Goal: Task Accomplishment & Management: Complete application form

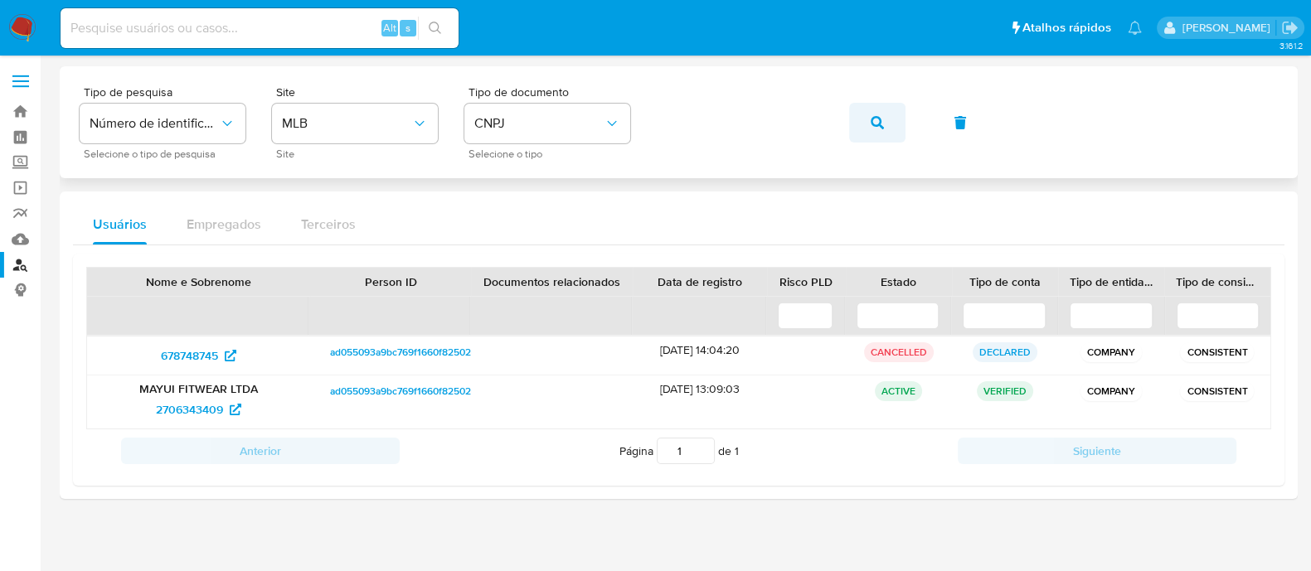
click at [859, 129] on button "button" at bounding box center [877, 123] width 56 height 40
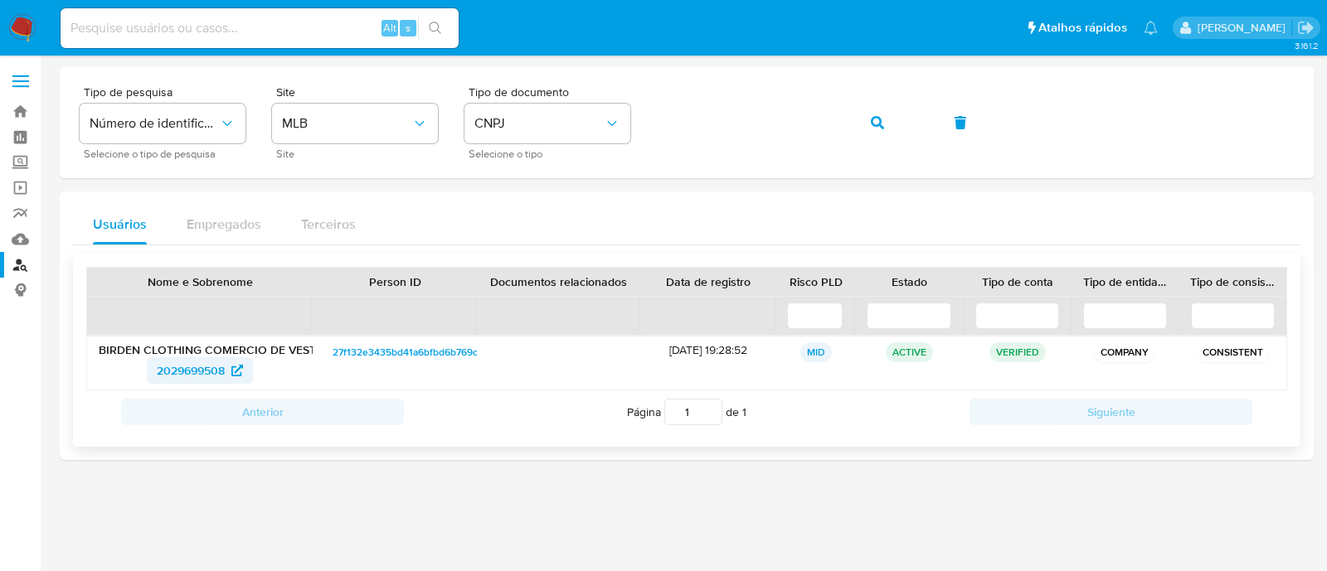
click at [170, 375] on span "2029699508" at bounding box center [191, 370] width 68 height 27
click at [226, 368] on span "2029699508" at bounding box center [200, 370] width 86 height 27
click at [643, 134] on div "Tipo de pesquisa Número de identificação Selecione o tipo de pesquisa Site MLB …" at bounding box center [687, 122] width 1214 height 72
click at [252, 19] on input at bounding box center [260, 28] width 398 height 22
paste input "1002798981"
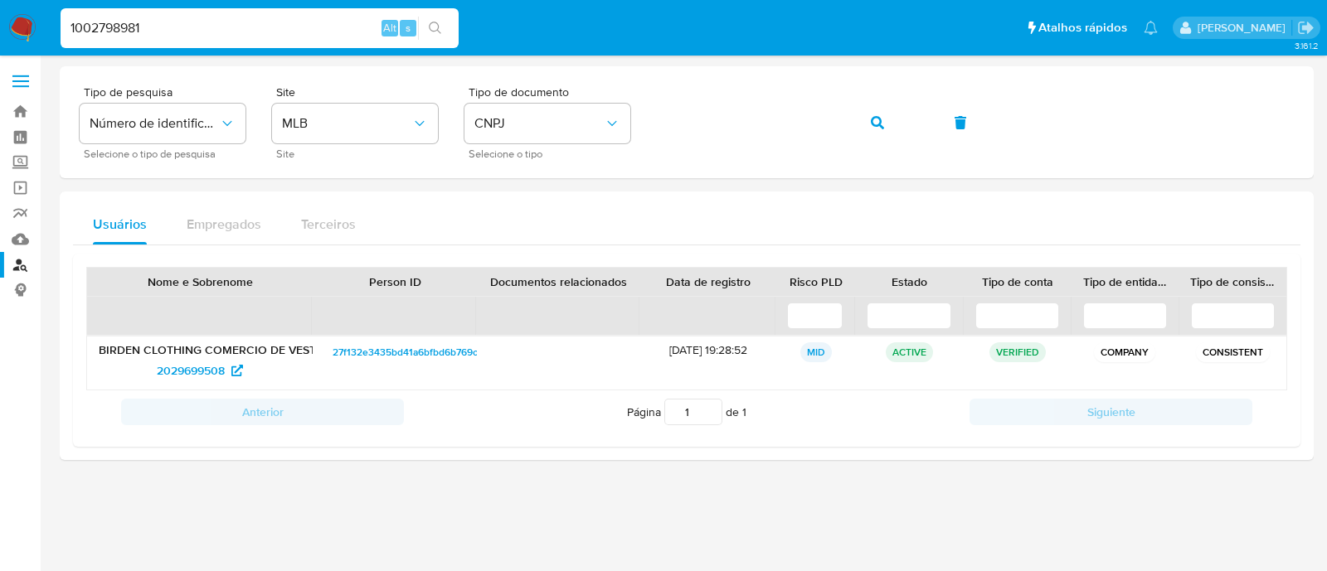
click at [443, 32] on button "search-icon" at bounding box center [435, 28] width 34 height 23
click at [247, 25] on input "1002798981" at bounding box center [260, 28] width 398 height 22
type input "1002798981"
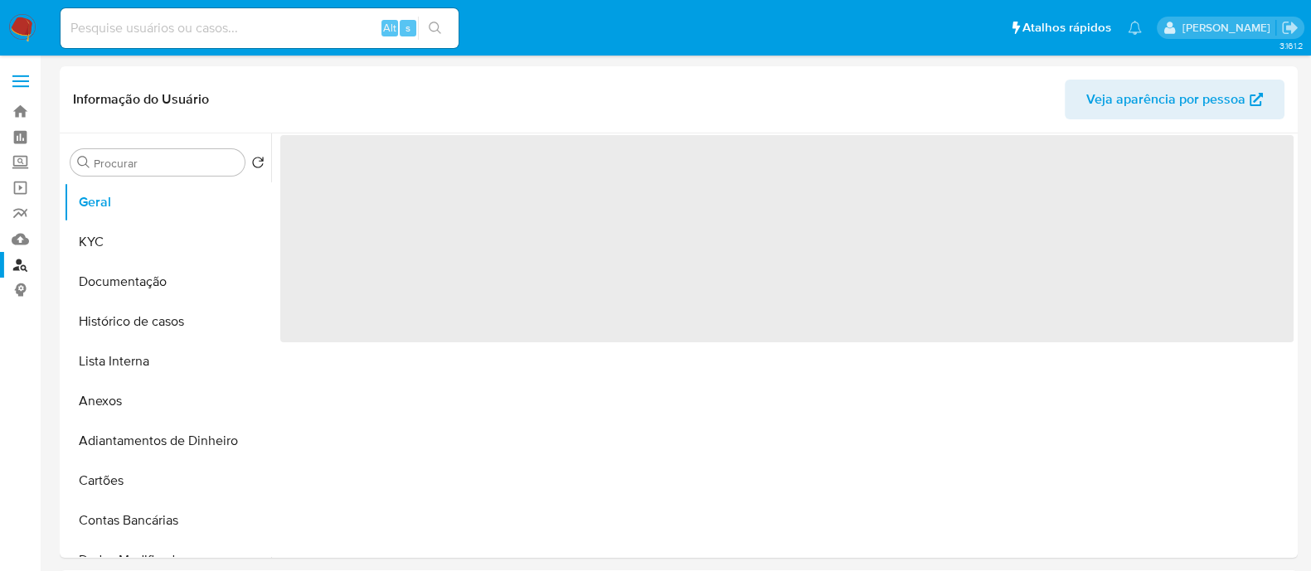
select select "10"
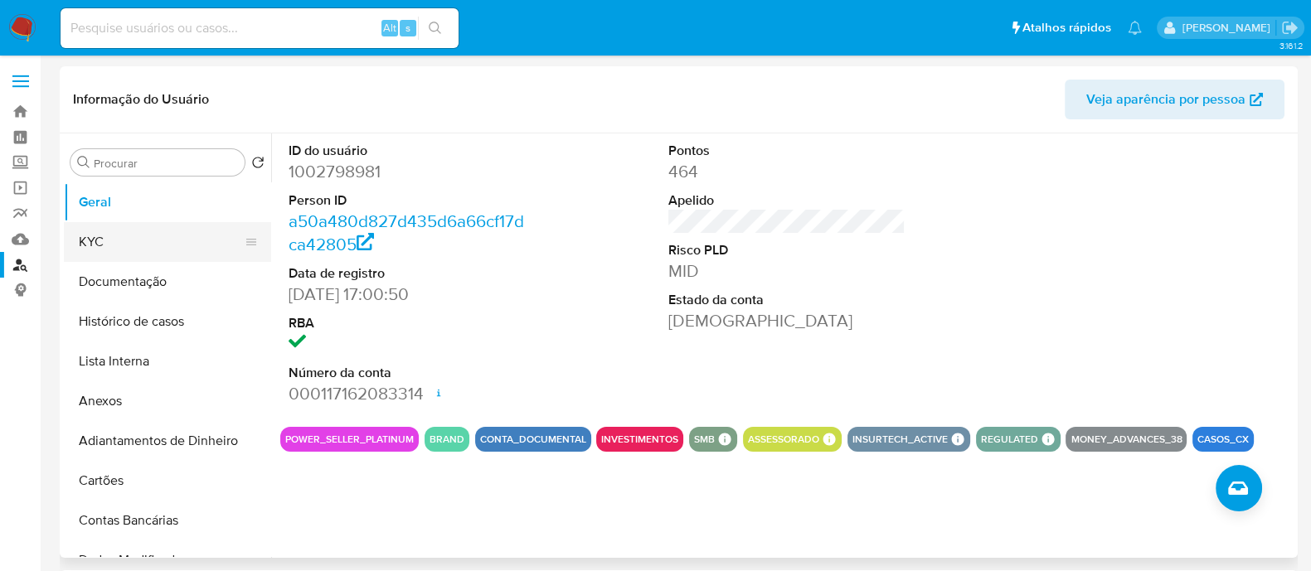
click at [139, 250] on button "KYC" at bounding box center [161, 242] width 194 height 40
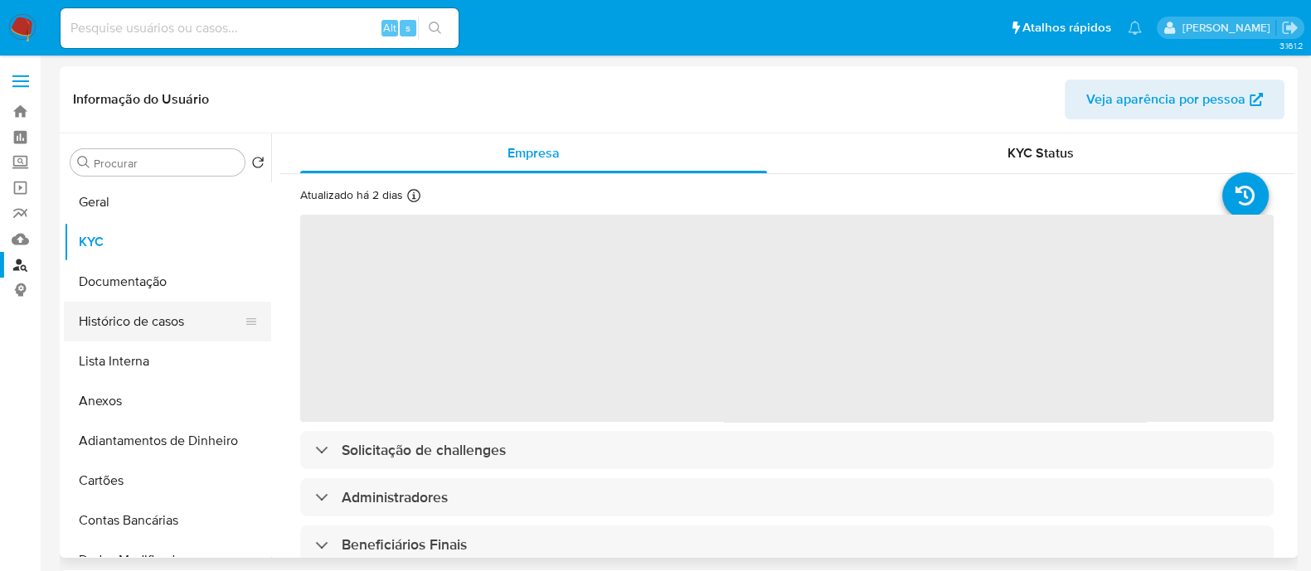
click at [158, 325] on button "Histórico de casos" at bounding box center [161, 322] width 194 height 40
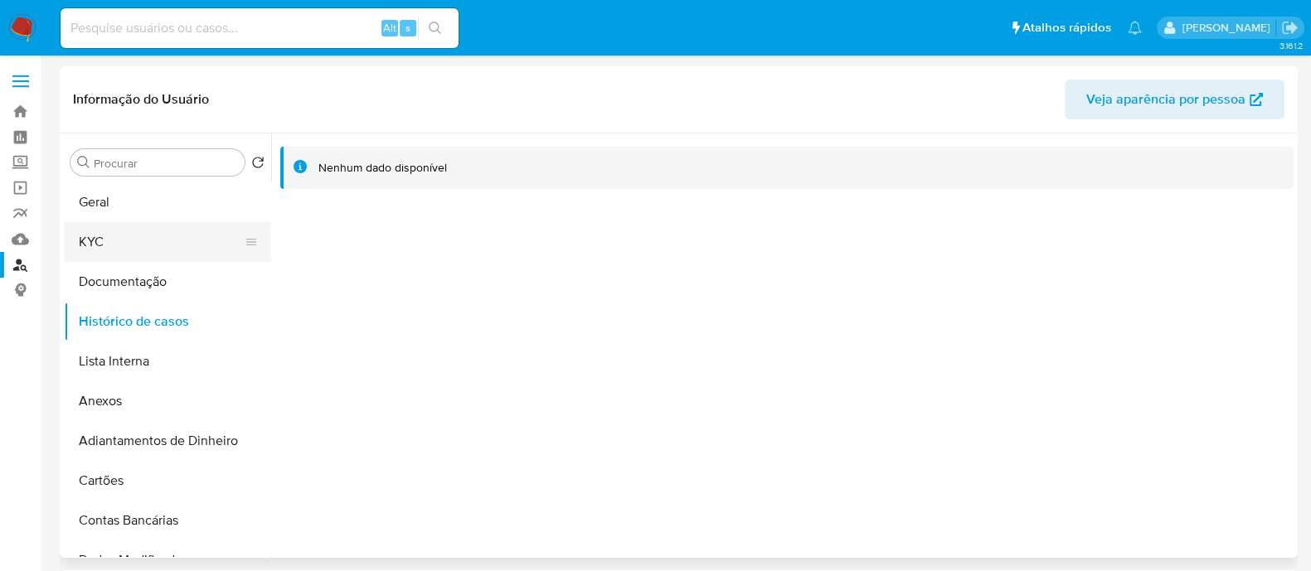
drag, startPoint x: 130, startPoint y: 240, endPoint x: 194, endPoint y: 239, distance: 63.9
click at [130, 240] on button "KYC" at bounding box center [161, 242] width 194 height 40
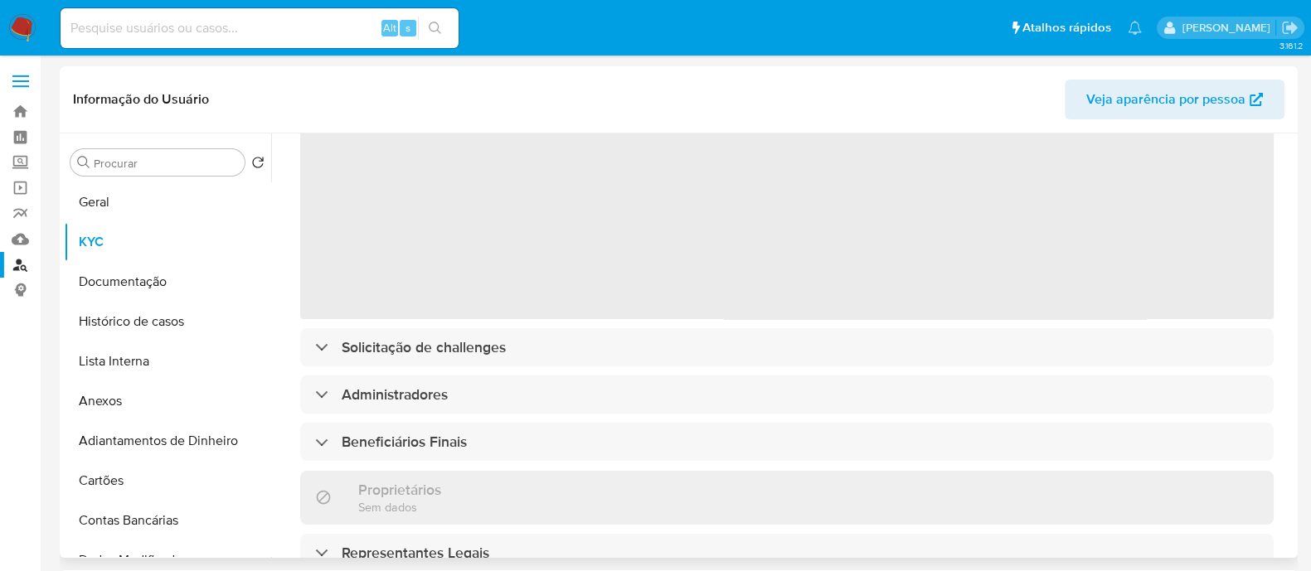
scroll to position [206, 0]
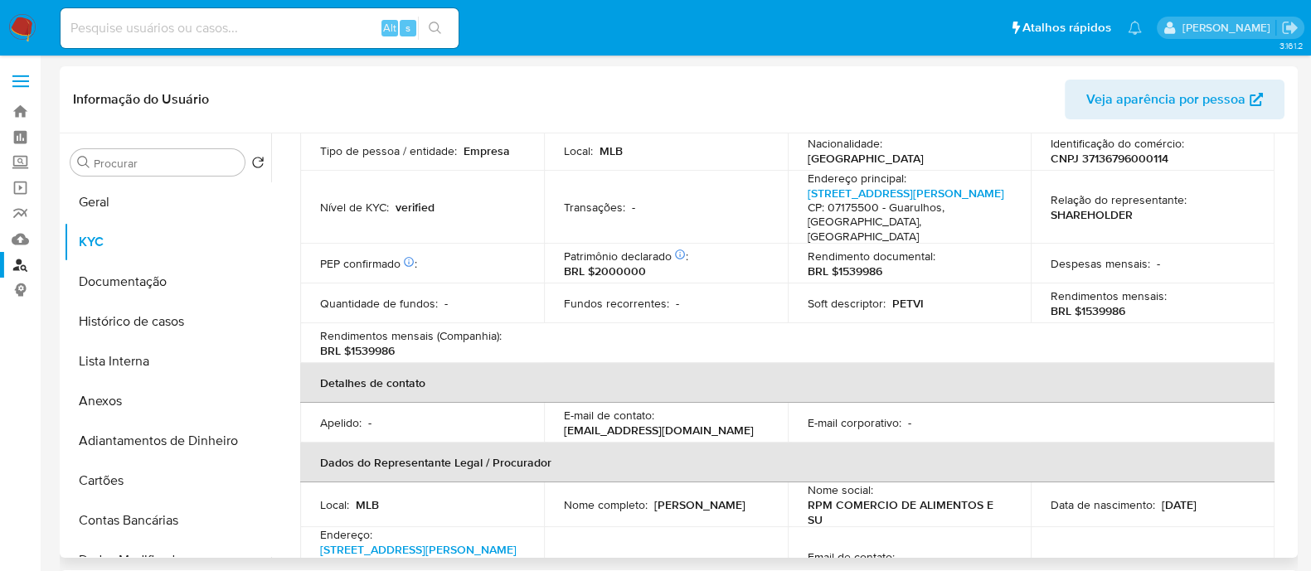
click at [465, 333] on p "Rendimentos mensais (Companhia) :" at bounding box center [411, 335] width 182 height 15
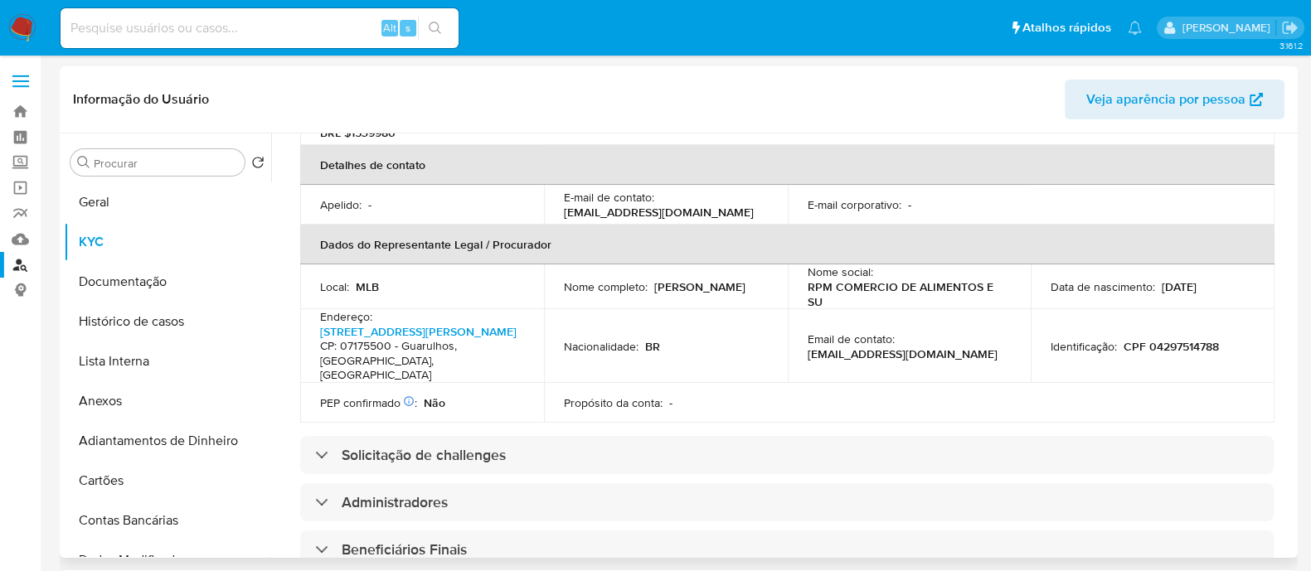
scroll to position [622, 0]
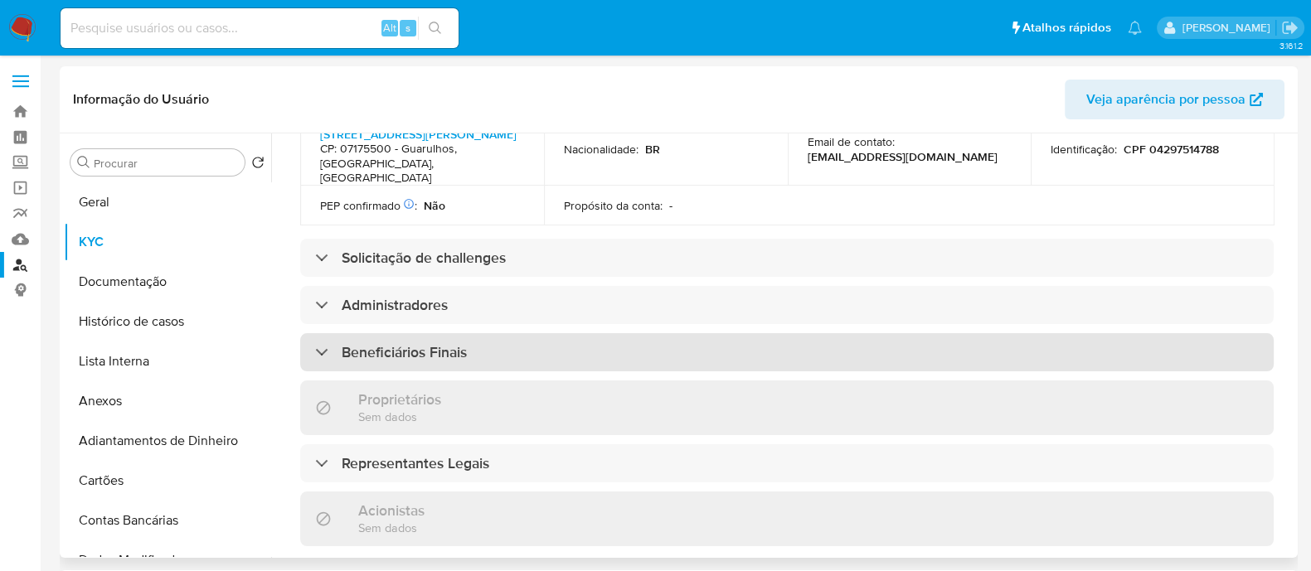
click at [486, 352] on div "Beneficiários Finais" at bounding box center [787, 352] width 974 height 38
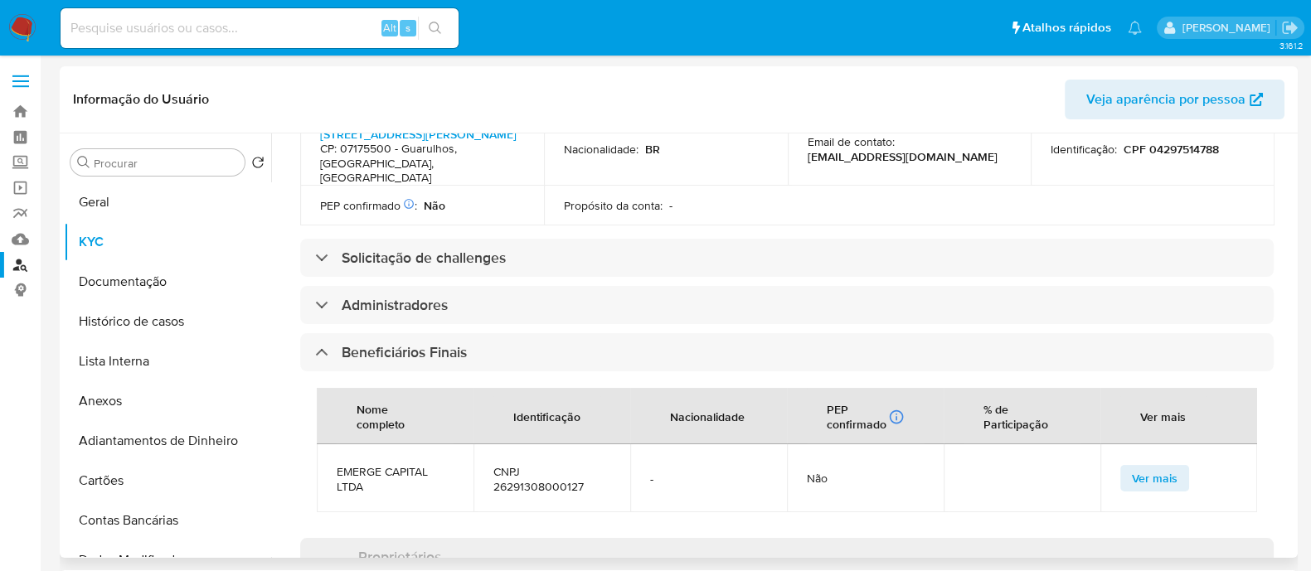
scroll to position [828, 0]
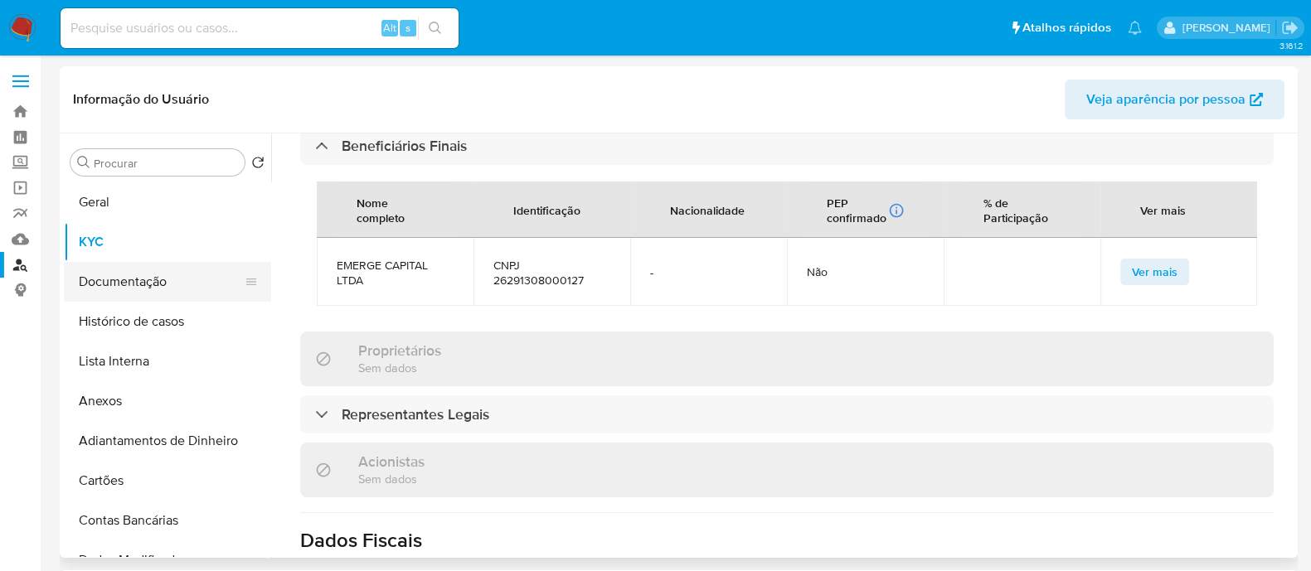
click at [104, 288] on button "Documentação" at bounding box center [161, 282] width 194 height 40
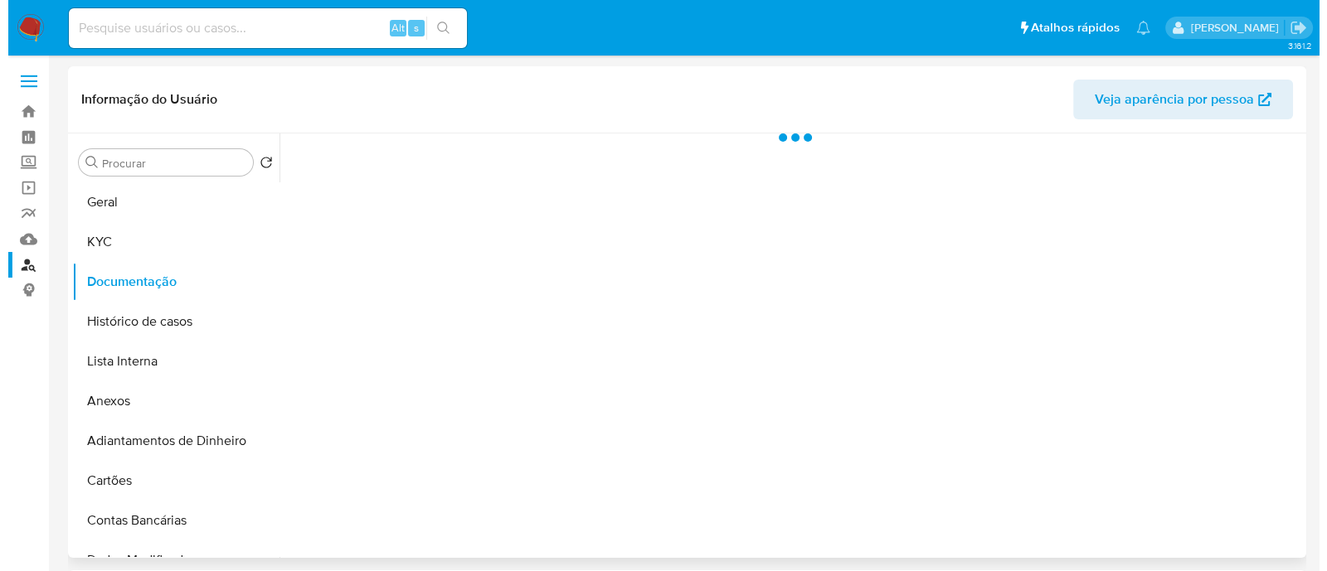
scroll to position [0, 0]
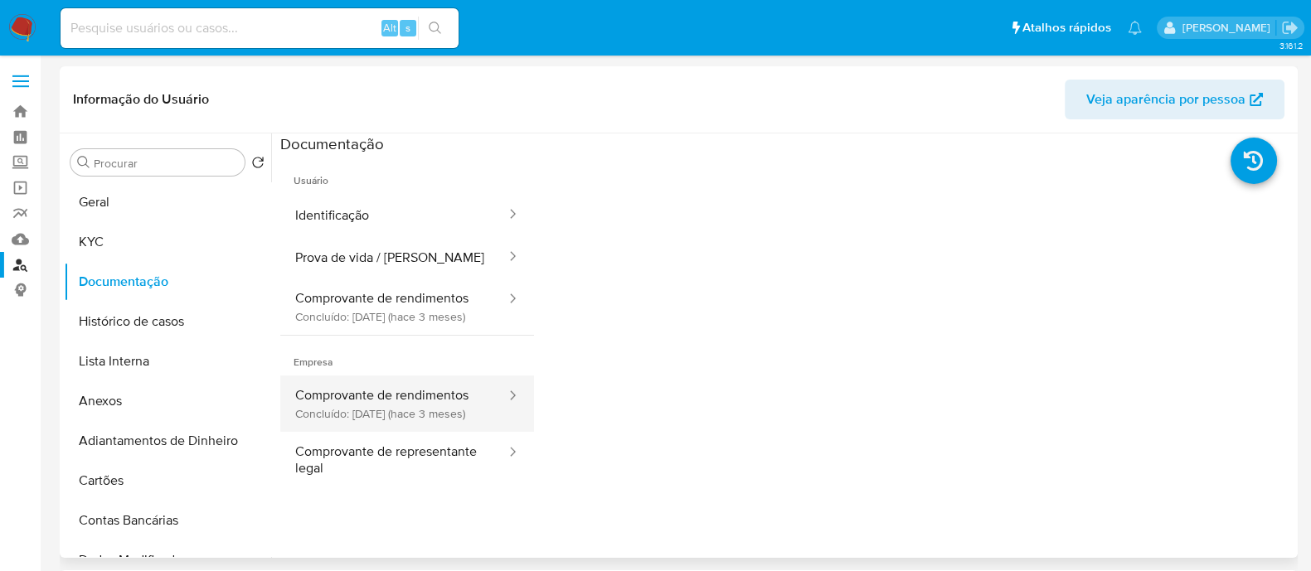
click at [418, 425] on button "Comprovante de rendimentos Concluído: 16/06/2025 (hace 3 meses)" at bounding box center [393, 404] width 227 height 56
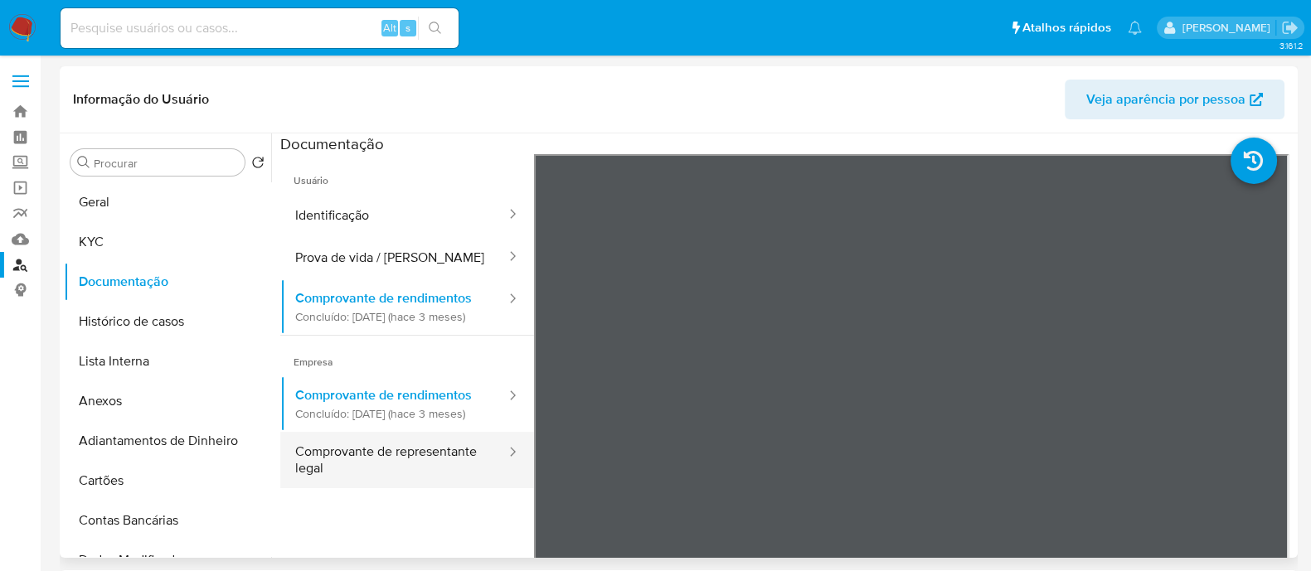
click at [428, 483] on button "Comprovante de representante legal" at bounding box center [393, 460] width 227 height 56
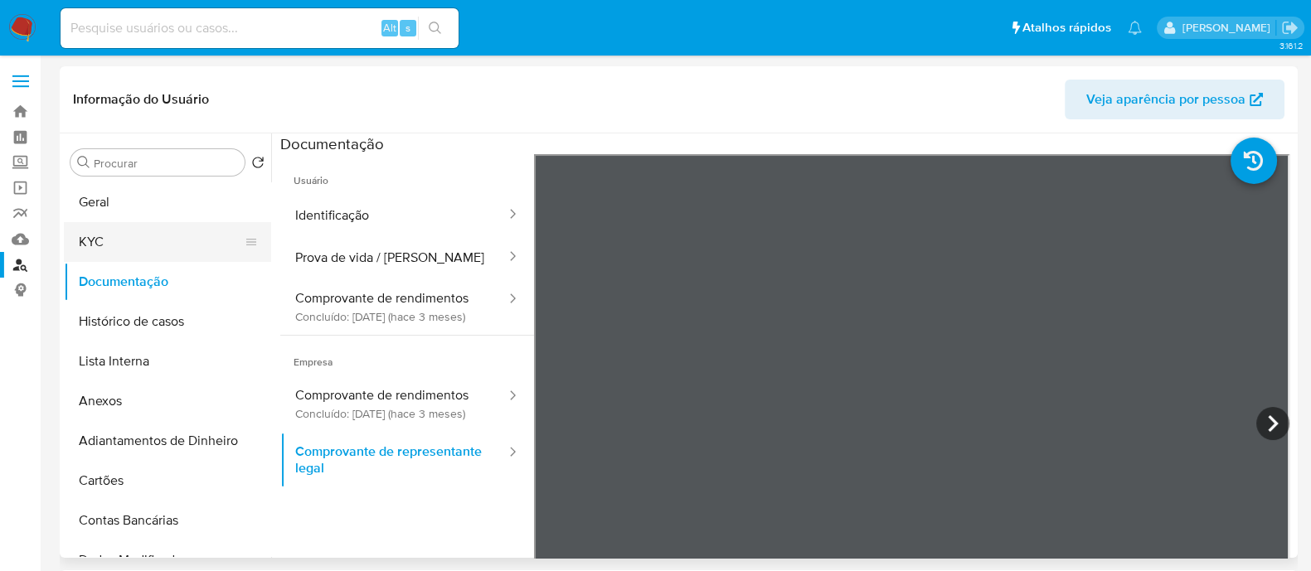
click at [132, 246] on button "KYC" at bounding box center [161, 242] width 194 height 40
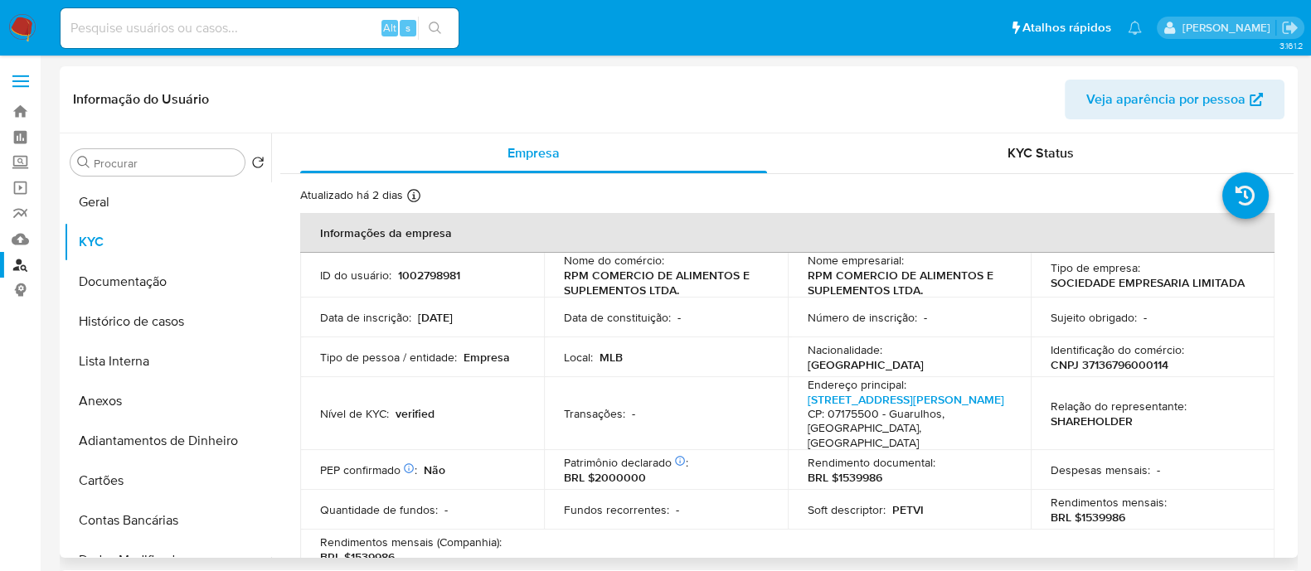
click at [1126, 372] on td "Identificação do comércio : CNPJ 37136796000114" at bounding box center [1153, 358] width 244 height 40
click at [1125, 363] on p "CNPJ 37136796000114" at bounding box center [1110, 364] width 118 height 15
copy p "37136796000114"
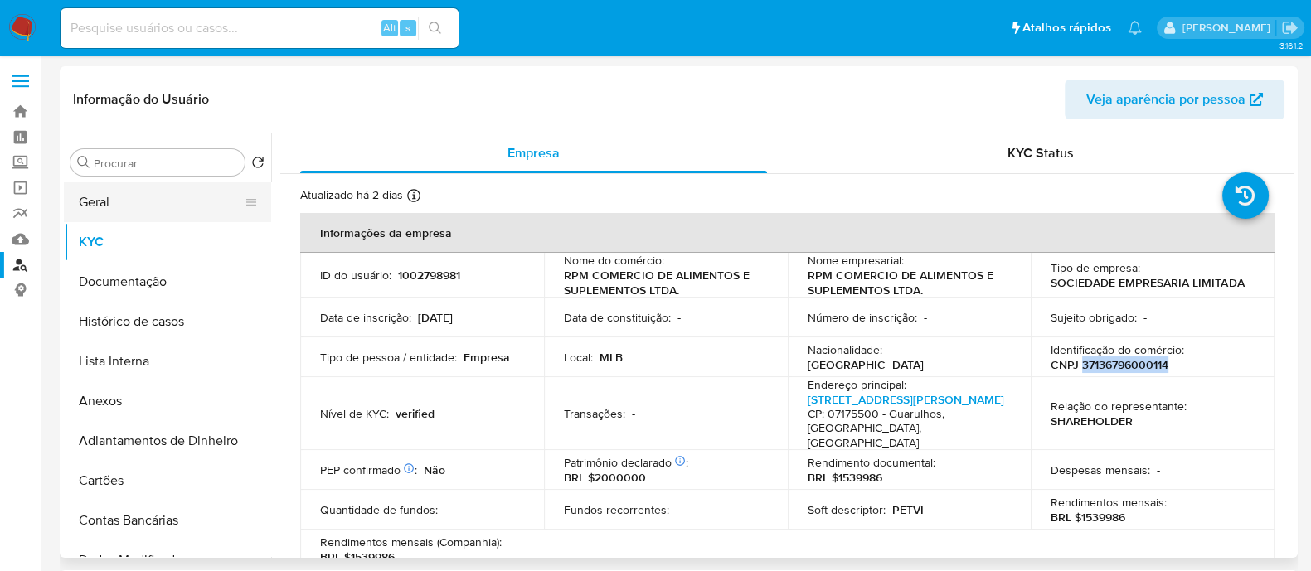
click at [141, 189] on button "Geral" at bounding box center [161, 202] width 194 height 40
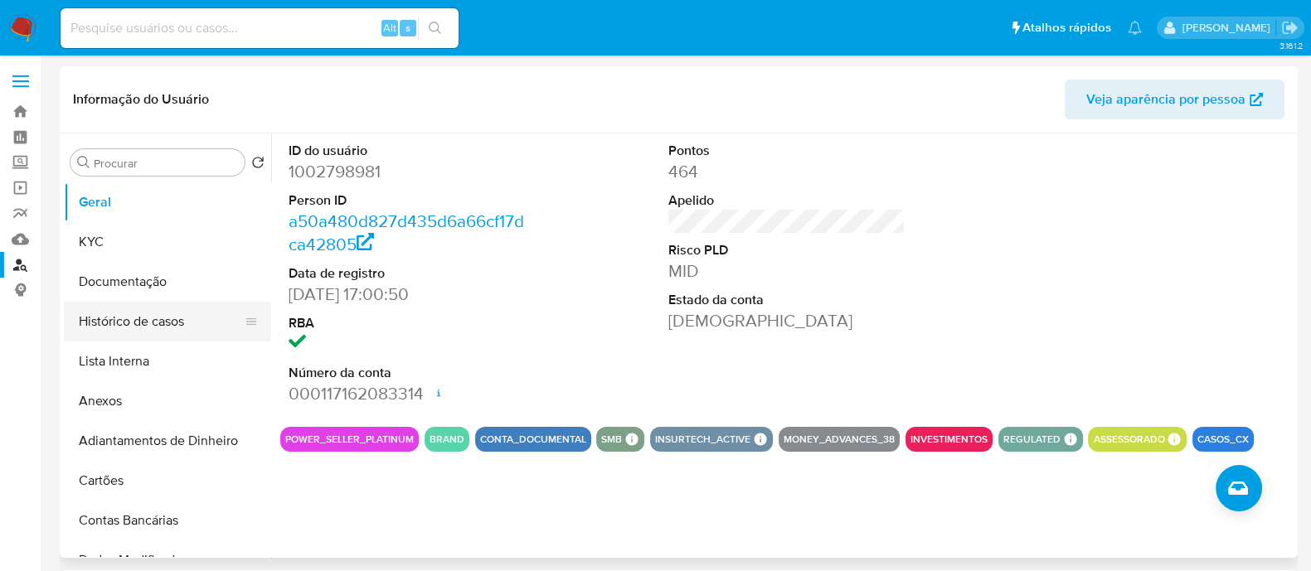
click at [144, 318] on button "Histórico de casos" at bounding box center [161, 322] width 194 height 40
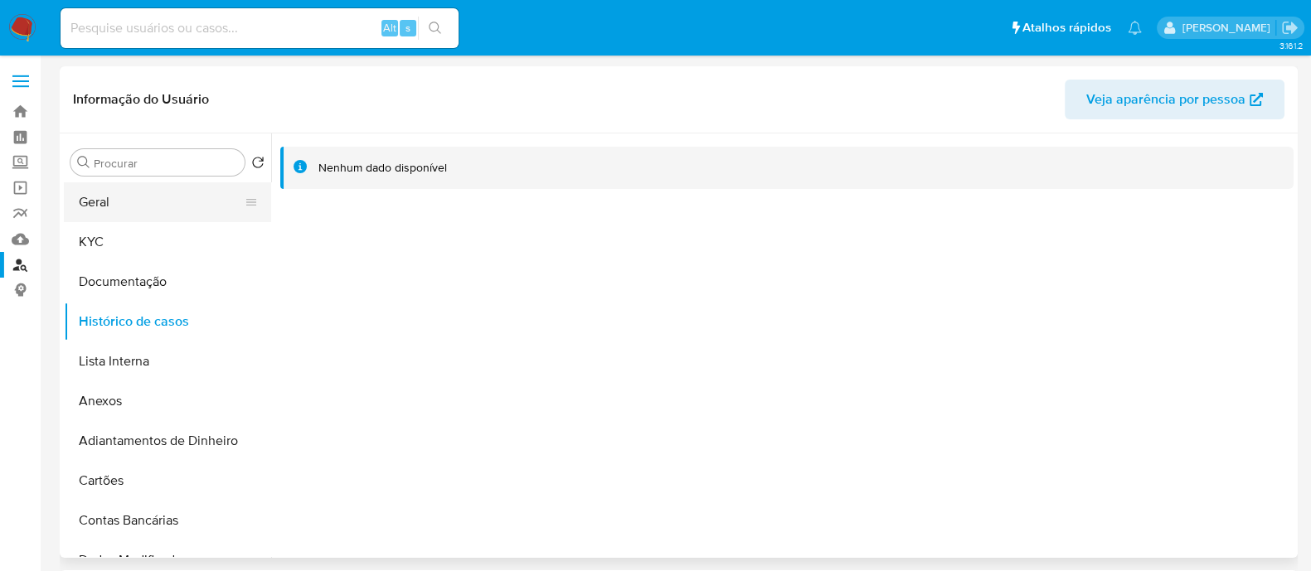
click at [143, 210] on button "Geral" at bounding box center [161, 202] width 194 height 40
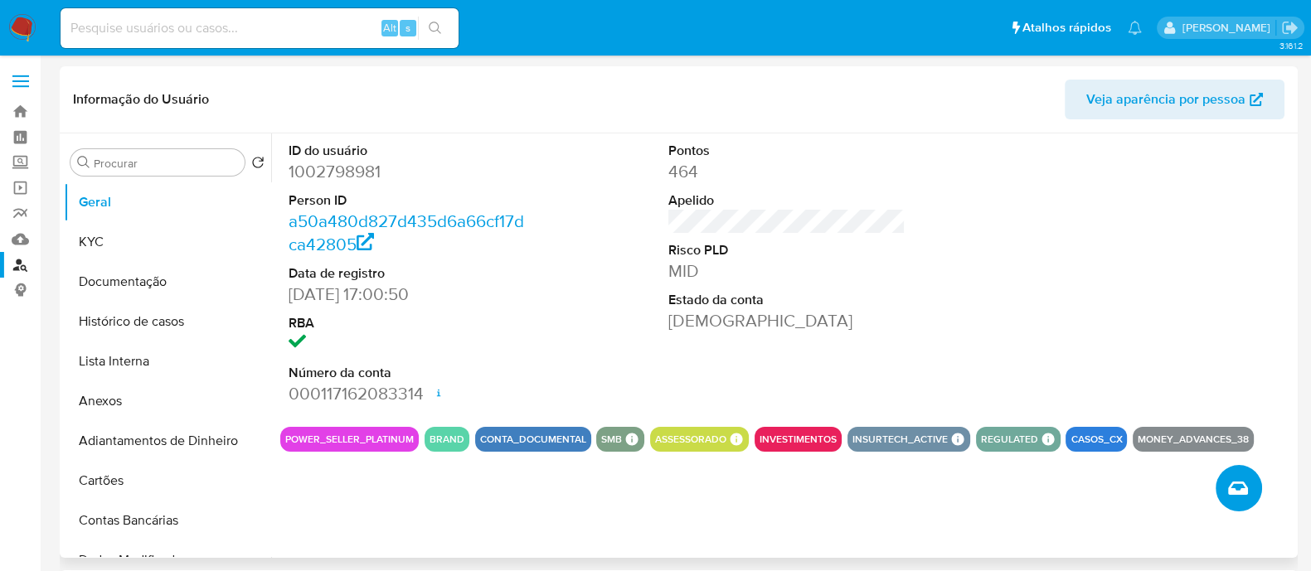
click at [1244, 493] on icon "Criar caso manual" at bounding box center [1238, 488] width 20 height 13
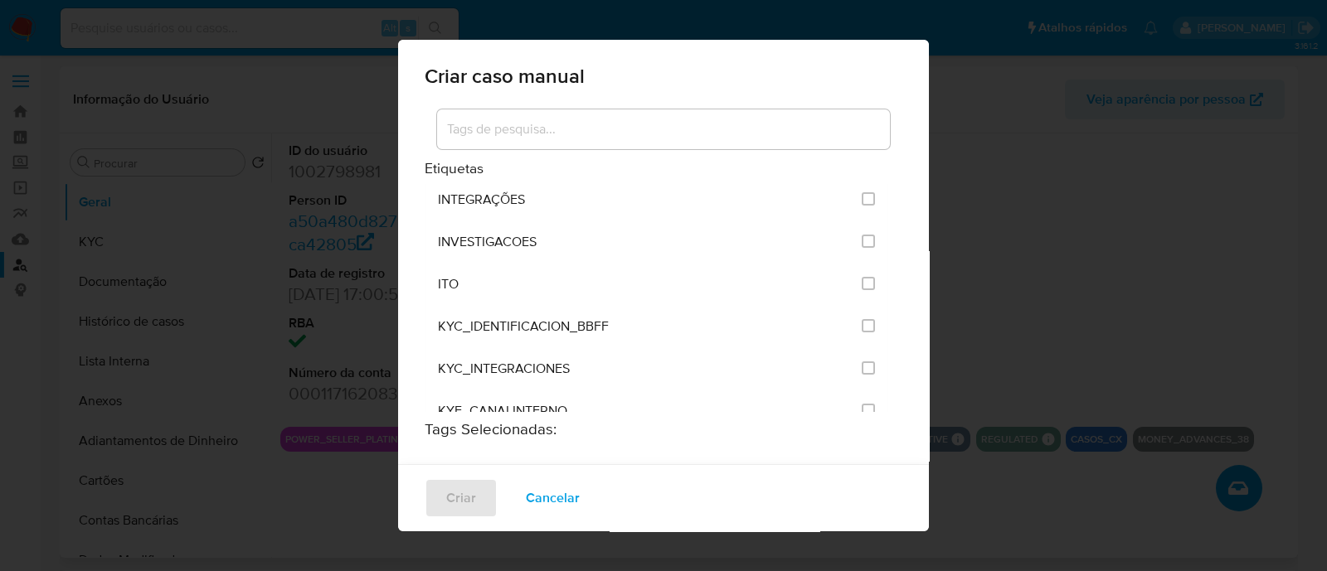
scroll to position [1347, 0]
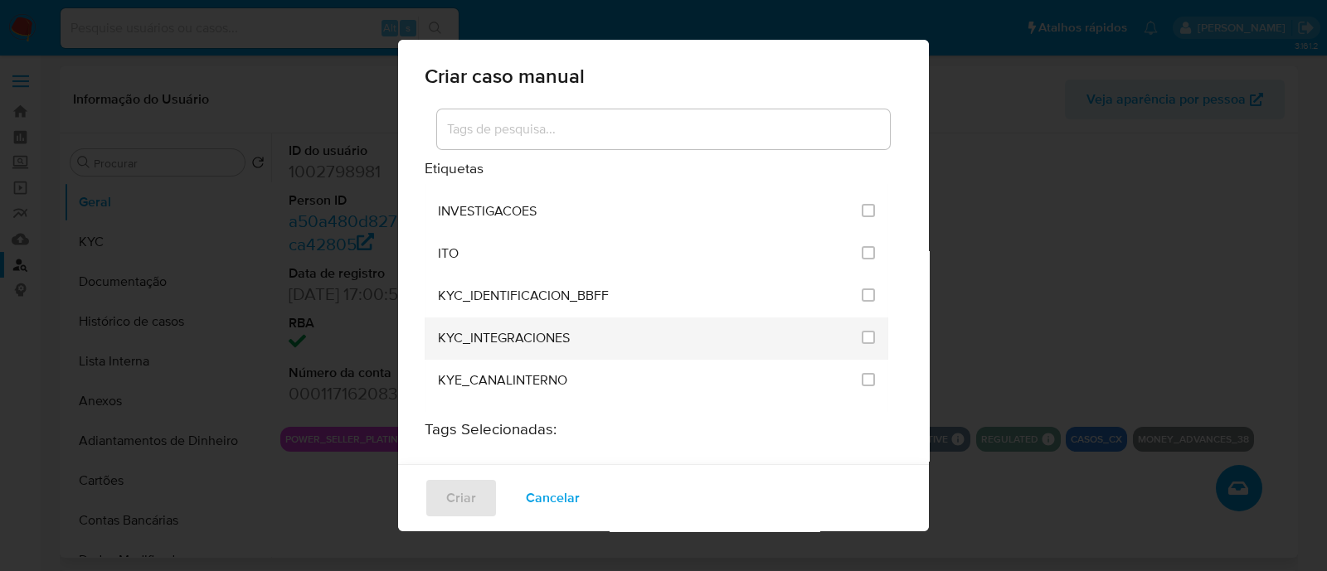
click at [862, 318] on li "KYC_INTEGRACIONES" at bounding box center [657, 339] width 464 height 42
click at [862, 331] on input "2093" at bounding box center [868, 337] width 13 height 13
checkbox input "true"
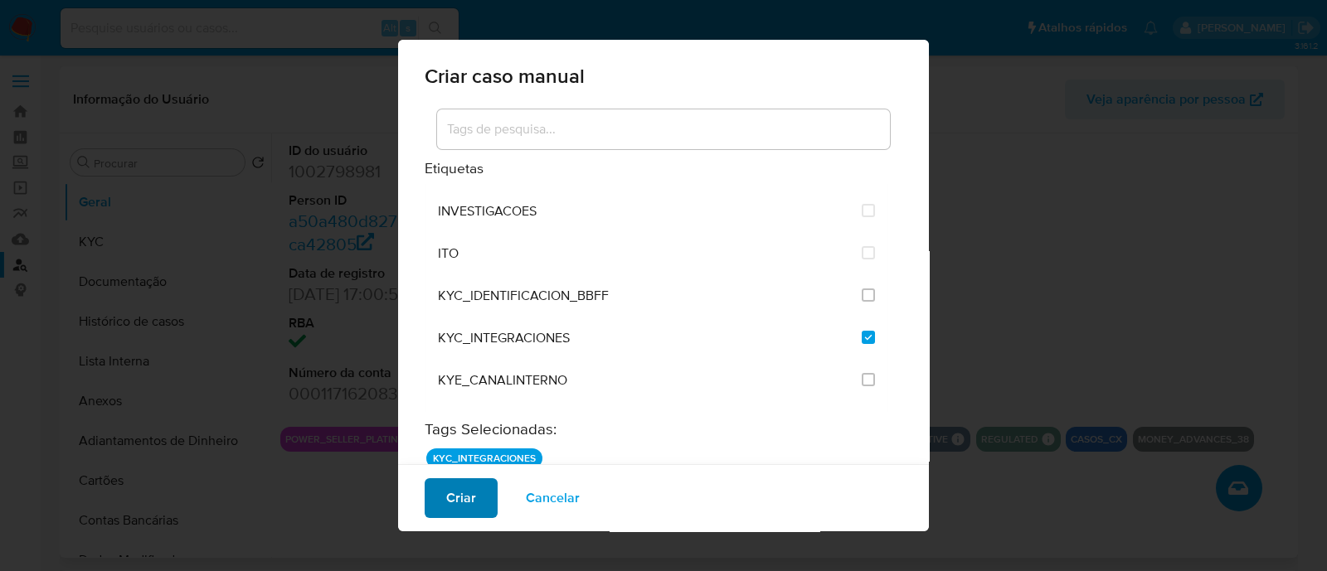
click at [465, 498] on span "Criar" at bounding box center [461, 498] width 30 height 36
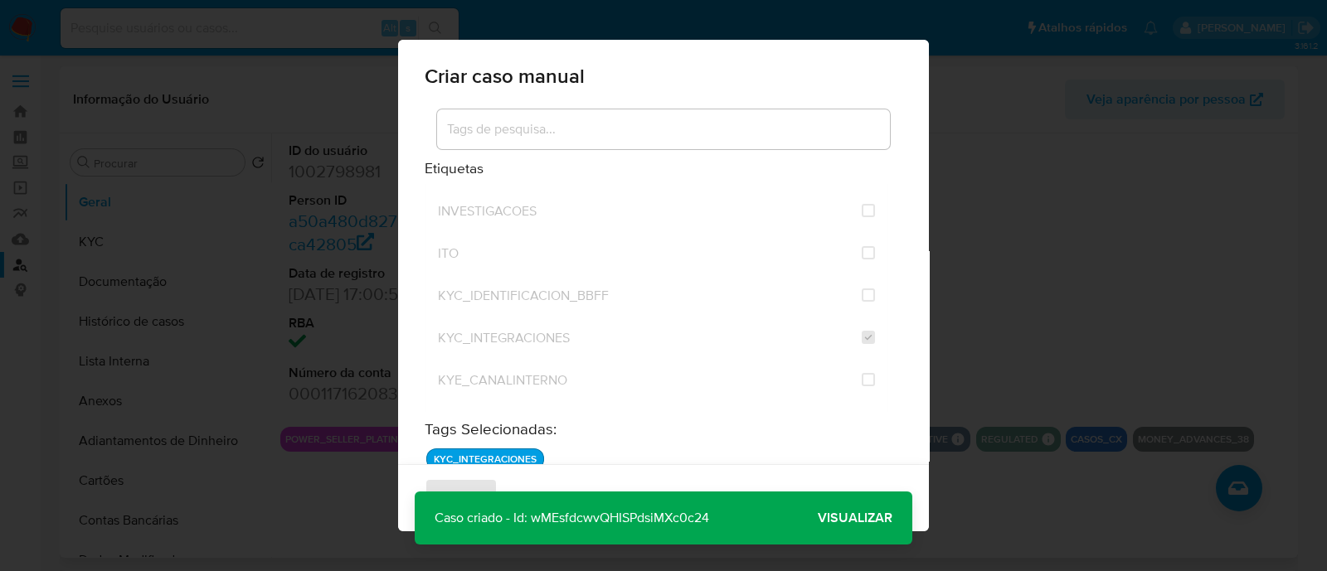
click at [870, 518] on span "Visualizar" at bounding box center [855, 518] width 75 height 0
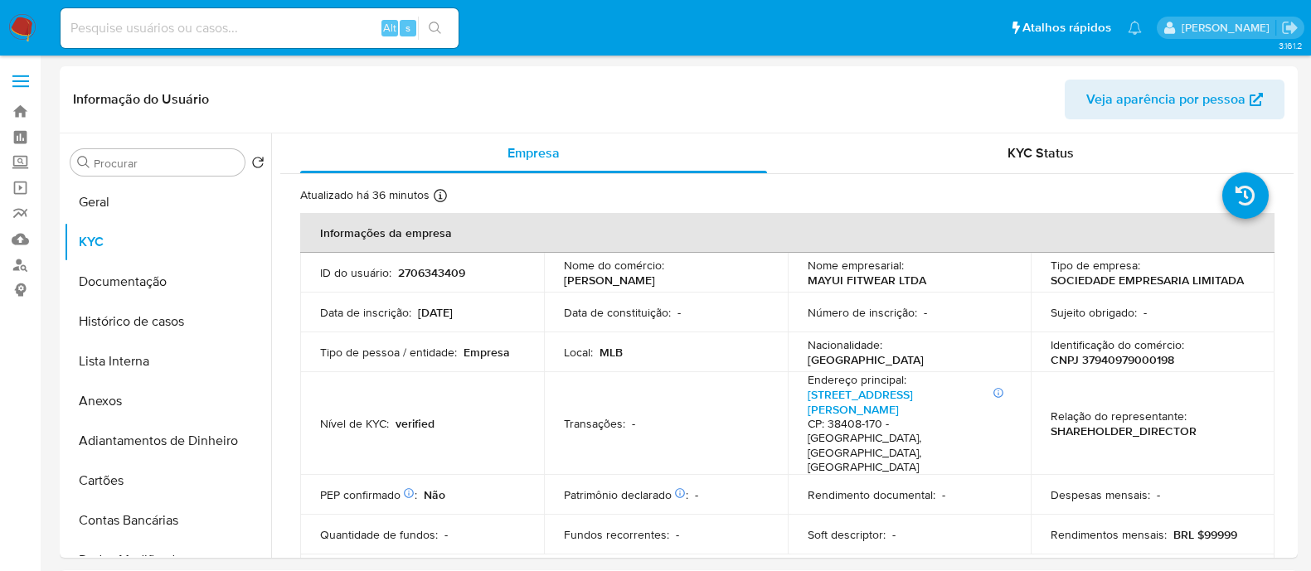
select select "10"
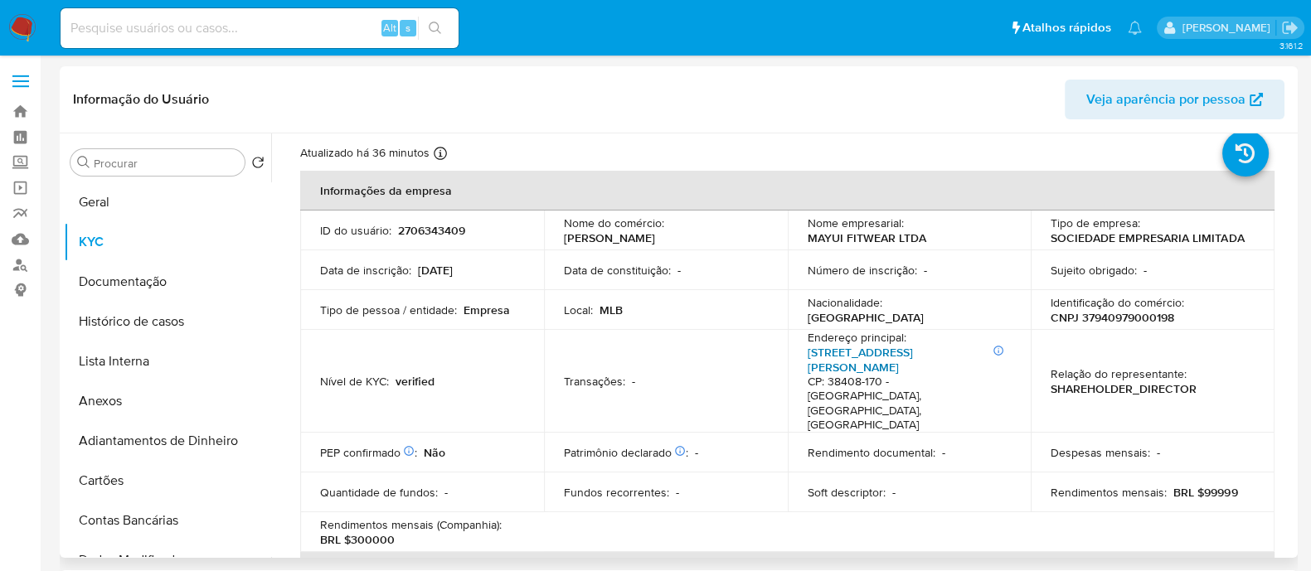
scroll to position [10, 0]
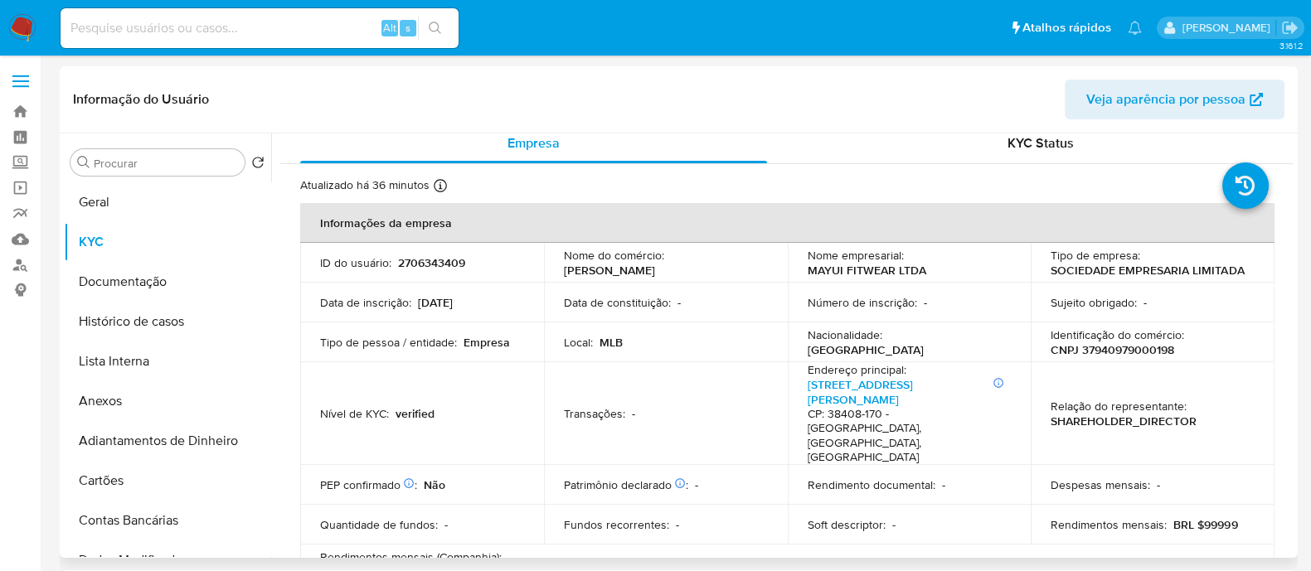
click at [880, 271] on p "MAYUI FITWEAR LTDA" at bounding box center [867, 270] width 119 height 15
click at [828, 279] on td "Nome empresarial : MAYUI FITWEAR LTDA" at bounding box center [910, 263] width 244 height 40
click at [838, 286] on td "Número de inscrição : -" at bounding box center [910, 303] width 244 height 40
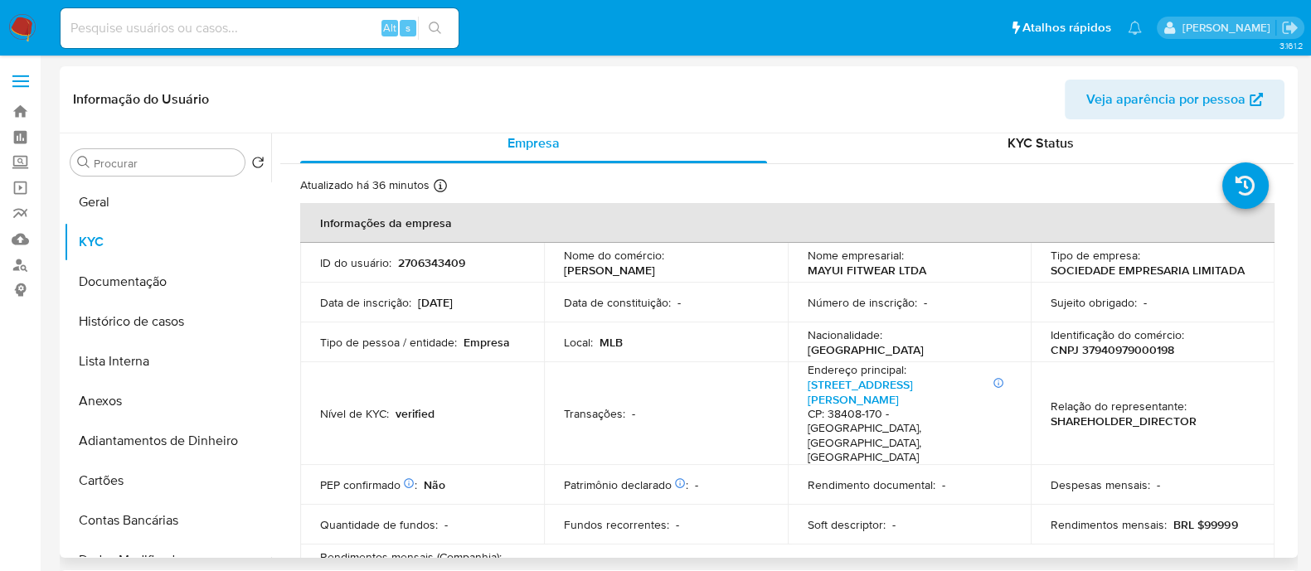
click at [841, 269] on p "MAYUI FITWEAR LTDA" at bounding box center [867, 270] width 119 height 15
click at [919, 272] on p "MAYUI FITWEAR LTDA" at bounding box center [867, 270] width 119 height 15
drag, startPoint x: 922, startPoint y: 272, endPoint x: 794, endPoint y: 263, distance: 128.0
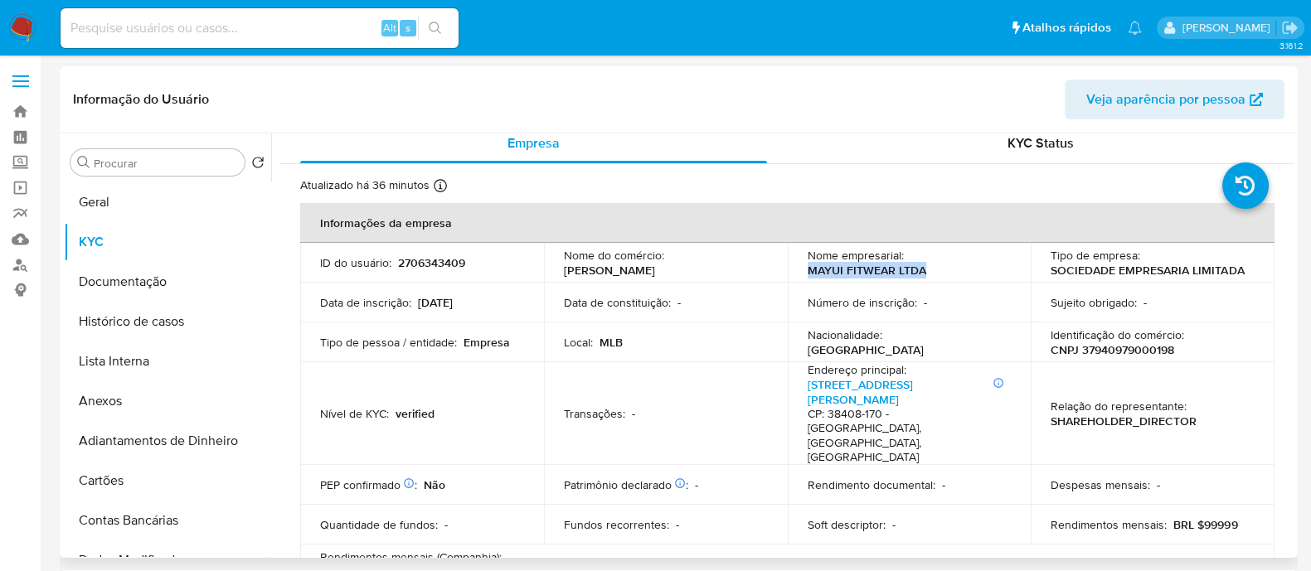
click at [794, 263] on td "Nome empresarial : MAYUI FITWEAR LTDA" at bounding box center [910, 263] width 244 height 40
copy p "MAYUI FITWEAR LTDA"
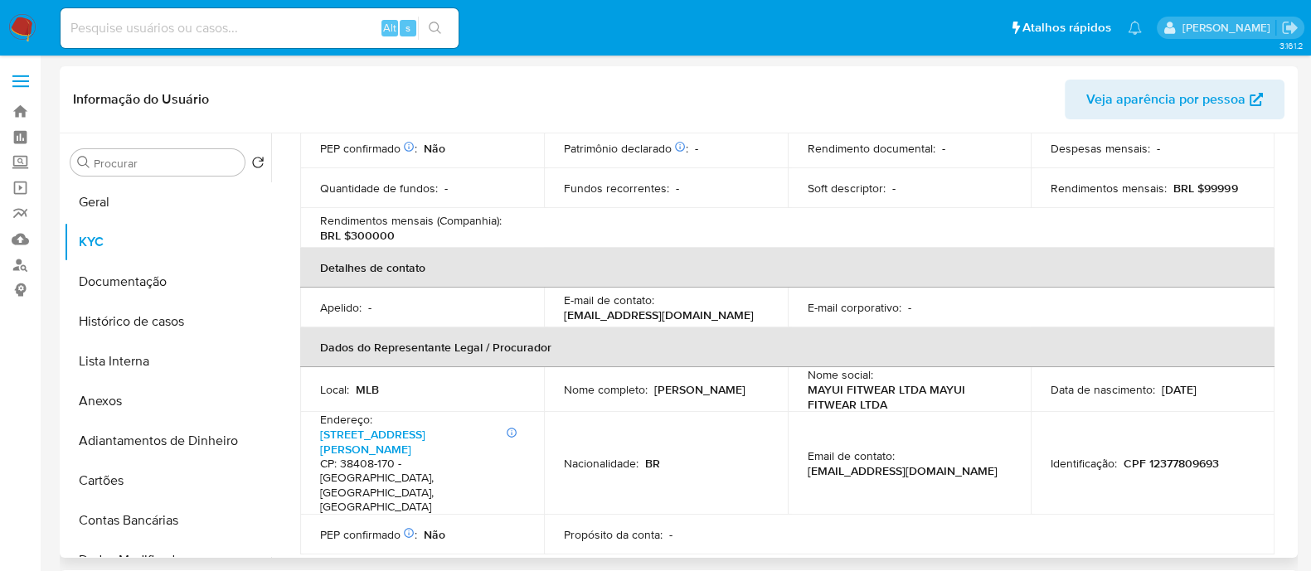
scroll to position [736, 0]
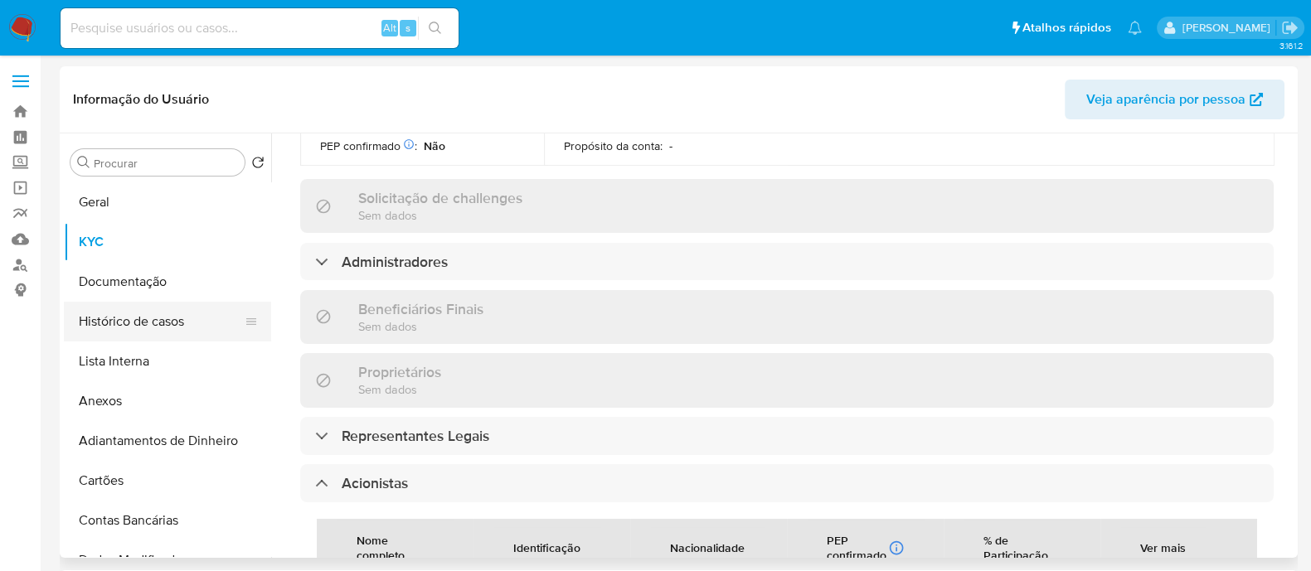
click at [137, 318] on button "Histórico de casos" at bounding box center [161, 322] width 194 height 40
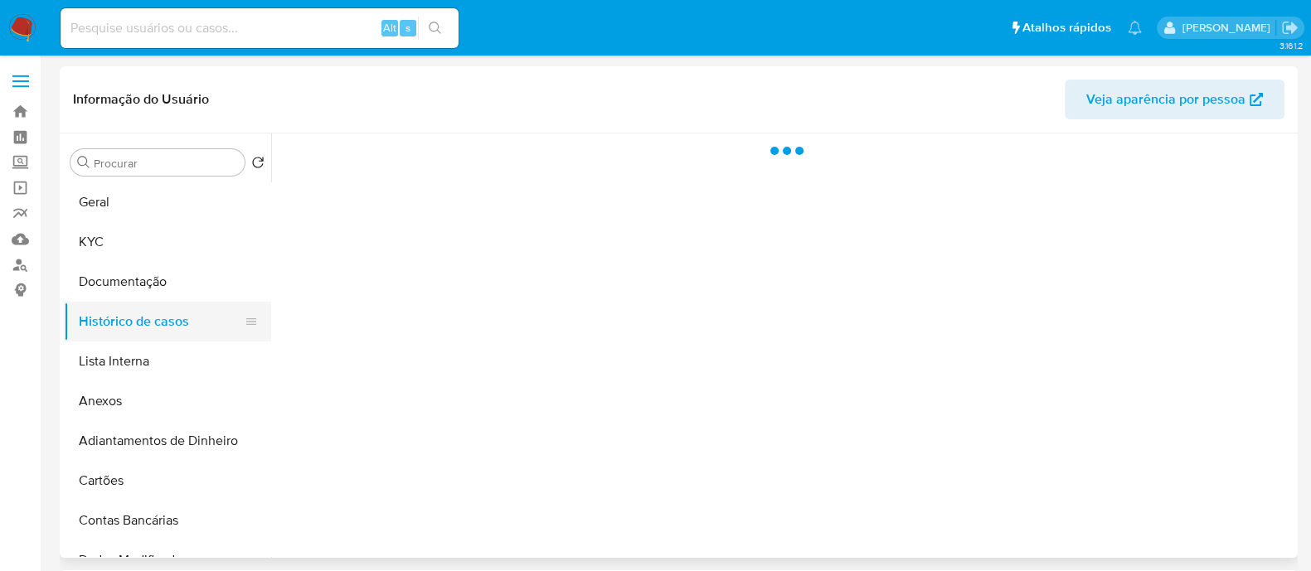
scroll to position [0, 0]
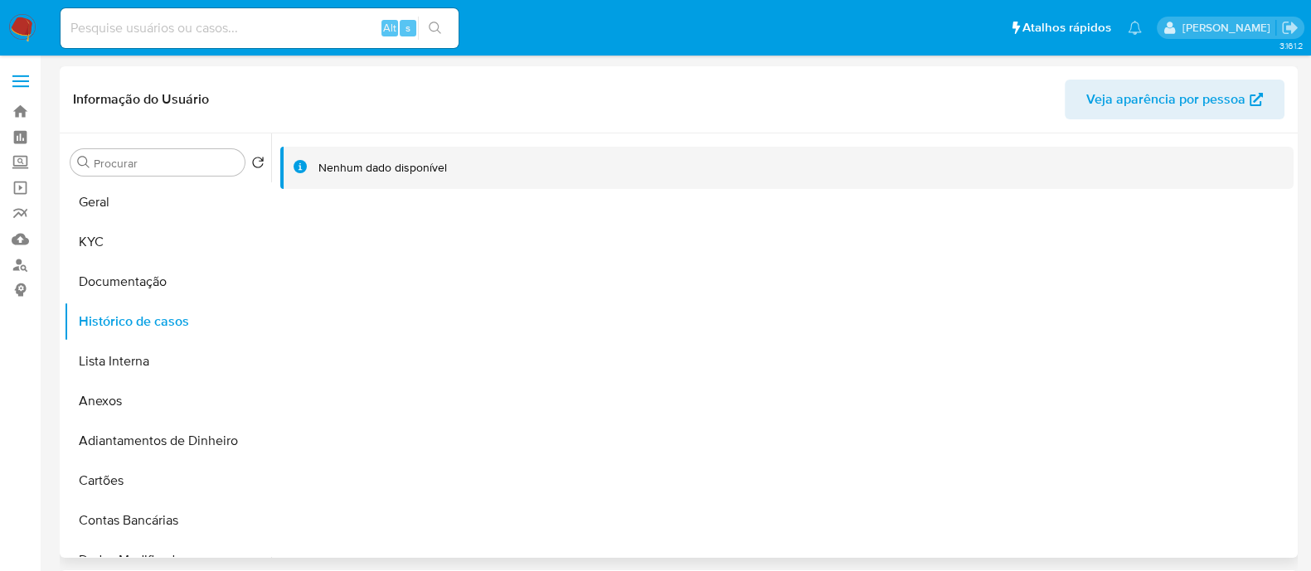
click at [482, 372] on div at bounding box center [782, 346] width 1023 height 425
click at [143, 182] on button "Geral" at bounding box center [161, 202] width 194 height 40
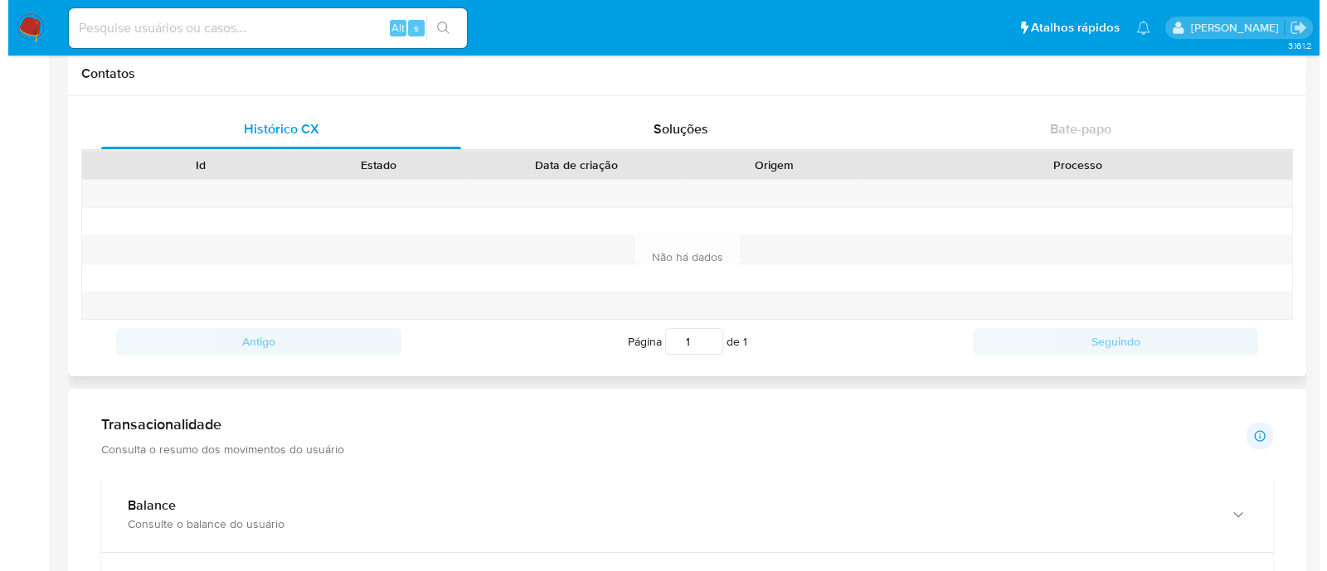
scroll to position [103, 0]
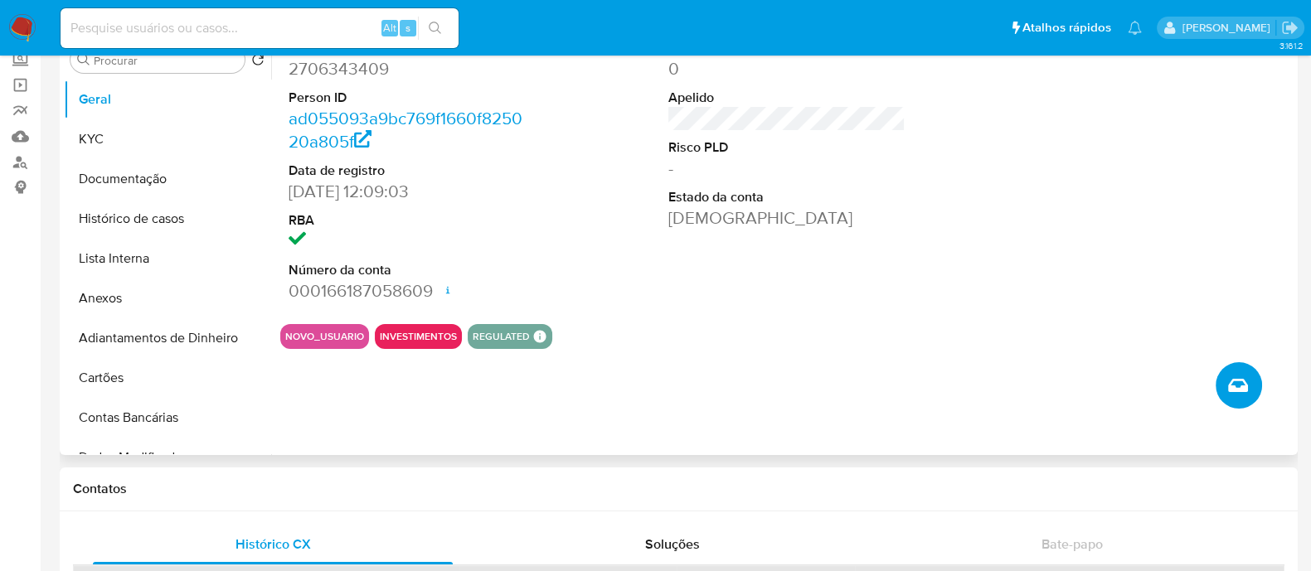
click at [1245, 384] on icon "Criar caso manual" at bounding box center [1238, 385] width 20 height 13
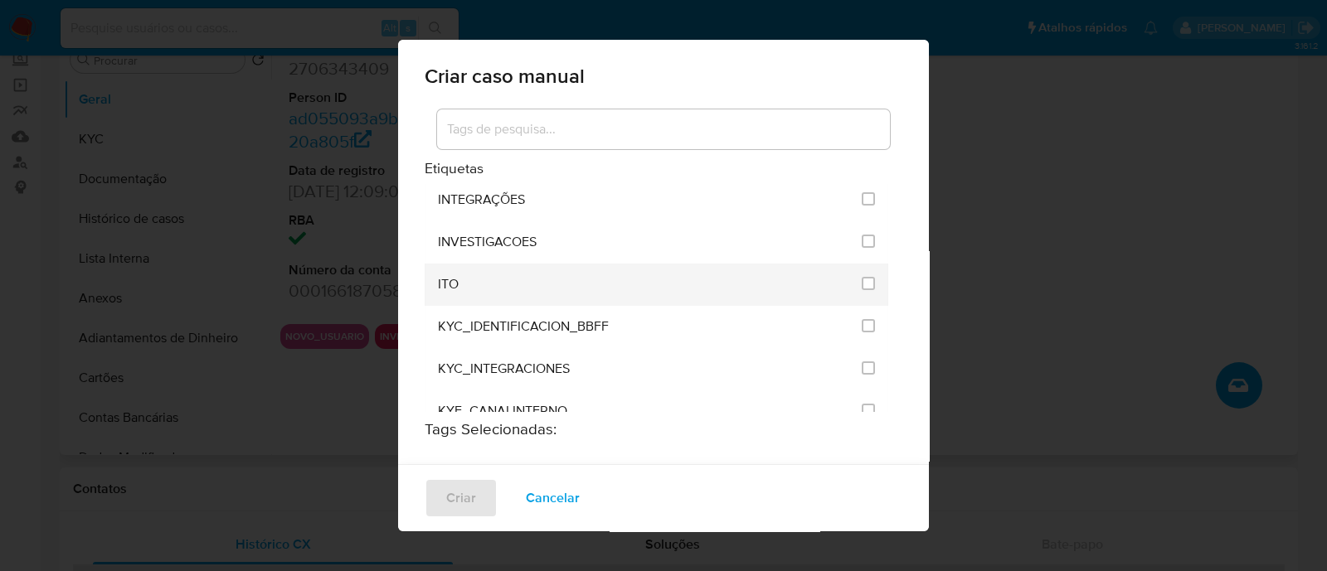
scroll to position [1347, 0]
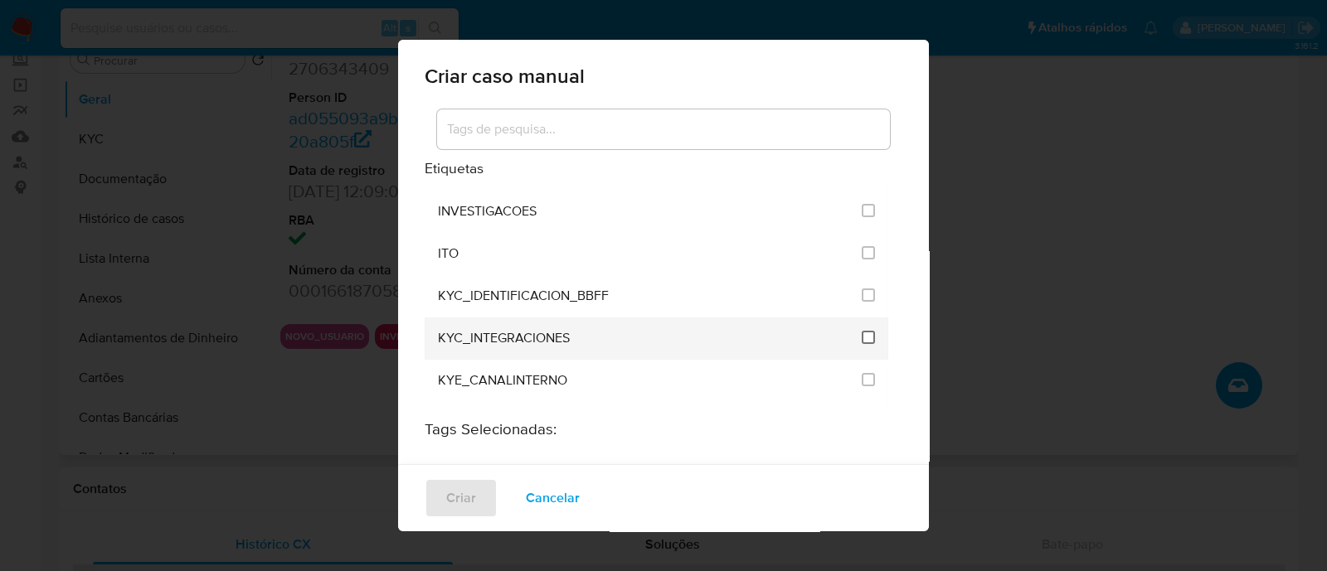
click at [862, 331] on input "2093" at bounding box center [868, 337] width 13 height 13
checkbox input "true"
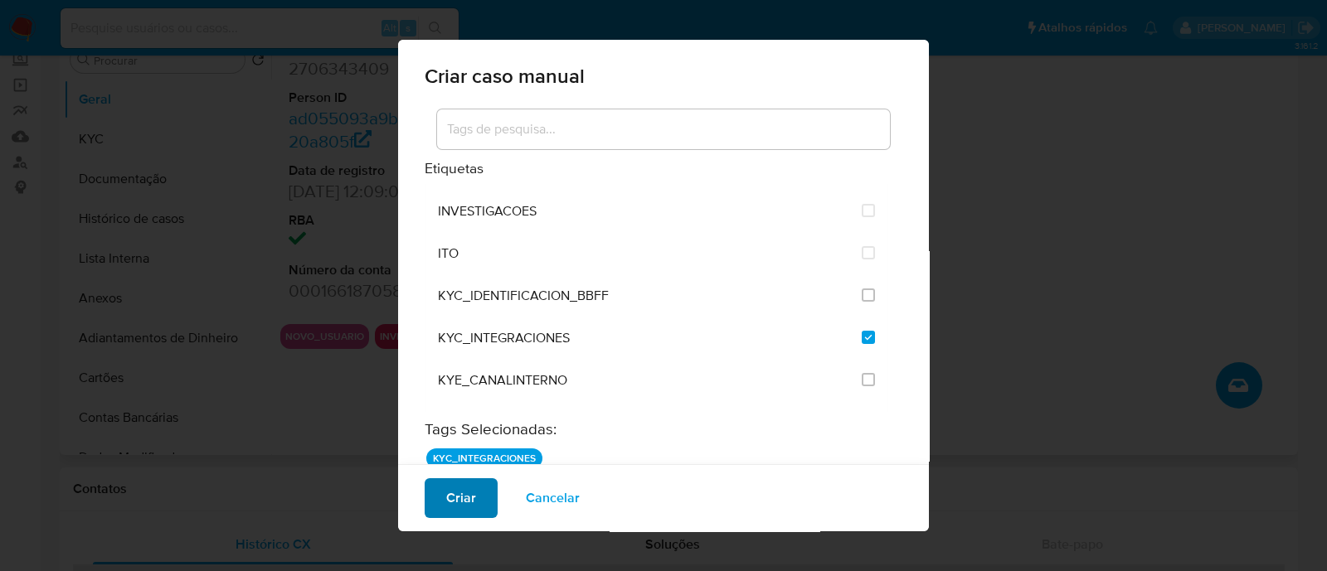
click at [446, 517] on span "Criar" at bounding box center [461, 498] width 30 height 36
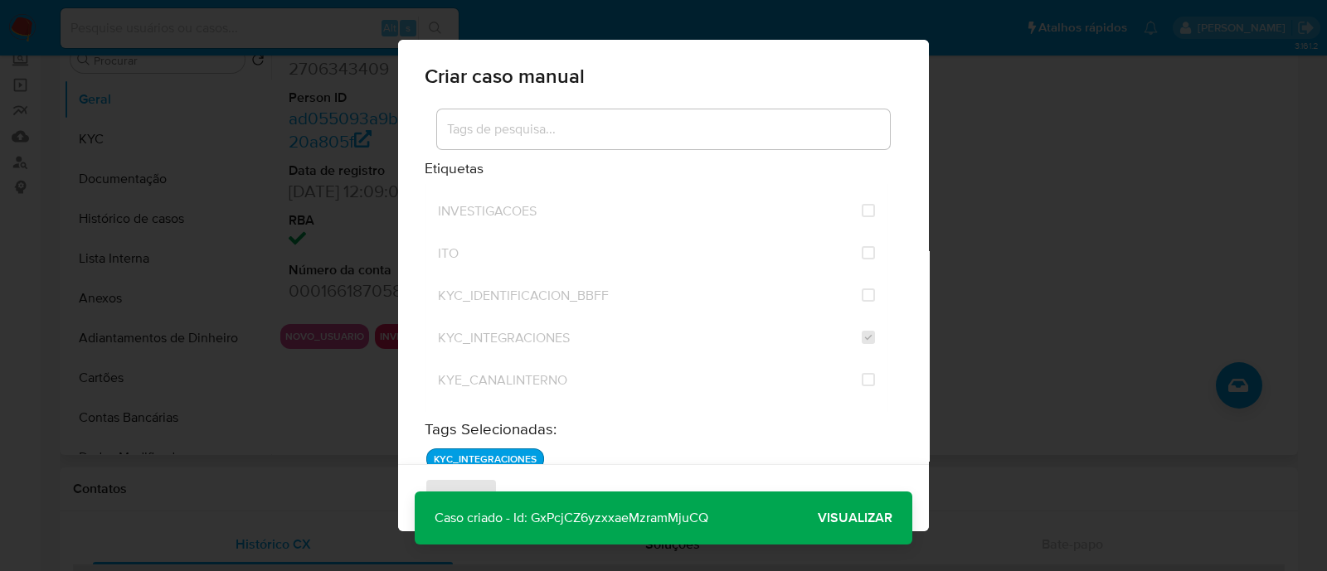
click at [861, 518] on span "Visualizar" at bounding box center [855, 518] width 75 height 0
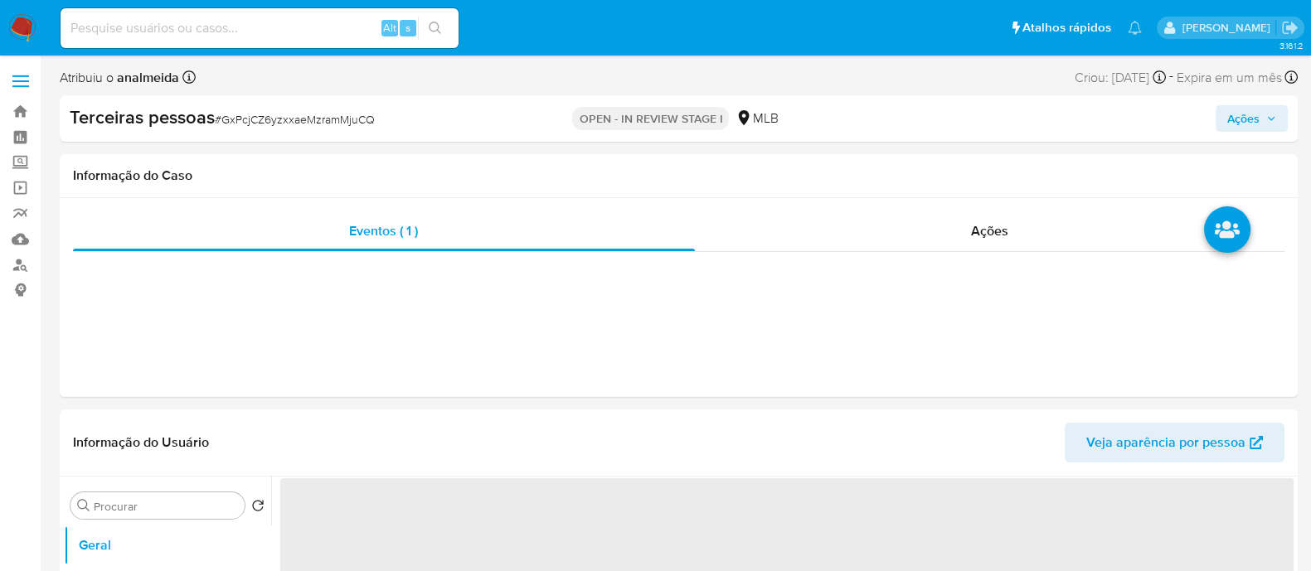
select select "10"
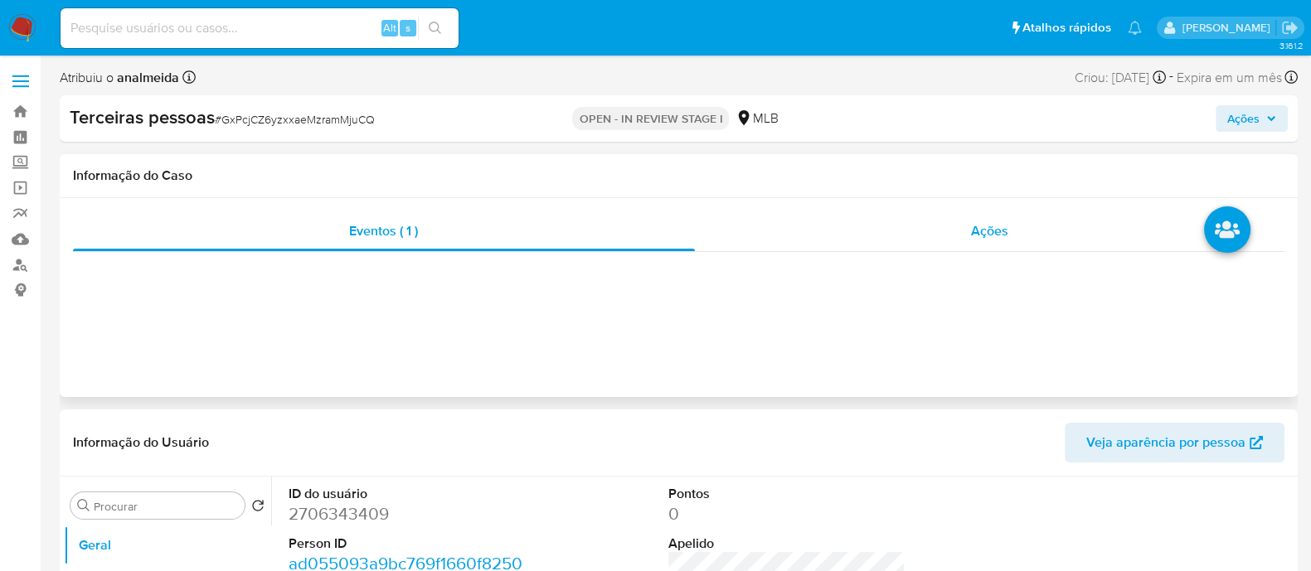
click at [930, 226] on div "Ações" at bounding box center [990, 231] width 590 height 40
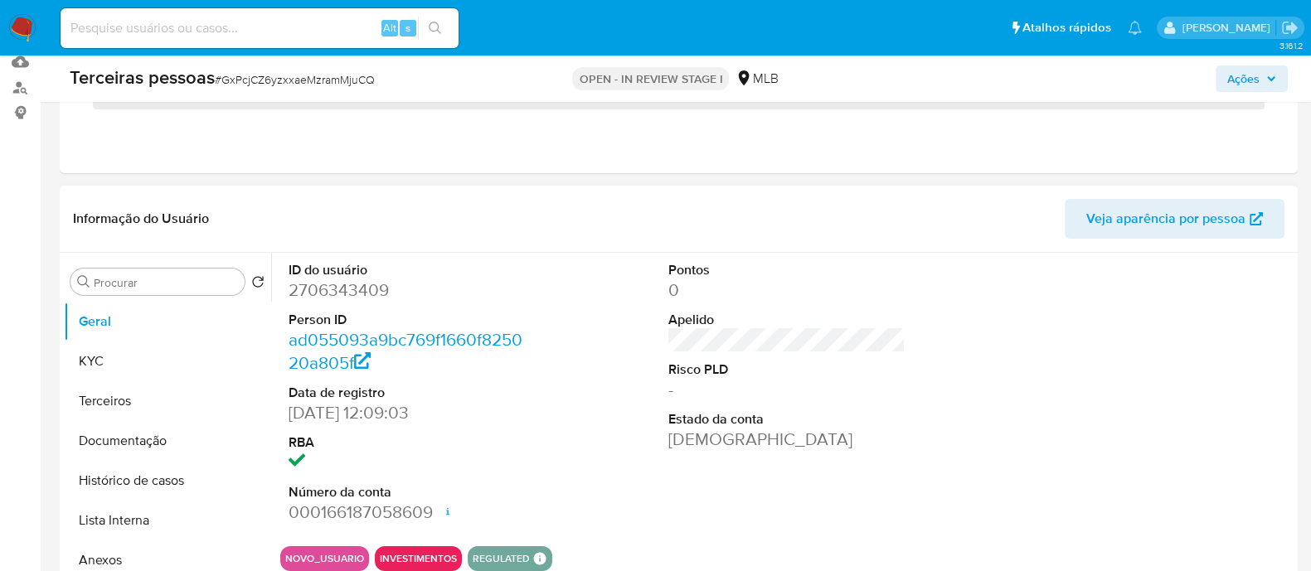
scroll to position [311, 0]
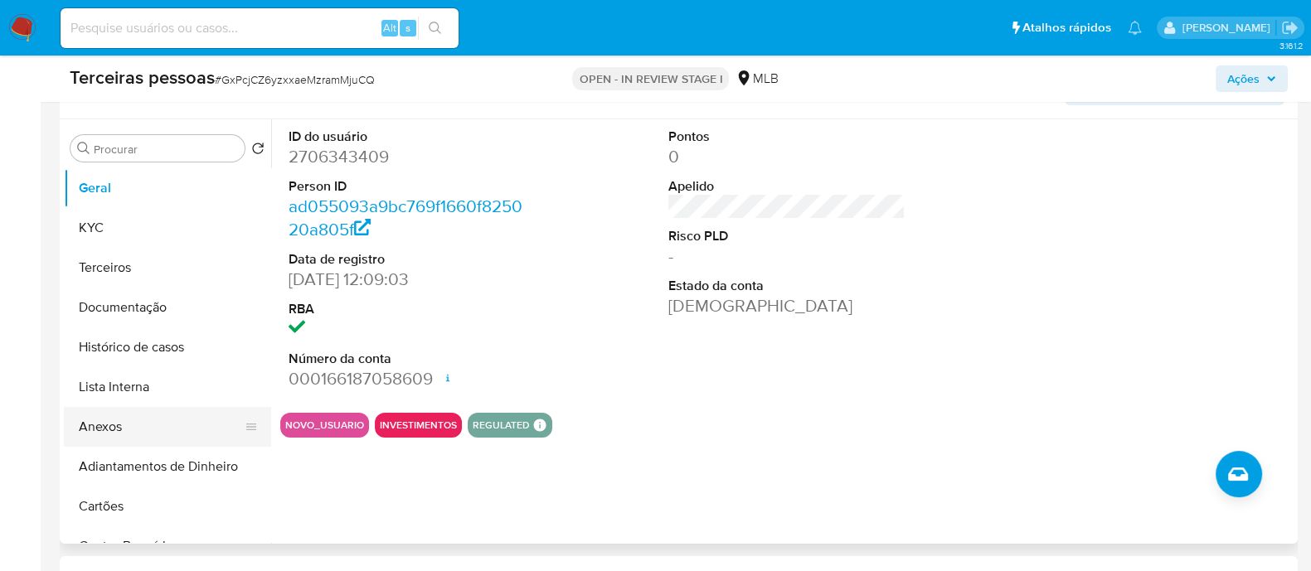
click at [119, 415] on button "Anexos" at bounding box center [161, 427] width 194 height 40
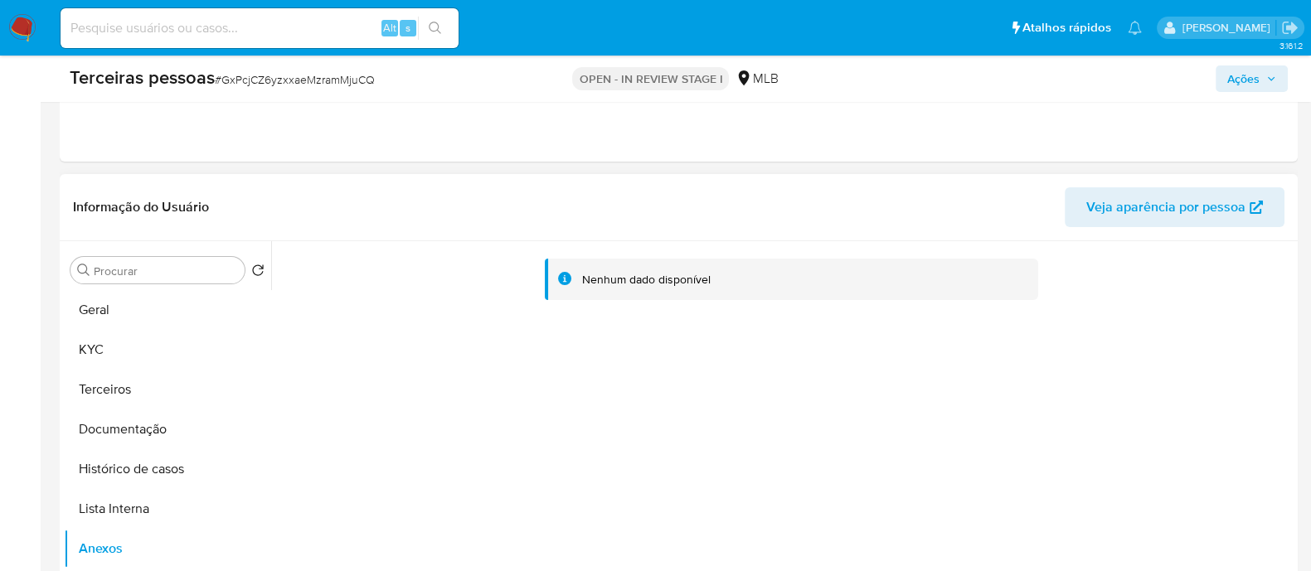
drag, startPoint x: 482, startPoint y: 391, endPoint x: 489, endPoint y: 386, distance: 9.5
click at [489, 389] on div "Nenhum dado disponível" at bounding box center [782, 453] width 1023 height 425
click at [136, 545] on button "Anexos" at bounding box center [161, 549] width 194 height 40
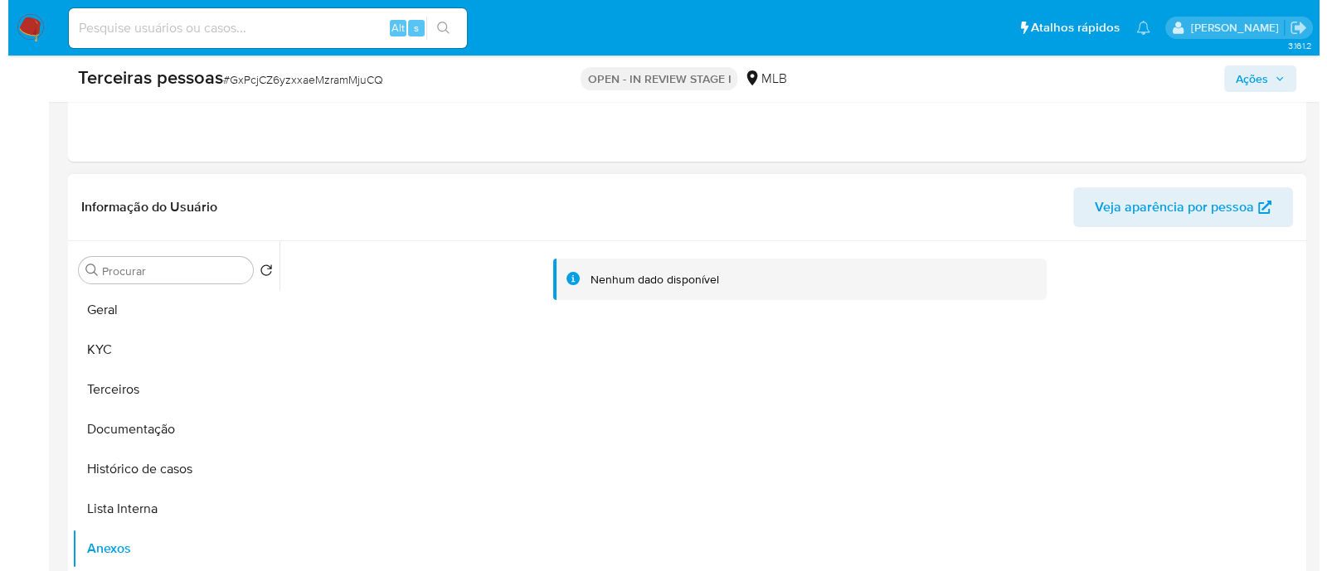
scroll to position [518, 0]
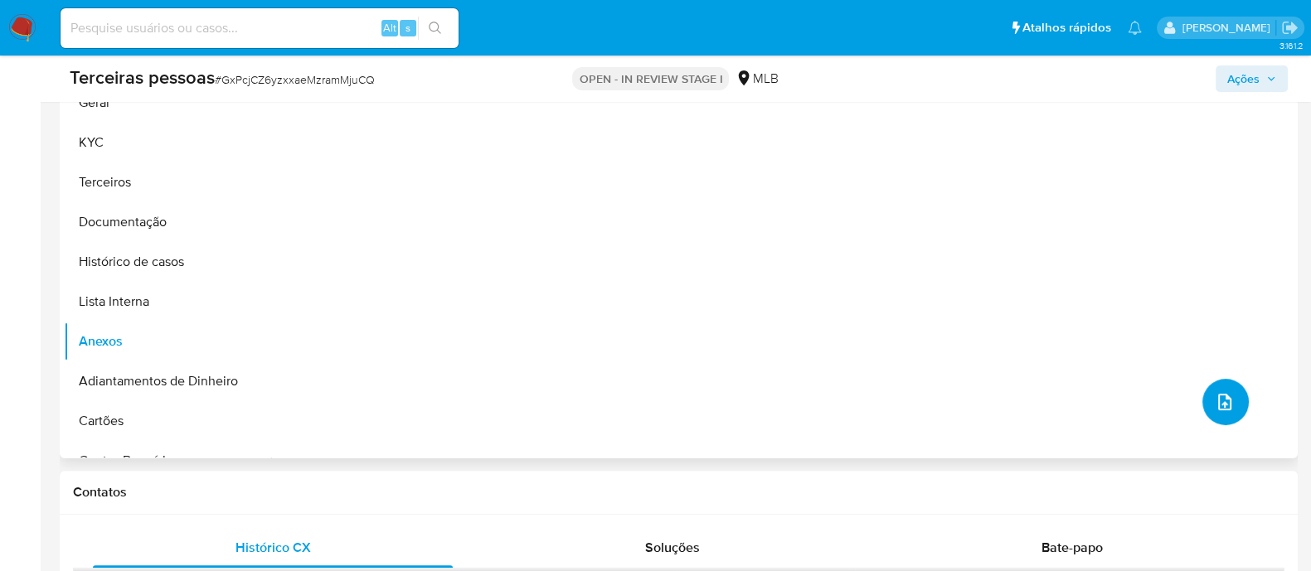
click at [1212, 414] on button "upload-file" at bounding box center [1225, 402] width 46 height 46
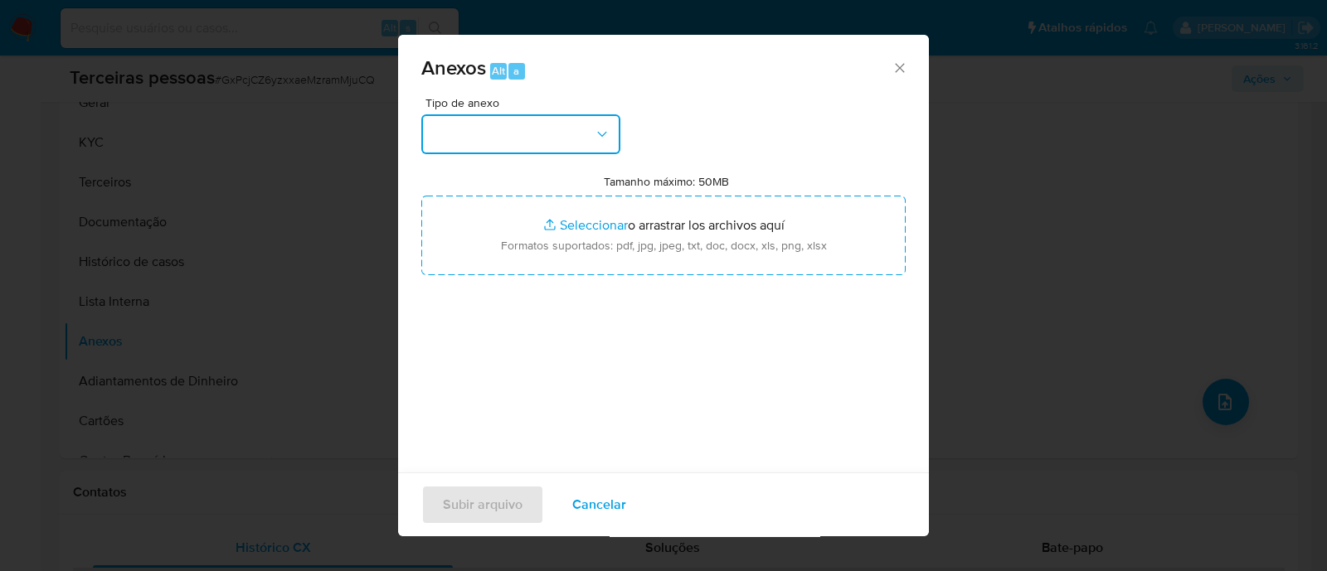
click at [564, 146] on button "button" at bounding box center [520, 134] width 199 height 40
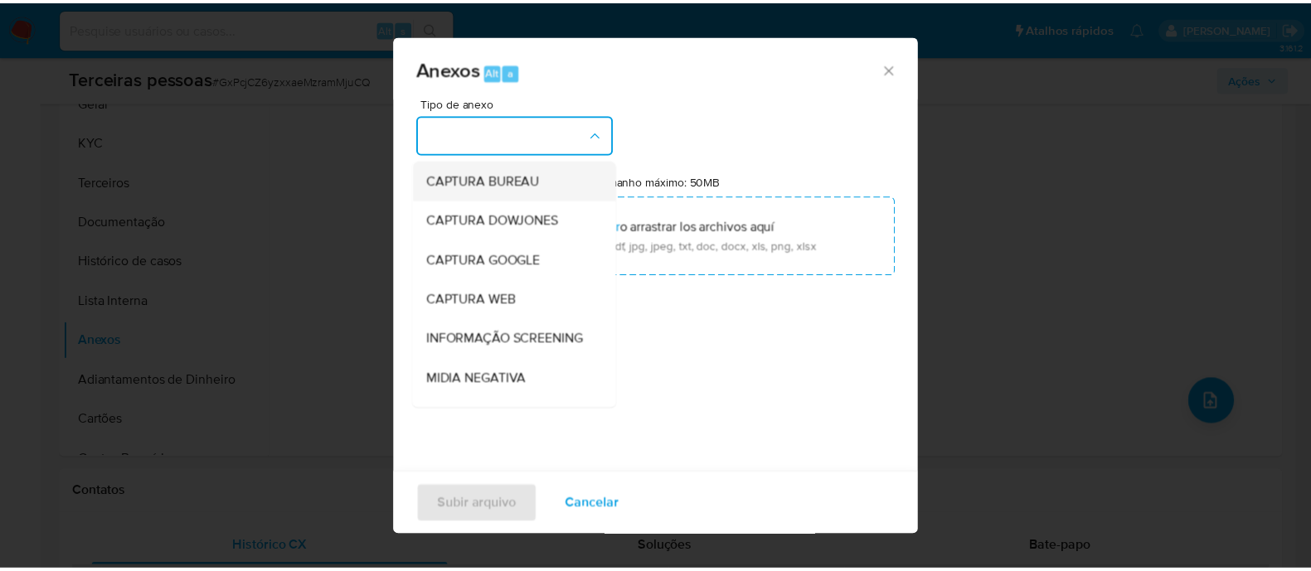
scroll to position [255, 0]
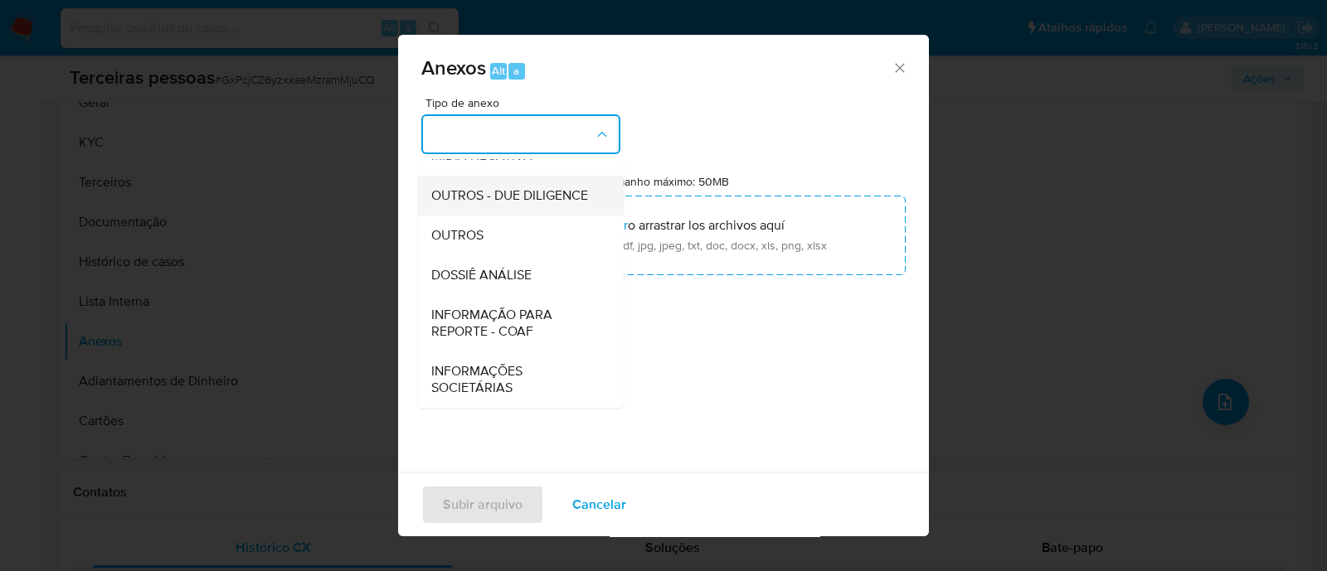
click at [493, 197] on span "OUTROS - DUE DILIGENCE" at bounding box center [509, 195] width 157 height 17
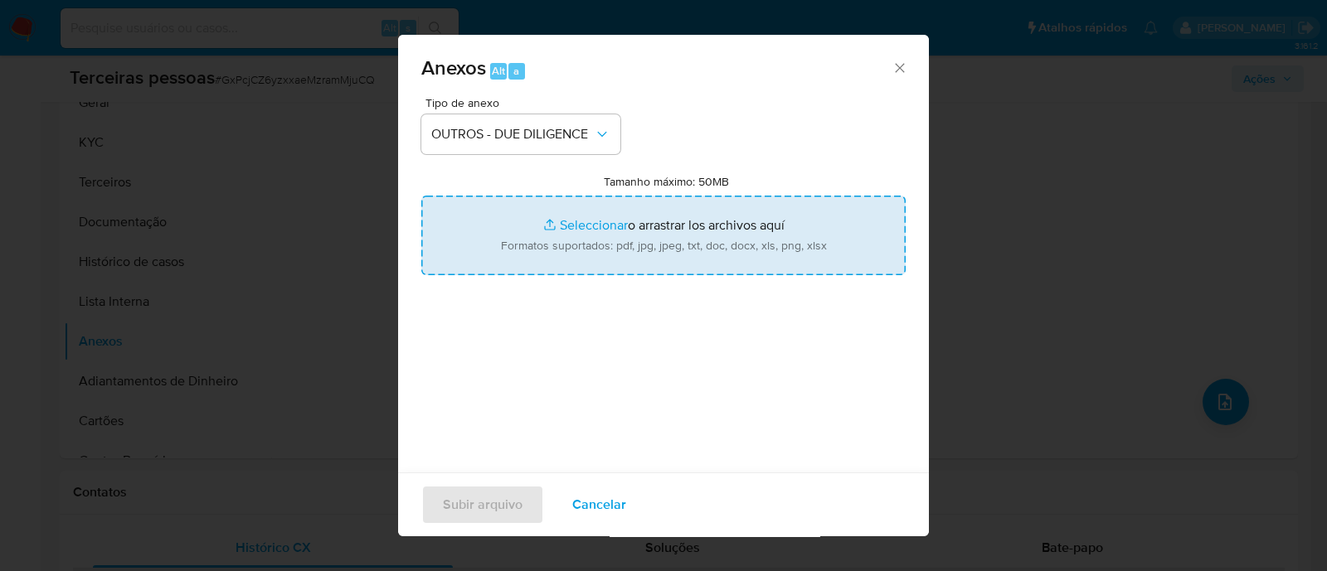
click at [751, 255] on input "Tamanho máximo: 50MB Seleccionar archivos" at bounding box center [663, 236] width 484 height 80
type input "C:\fakepath\Matriz de Risco - MAYUI FITWEAR LTDA.pdf"
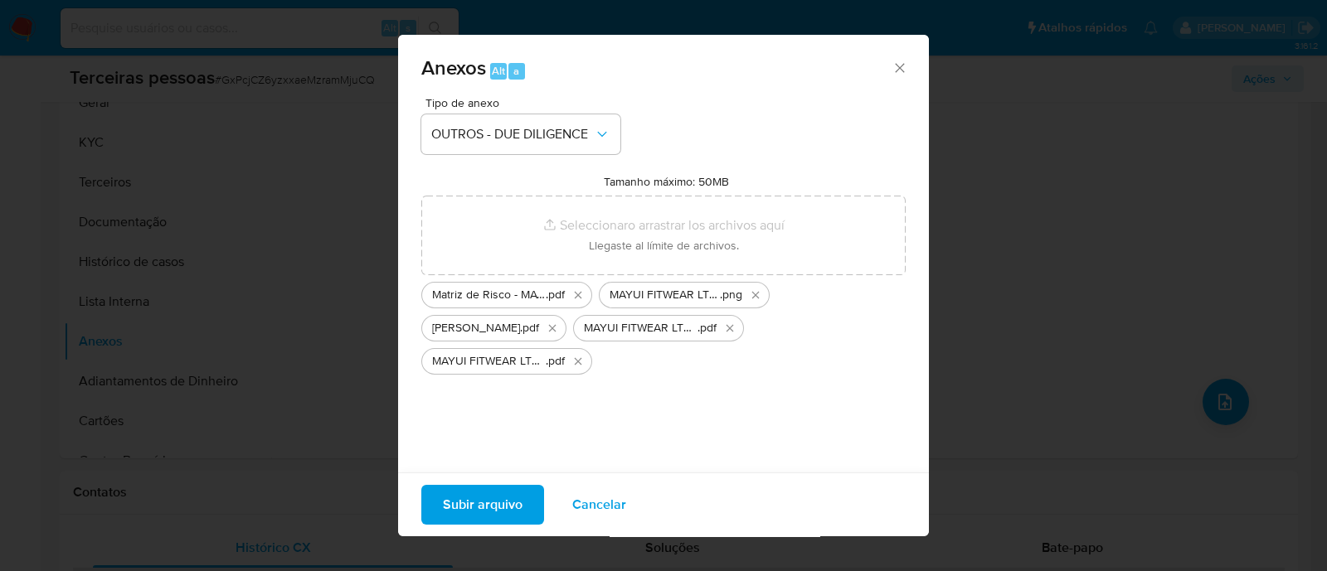
click at [489, 506] on span "Subir arquivo" at bounding box center [483, 505] width 80 height 36
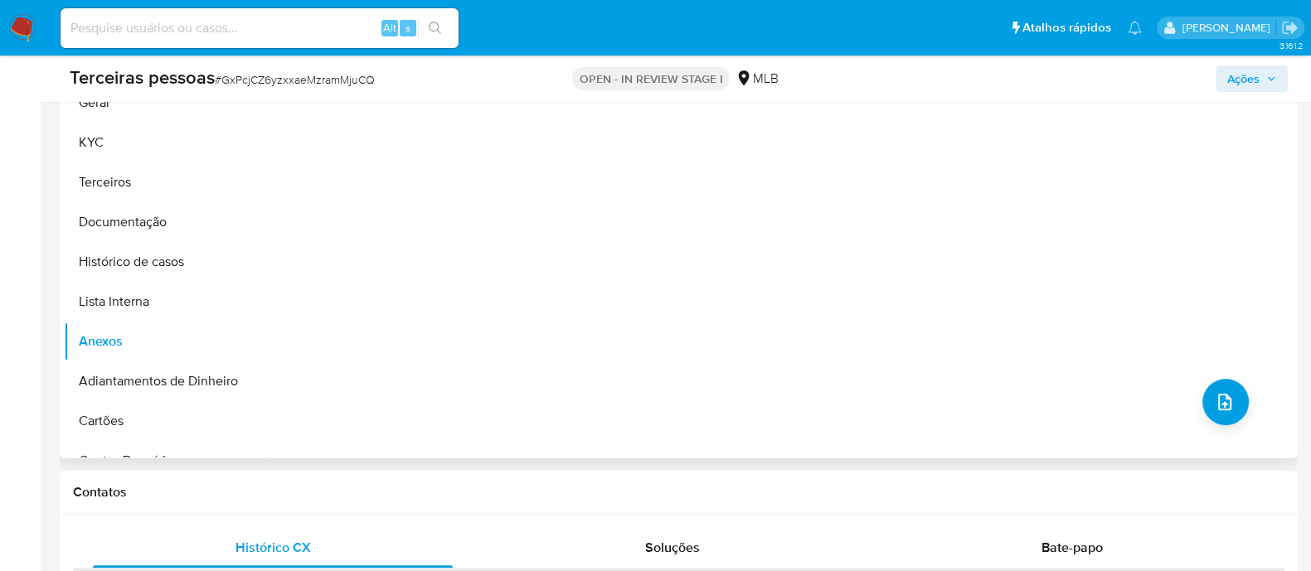
click at [386, 223] on div "Nenhum dado disponível" at bounding box center [782, 246] width 1023 height 425
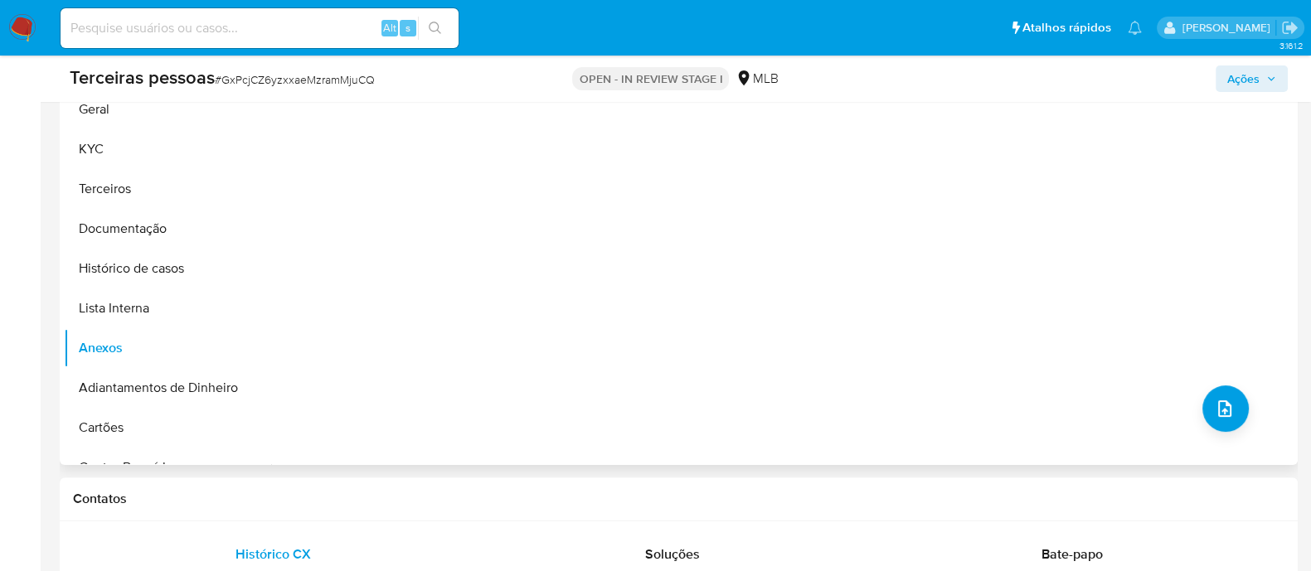
scroll to position [518, 0]
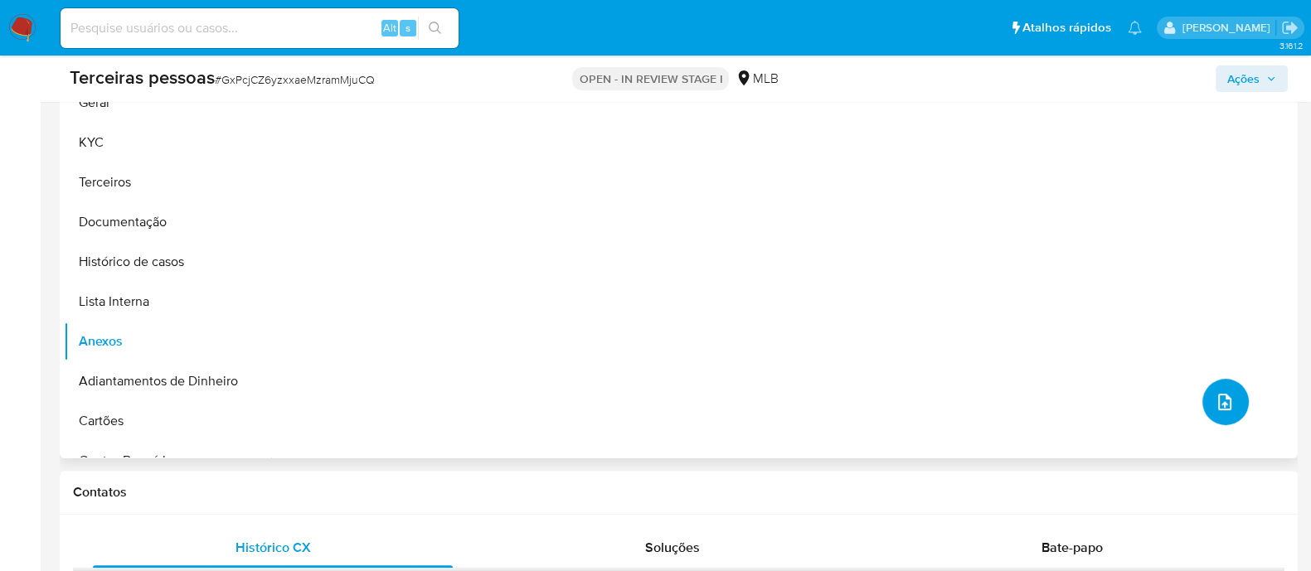
click at [1227, 393] on span "upload-file" at bounding box center [1225, 402] width 20 height 20
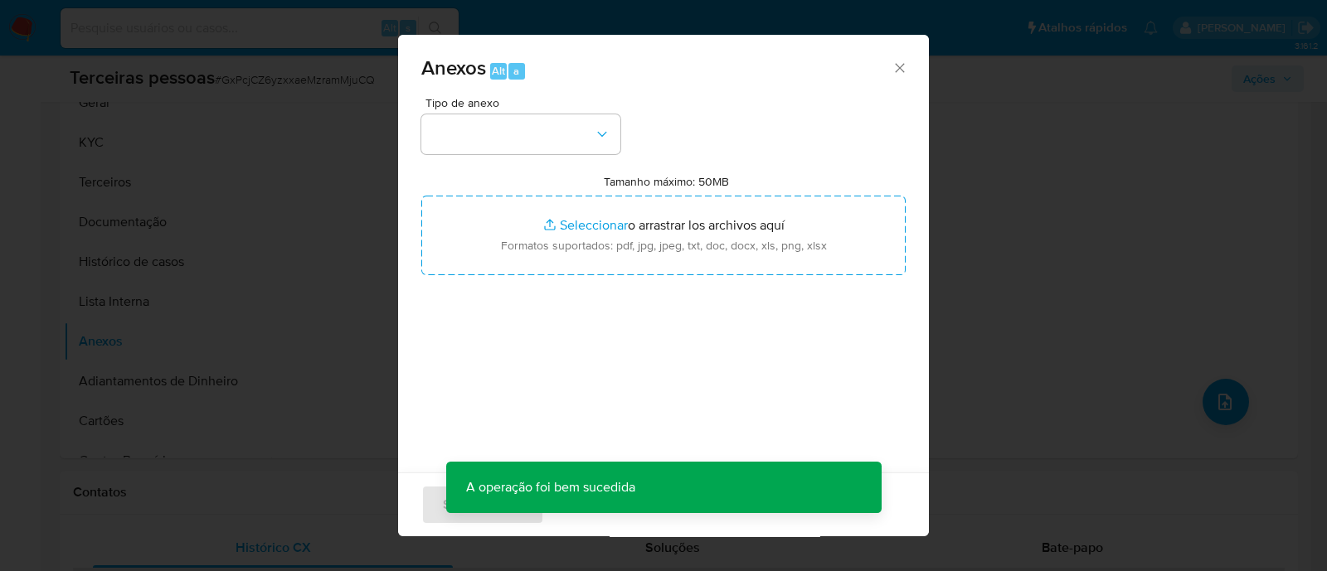
click at [299, 328] on div "Anexos Alt a Tipo de anexo Tamanho máximo: 50MB Seleccionar archivos Selecciona…" at bounding box center [663, 285] width 1327 height 571
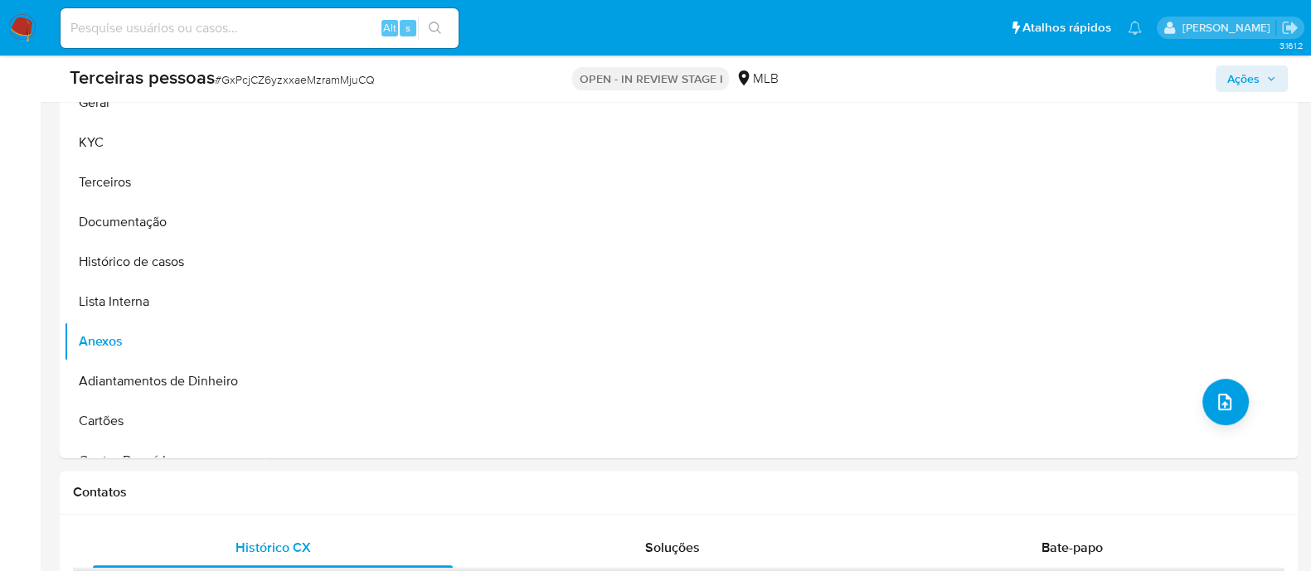
click at [156, 289] on button "Lista Interna" at bounding box center [167, 302] width 207 height 40
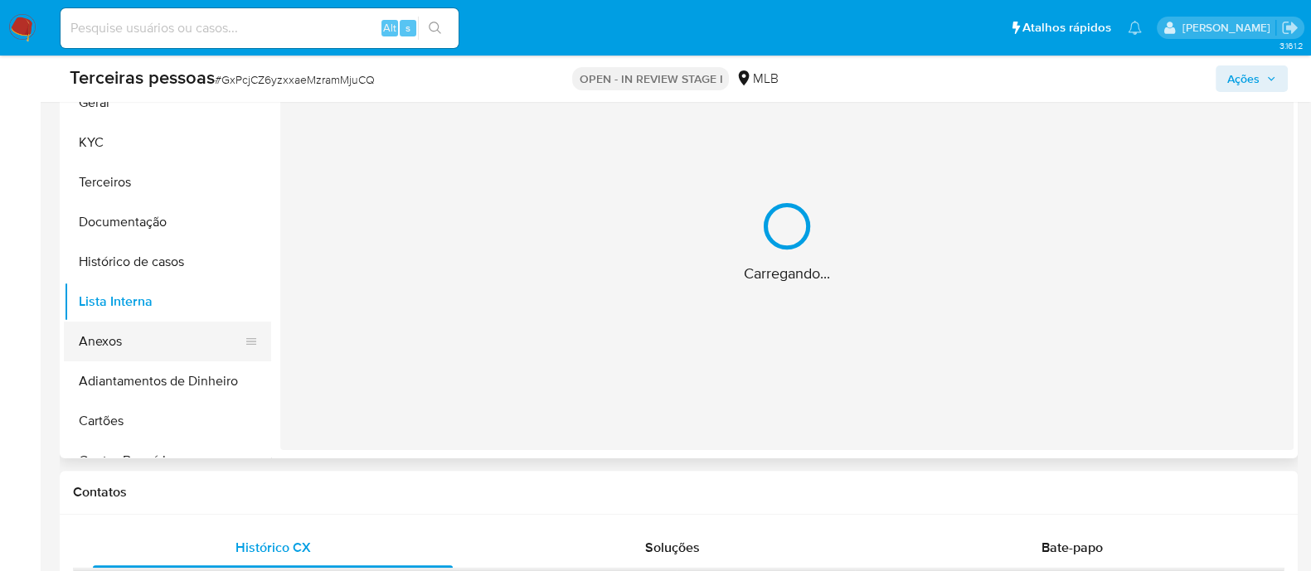
click at [153, 328] on button "Anexos" at bounding box center [161, 342] width 194 height 40
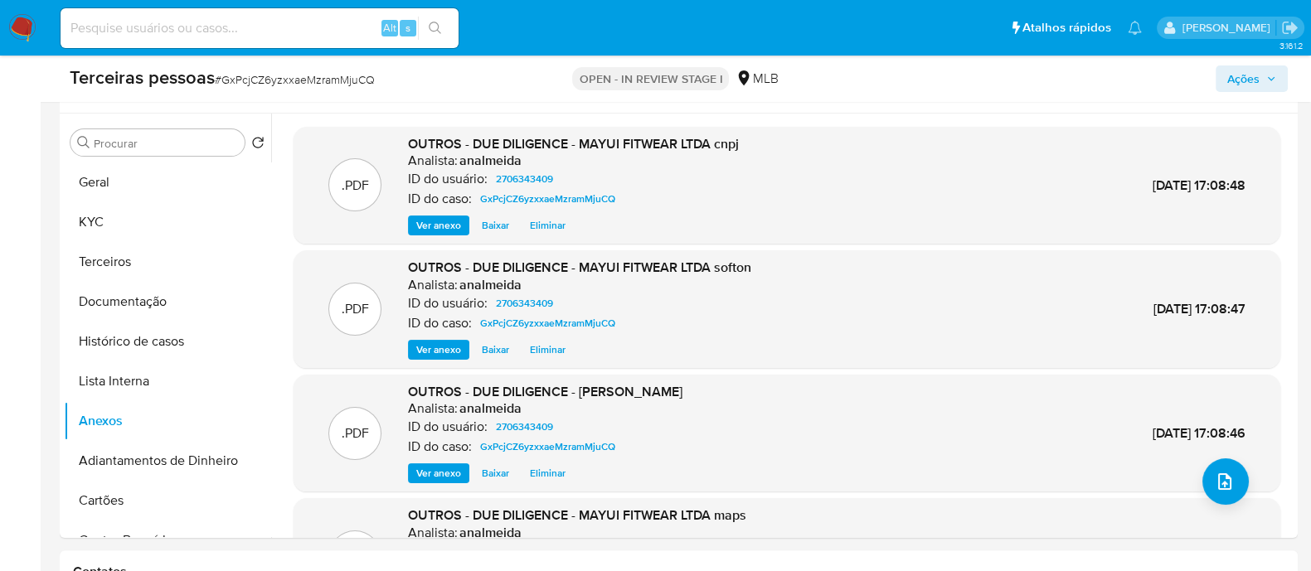
scroll to position [206, 0]
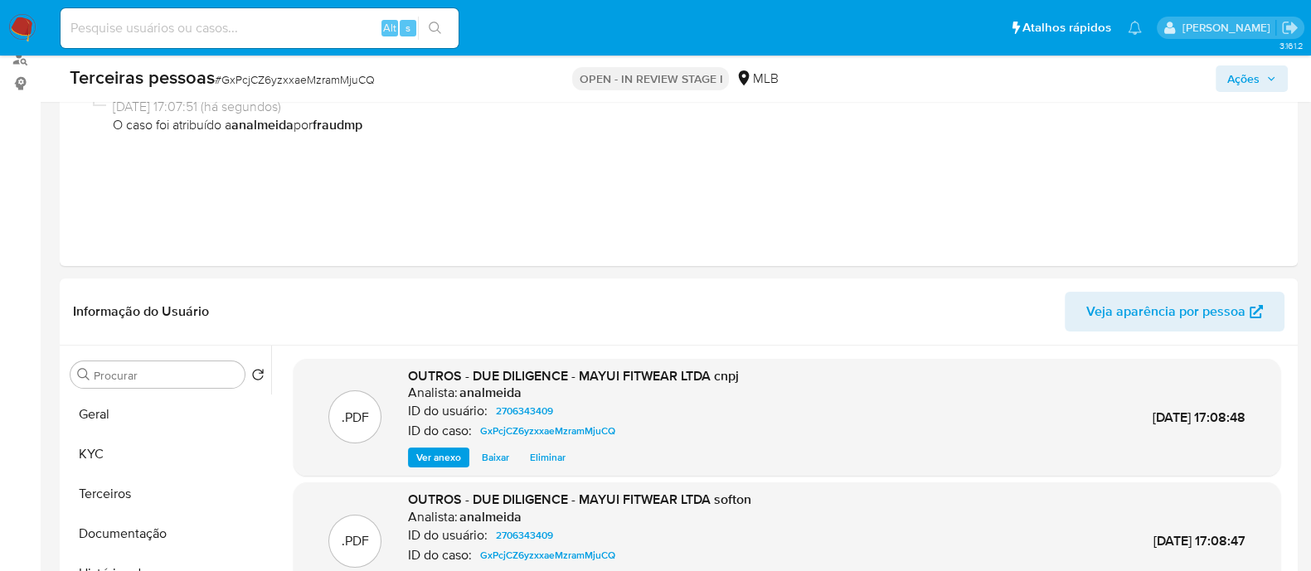
click at [1268, 55] on nav "Pausado Ver notificaciones Alt s Atalhos rápidos Presiona las siguientes teclas…" at bounding box center [655, 28] width 1311 height 56
click at [1256, 72] on span "Ações" at bounding box center [1243, 79] width 32 height 27
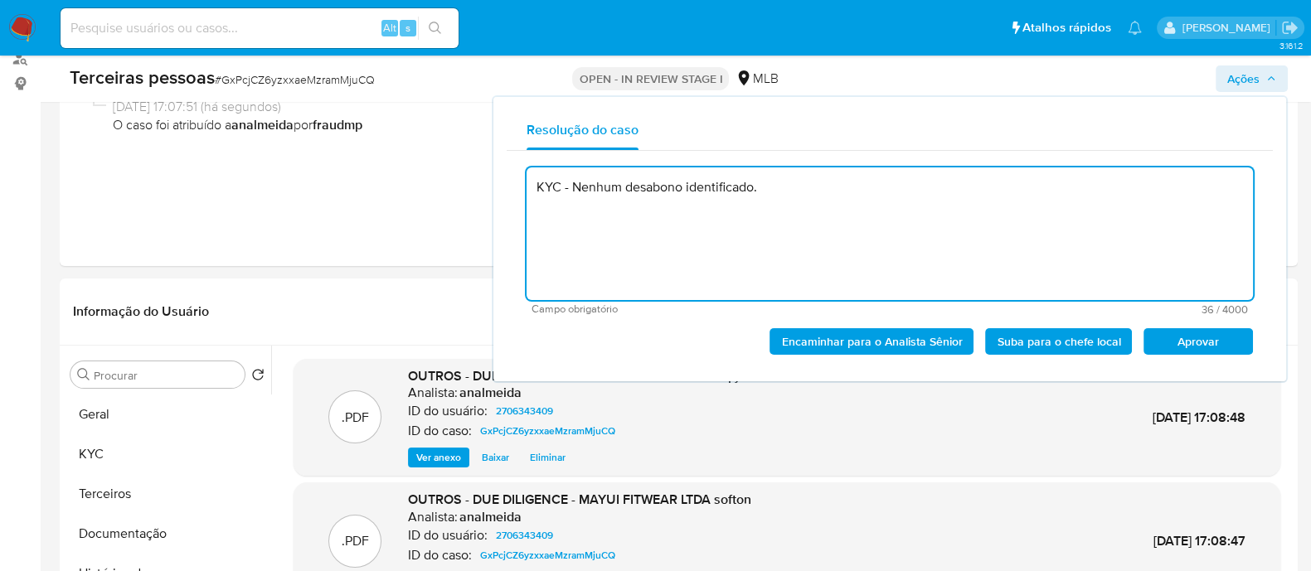
click at [1175, 344] on span "Aprovar" at bounding box center [1198, 341] width 86 height 23
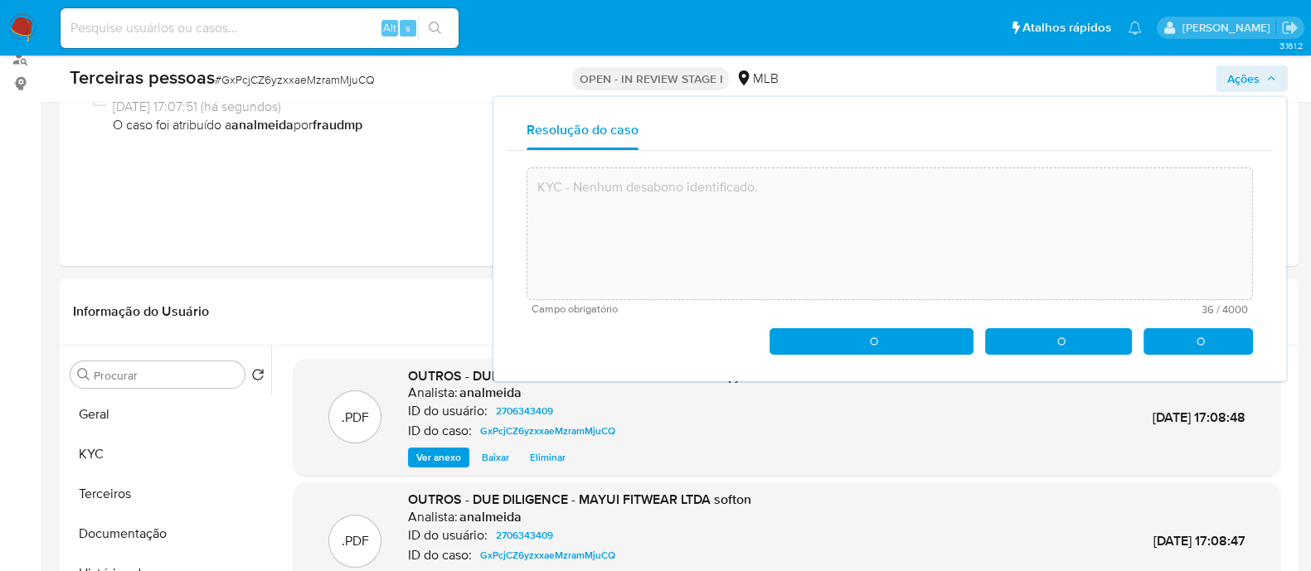
type textarea "KYC - Nenhum desabono identificado."
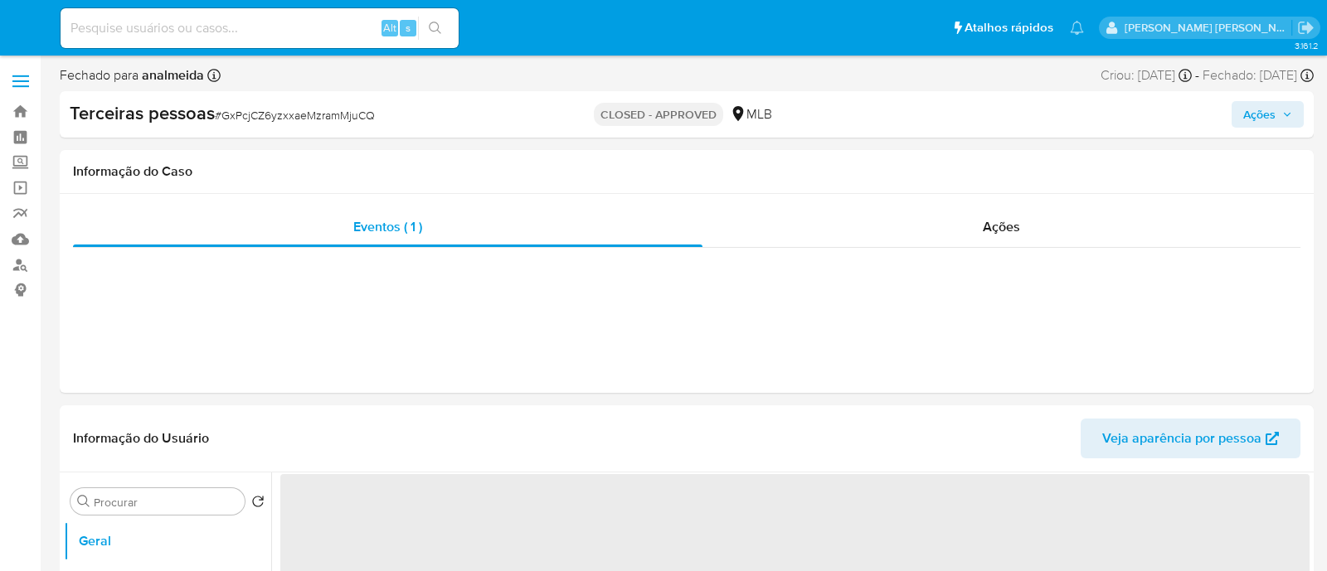
select select "10"
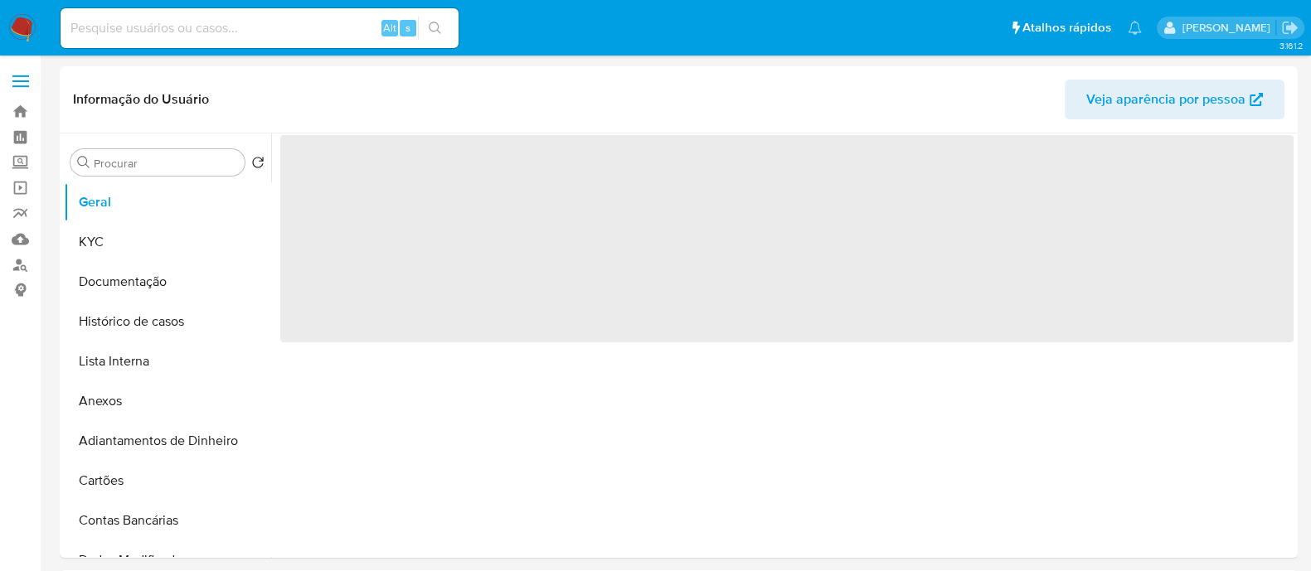
select select "10"
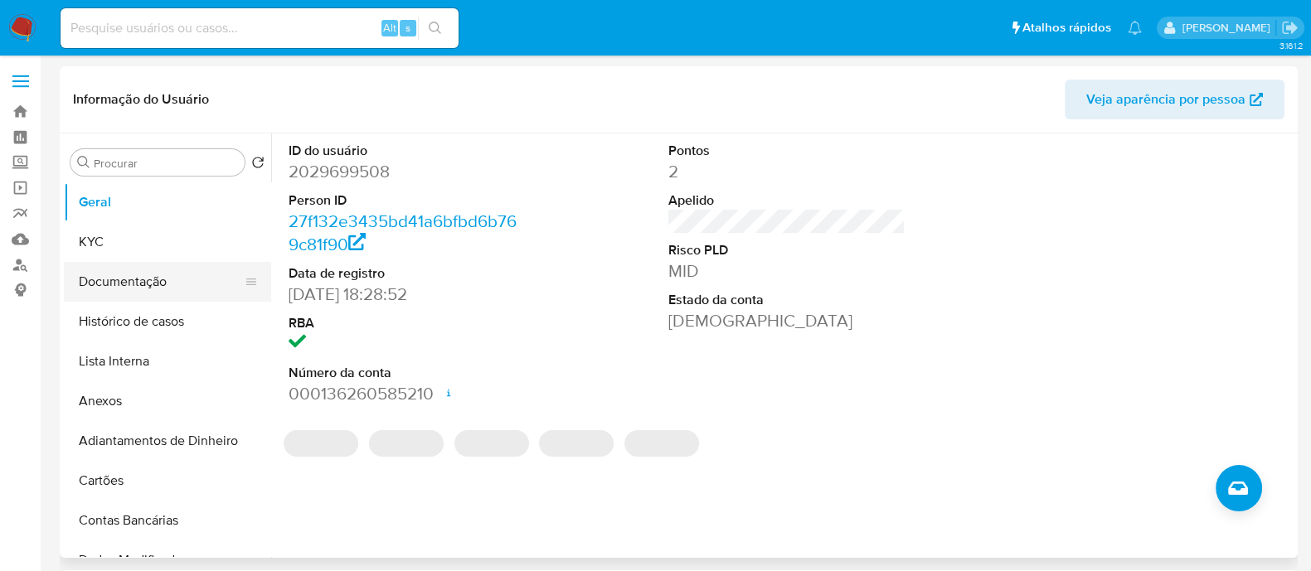
click at [145, 276] on button "Documentação" at bounding box center [161, 282] width 194 height 40
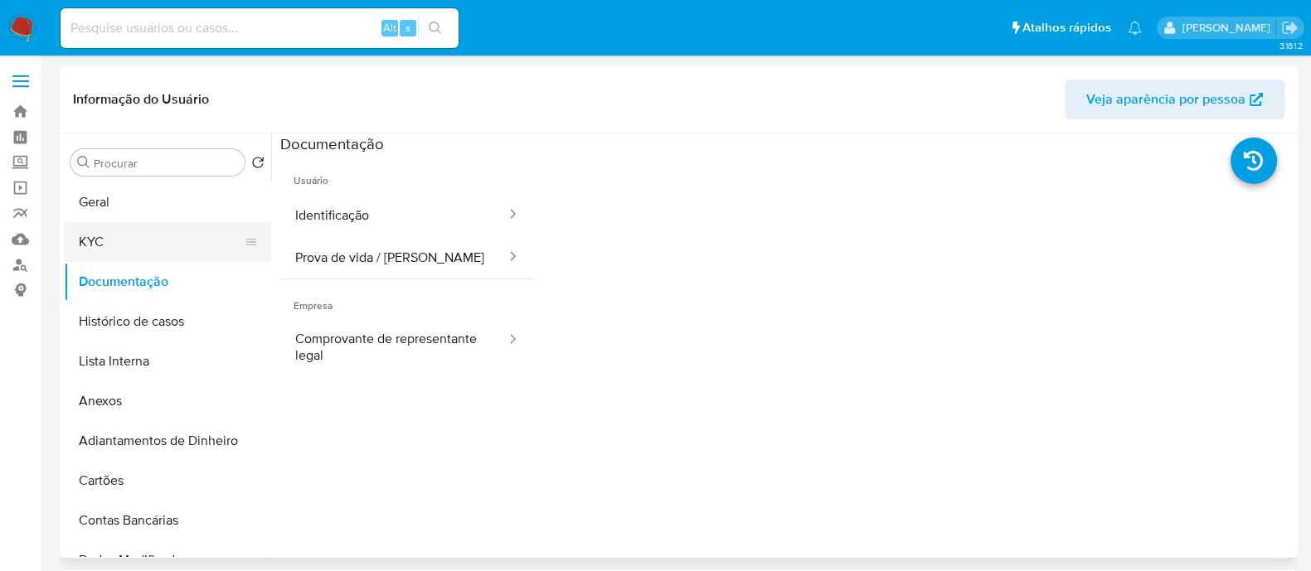
click at [145, 223] on button "KYC" at bounding box center [161, 242] width 194 height 40
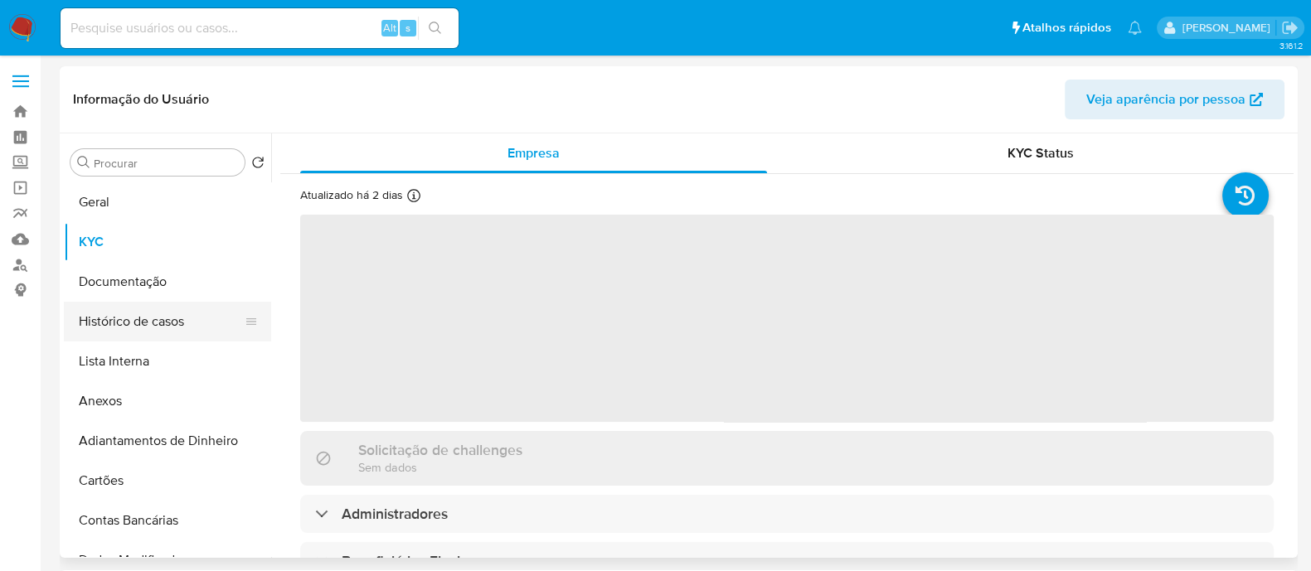
click at [133, 326] on button "Histórico de casos" at bounding box center [161, 322] width 194 height 40
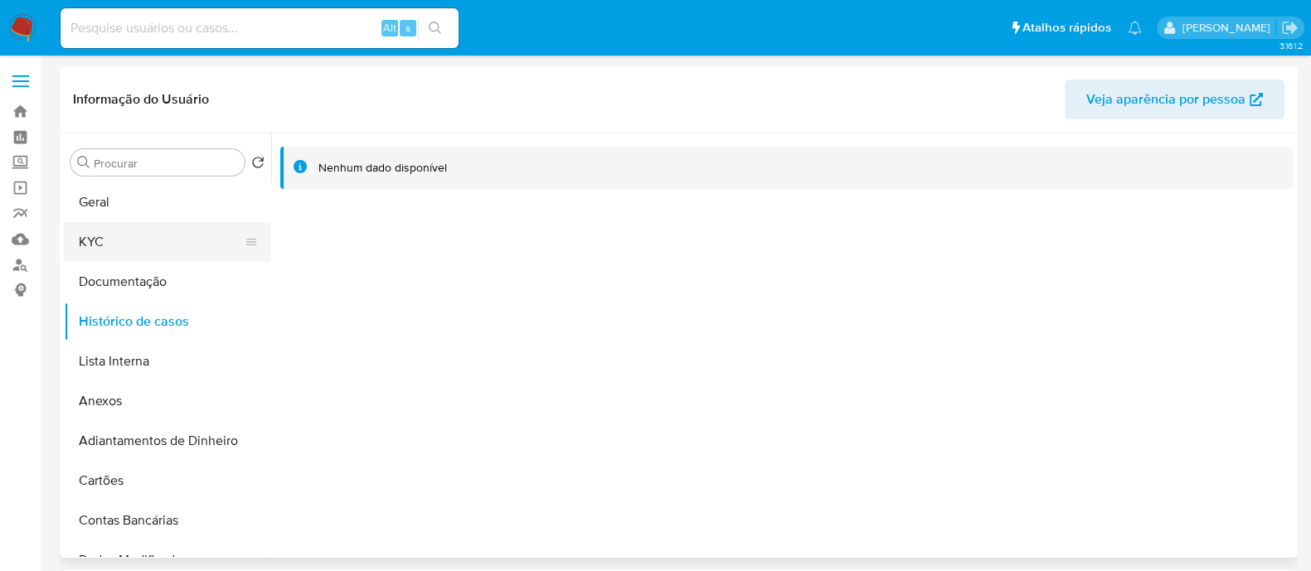
click at [163, 235] on button "KYC" at bounding box center [161, 242] width 194 height 40
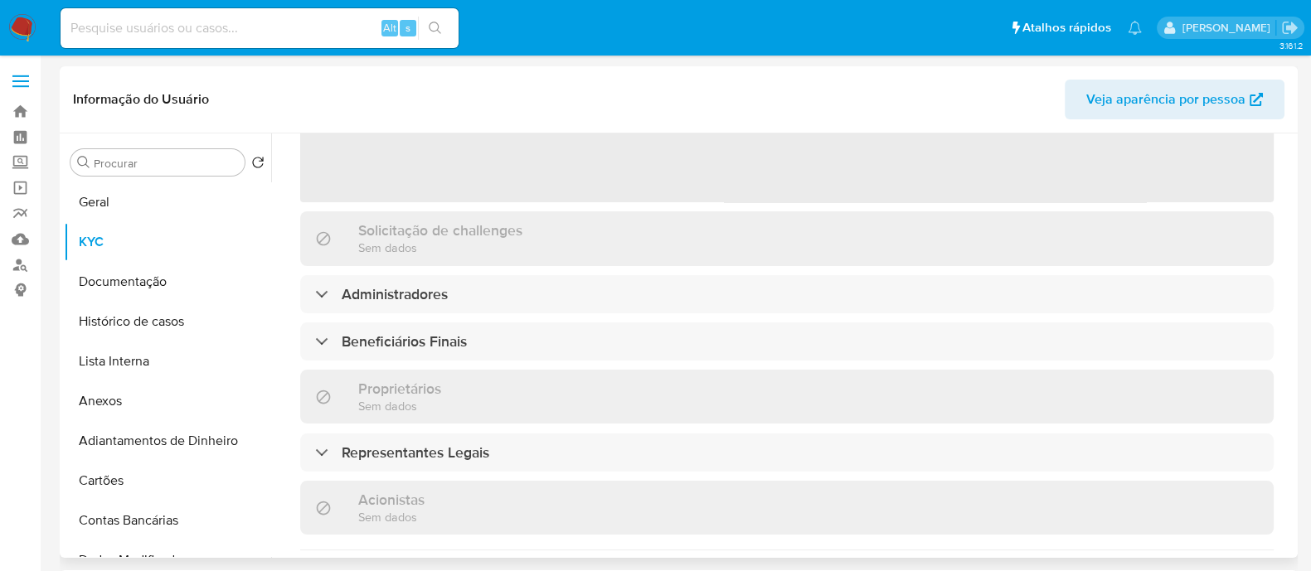
scroll to position [311, 0]
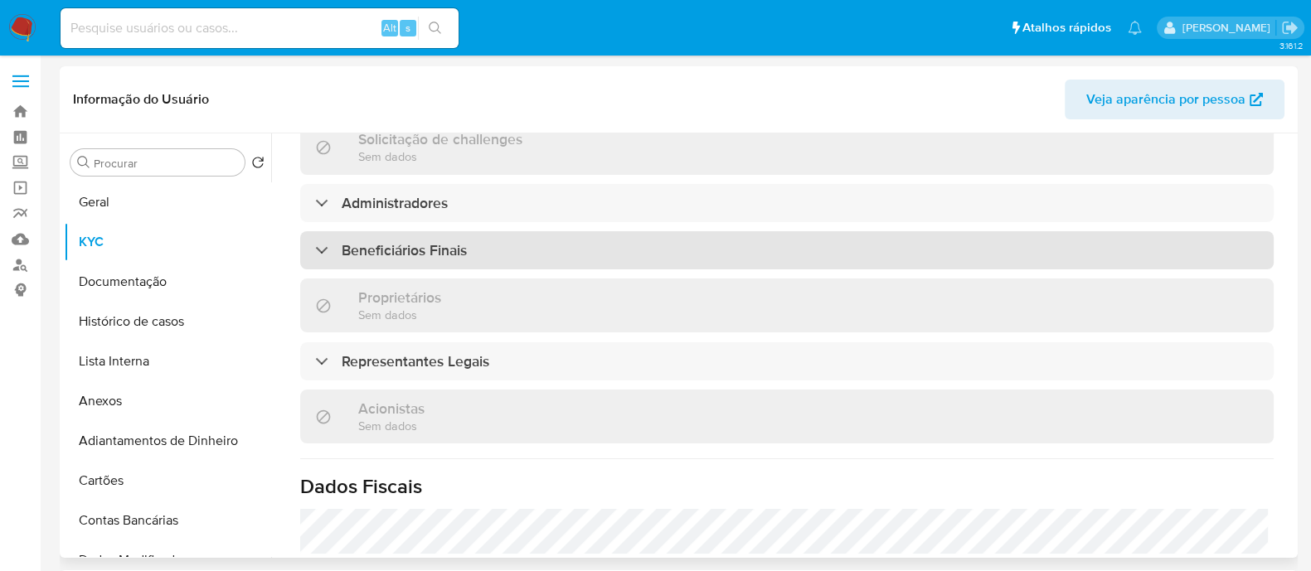
click at [534, 254] on div "Beneficiários Finais" at bounding box center [787, 250] width 974 height 38
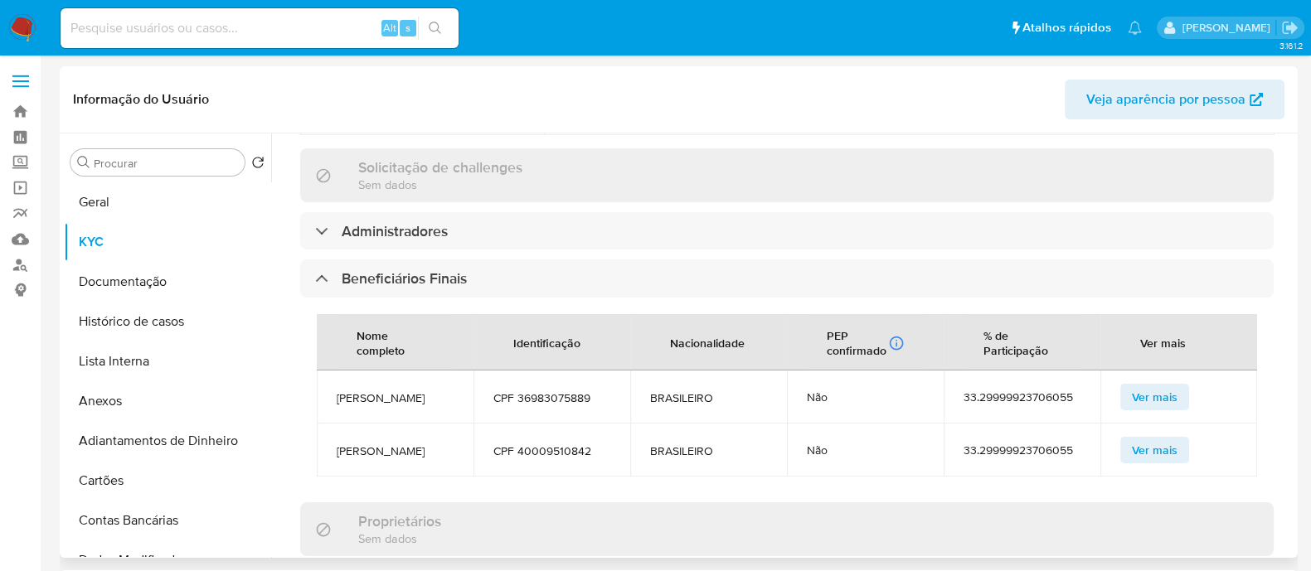
scroll to position [736, 0]
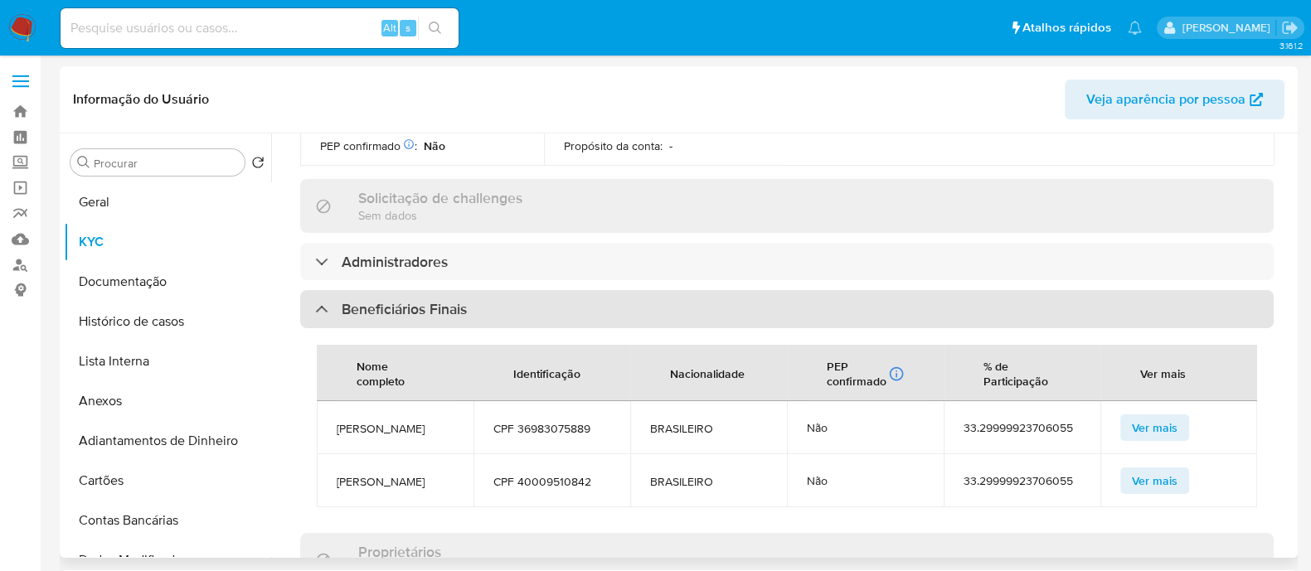
click at [417, 300] on h3 "Beneficiários Finais" at bounding box center [404, 309] width 125 height 18
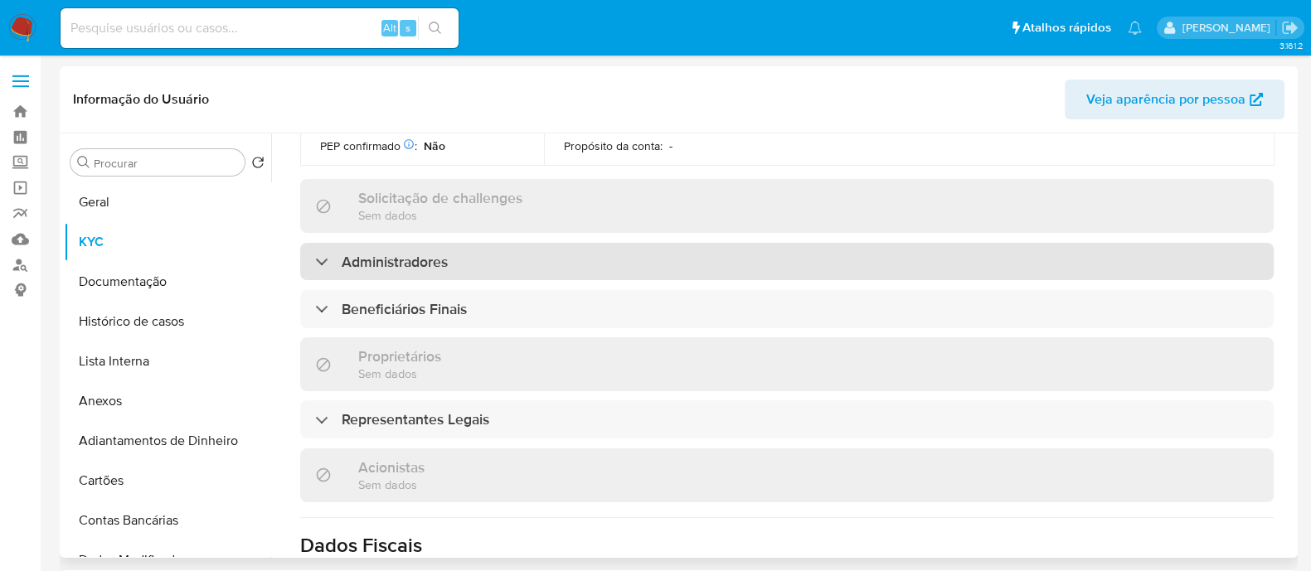
click at [450, 243] on div "Administradores" at bounding box center [787, 262] width 974 height 38
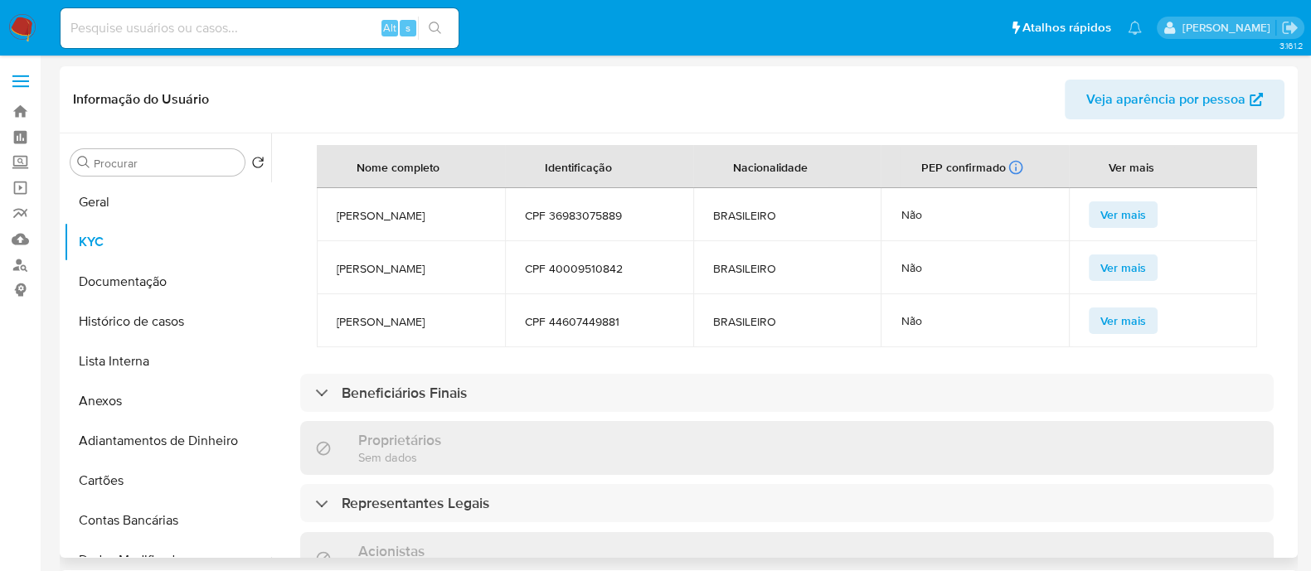
scroll to position [1037, 0]
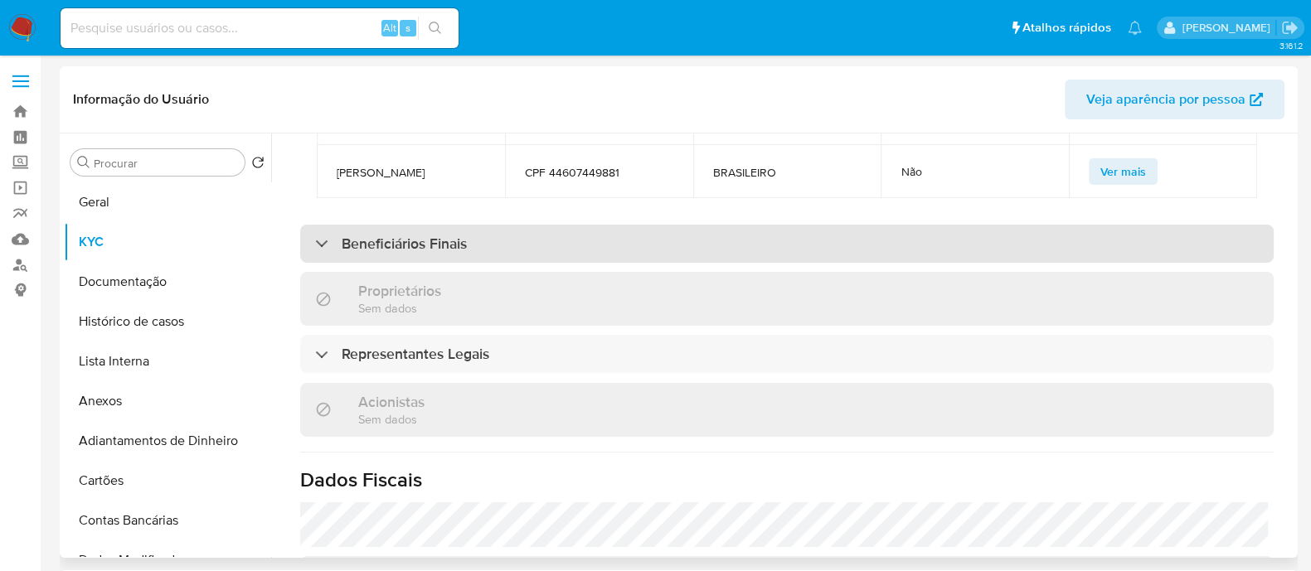
click at [598, 225] on div "Beneficiários Finais" at bounding box center [787, 244] width 974 height 38
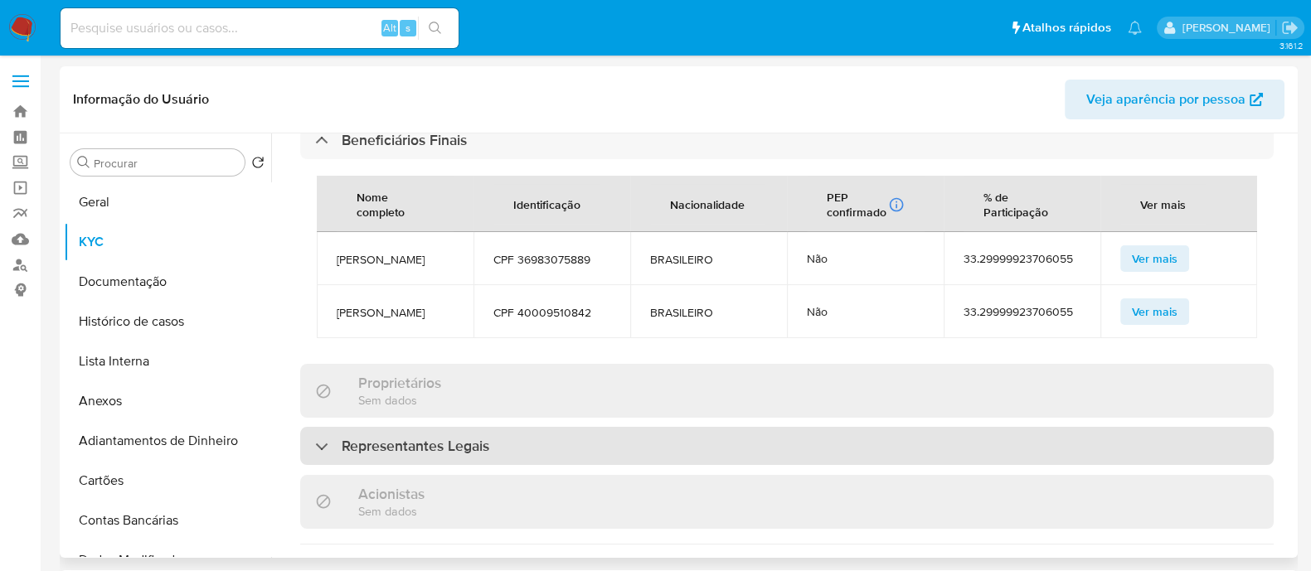
click at [588, 427] on div "Representantes Legais" at bounding box center [787, 446] width 974 height 38
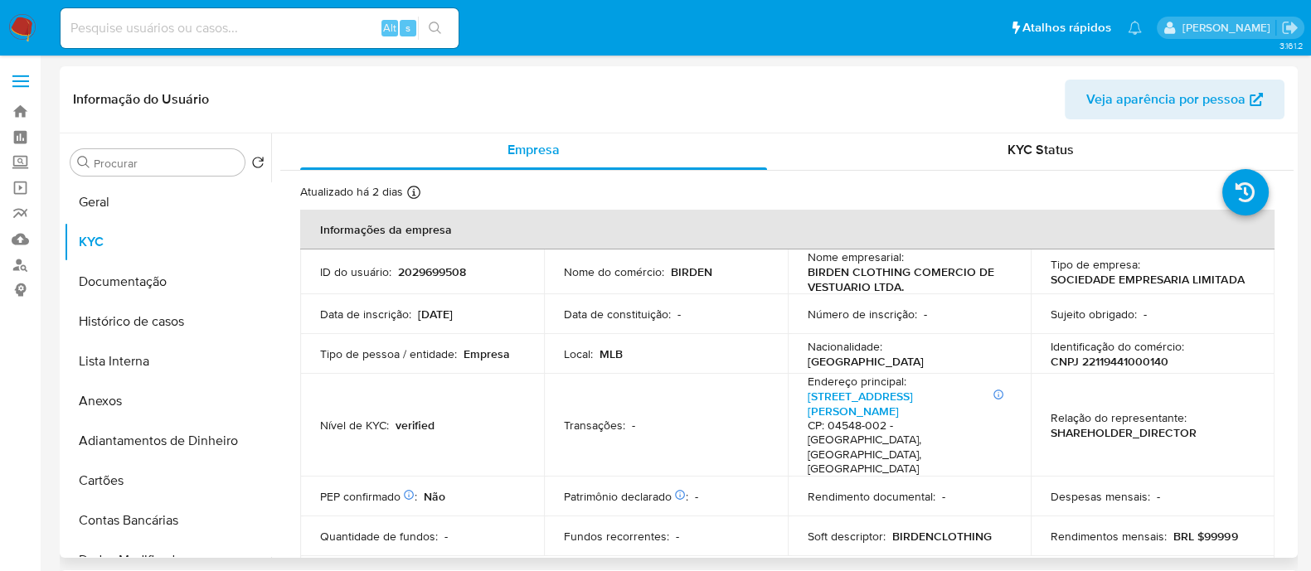
scroll to position [0, 0]
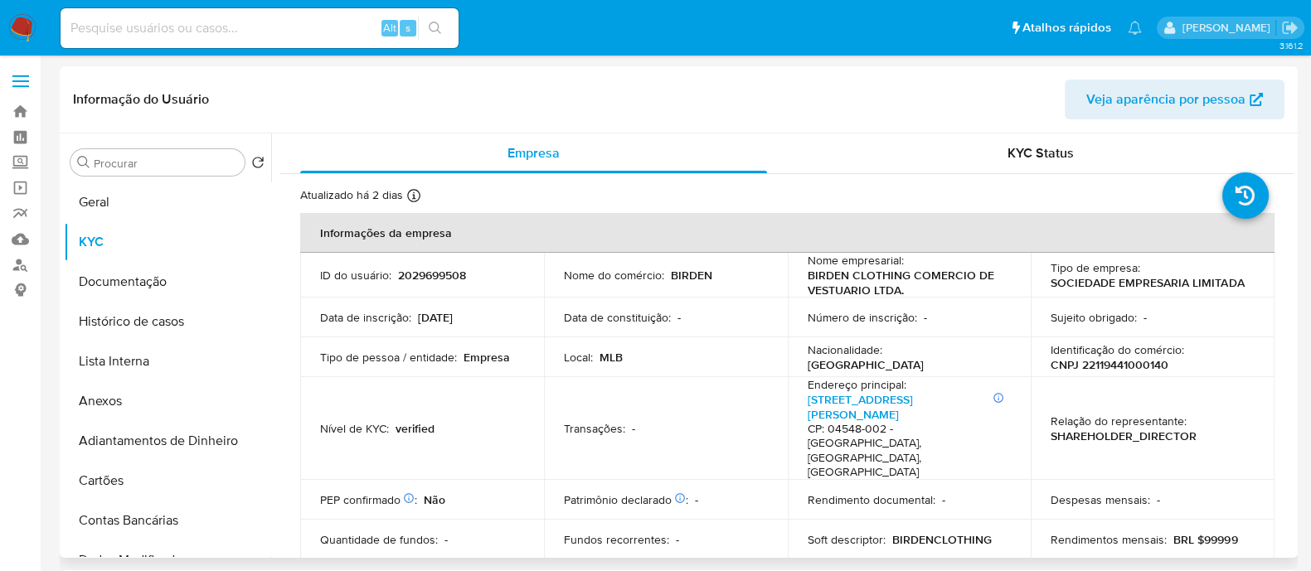
click at [1117, 363] on p "CNPJ 22119441000140" at bounding box center [1110, 364] width 118 height 15
copy p "22119441000140"
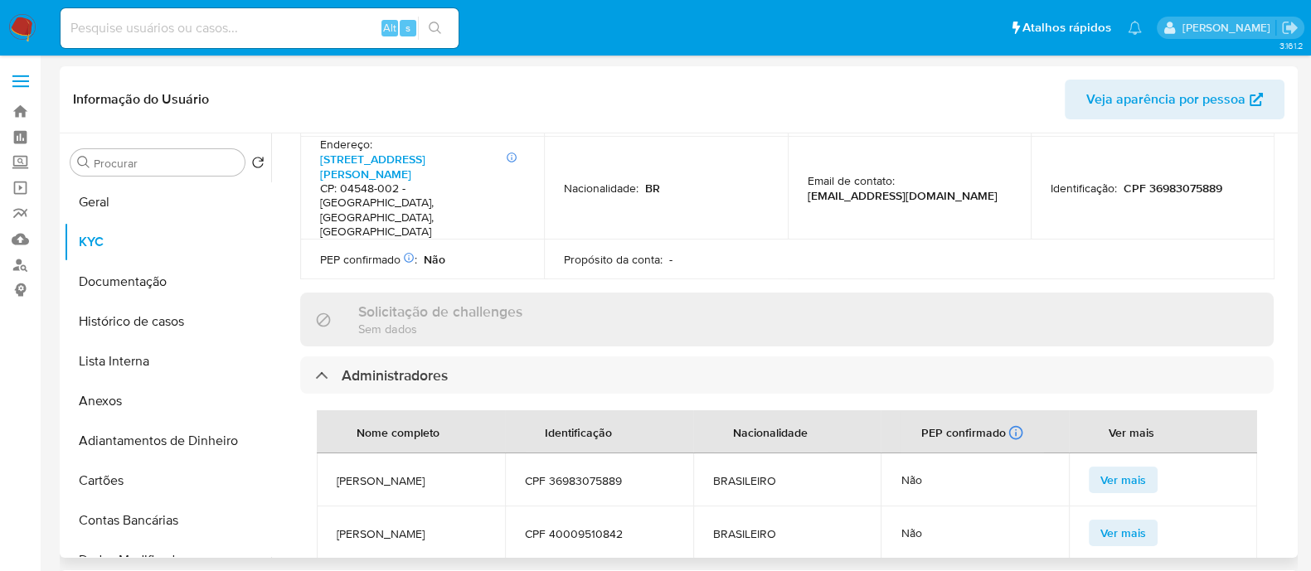
scroll to position [103, 0]
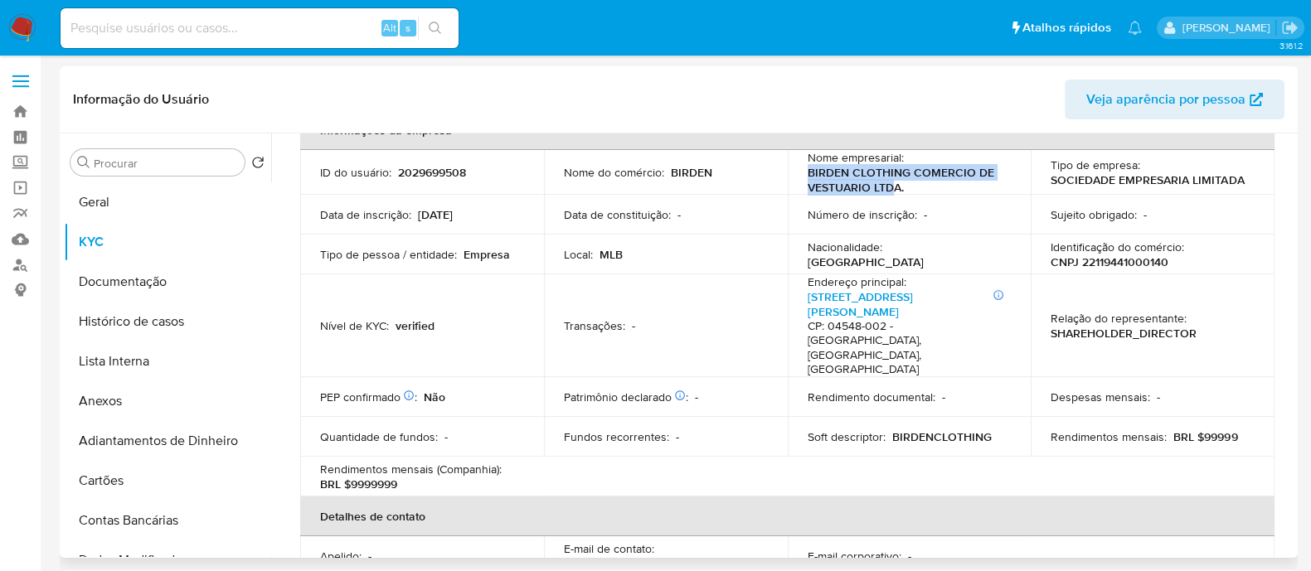
drag, startPoint x: 804, startPoint y: 174, endPoint x: 891, endPoint y: 184, distance: 88.5
click at [891, 184] on p "BIRDEN CLOTHING COMERCIO DE VESTUARIO LTDA." at bounding box center [906, 180] width 197 height 30
copy p "BIRDEN CLOTHING COMERCIO DE VESTUARIO LTD"
click at [170, 206] on button "Geral" at bounding box center [161, 202] width 194 height 40
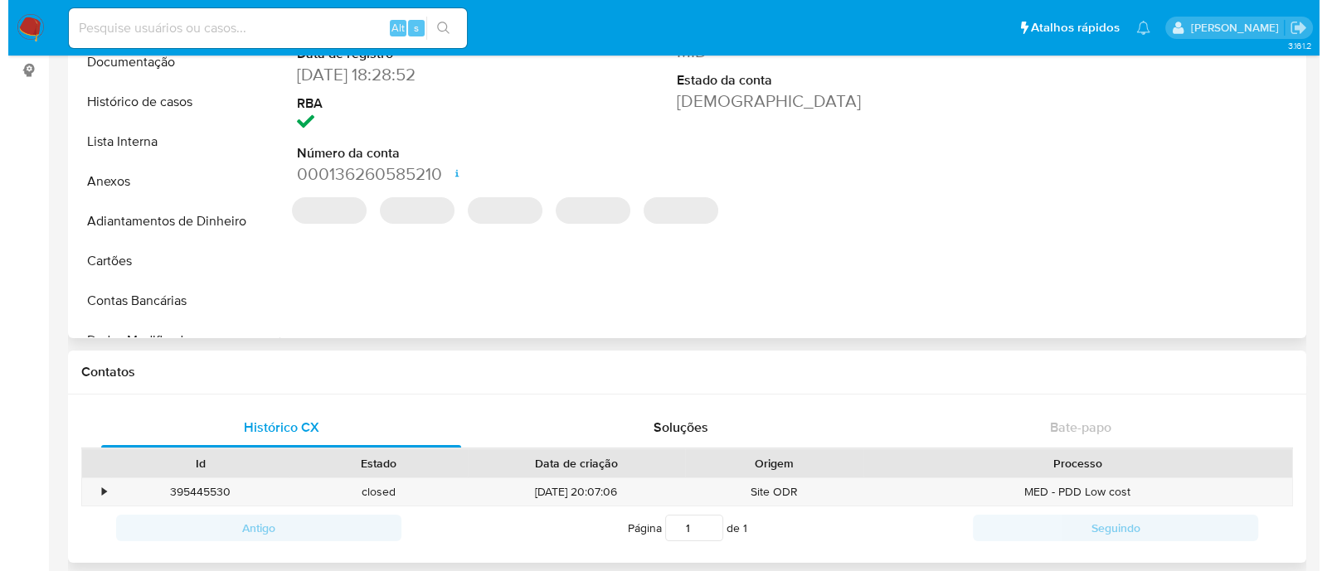
scroll to position [0, 0]
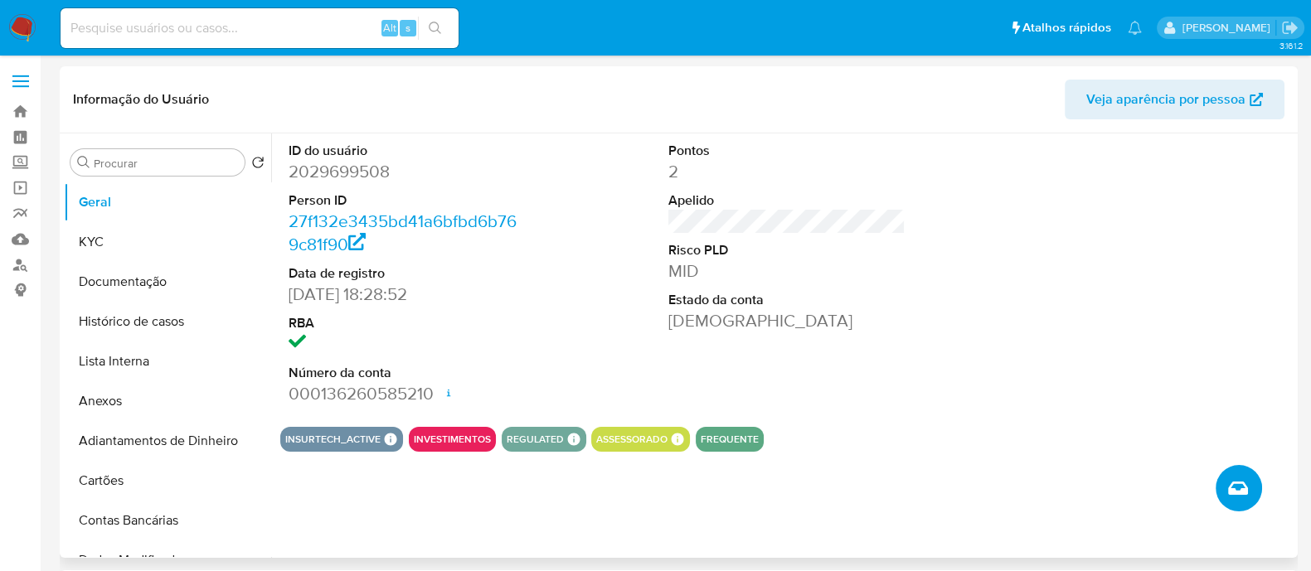
click at [1237, 485] on icon "Criar caso manual" at bounding box center [1238, 489] width 20 height 20
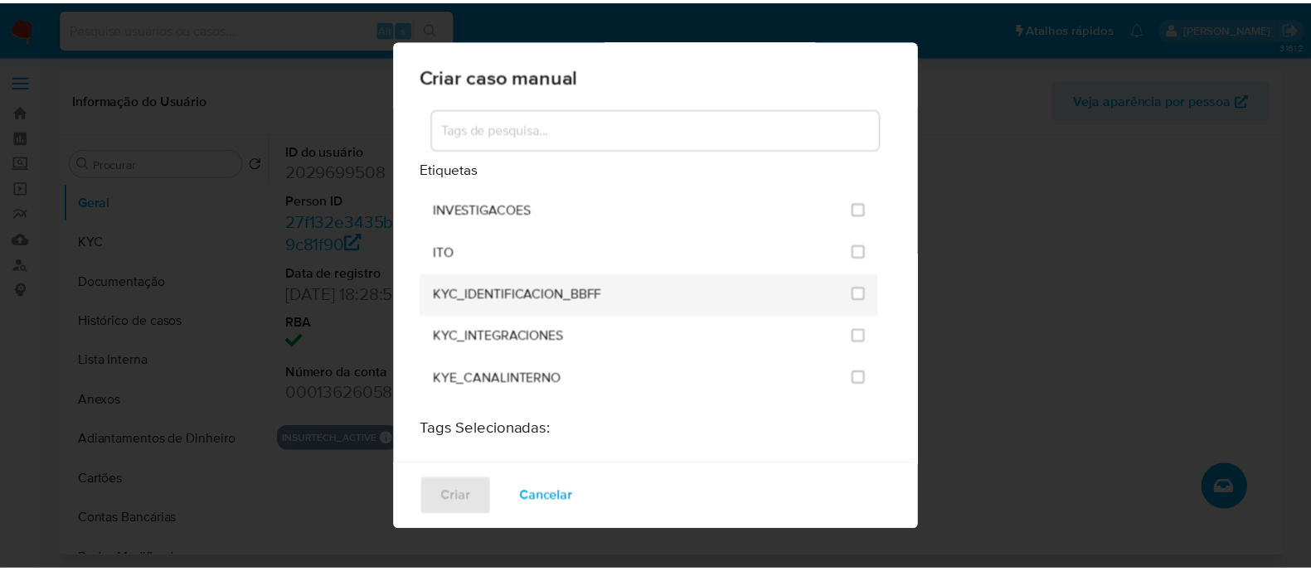
scroll to position [1347, 0]
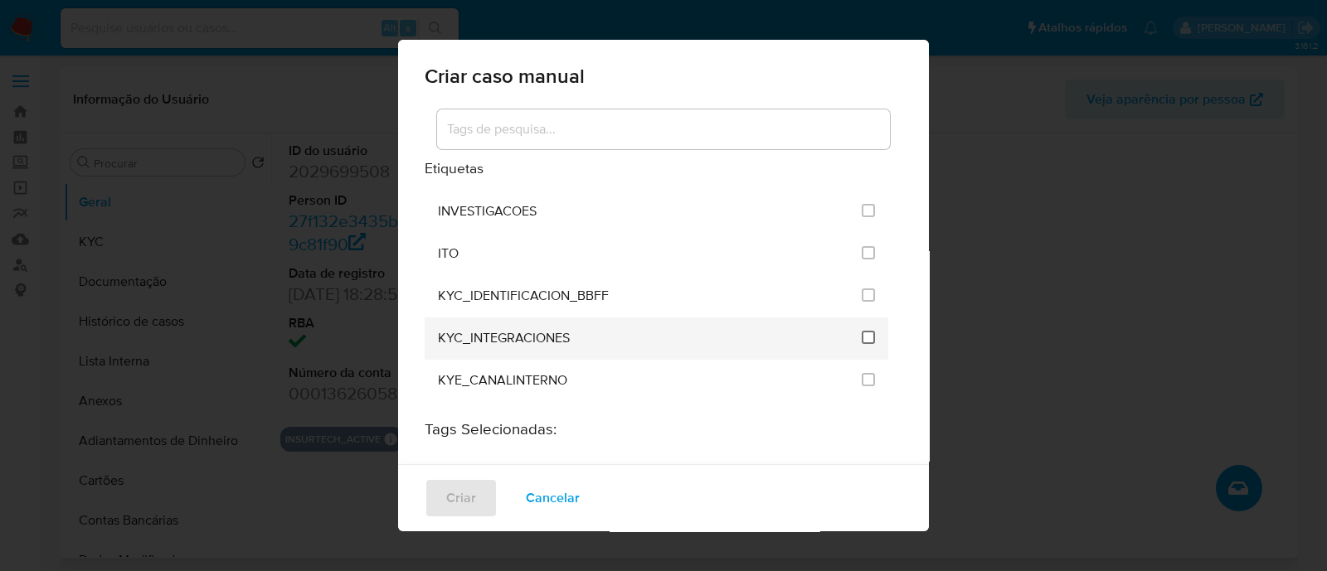
click at [862, 331] on input "2093" at bounding box center [868, 337] width 13 height 13
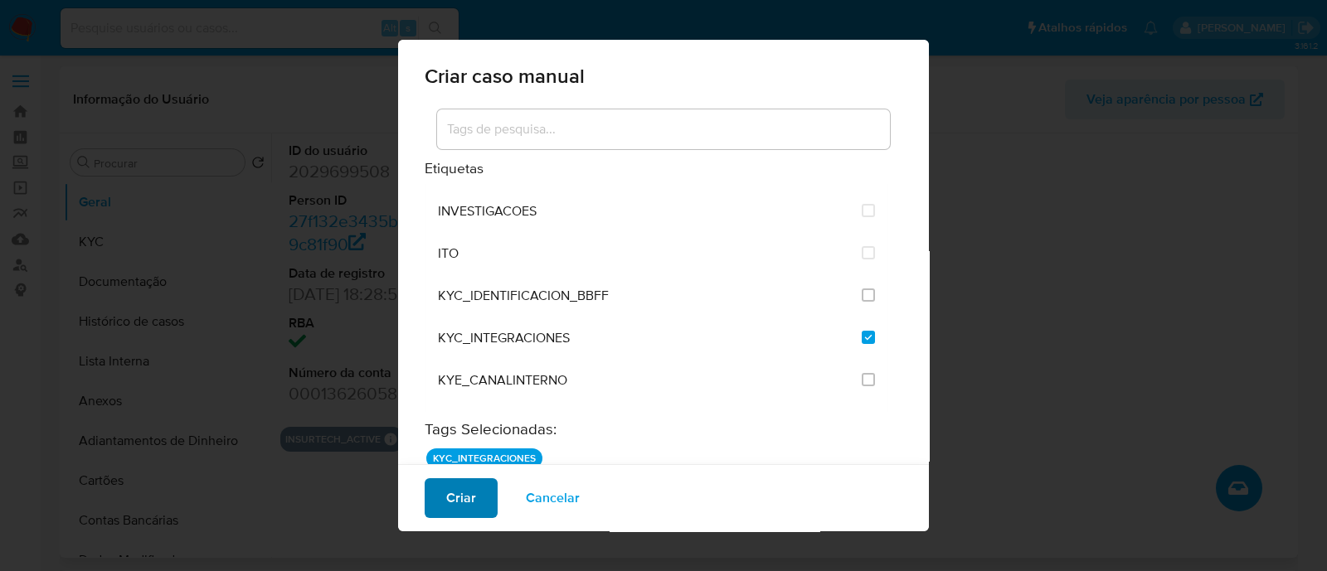
click at [465, 513] on span "Criar" at bounding box center [461, 498] width 30 height 36
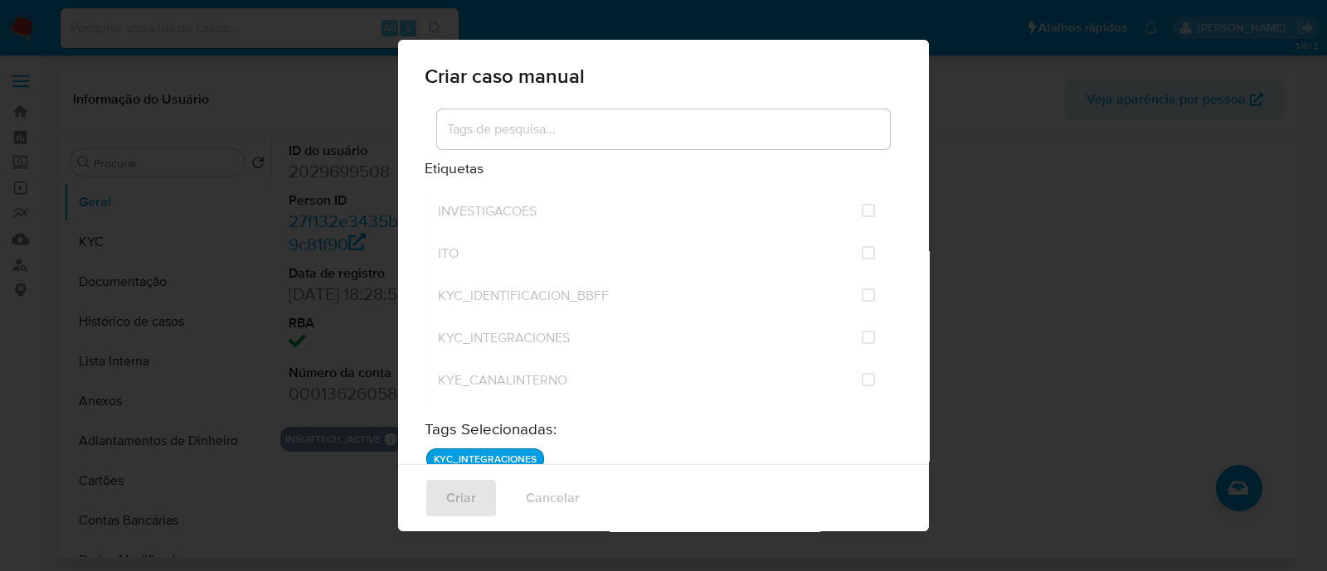
checkbox input "false"
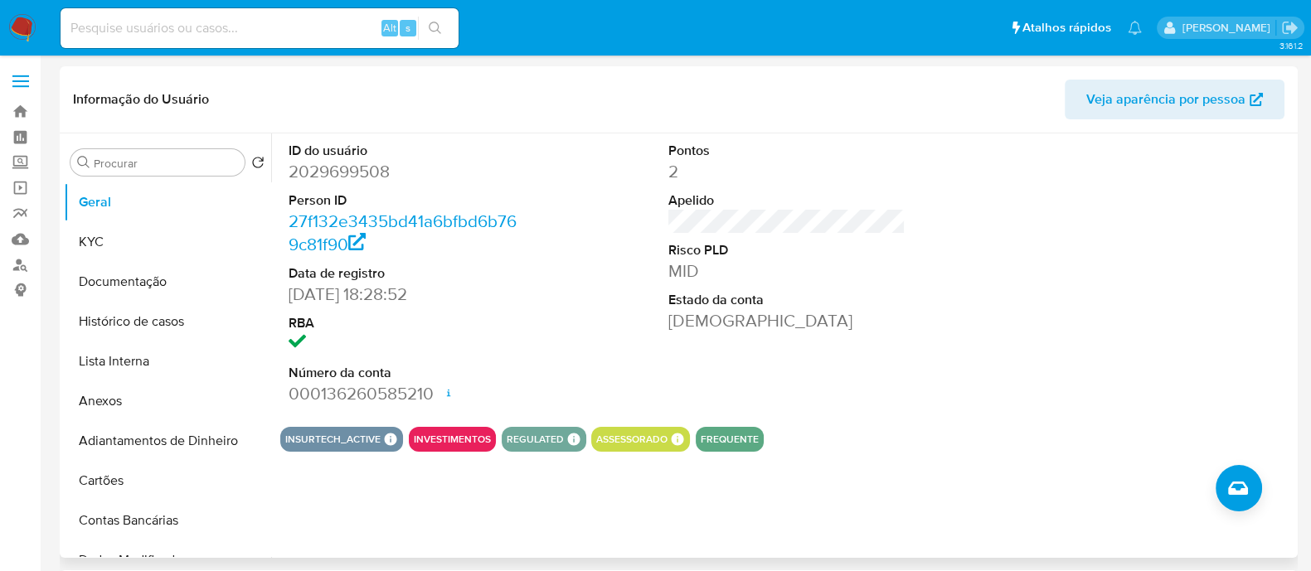
click at [1016, 300] on div "ID do usuário 2029699508 Person ID 27f132e3435bd41a6bfbd6b769c81f90 Data de reg…" at bounding box center [786, 274] width 1013 height 280
click at [1047, 306] on div at bounding box center [1168, 274] width 254 height 280
click at [114, 402] on button "Anexos" at bounding box center [161, 401] width 194 height 40
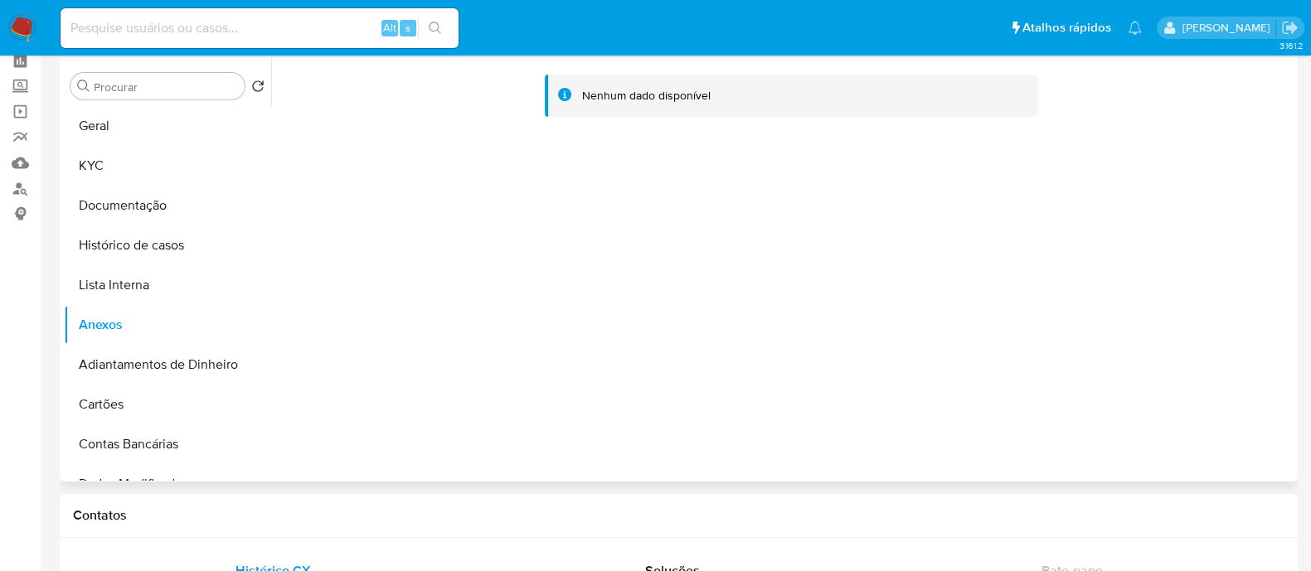
scroll to position [103, 0]
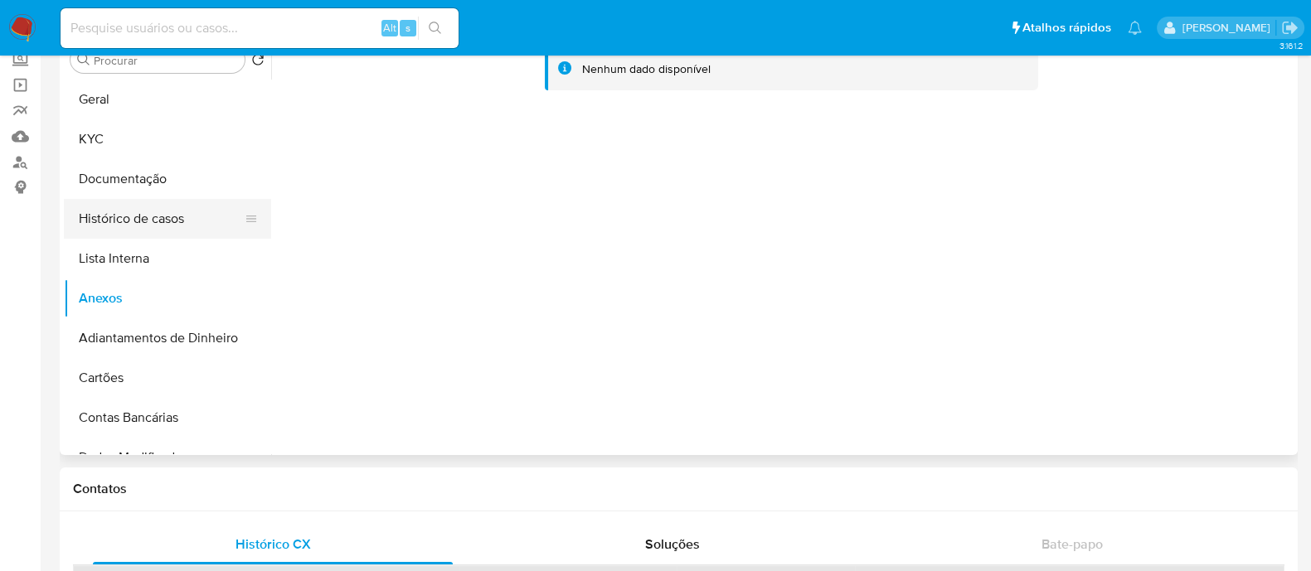
click at [147, 216] on button "Histórico de casos" at bounding box center [161, 219] width 194 height 40
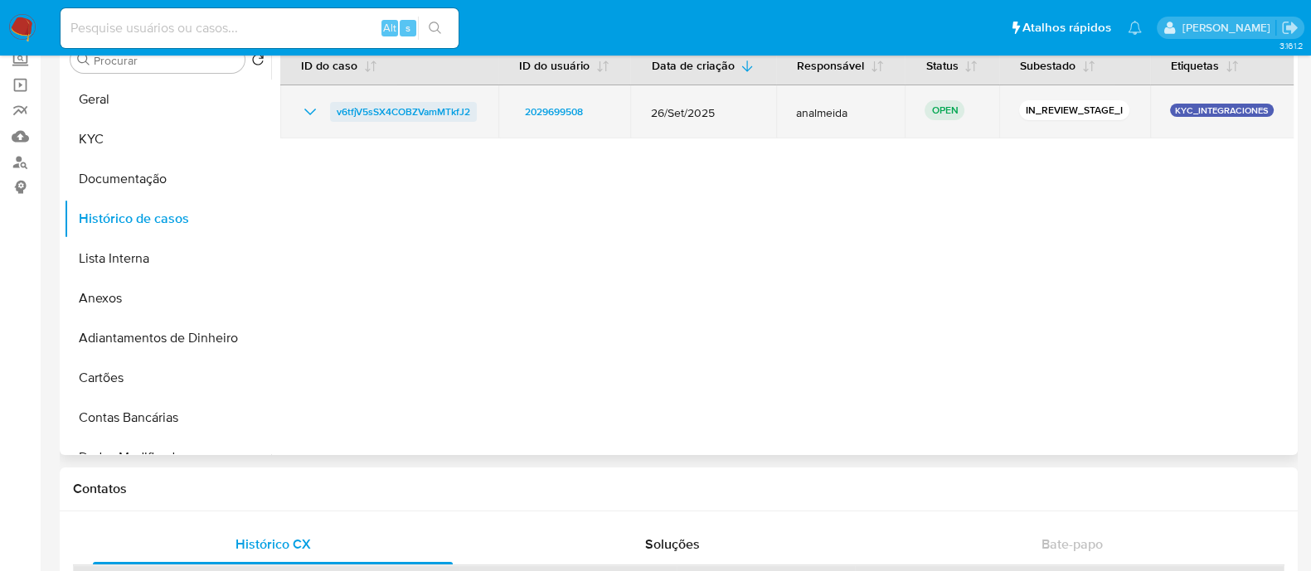
click at [382, 111] on span "v6tfjV5sSX4COBZVamMTkfJ2" at bounding box center [404, 112] width 134 height 20
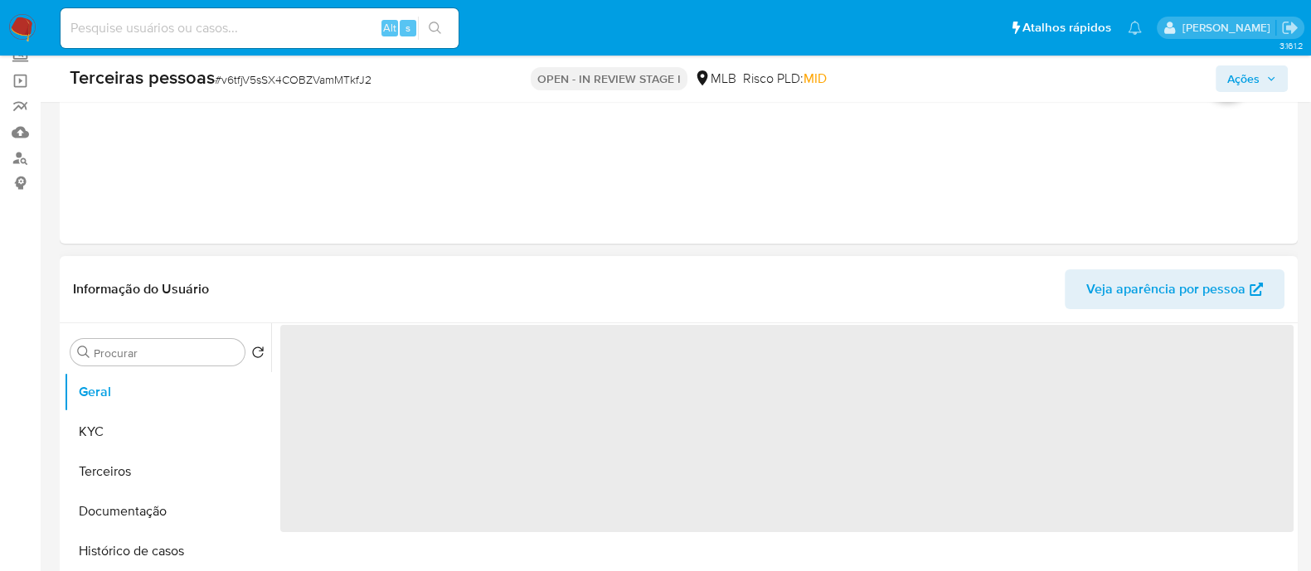
scroll to position [206, 0]
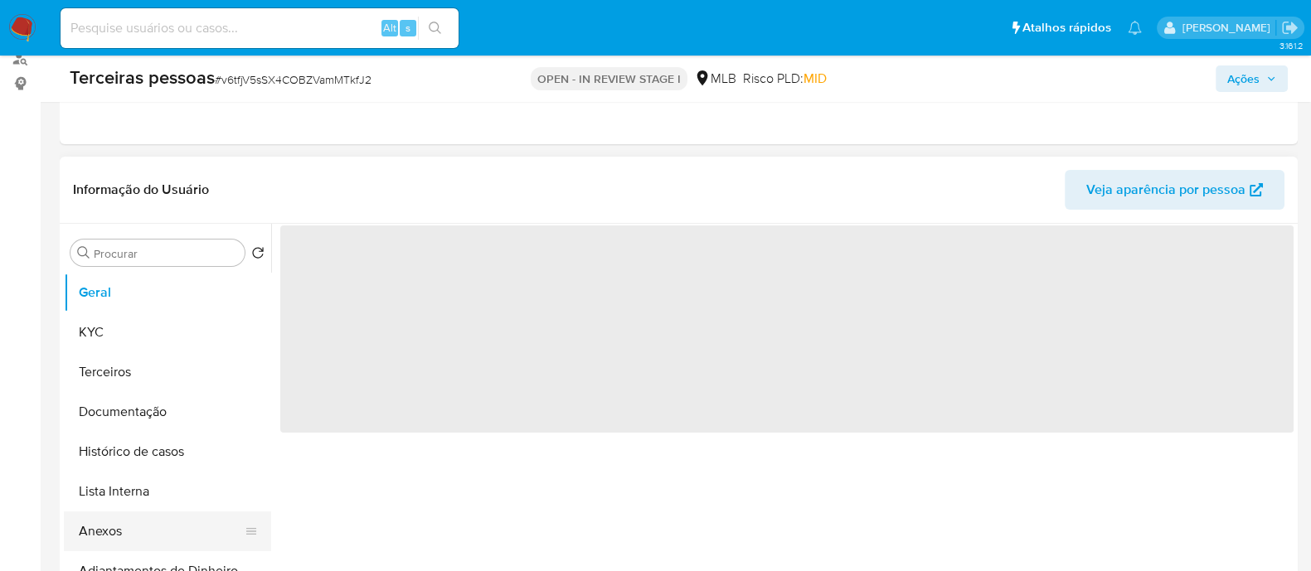
select select "10"
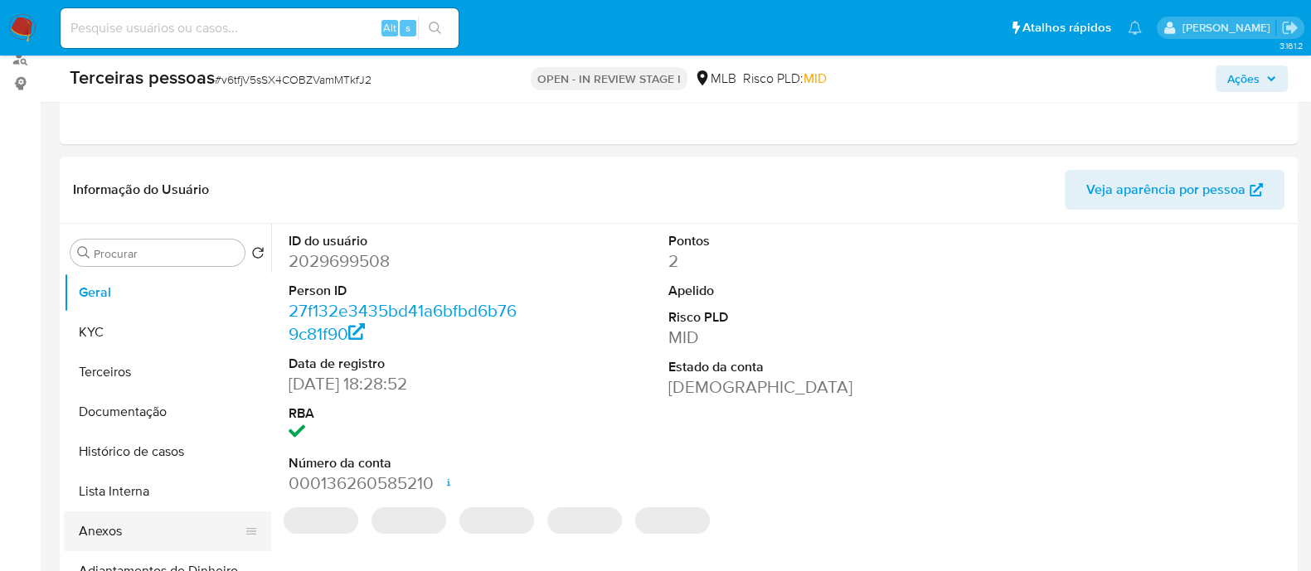
click at [106, 530] on button "Anexos" at bounding box center [161, 532] width 194 height 40
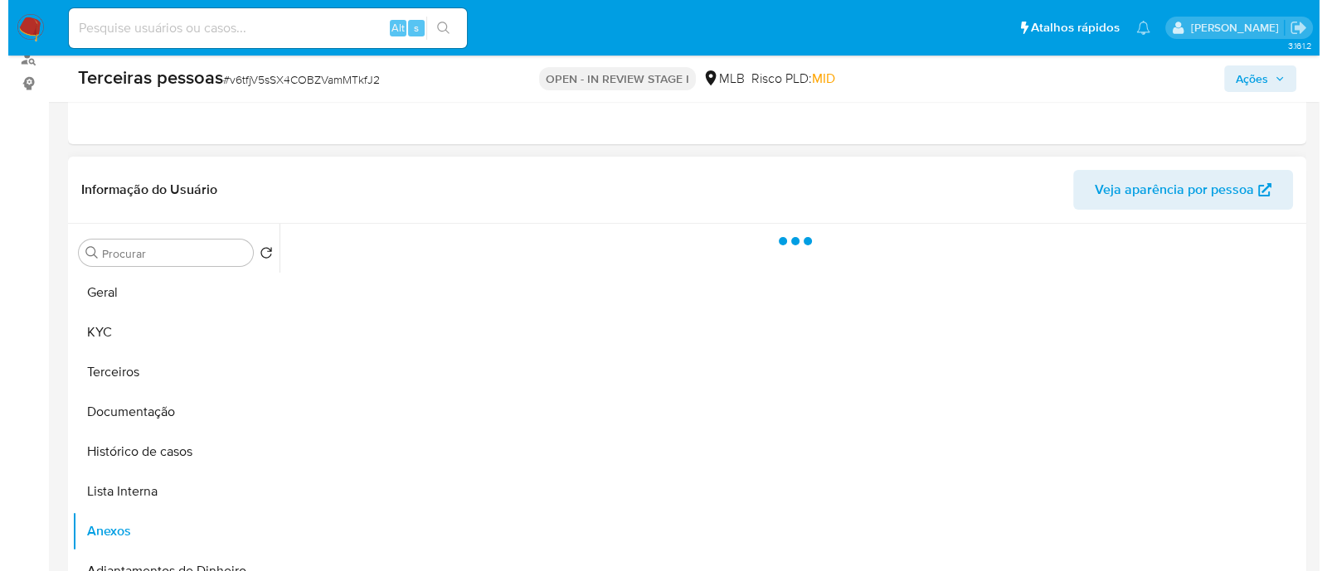
scroll to position [311, 0]
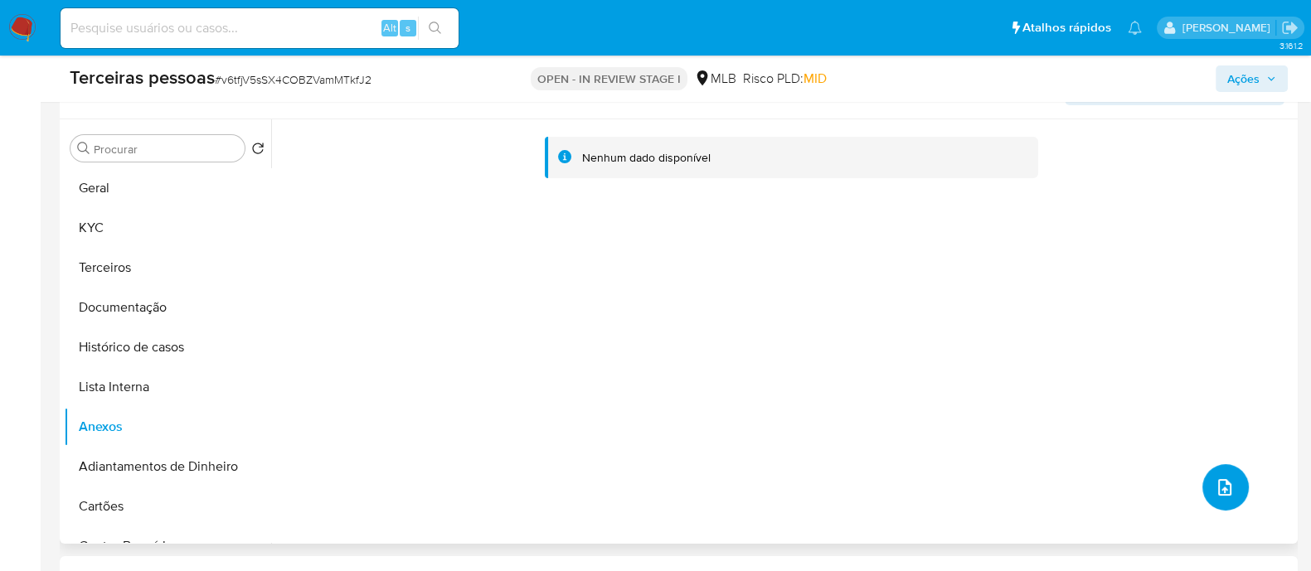
click at [1214, 474] on button "upload-file" at bounding box center [1225, 487] width 46 height 46
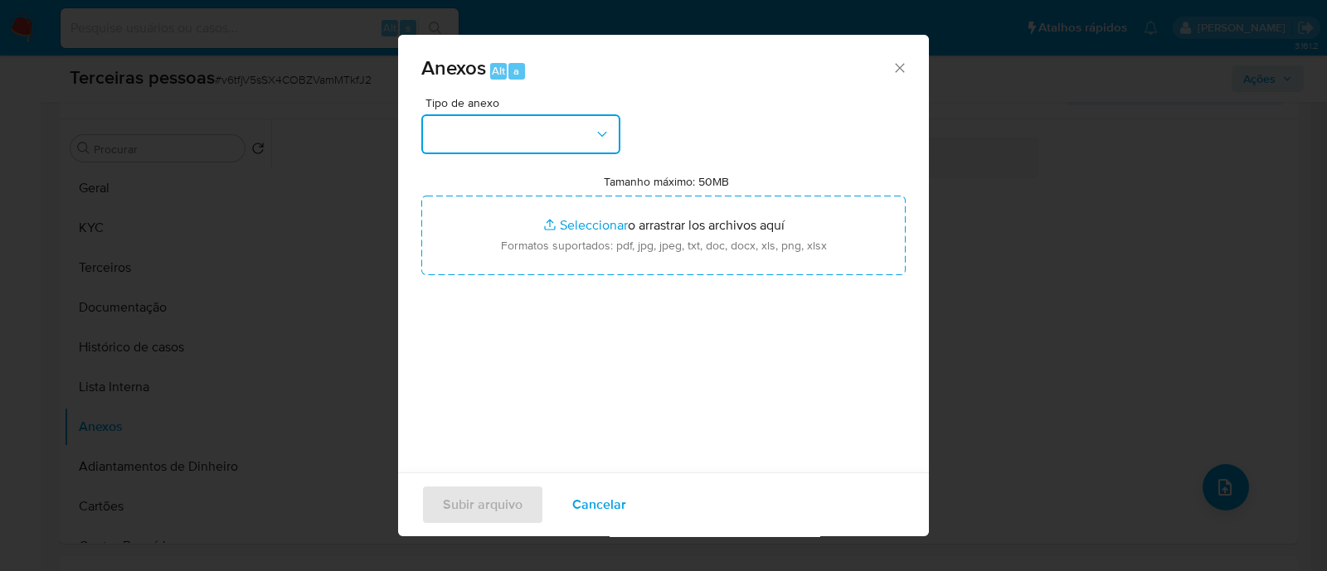
click at [475, 148] on button "button" at bounding box center [520, 134] width 199 height 40
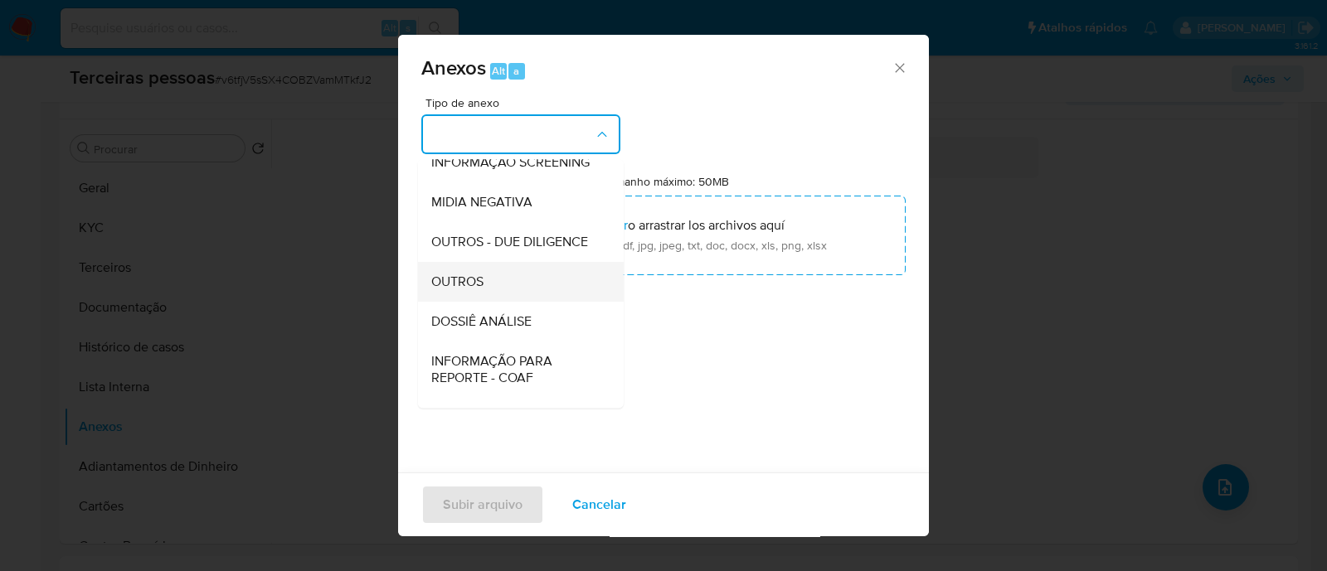
scroll to position [206, 0]
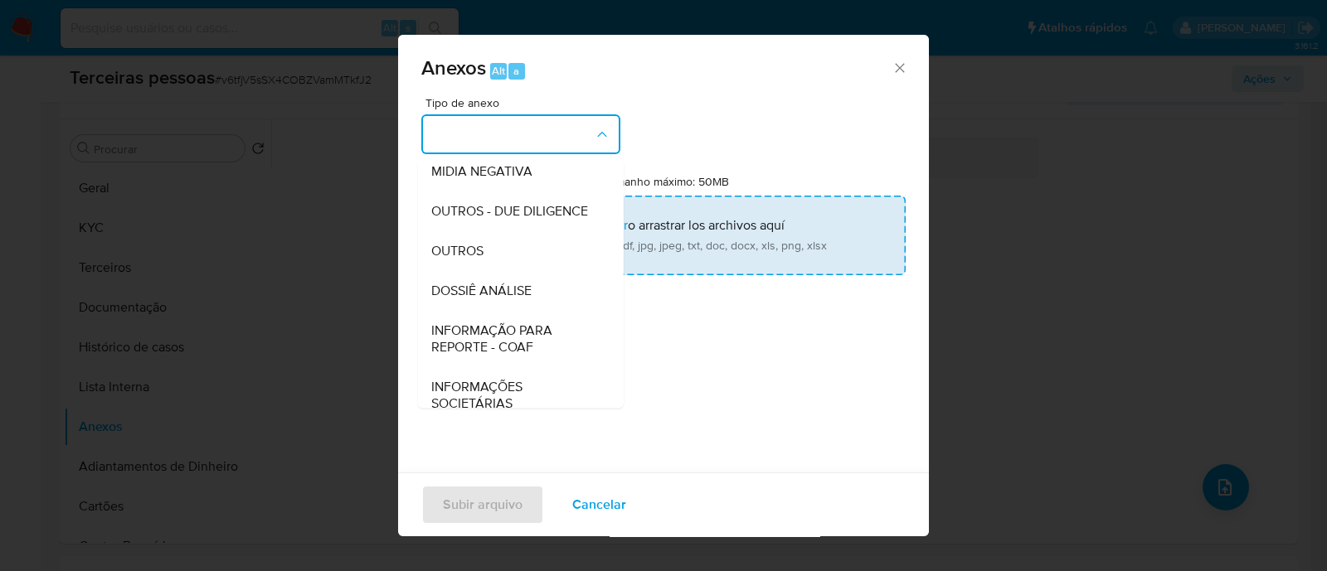
drag, startPoint x: 538, startPoint y: 240, endPoint x: 615, endPoint y: 226, distance: 77.7
click at [538, 220] on span "OUTROS - DUE DILIGENCE" at bounding box center [509, 211] width 157 height 17
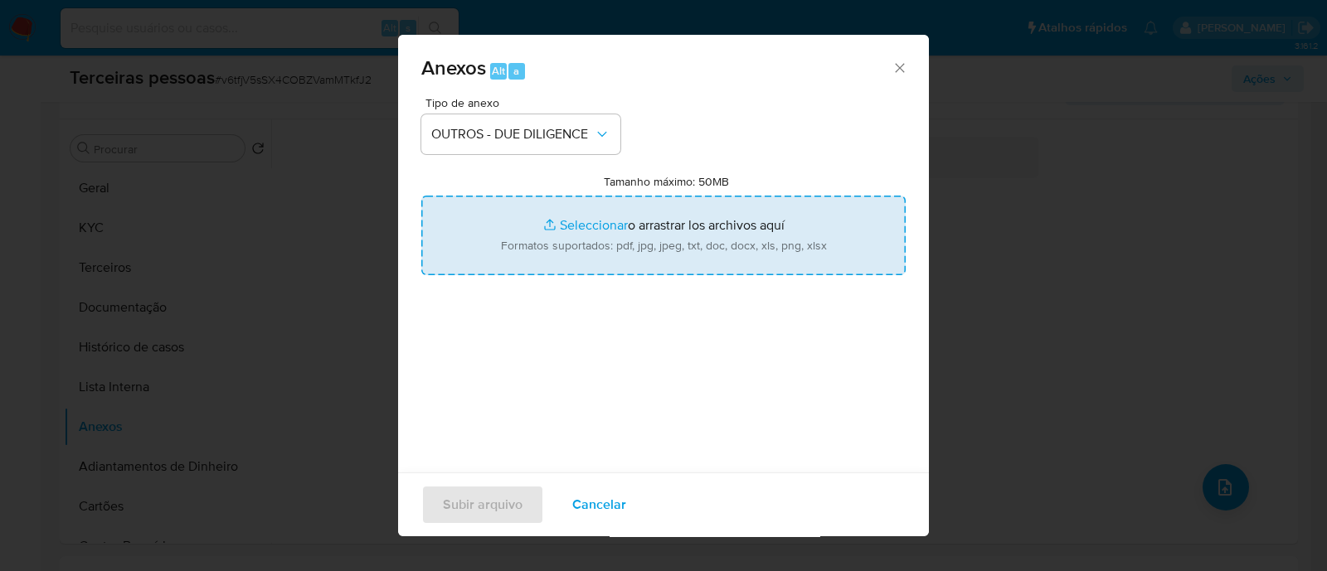
click at [646, 226] on input "Tamanho máximo: 50MB Seleccionar archivos" at bounding box center [663, 236] width 484 height 80
type input "C:\fakepath\Matriz de Risco - BIRDEN CLOTHING COMERCIO DE VESTUARIO LTD.pdf"
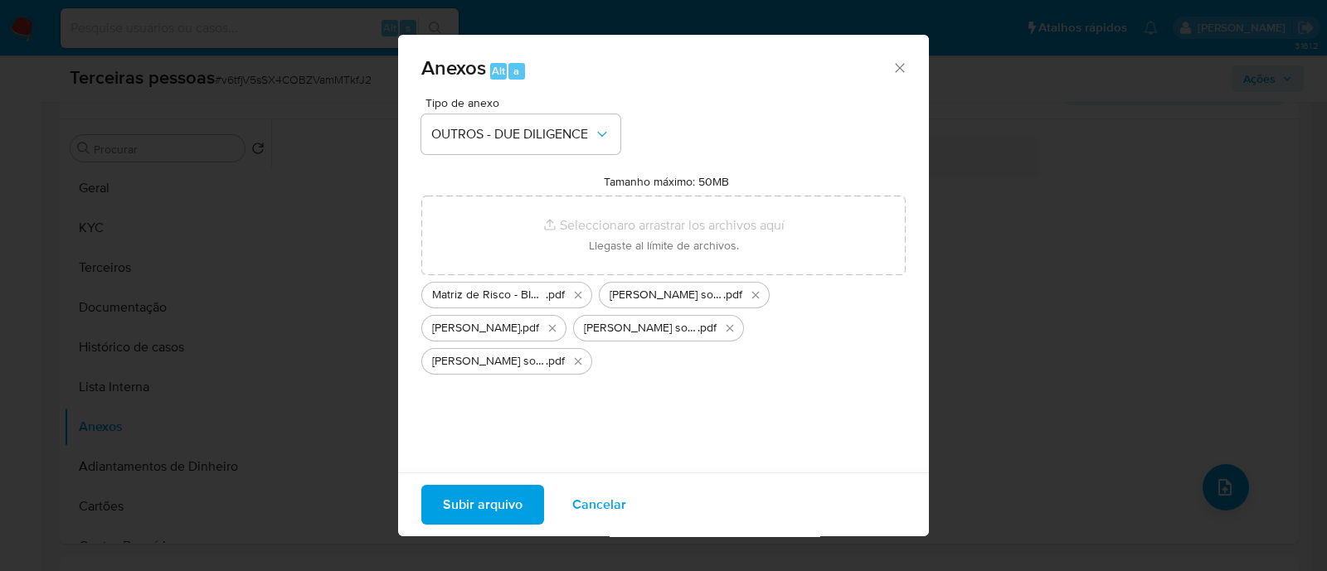
click at [513, 505] on span "Subir arquivo" at bounding box center [483, 505] width 80 height 36
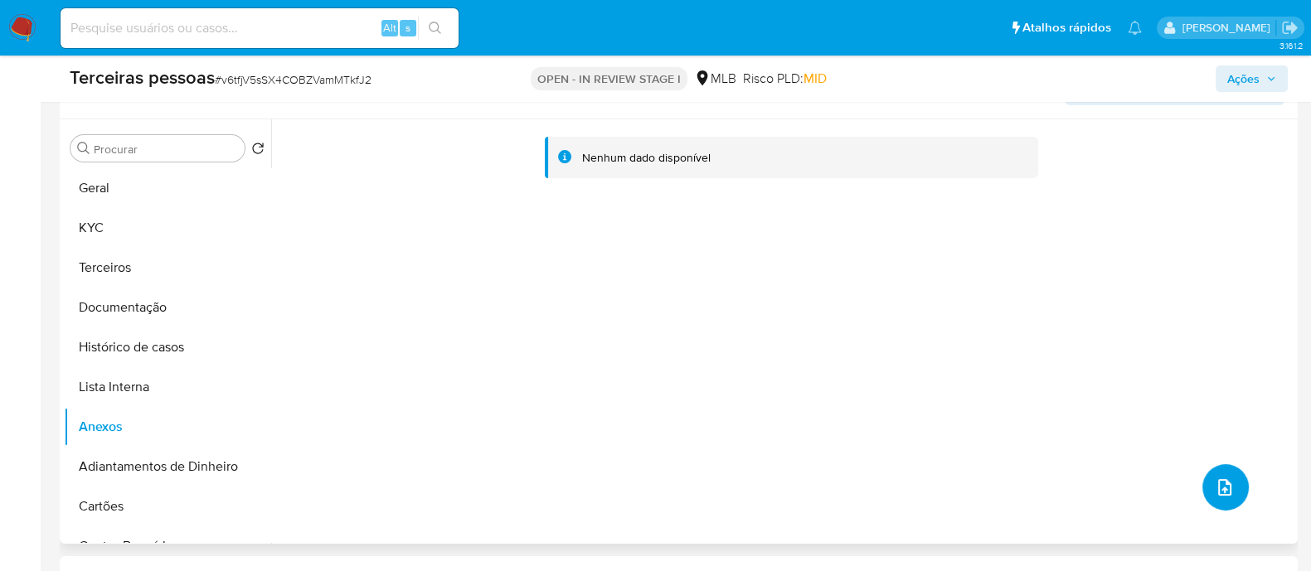
click at [1223, 471] on button "upload-file" at bounding box center [1225, 487] width 46 height 46
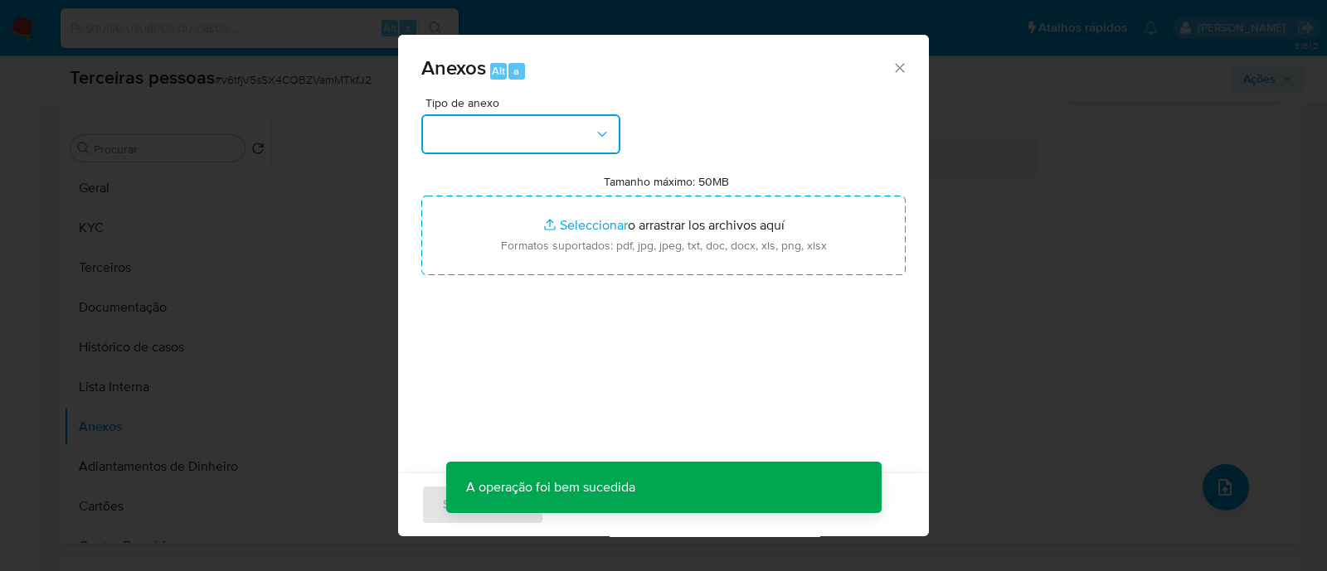
click at [561, 124] on button "button" at bounding box center [520, 134] width 199 height 40
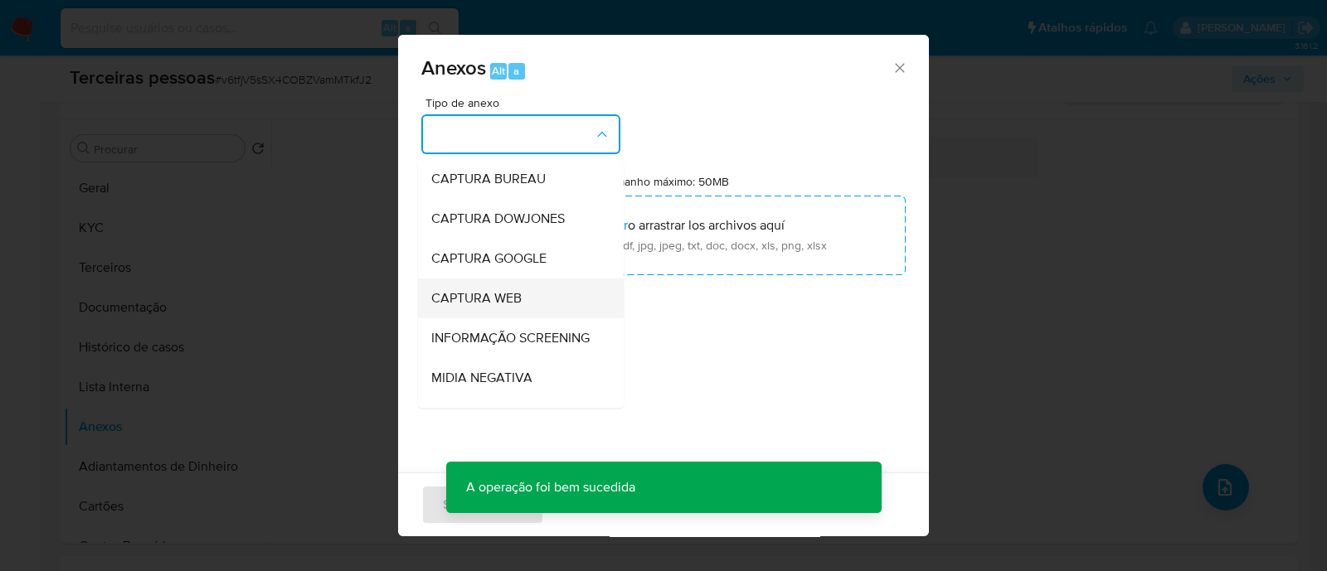
scroll to position [255, 0]
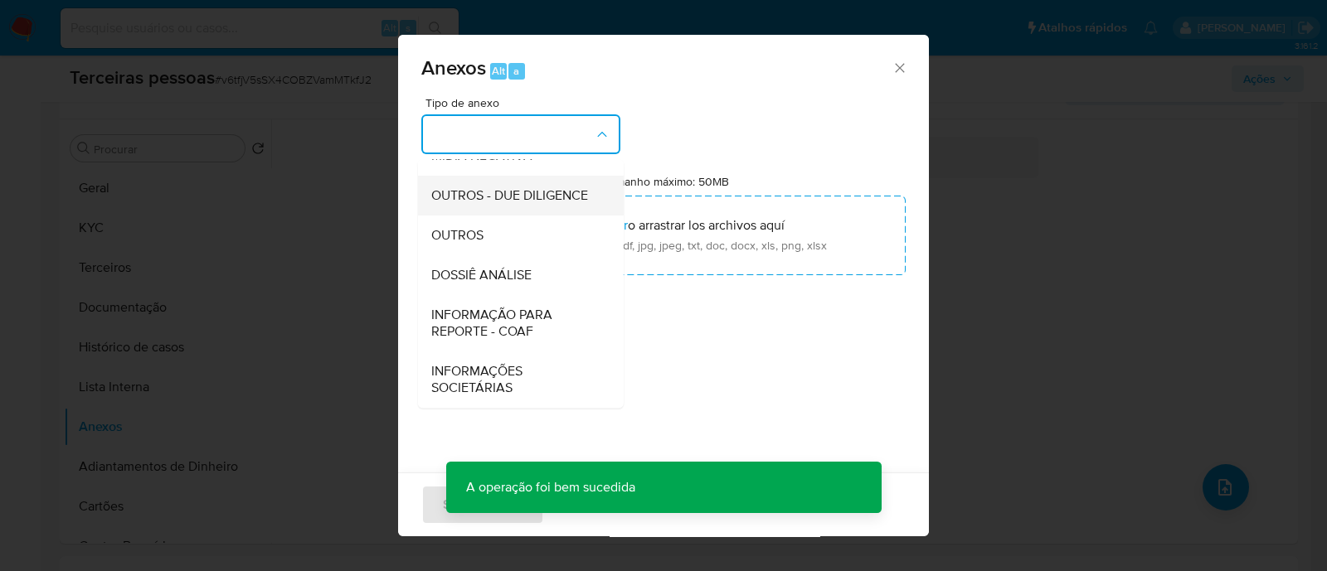
click at [522, 187] on span "OUTROS - DUE DILIGENCE" at bounding box center [509, 195] width 157 height 17
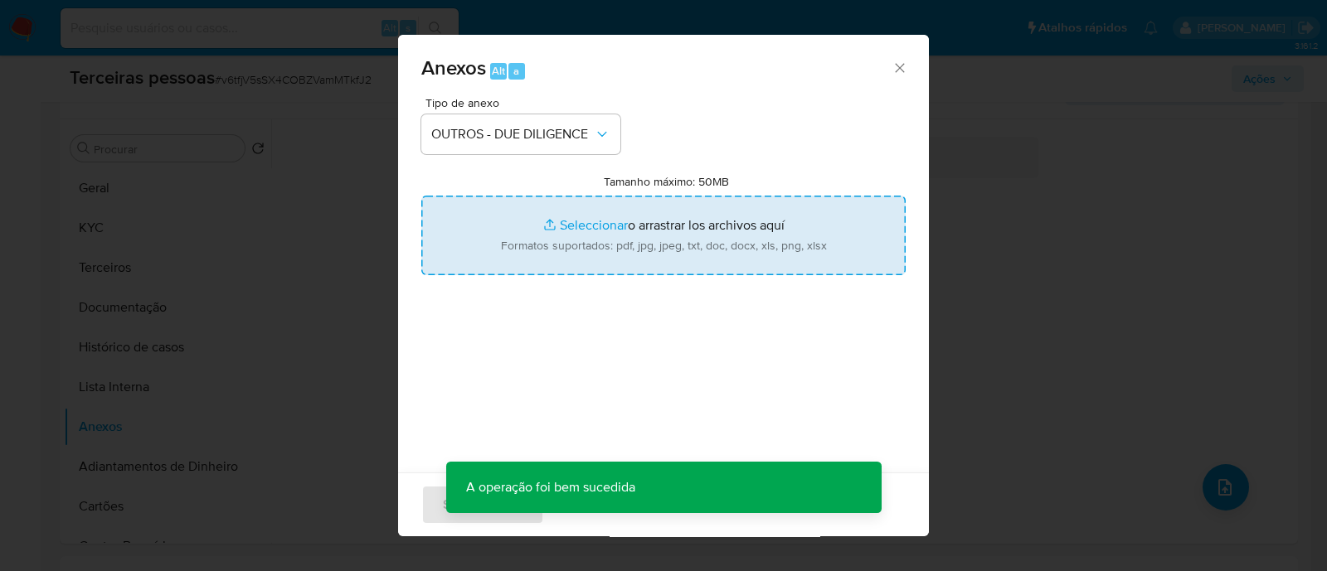
click at [574, 206] on input "Tamanho máximo: 50MB Seleccionar archivos" at bounding box center [663, 236] width 484 height 80
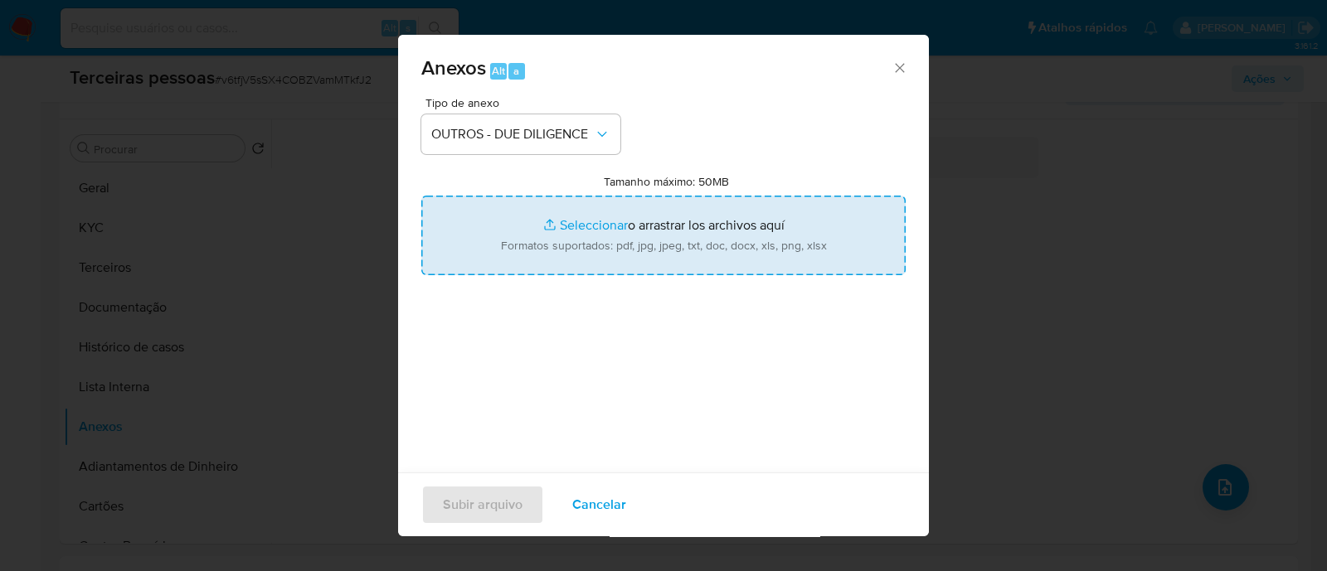
type input "C:\fakepath\BIRDEN CLOTHING COMERCIO DE VESTUARIO LTDA. maps.png"
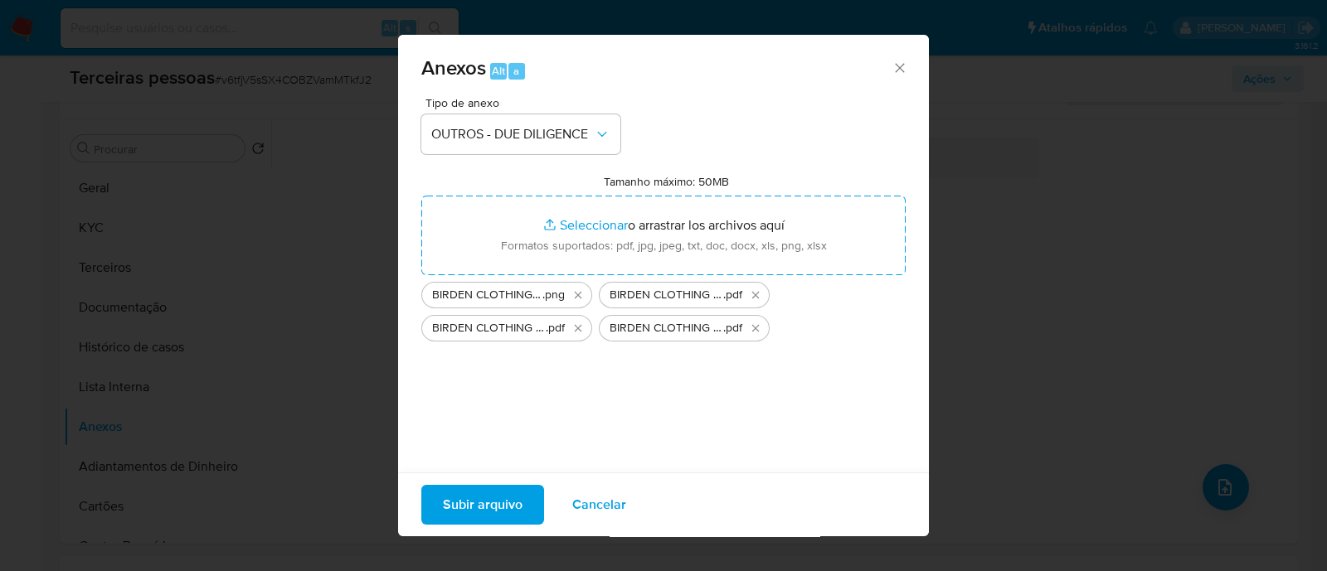
click at [496, 512] on span "Subir arquivo" at bounding box center [483, 505] width 80 height 36
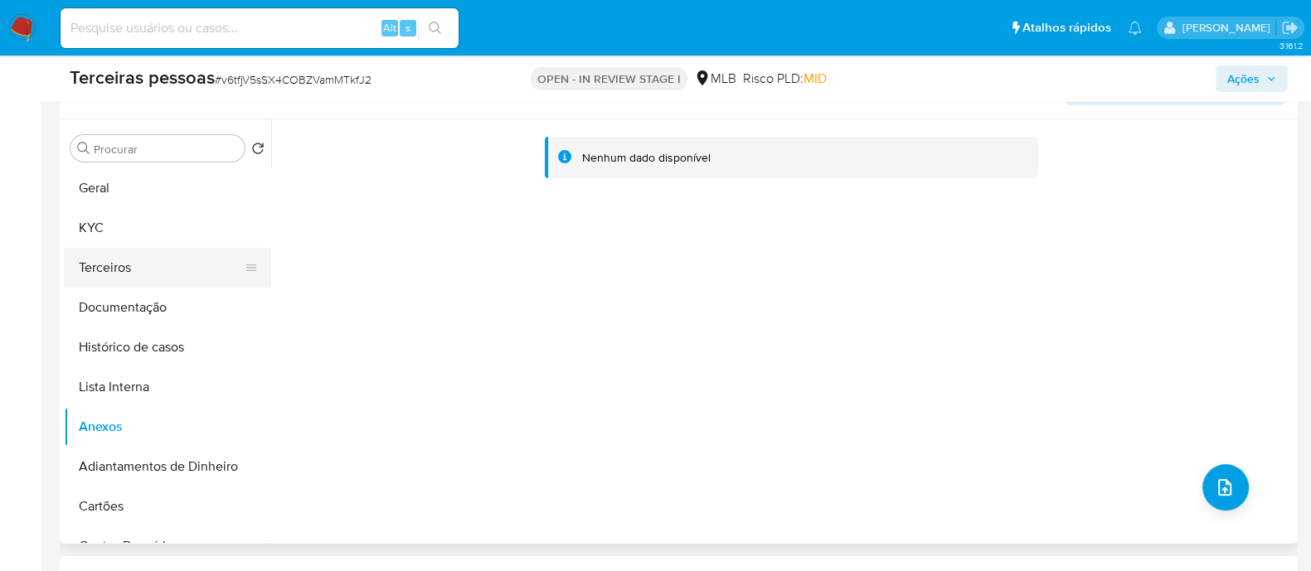
click at [131, 264] on button "Terceiros" at bounding box center [161, 268] width 194 height 40
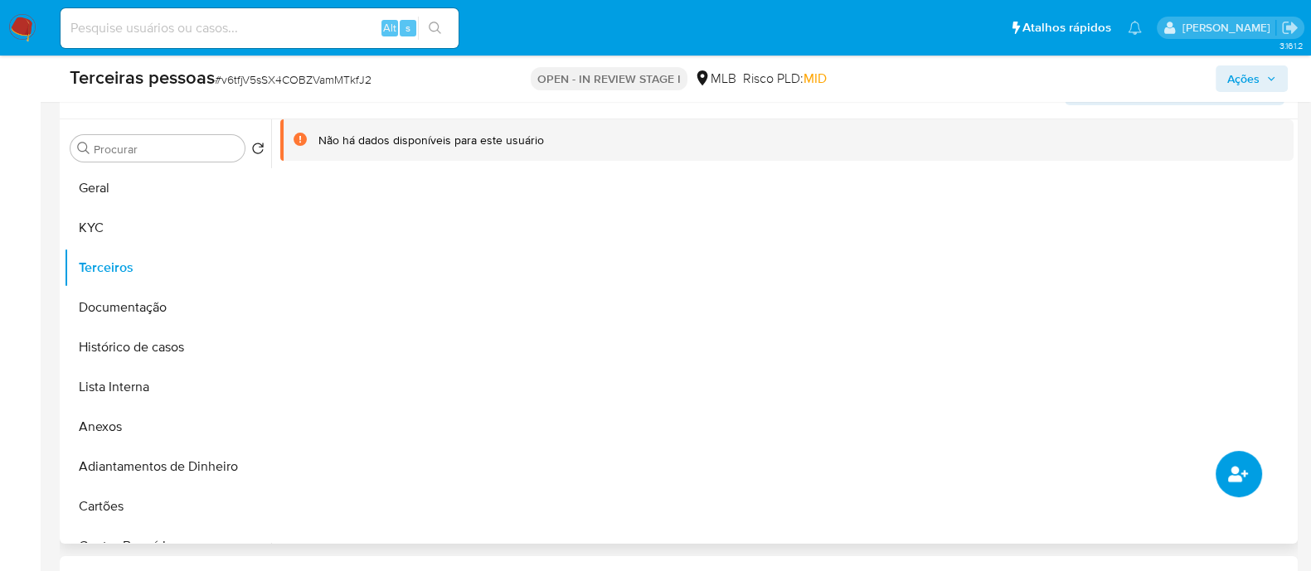
click at [1240, 474] on icon "common.add_complementary_information" at bounding box center [1238, 474] width 20 height 20
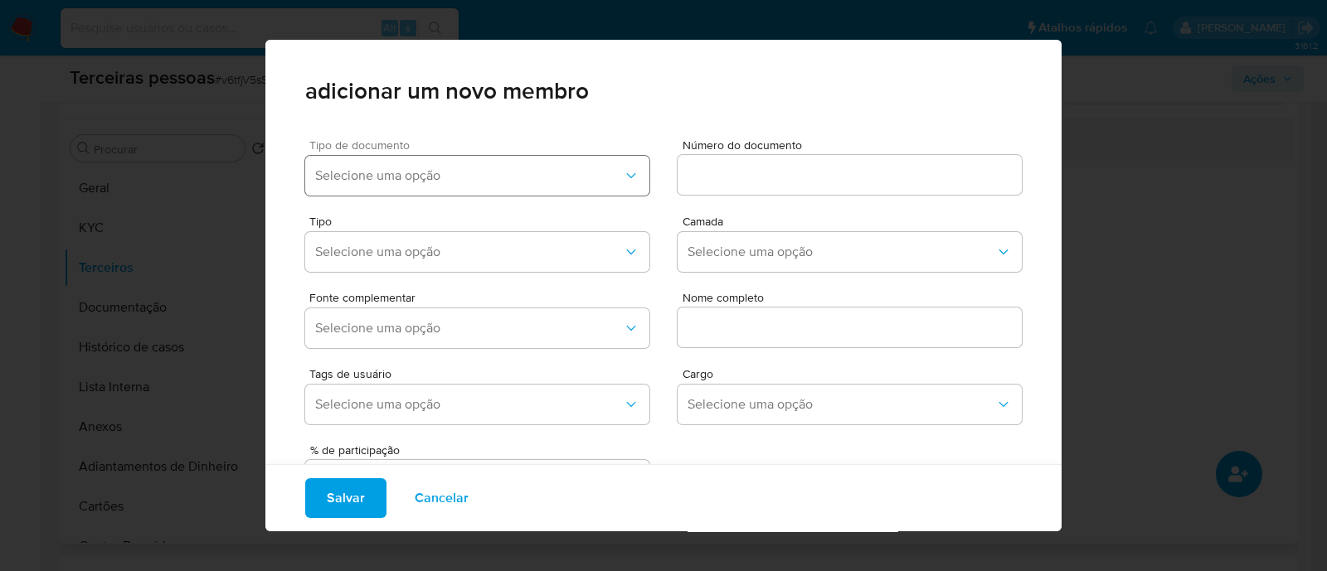
click at [534, 161] on button "Selecione uma opção" at bounding box center [477, 176] width 344 height 40
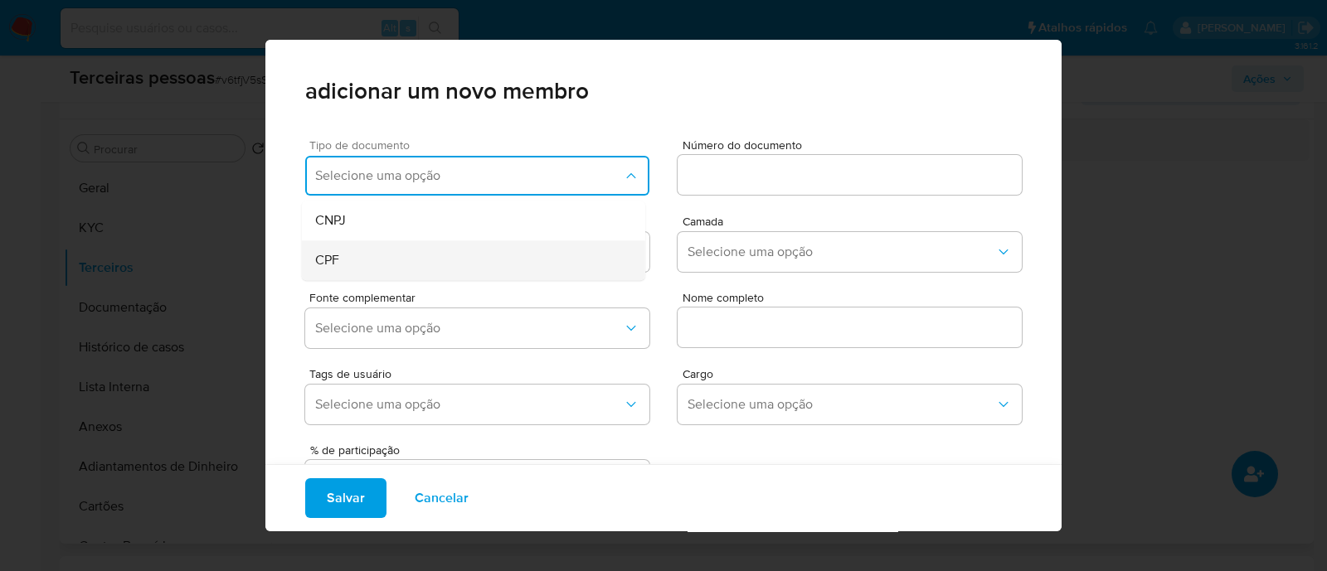
click at [440, 255] on div "CPF" at bounding box center [442, 260] width 254 height 40
click at [743, 172] on input at bounding box center [850, 175] width 344 height 22
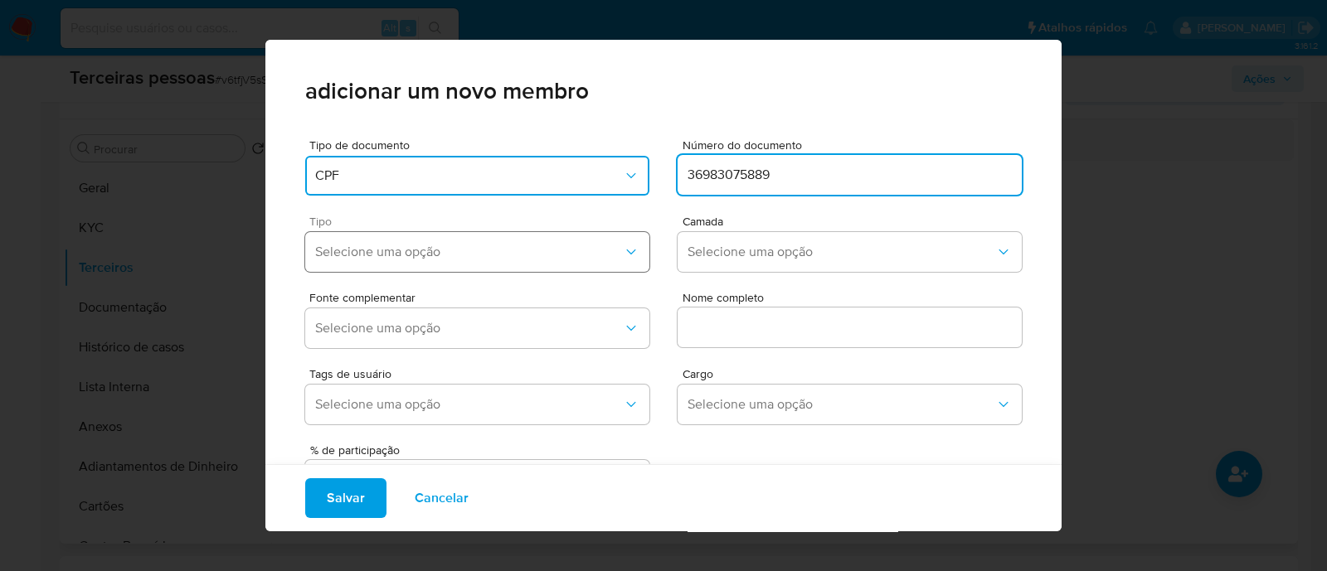
type input "36983075889"
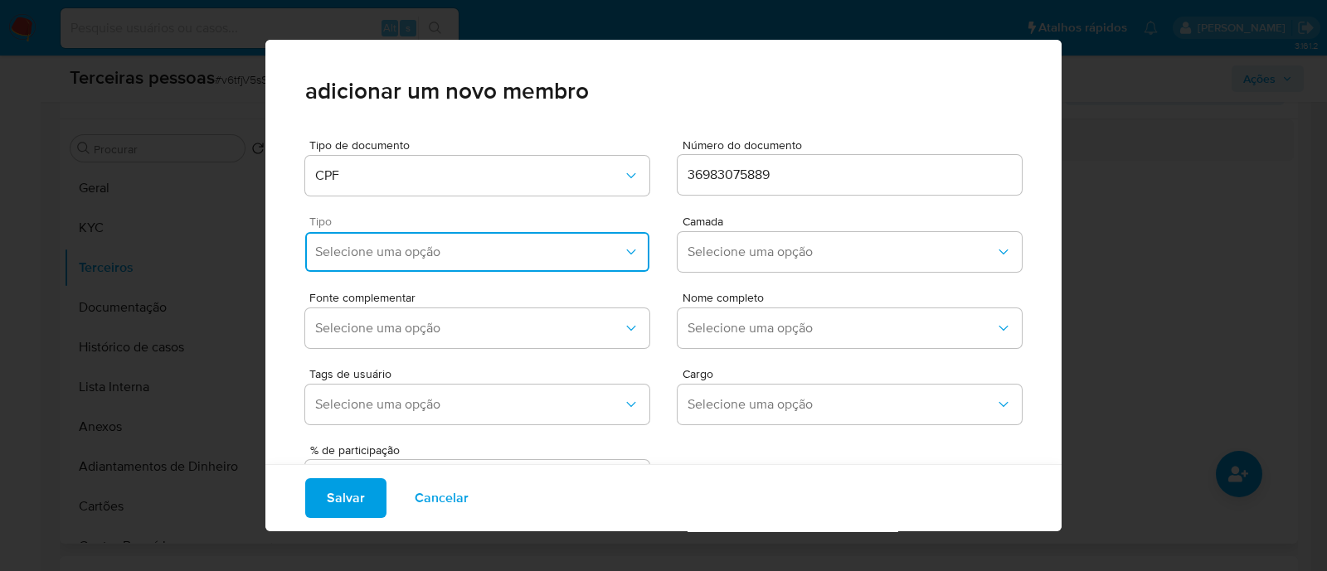
click at [406, 265] on button "Selecione uma opção" at bounding box center [477, 252] width 344 height 40
click at [417, 458] on div "Accionistas" at bounding box center [442, 456] width 254 height 40
click at [764, 235] on button "Selecione uma opção" at bounding box center [850, 252] width 344 height 40
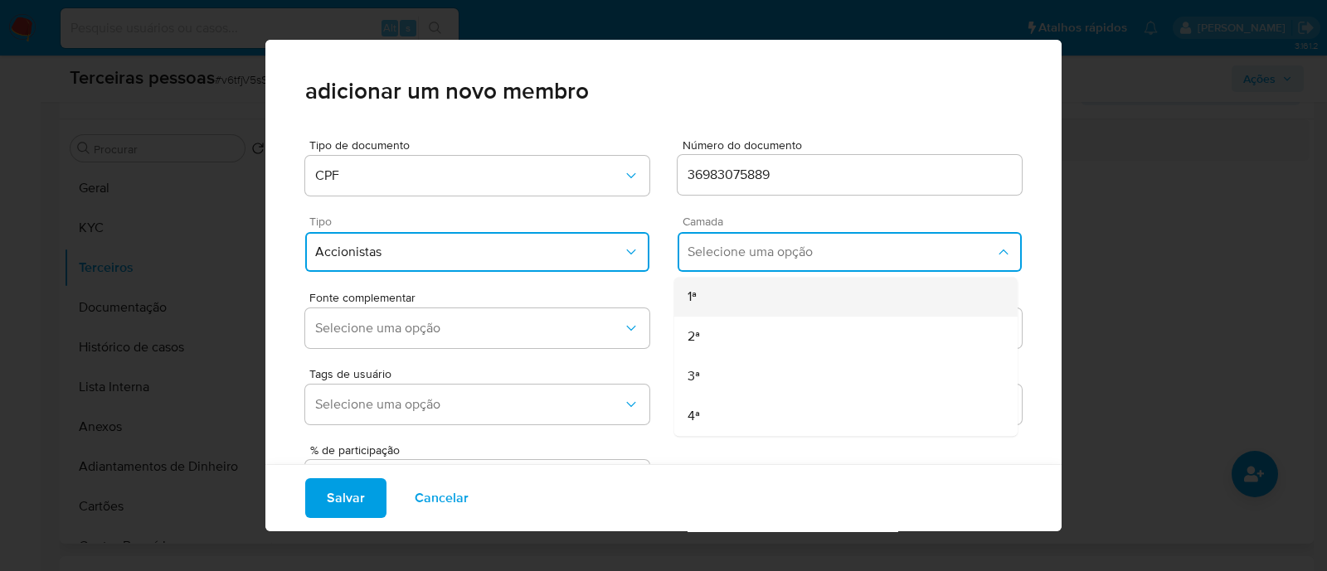
click at [751, 310] on div "1ª" at bounding box center [814, 297] width 254 height 40
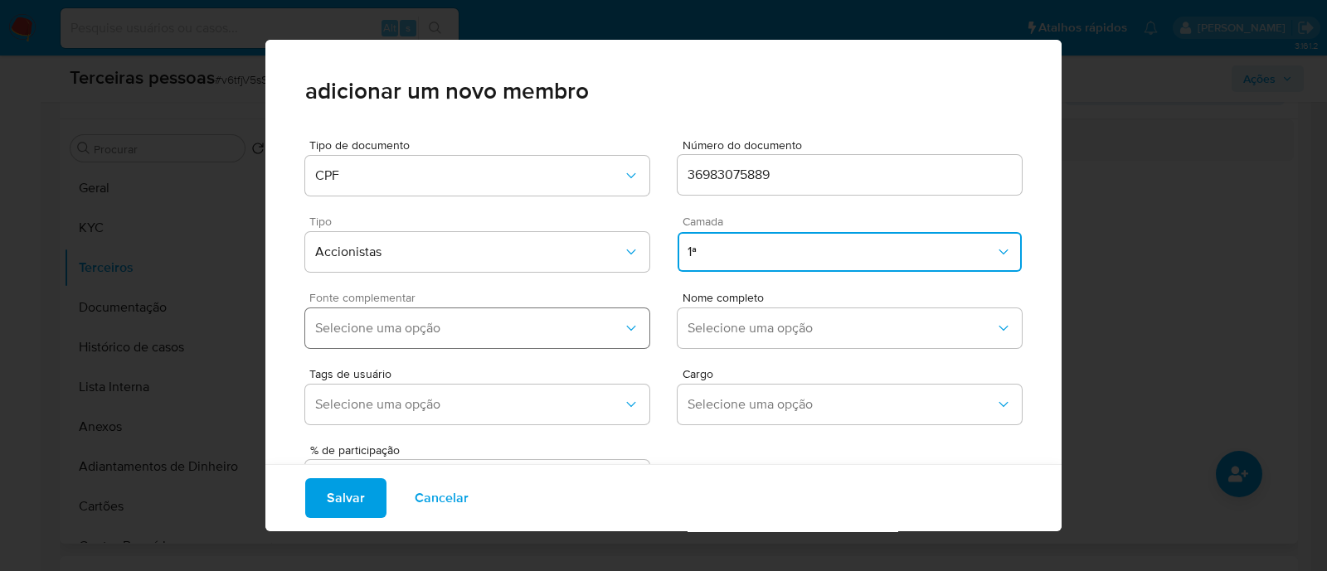
click at [495, 313] on button "Selecione uma opção" at bounding box center [477, 328] width 344 height 40
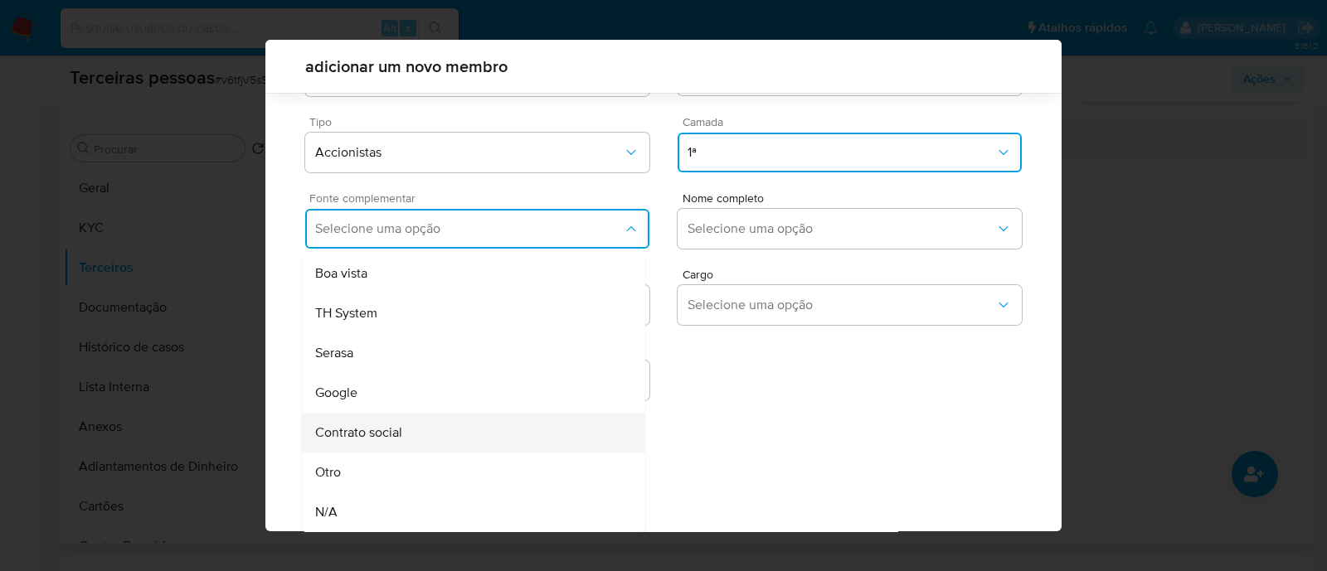
click at [454, 425] on div "Contrato social" at bounding box center [442, 433] width 254 height 40
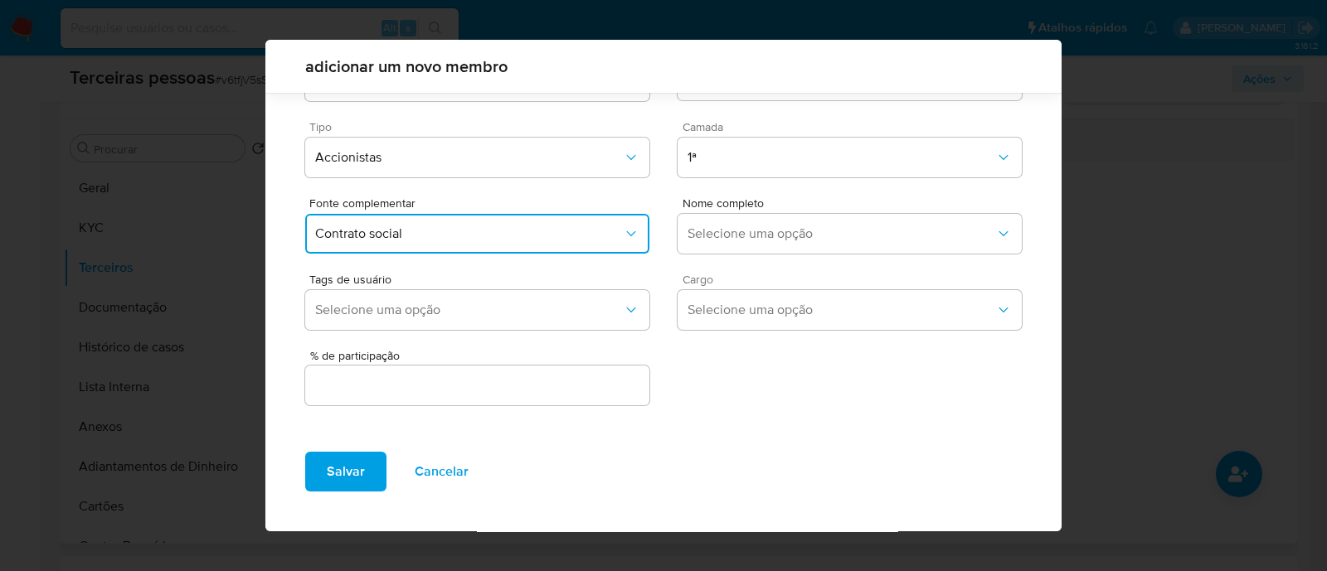
scroll to position [61, 0]
click at [795, 226] on span "Selecione uma opção" at bounding box center [841, 234] width 308 height 17
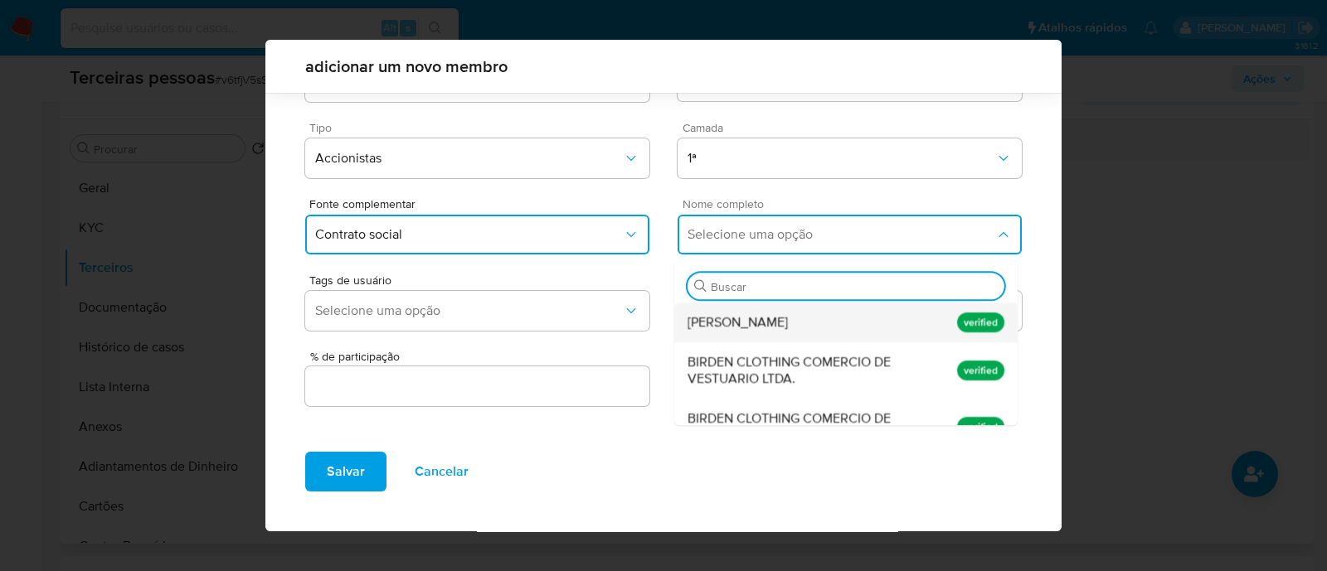
click at [880, 319] on div "Felipe Bernardini Antoniazzi" at bounding box center [814, 323] width 254 height 40
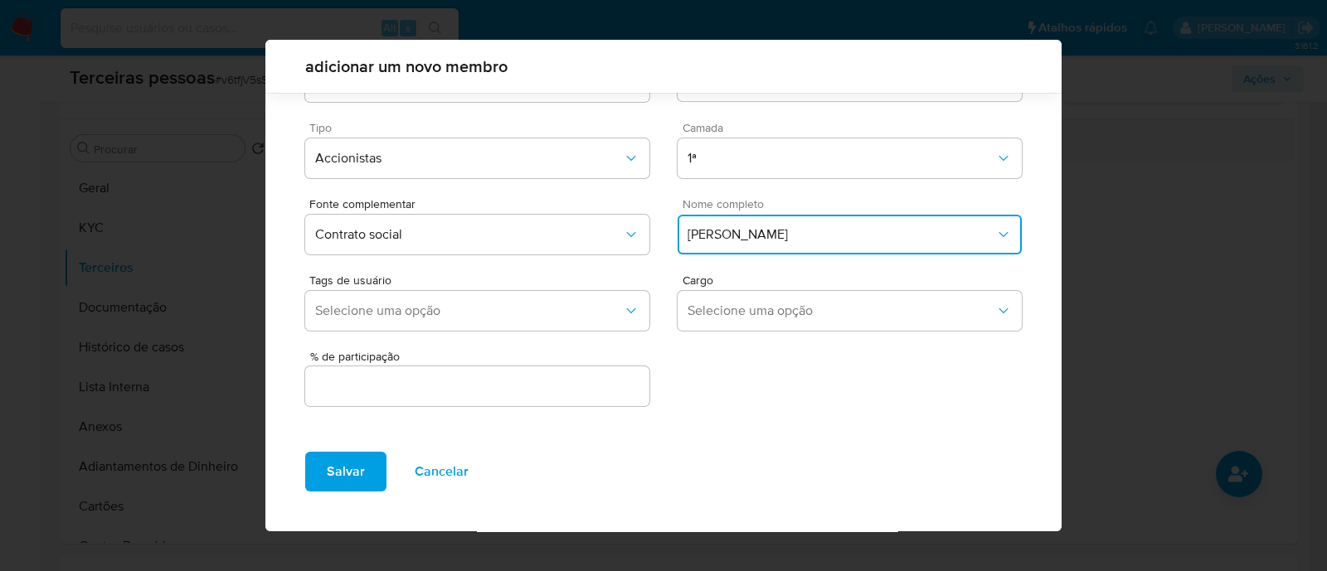
click at [489, 386] on input "text" at bounding box center [477, 387] width 344 height 22
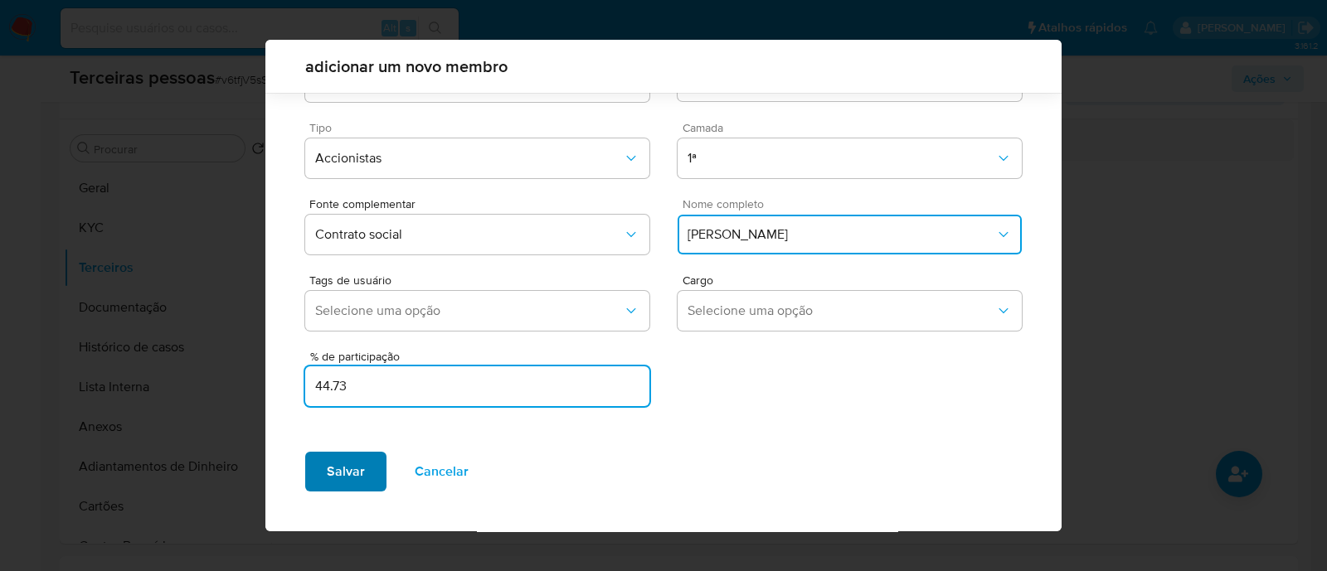
type input "44.73"
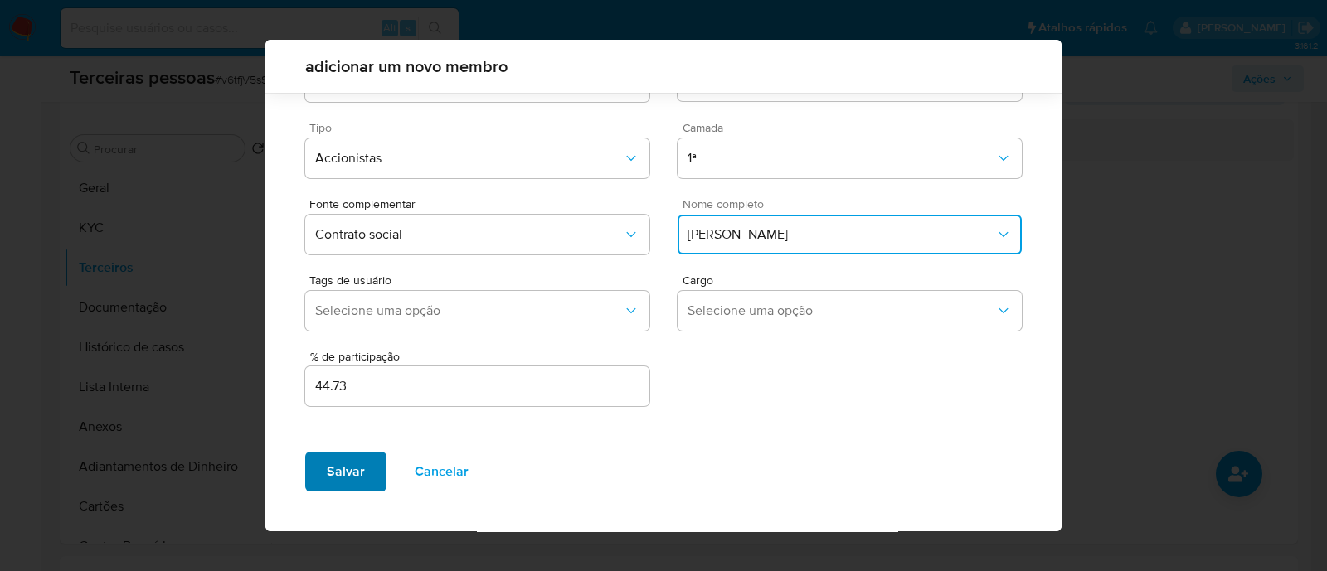
click at [327, 474] on span "Salvar" at bounding box center [346, 472] width 38 height 36
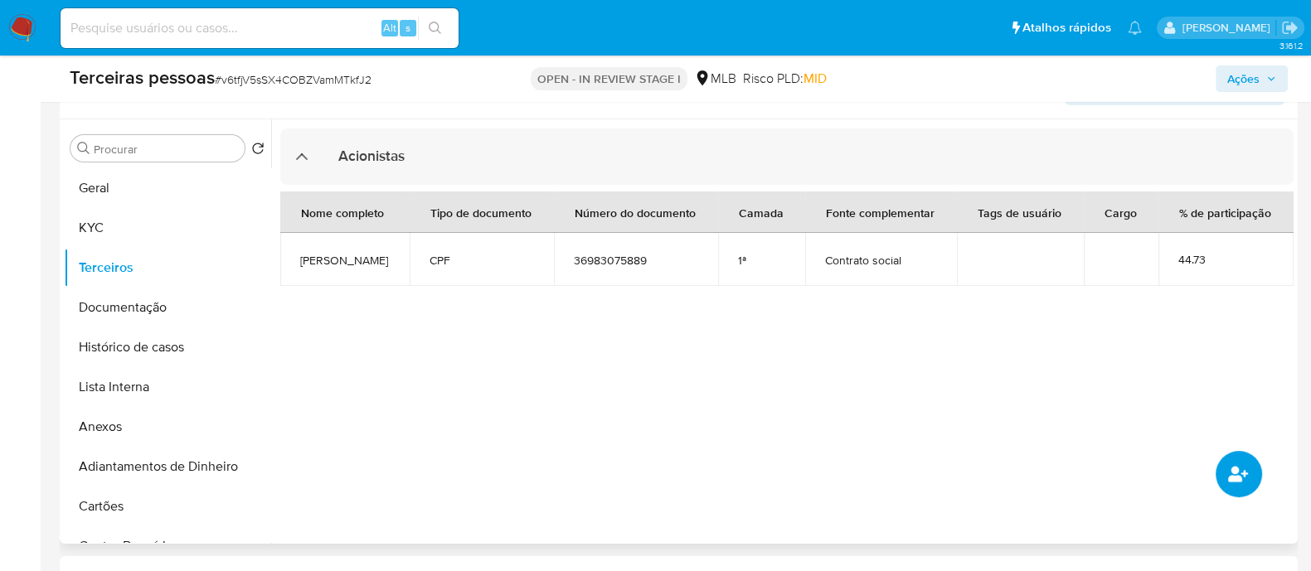
click at [1241, 460] on button "common.add_complementary_information" at bounding box center [1239, 474] width 46 height 46
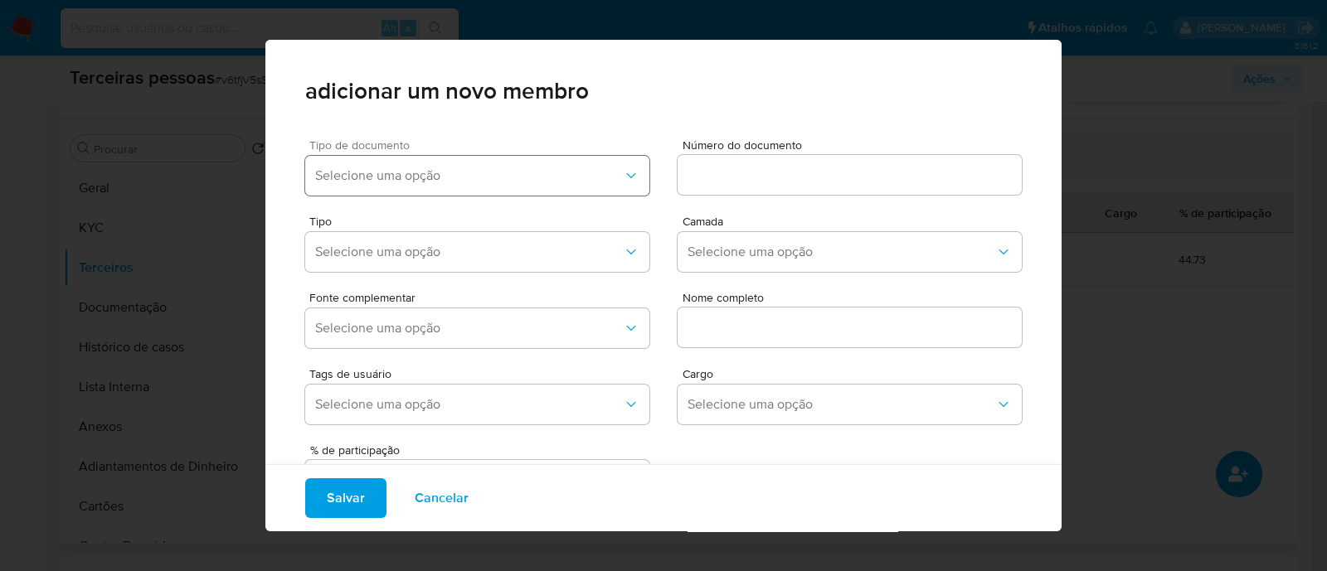
click at [413, 179] on span "Selecione uma opção" at bounding box center [469, 176] width 308 height 17
click at [366, 288] on div "Fonte complementar Selecione uma opção Nome completo" at bounding box center [663, 317] width 717 height 76
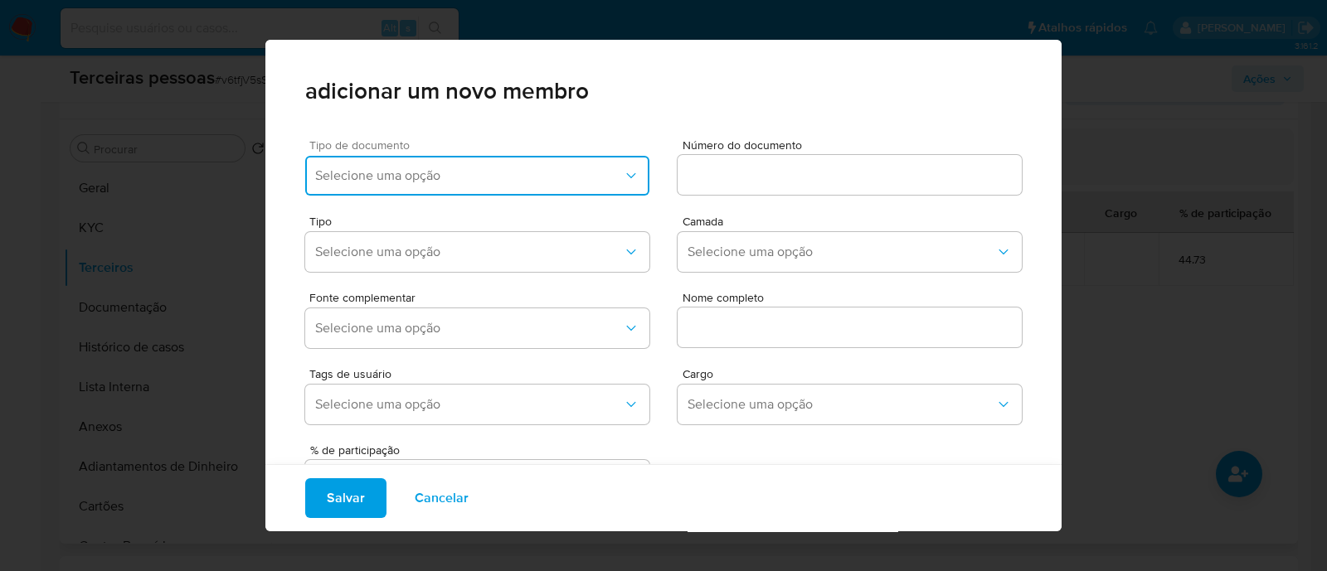
click at [449, 193] on button "Selecione uma opção" at bounding box center [477, 176] width 344 height 40
click at [379, 280] on div "Fonte complementar Selecione uma opção Nome completo" at bounding box center [663, 317] width 717 height 76
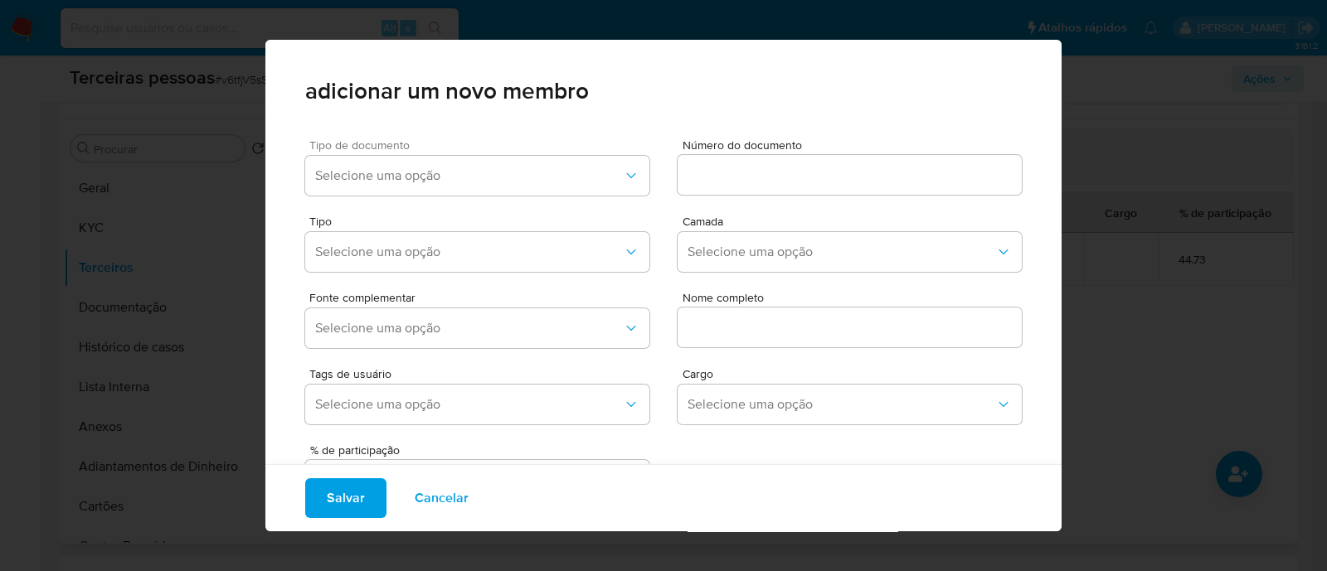
click at [444, 150] on span "Tipo de documento" at bounding box center [481, 145] width 344 height 12
click at [427, 181] on span "Selecione uma opção" at bounding box center [469, 176] width 308 height 17
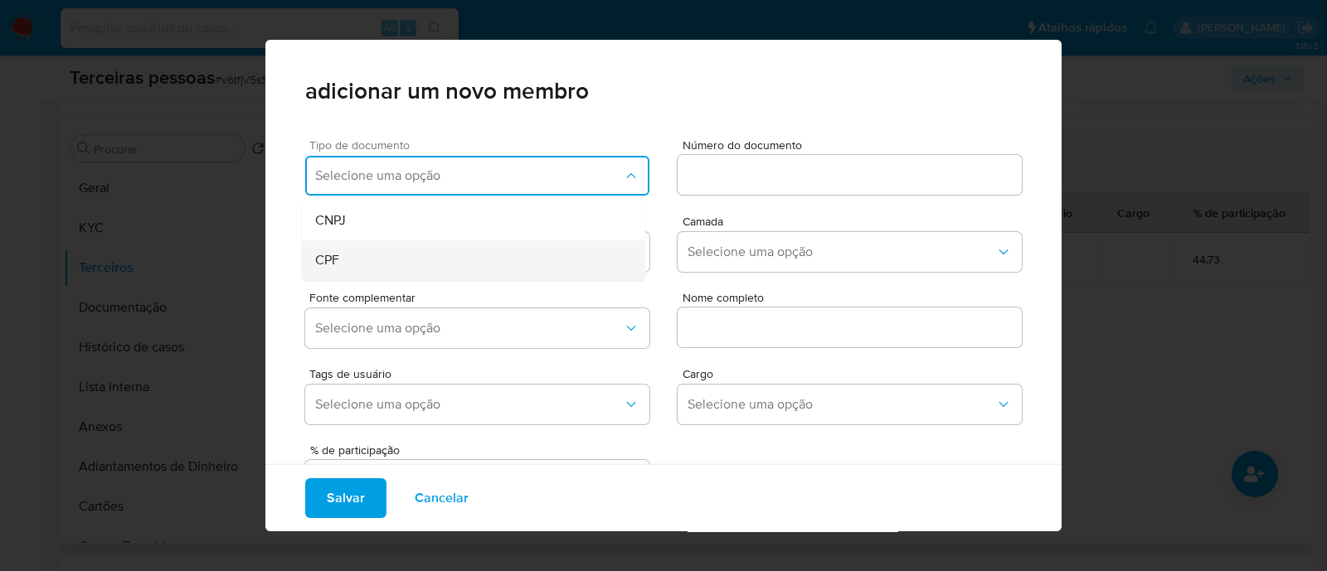
click at [418, 260] on div "CPF" at bounding box center [442, 260] width 254 height 40
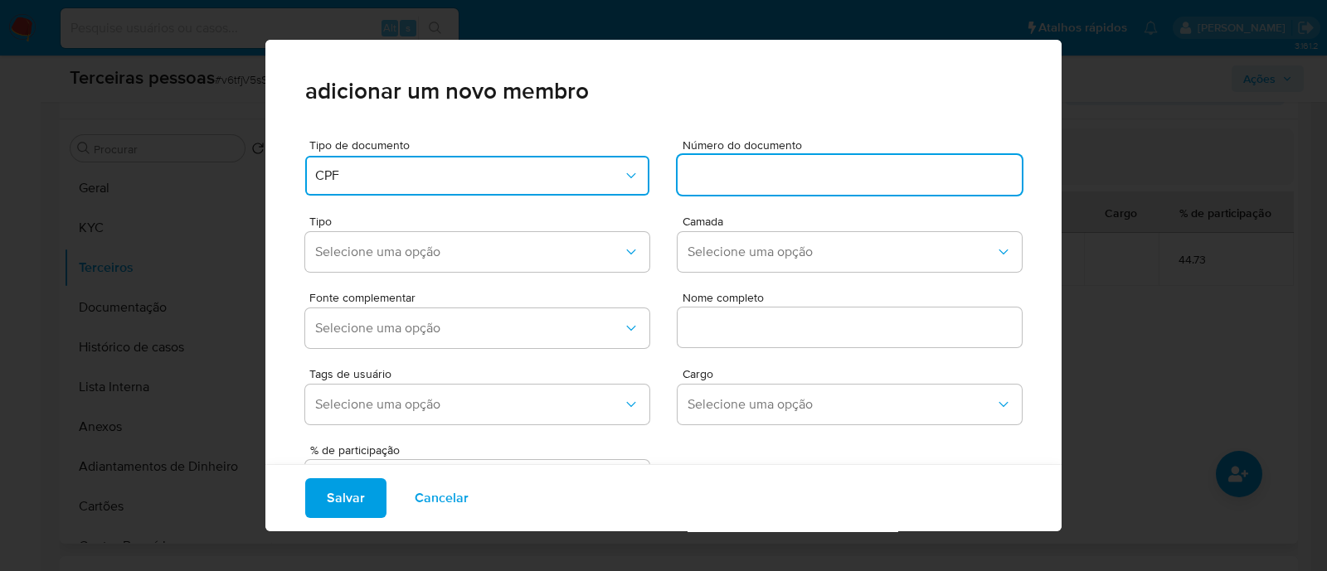
click at [704, 172] on input at bounding box center [850, 175] width 344 height 22
type input "40009510842"
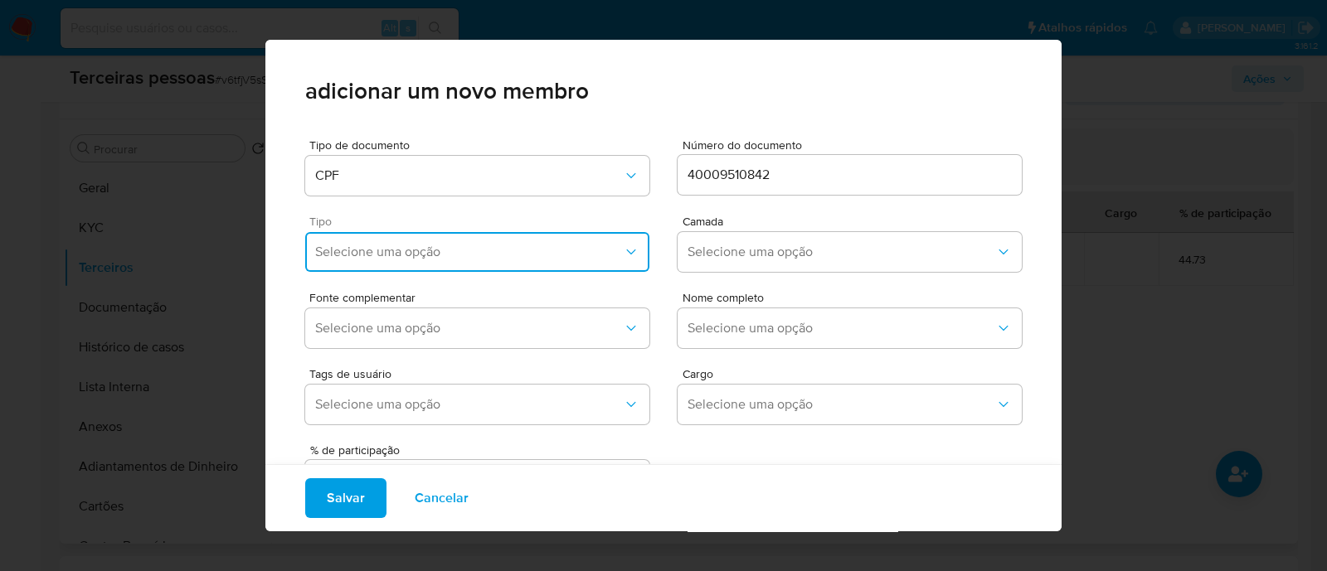
click at [458, 253] on span "Selecione uma opção" at bounding box center [469, 252] width 308 height 17
click at [448, 439] on div "Accionistas" at bounding box center [442, 456] width 254 height 40
click at [764, 231] on div "Camada Selecione uma opção" at bounding box center [850, 247] width 344 height 63
click at [749, 266] on button "Selecione uma opção" at bounding box center [850, 252] width 344 height 40
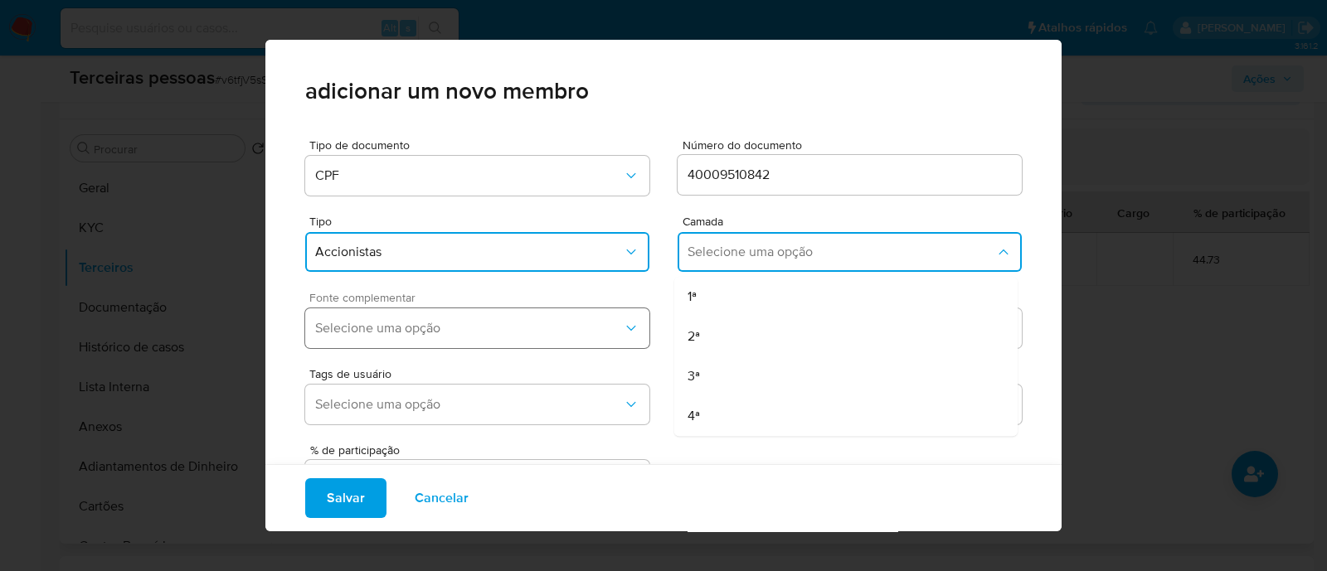
drag, startPoint x: 683, startPoint y: 292, endPoint x: 494, endPoint y: 328, distance: 192.4
click at [687, 294] on span "1ª" at bounding box center [691, 297] width 9 height 17
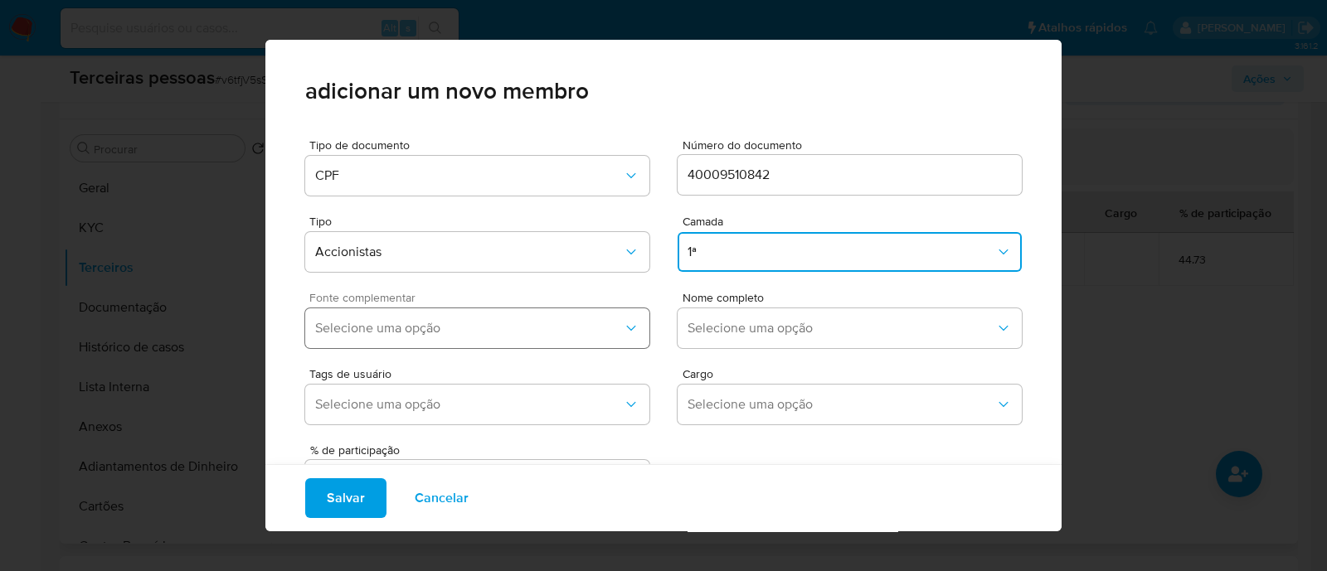
click at [415, 336] on span "Selecione uma opção" at bounding box center [469, 328] width 308 height 17
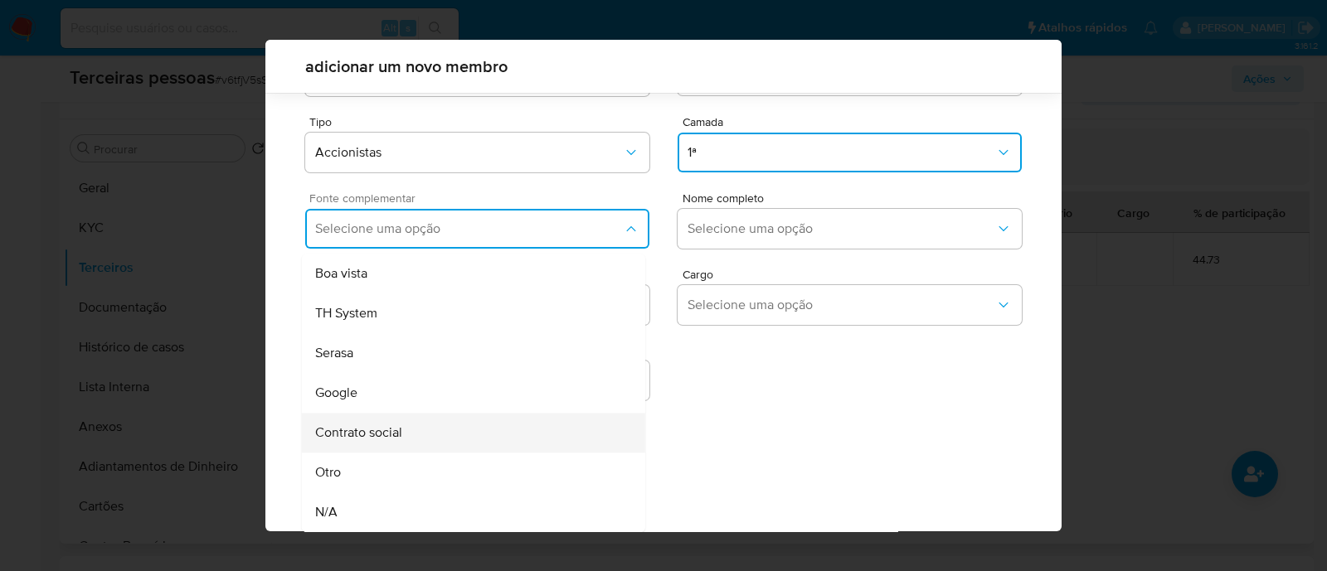
click at [435, 422] on div "Contrato social" at bounding box center [442, 433] width 254 height 40
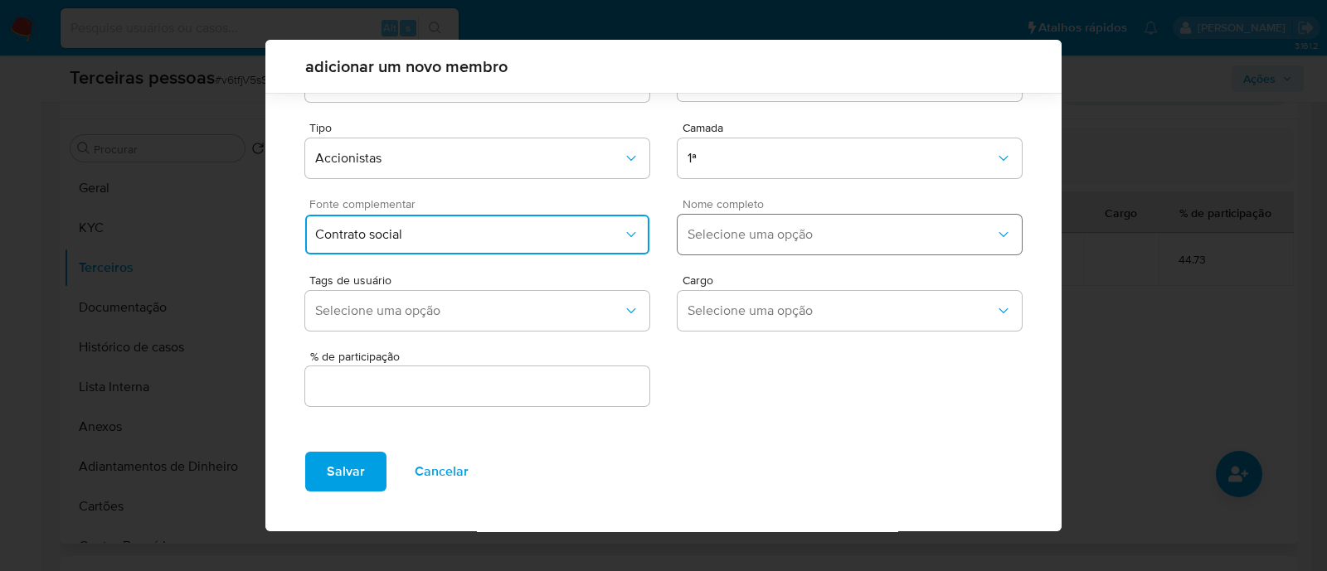
click at [775, 222] on button "Selecione uma opção" at bounding box center [850, 235] width 344 height 40
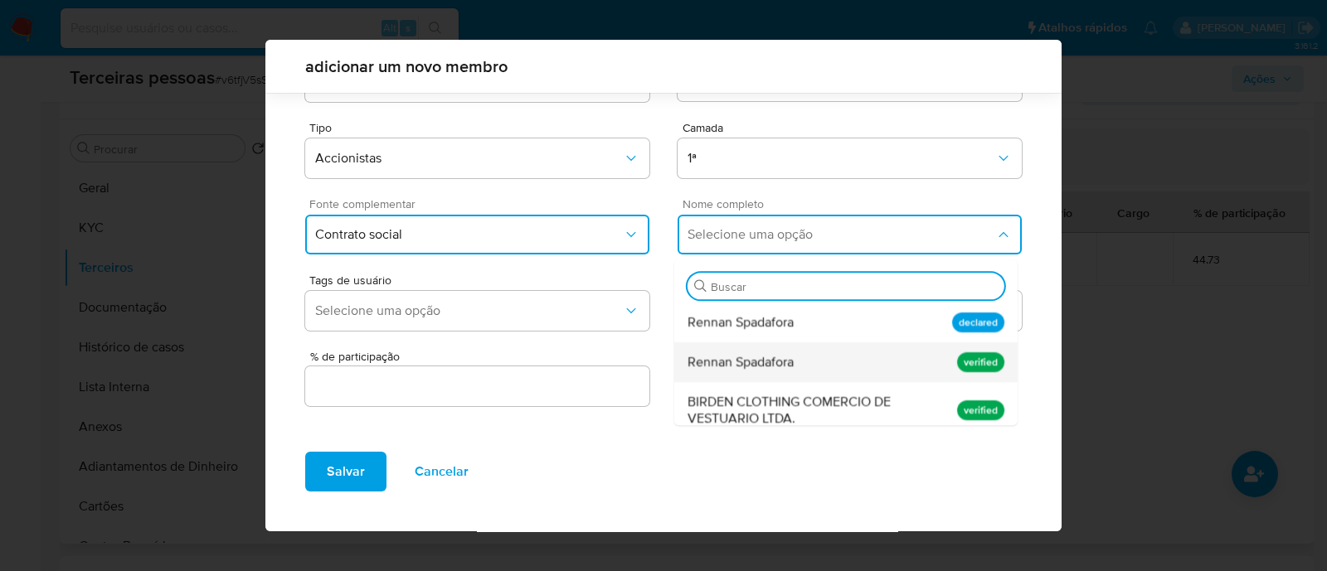
click at [785, 362] on span "Rennan Spadafora" at bounding box center [740, 362] width 106 height 17
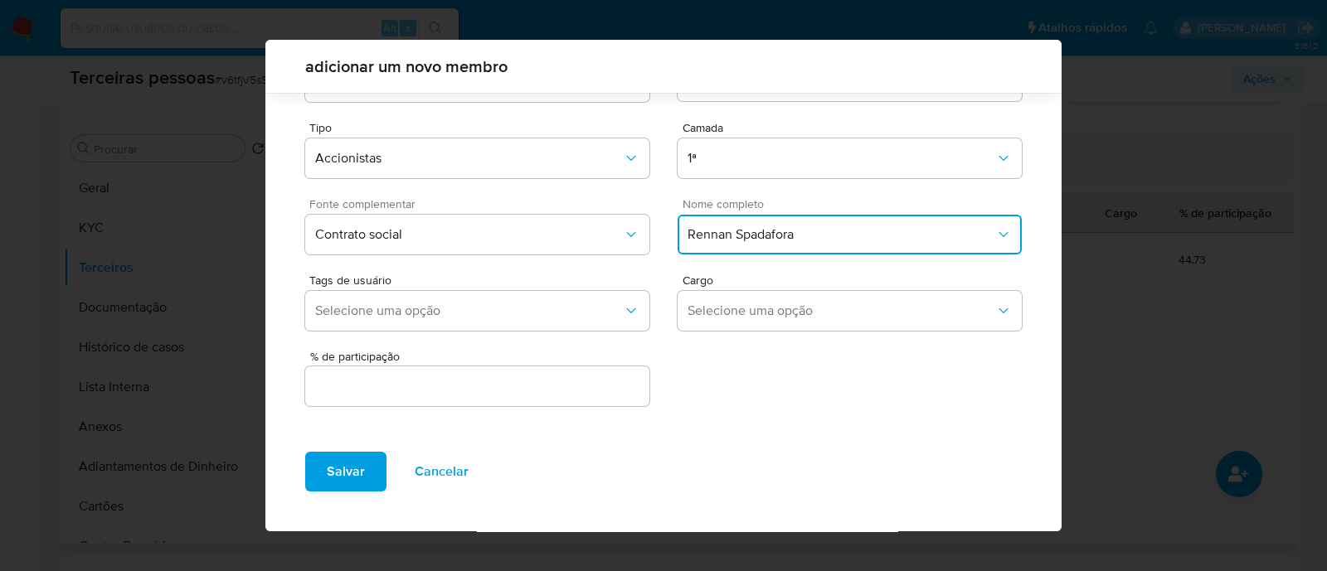
click at [576, 374] on div at bounding box center [477, 387] width 344 height 40
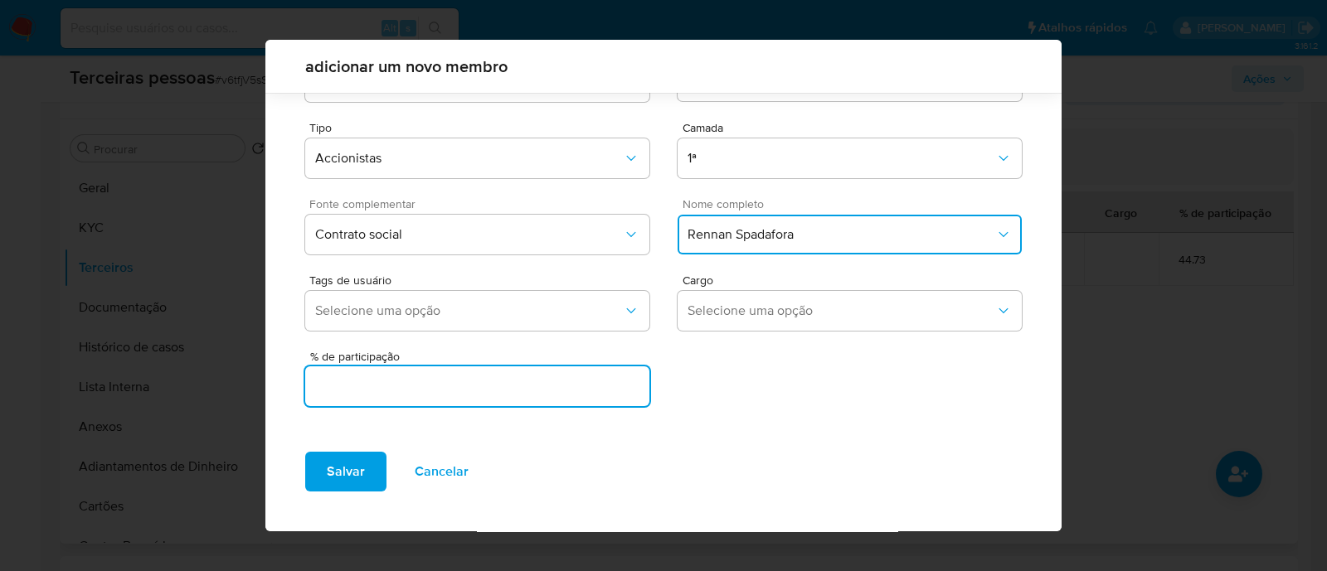
click at [563, 388] on input "text" at bounding box center [477, 387] width 344 height 22
type input "44.73"
click at [332, 470] on span "Salvar" at bounding box center [346, 472] width 38 height 36
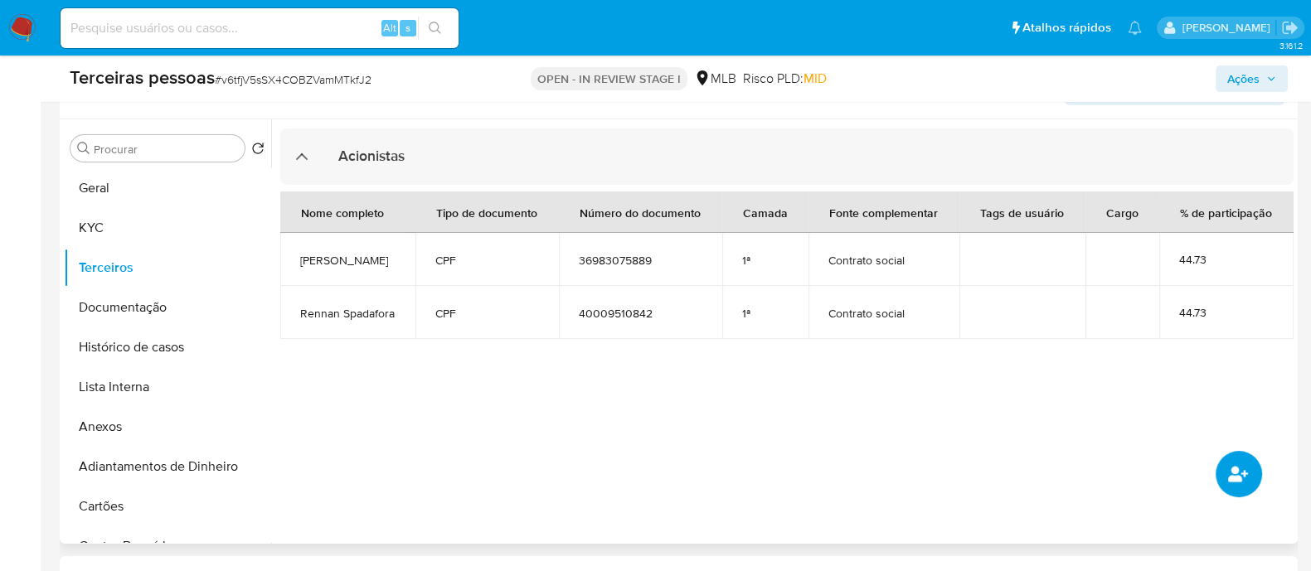
click at [1244, 493] on button "common.add_complementary_information" at bounding box center [1239, 474] width 46 height 46
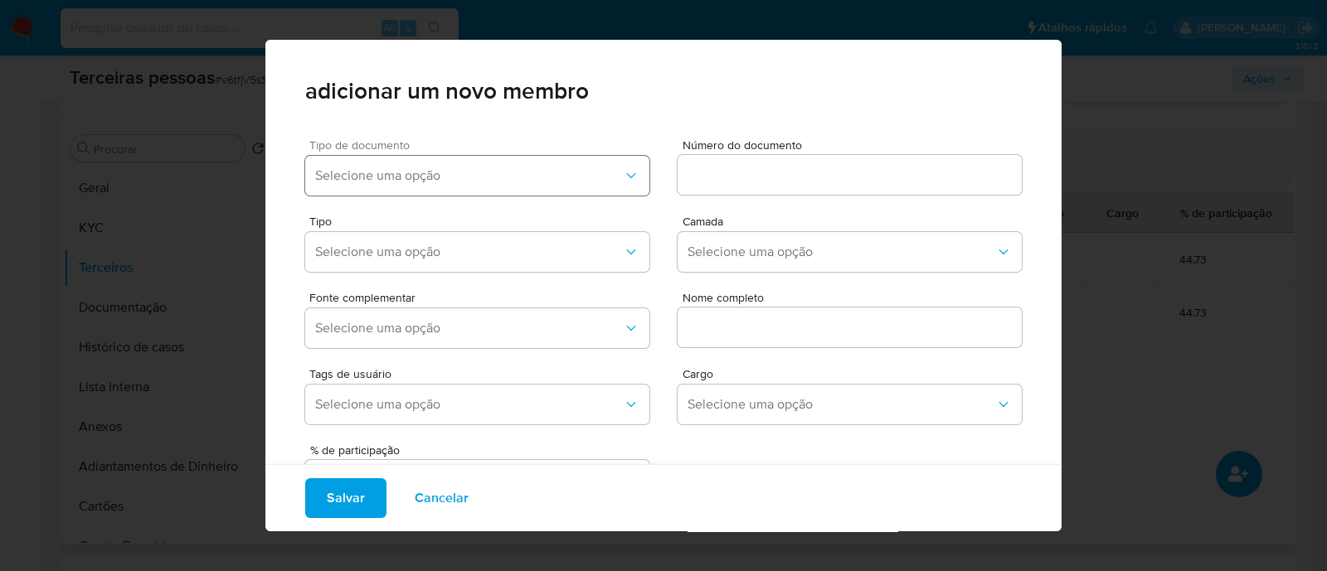
click at [413, 186] on button "Selecione uma opção" at bounding box center [477, 176] width 344 height 40
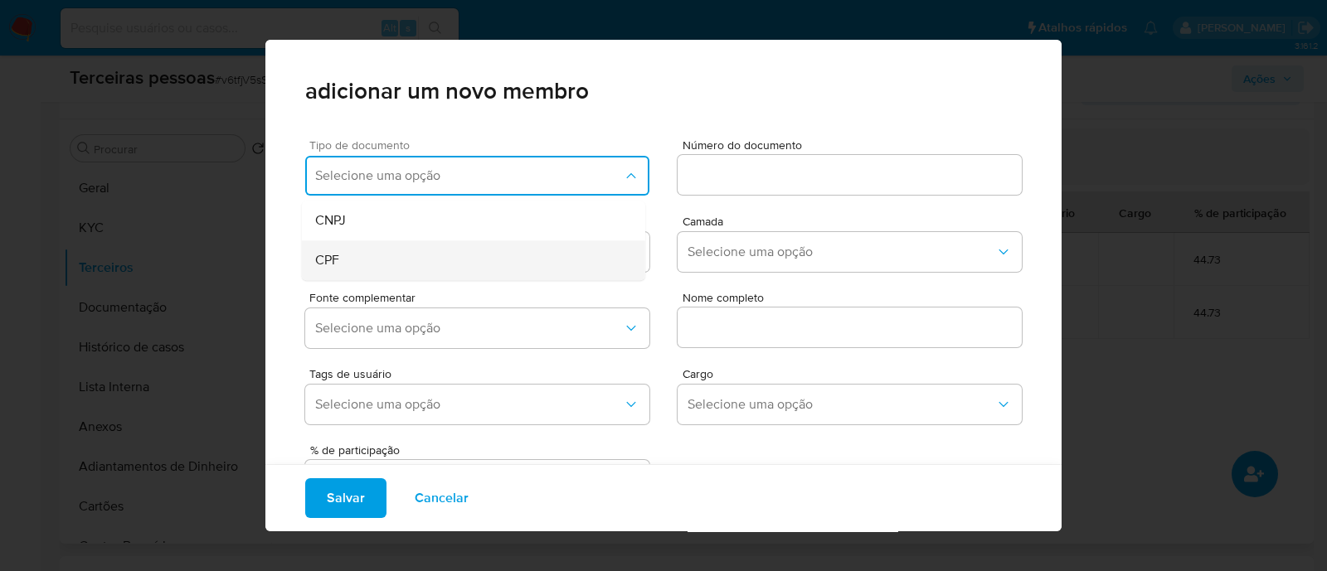
click at [409, 255] on div "CPF" at bounding box center [442, 260] width 254 height 40
click at [799, 172] on input at bounding box center [850, 175] width 344 height 22
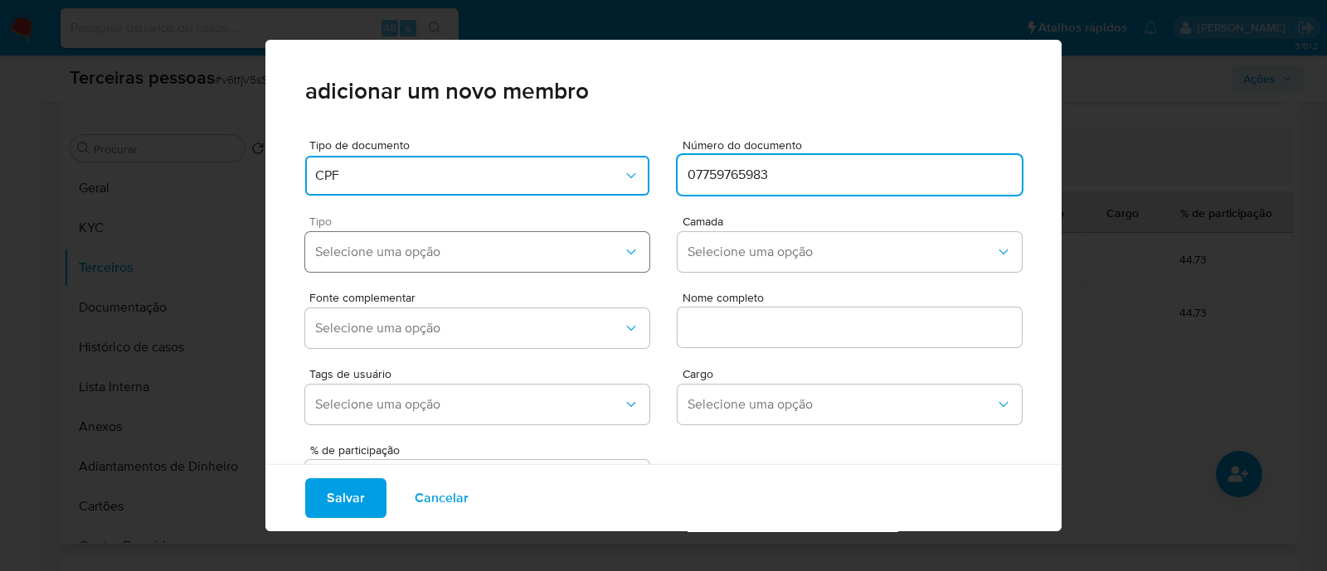
type input "07759765983"
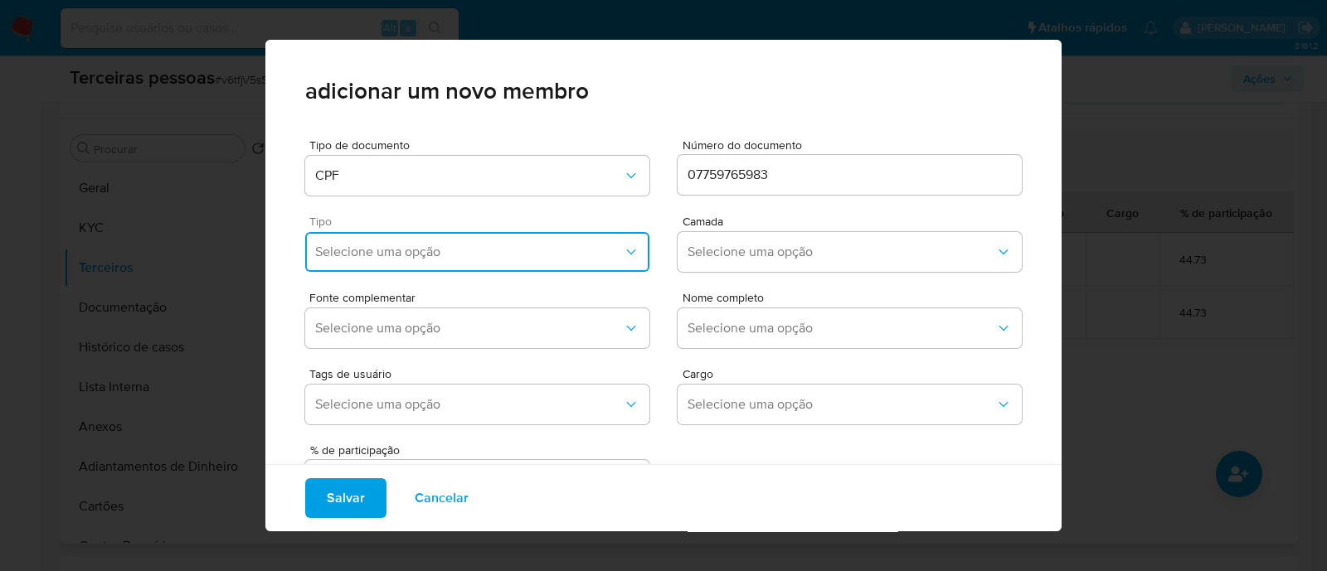
click at [537, 256] on span "Selecione uma opção" at bounding box center [469, 252] width 308 height 17
click at [406, 449] on div "Accionistas" at bounding box center [442, 456] width 254 height 40
click at [838, 257] on span "Selecione uma opção" at bounding box center [841, 252] width 308 height 17
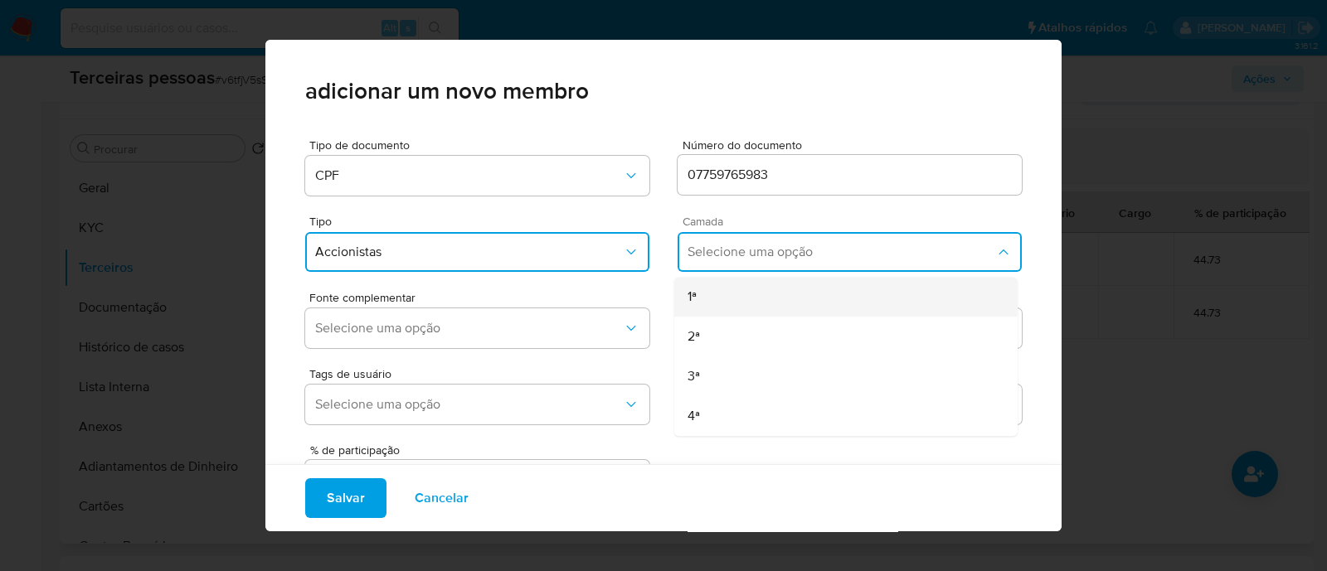
click at [688, 300] on div "1ª" at bounding box center [814, 297] width 254 height 40
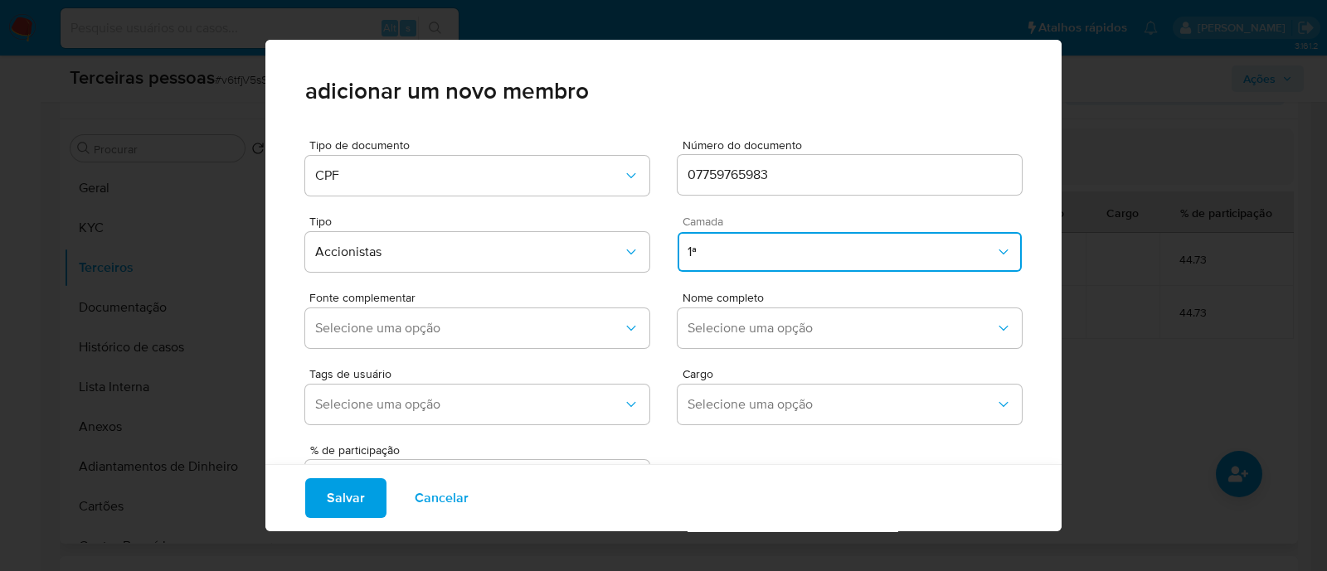
click at [486, 357] on div "Tags de usuário Selecione uma opção Cargo Selecione uma opção" at bounding box center [663, 393] width 717 height 76
click at [501, 335] on span "Selecione uma opção" at bounding box center [469, 328] width 308 height 17
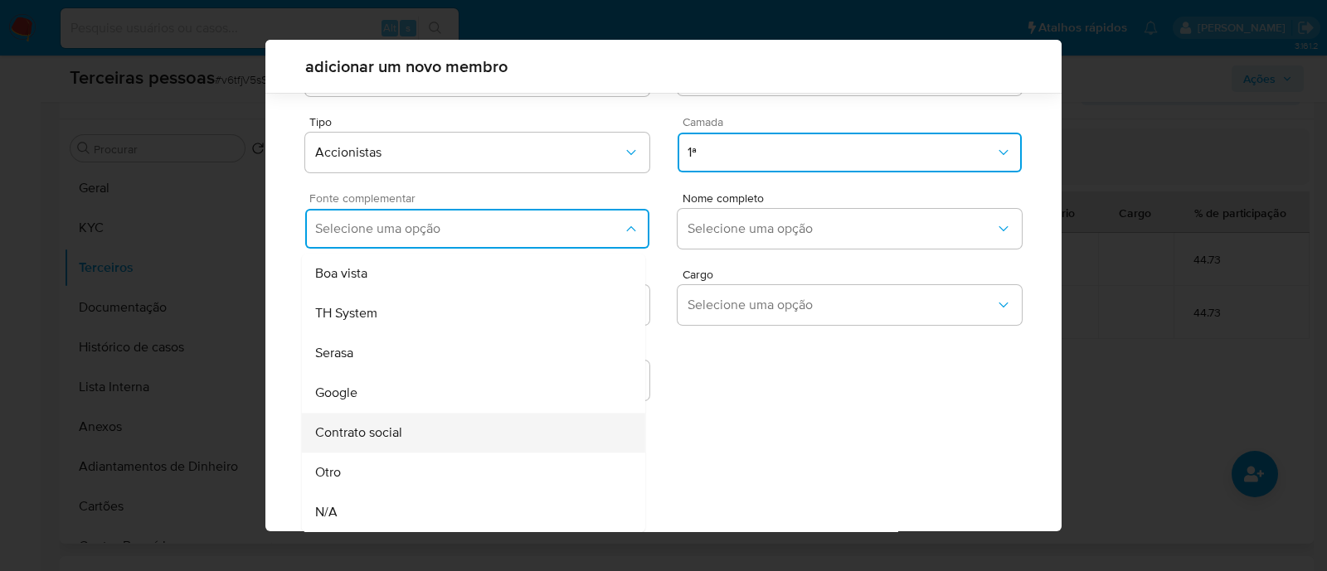
click at [472, 432] on div "Contrato social" at bounding box center [442, 433] width 254 height 40
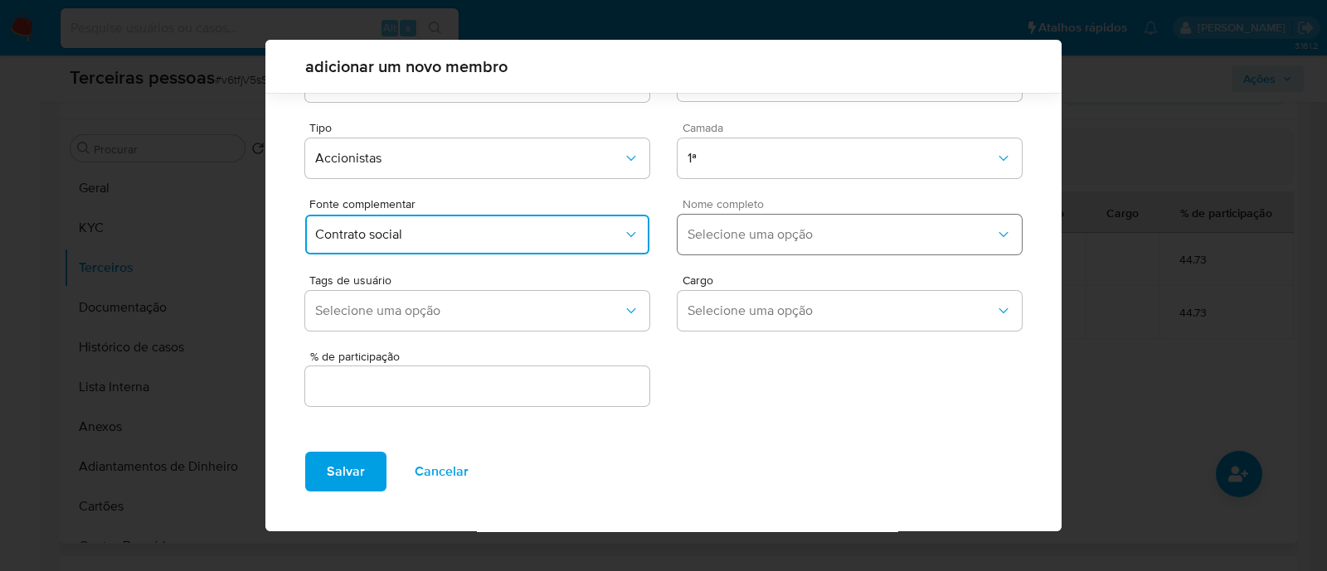
click at [711, 239] on span "Selecione uma opção" at bounding box center [841, 234] width 308 height 17
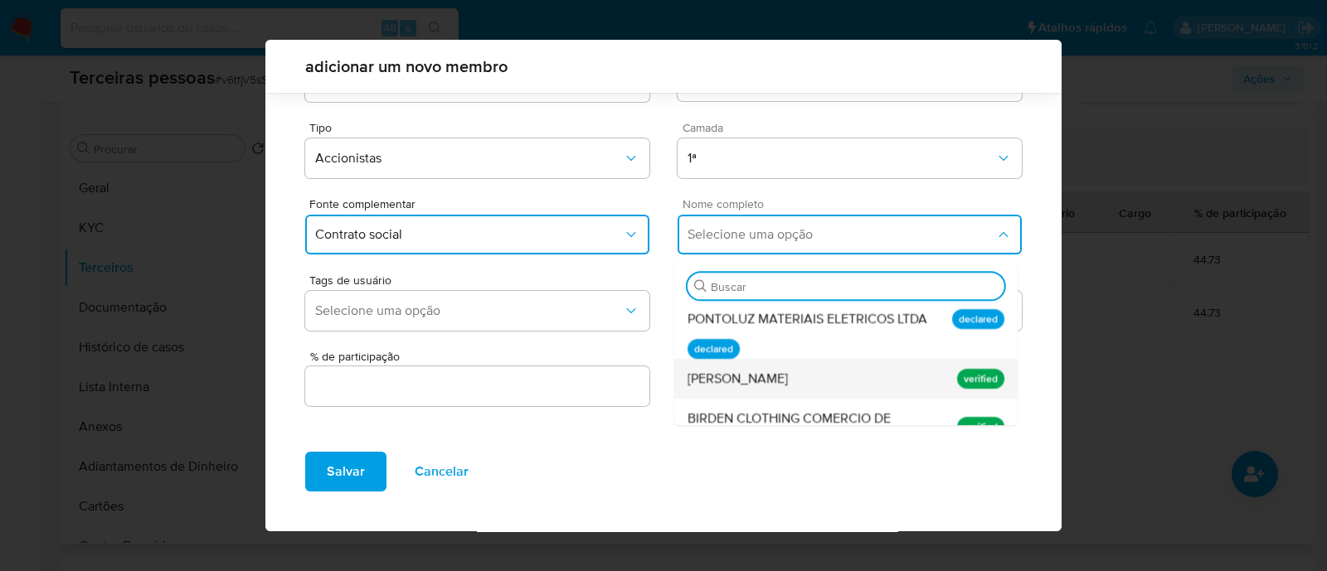
scroll to position [206, 0]
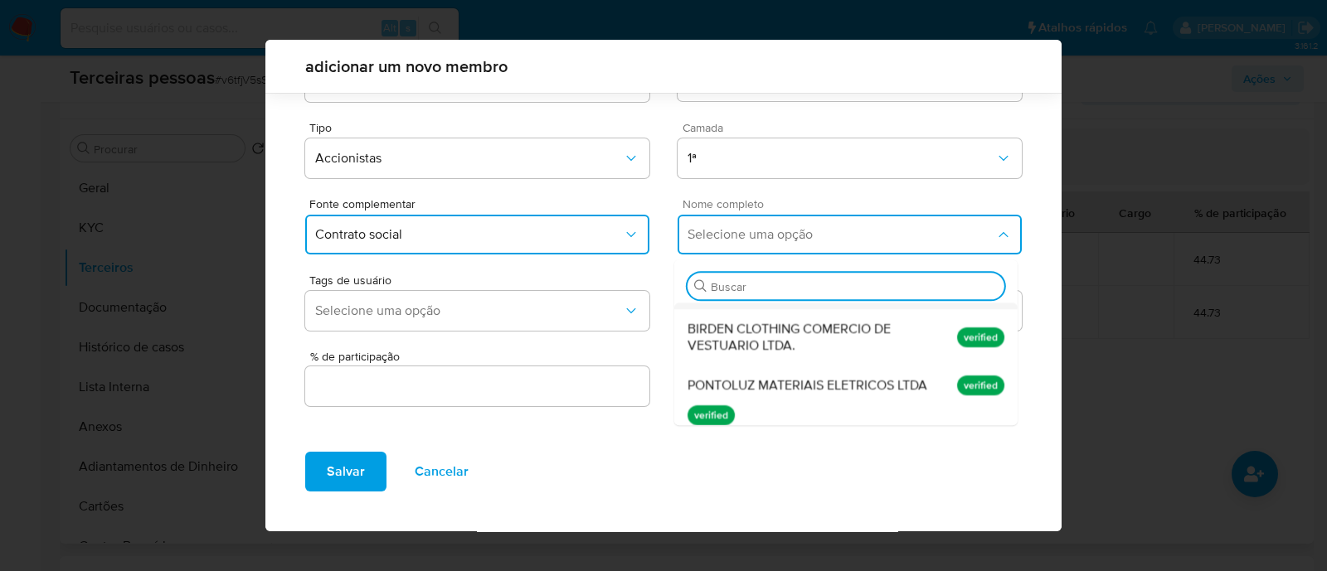
click at [767, 298] on span "Gabriel Barbiere" at bounding box center [737, 289] width 100 height 17
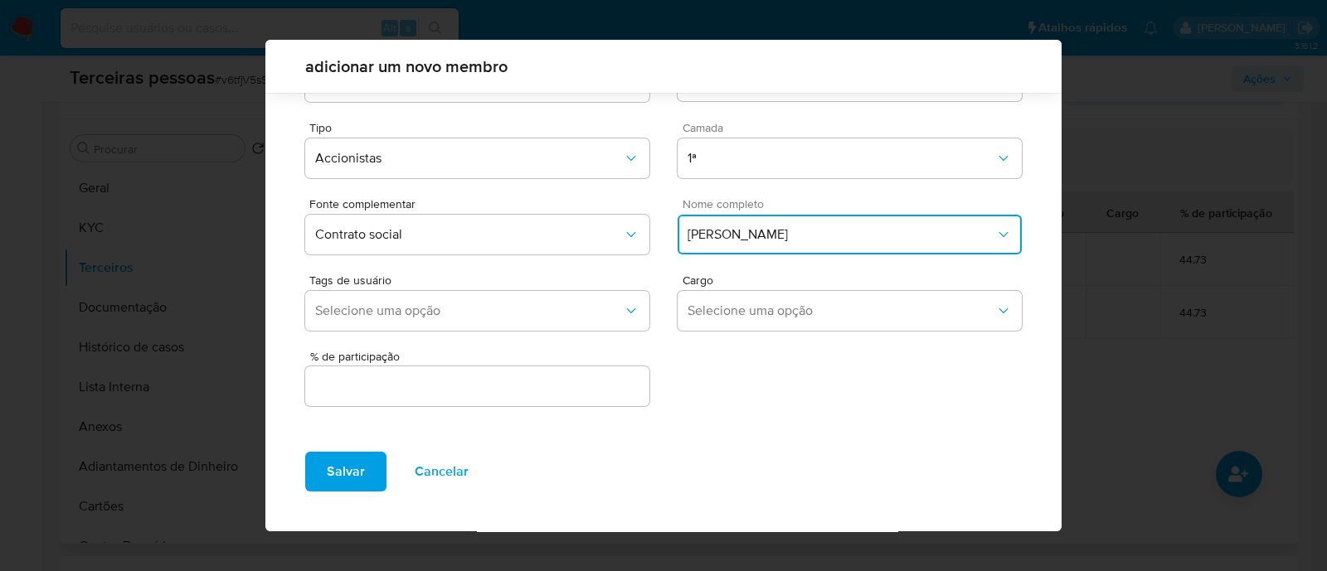
click at [518, 384] on input "text" at bounding box center [477, 387] width 344 height 22
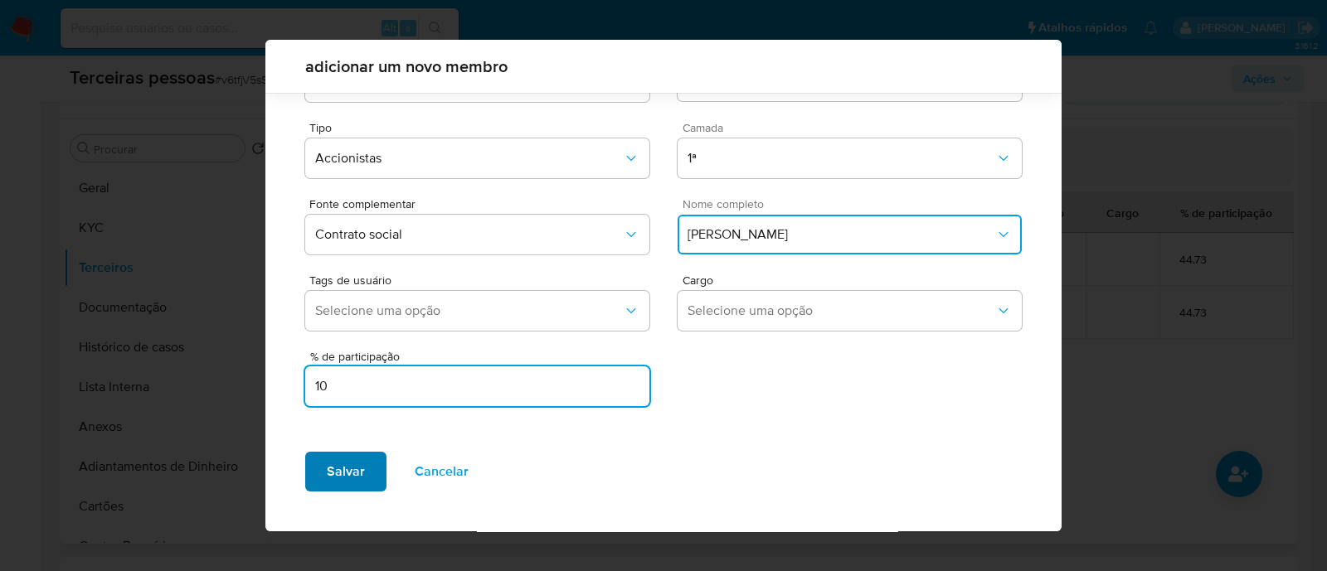
type input "10"
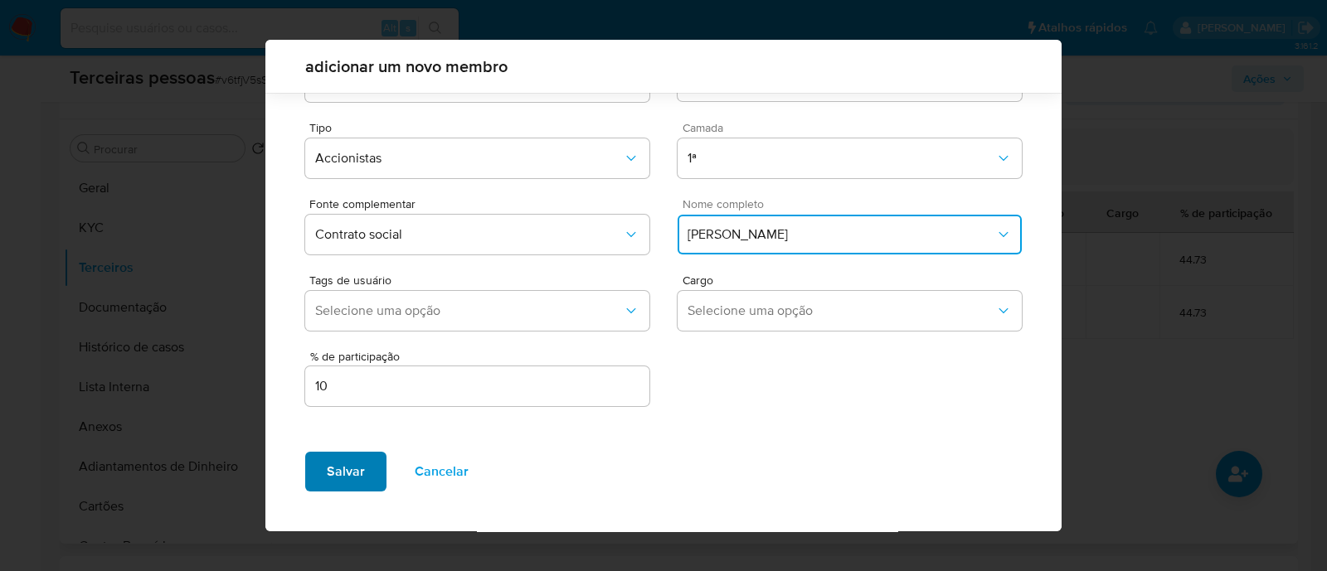
click at [361, 468] on span "Salvar" at bounding box center [346, 472] width 38 height 36
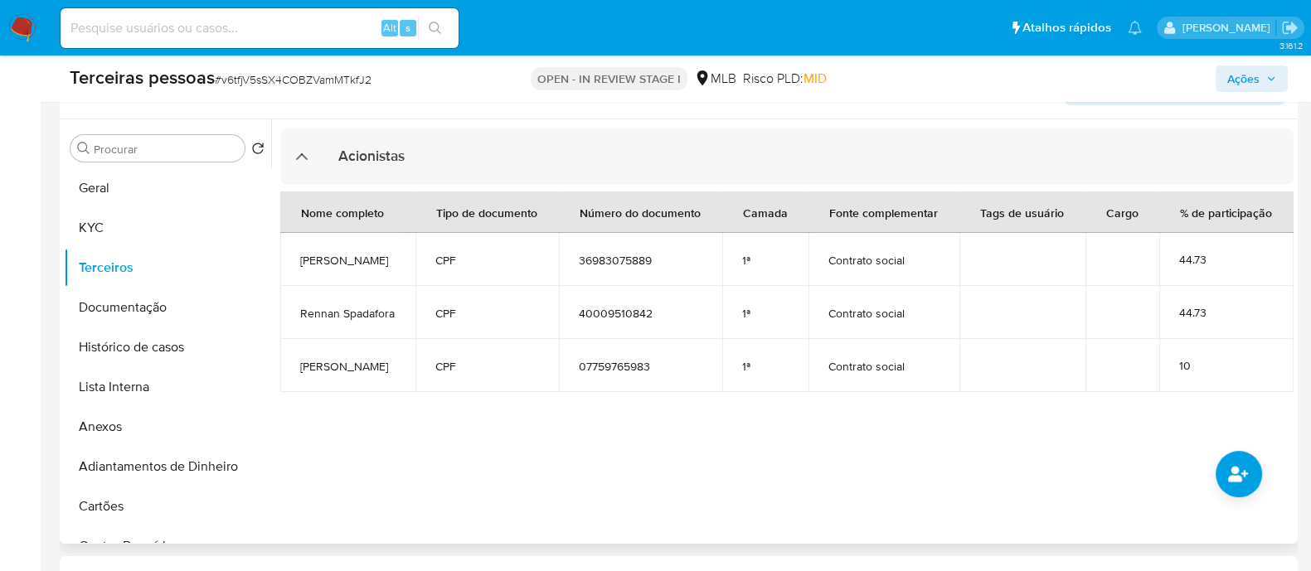
drag, startPoint x: 537, startPoint y: 445, endPoint x: 506, endPoint y: 439, distance: 31.2
click at [537, 445] on div at bounding box center [782, 331] width 1023 height 425
click at [1244, 454] on button "common.add_complementary_information" at bounding box center [1239, 474] width 46 height 46
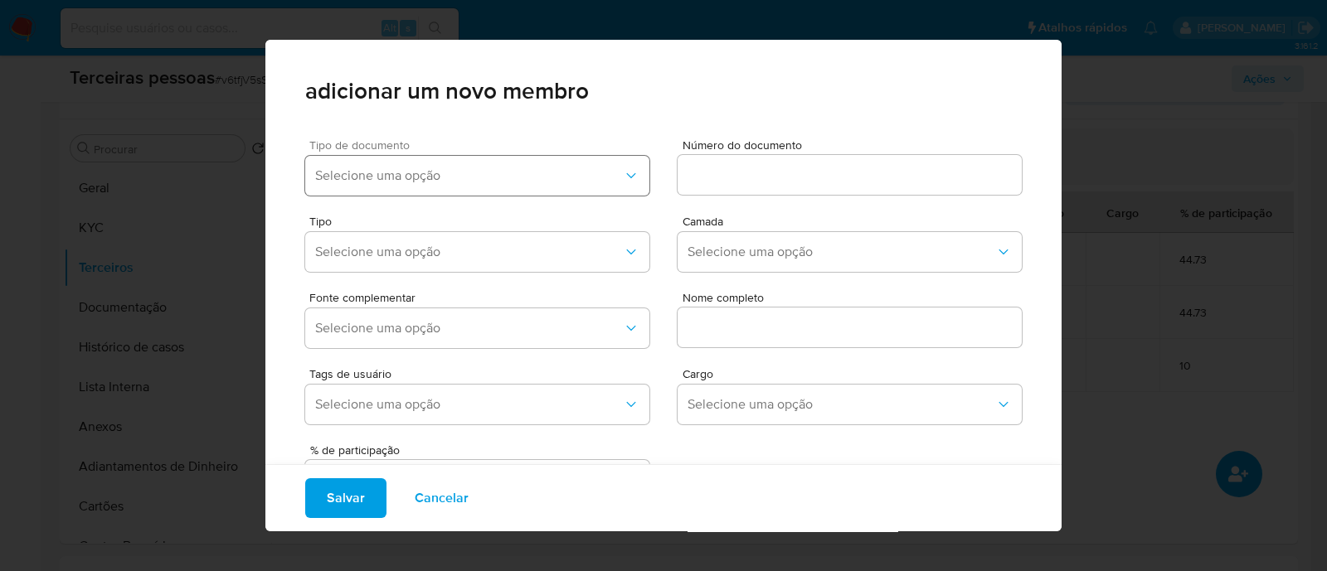
click at [471, 176] on span "Selecione uma opção" at bounding box center [469, 176] width 308 height 17
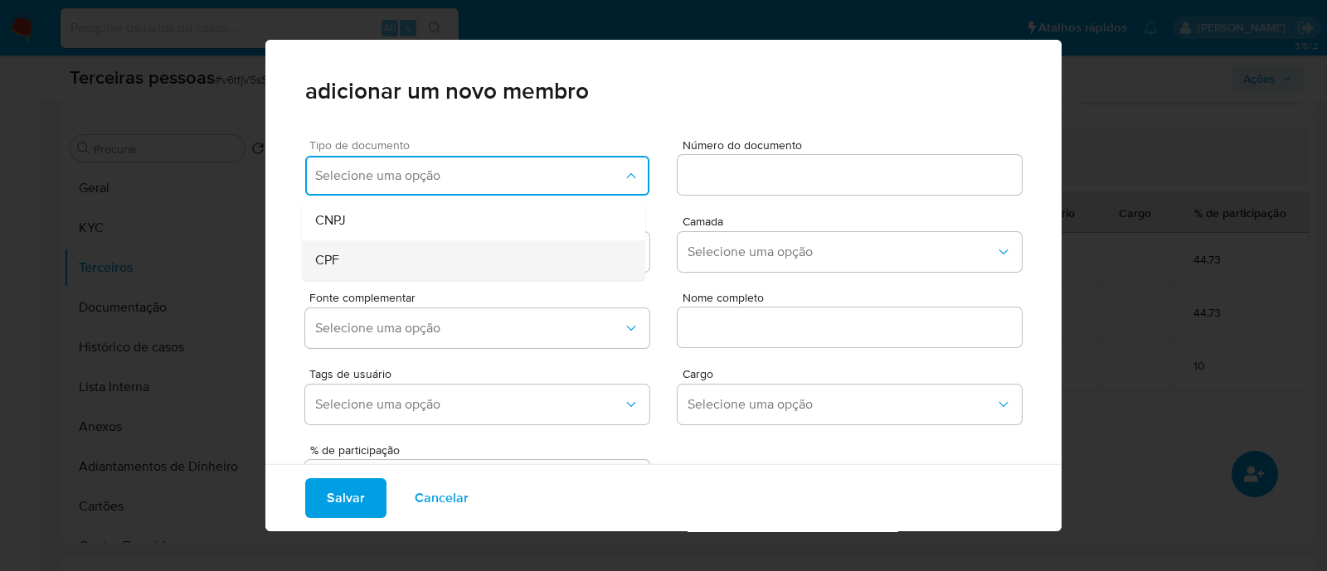
click at [348, 271] on div "CPF" at bounding box center [442, 260] width 254 height 40
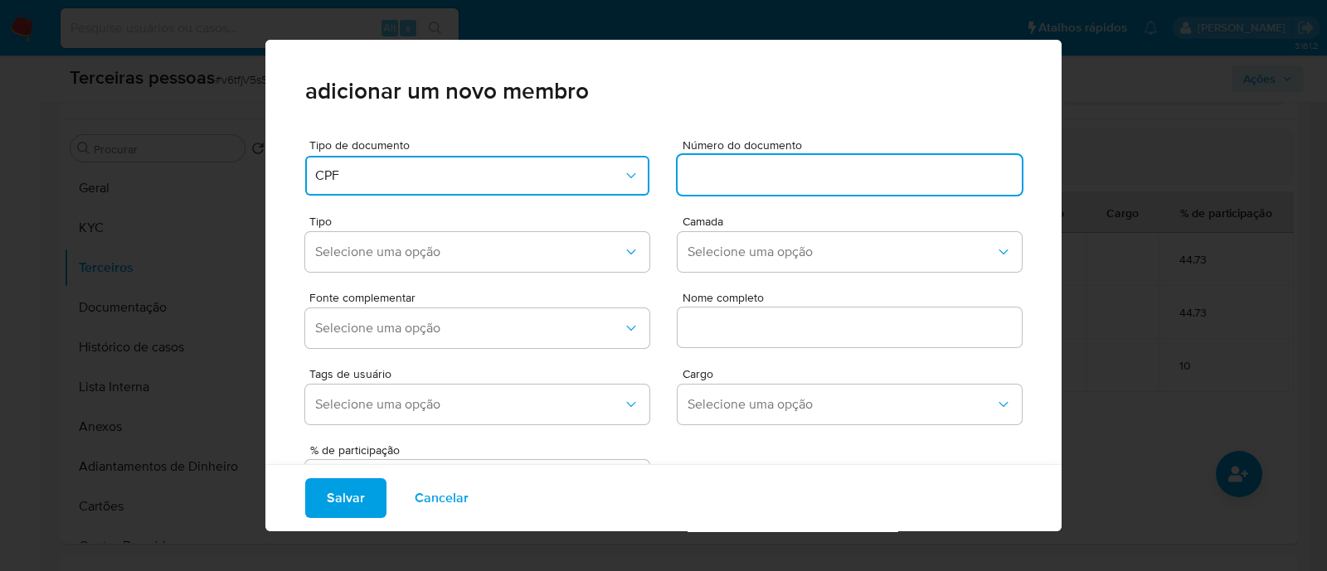
click at [766, 176] on input at bounding box center [850, 175] width 344 height 22
type input "44607449881"
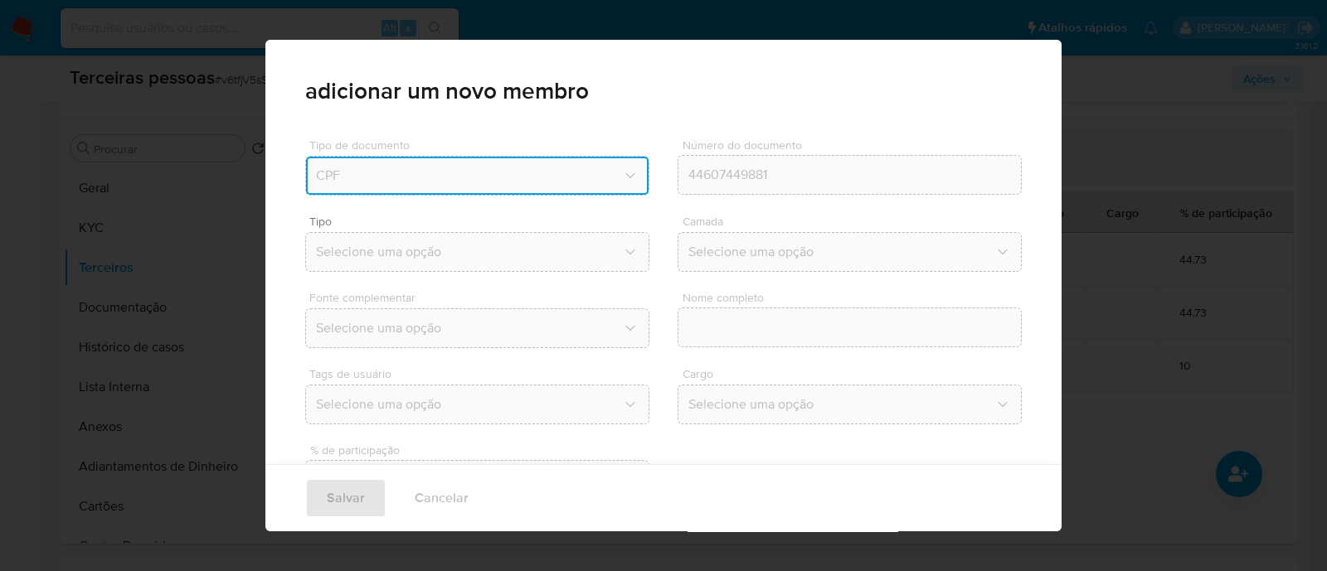
type input "Halefy Luis Soares de Oliveira"
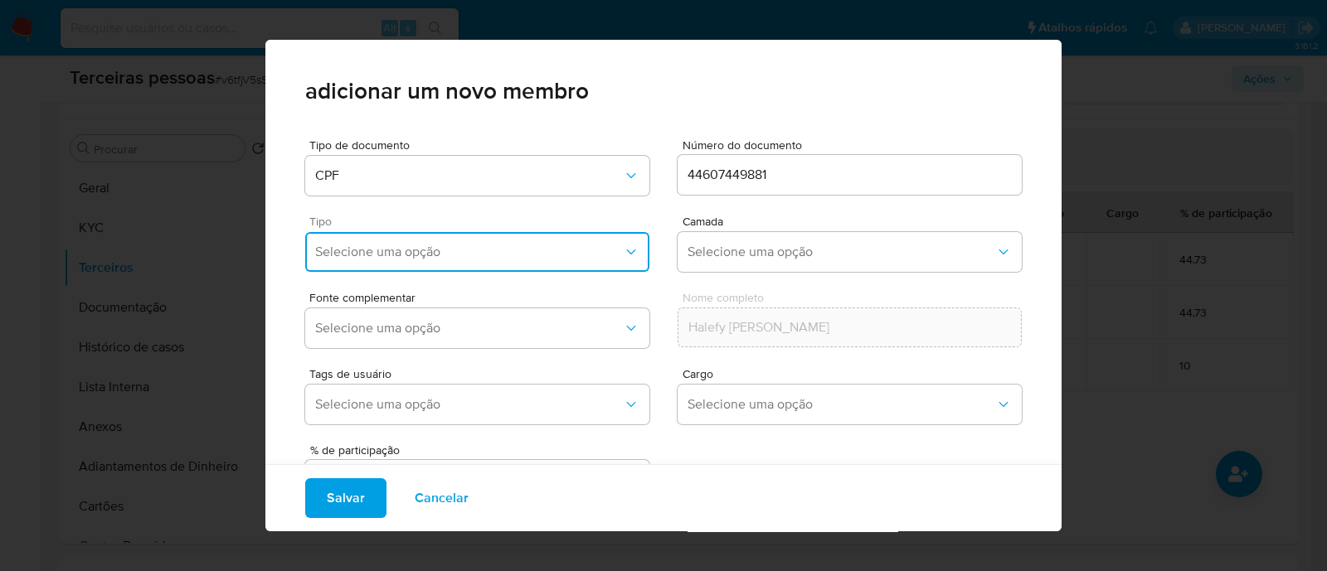
click at [502, 251] on span "Selecione uma opção" at bounding box center [469, 252] width 308 height 17
click at [499, 437] on div "Accionistas" at bounding box center [442, 456] width 254 height 40
click at [751, 250] on span "Selecione uma opção" at bounding box center [841, 252] width 308 height 17
click at [738, 272] on div "1ª 2ª 3ª 4ª" at bounding box center [845, 354] width 343 height 164
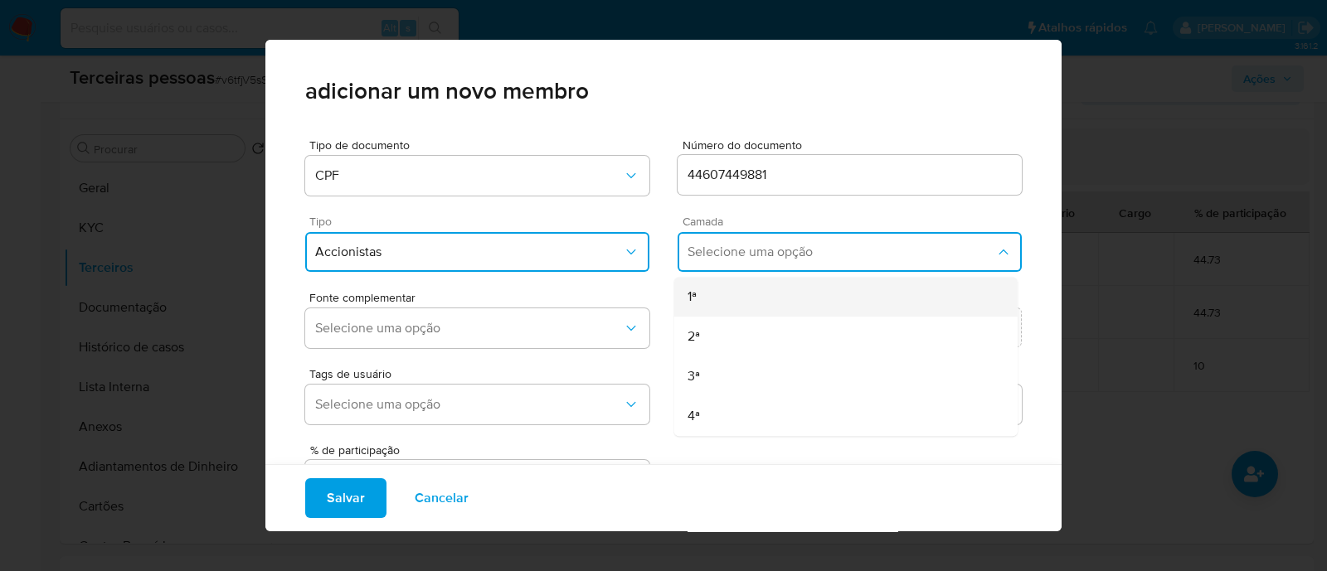
click at [783, 285] on div "1ª" at bounding box center [814, 297] width 254 height 40
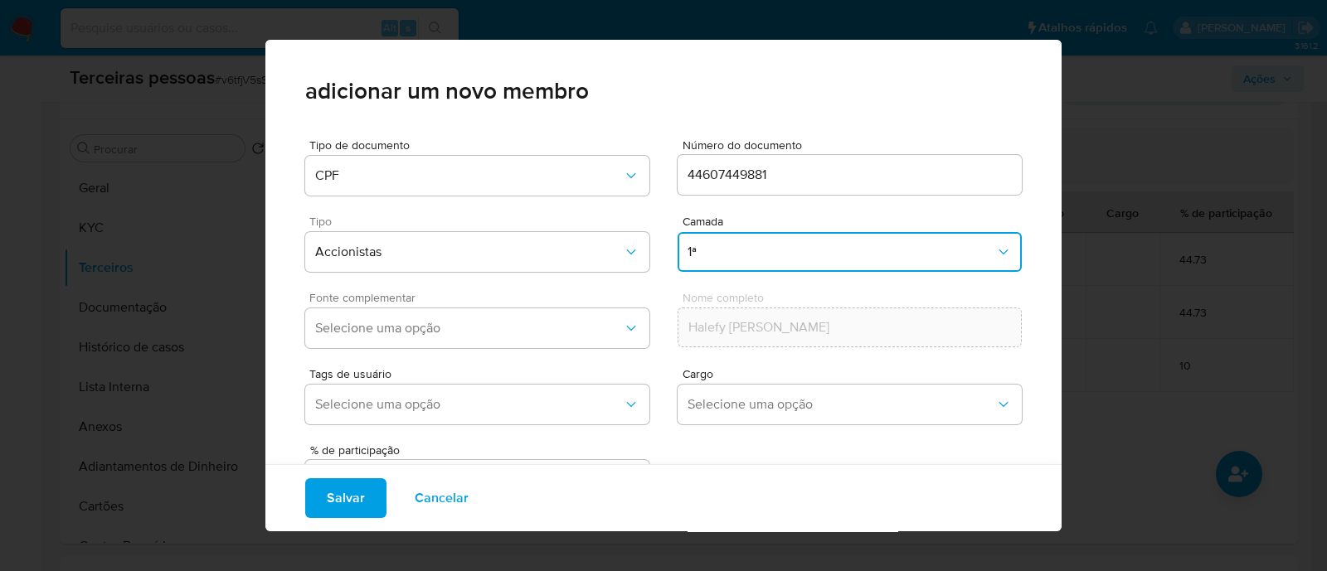
click at [477, 301] on span "Fonte complementar" at bounding box center [481, 298] width 344 height 12
click at [470, 350] on div "Fonte complementar Selecione uma opção" at bounding box center [477, 323] width 344 height 63
click at [493, 332] on span "Selecione uma opção" at bounding box center [469, 328] width 308 height 17
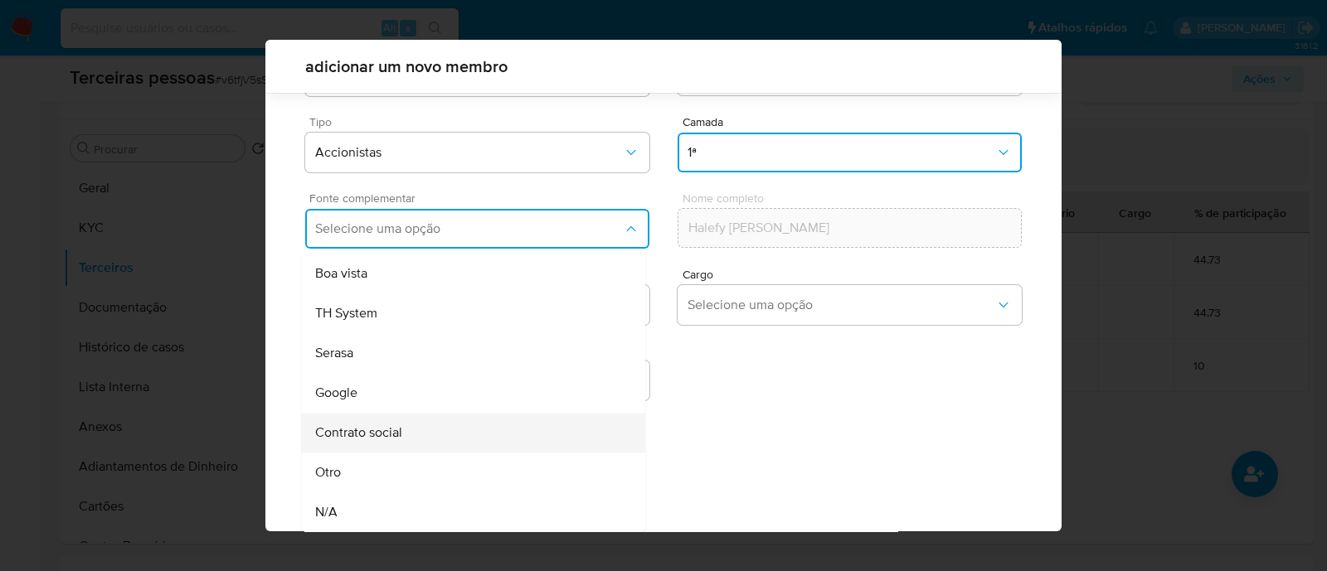
click at [434, 435] on div "Contrato social" at bounding box center [442, 433] width 254 height 40
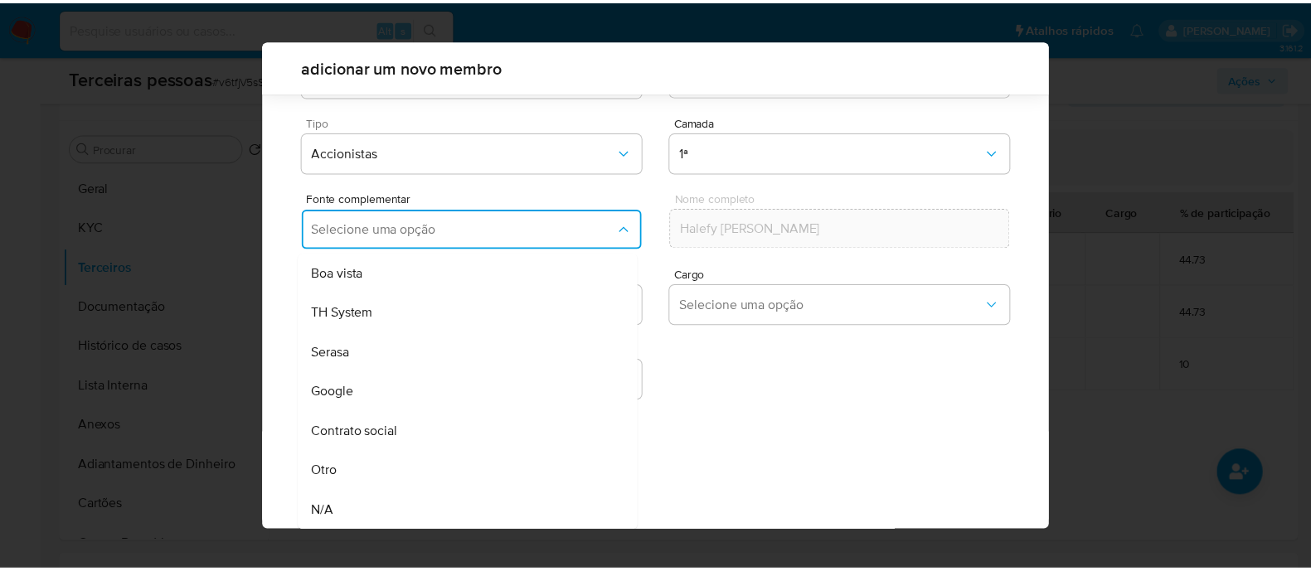
scroll to position [61, 0]
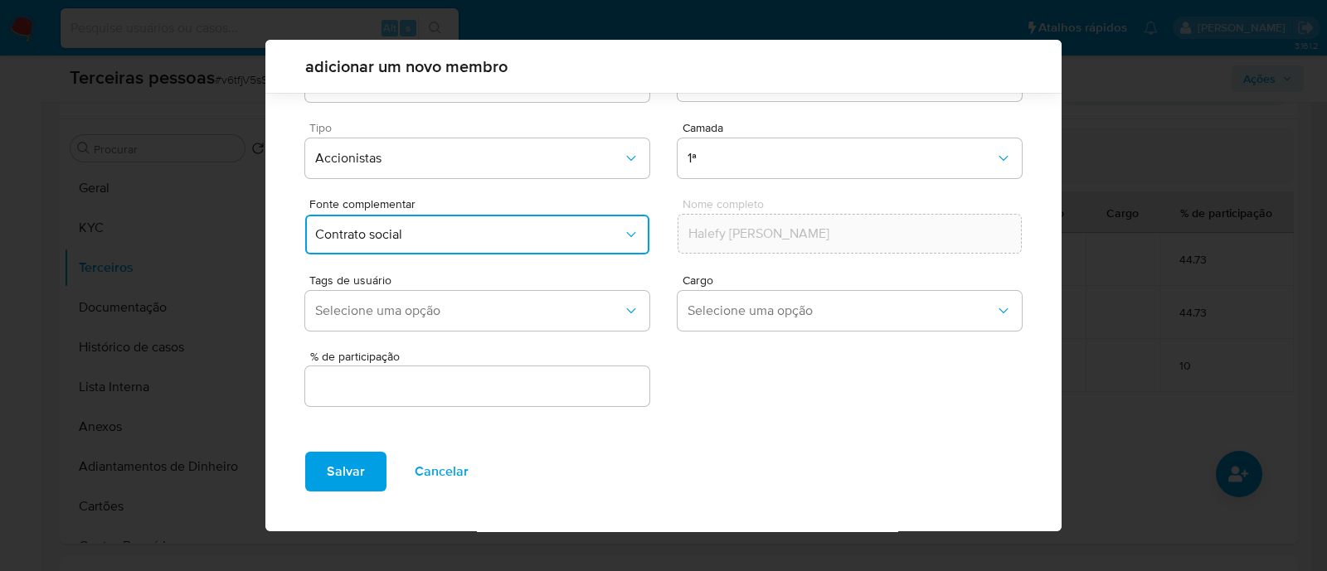
click at [557, 387] on input "text" at bounding box center [477, 387] width 344 height 22
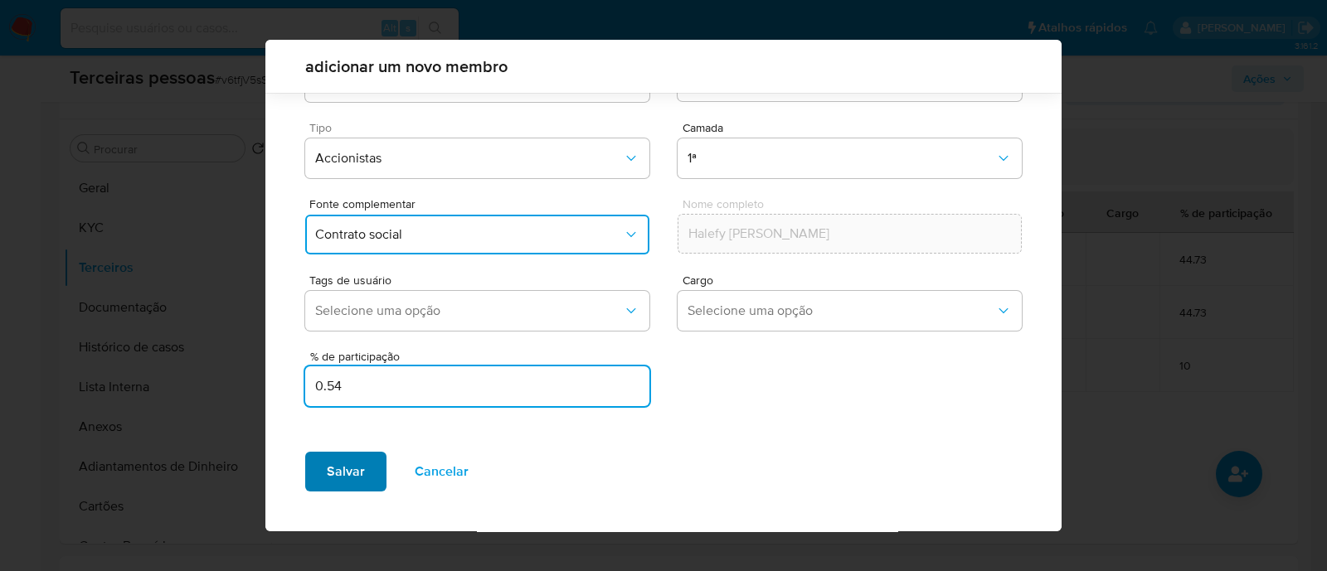
type input "0.54"
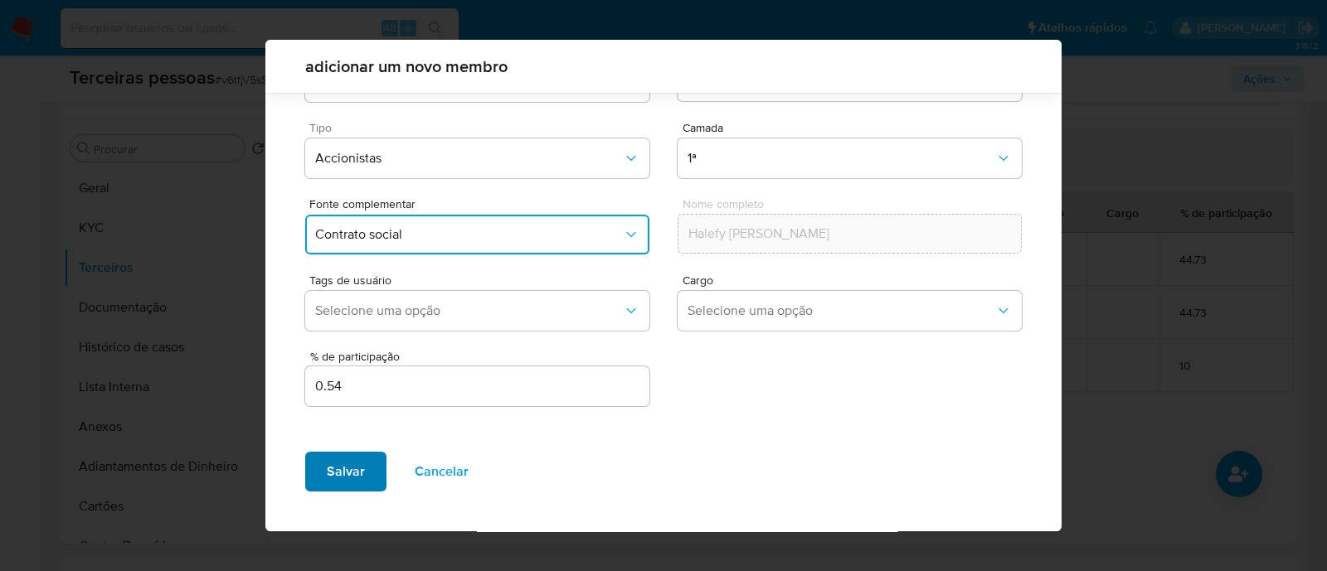
click at [351, 479] on span "Salvar" at bounding box center [346, 472] width 38 height 36
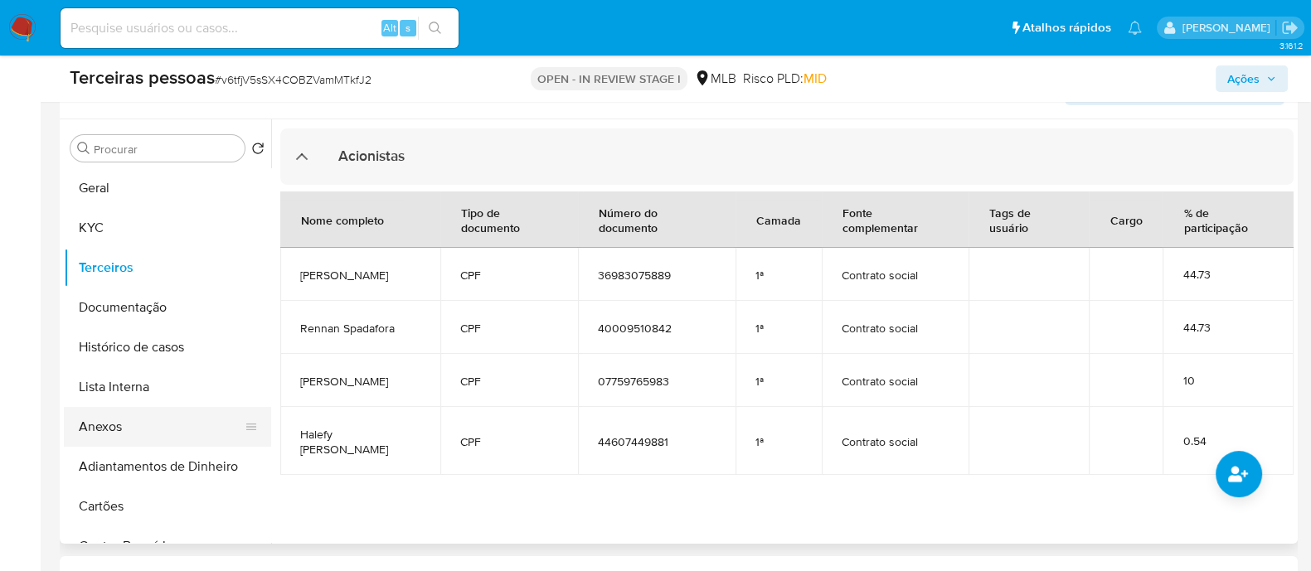
click at [143, 429] on button "Anexos" at bounding box center [161, 427] width 194 height 40
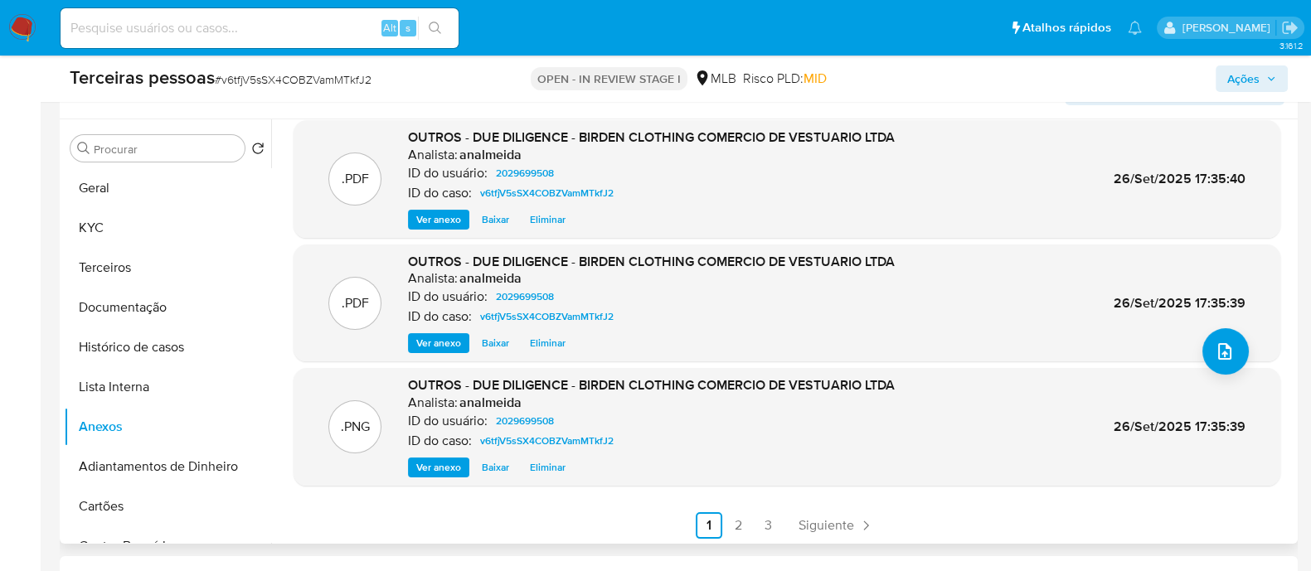
scroll to position [139, 0]
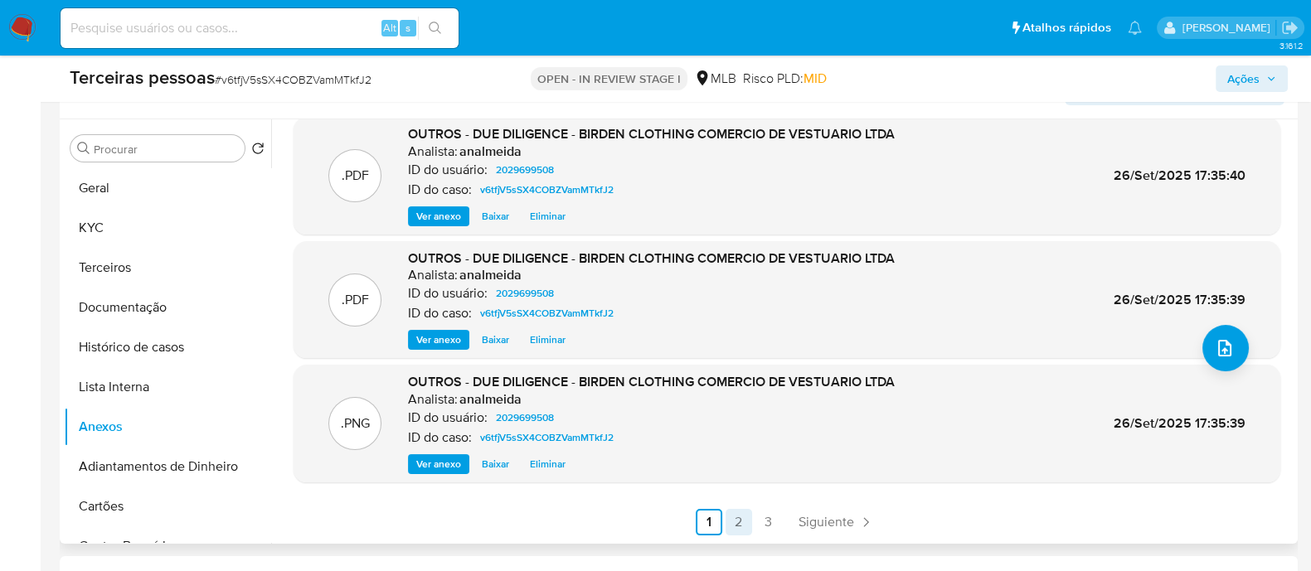
click at [736, 527] on link "2" at bounding box center [739, 522] width 27 height 27
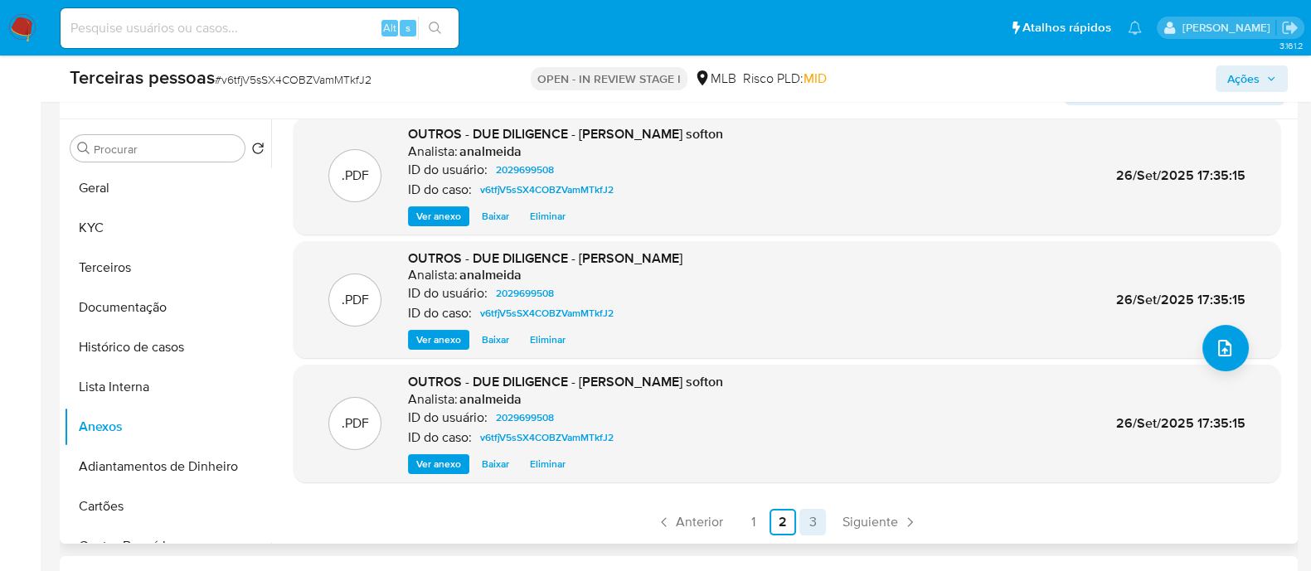
click at [806, 510] on link "3" at bounding box center [812, 522] width 27 height 27
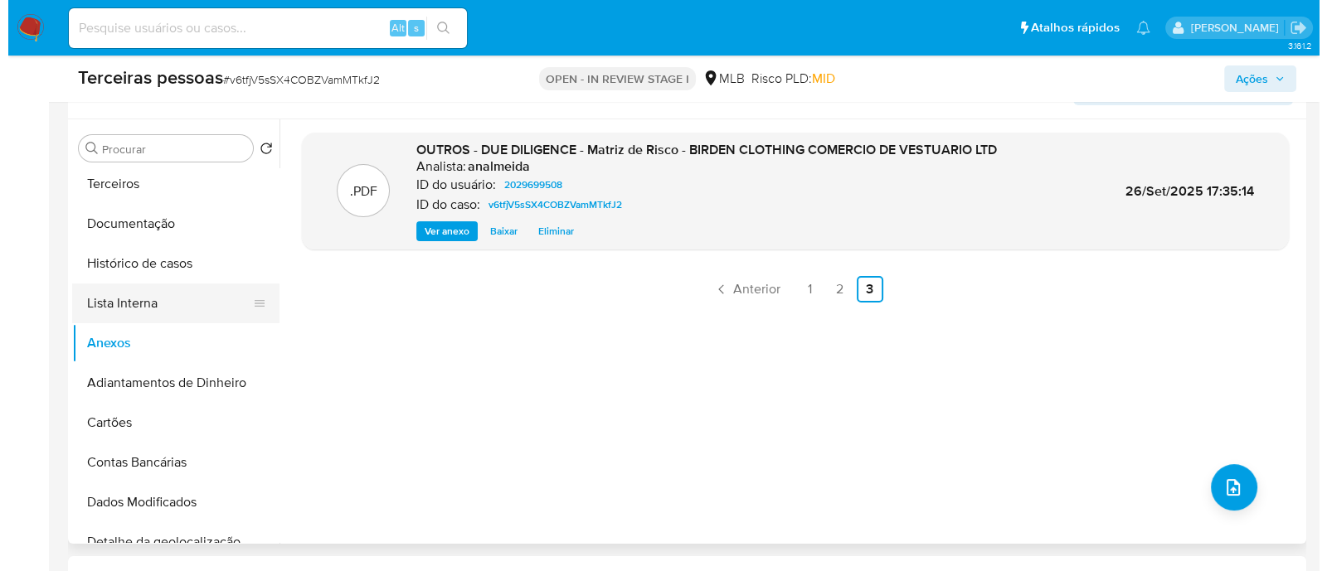
scroll to position [103, 0]
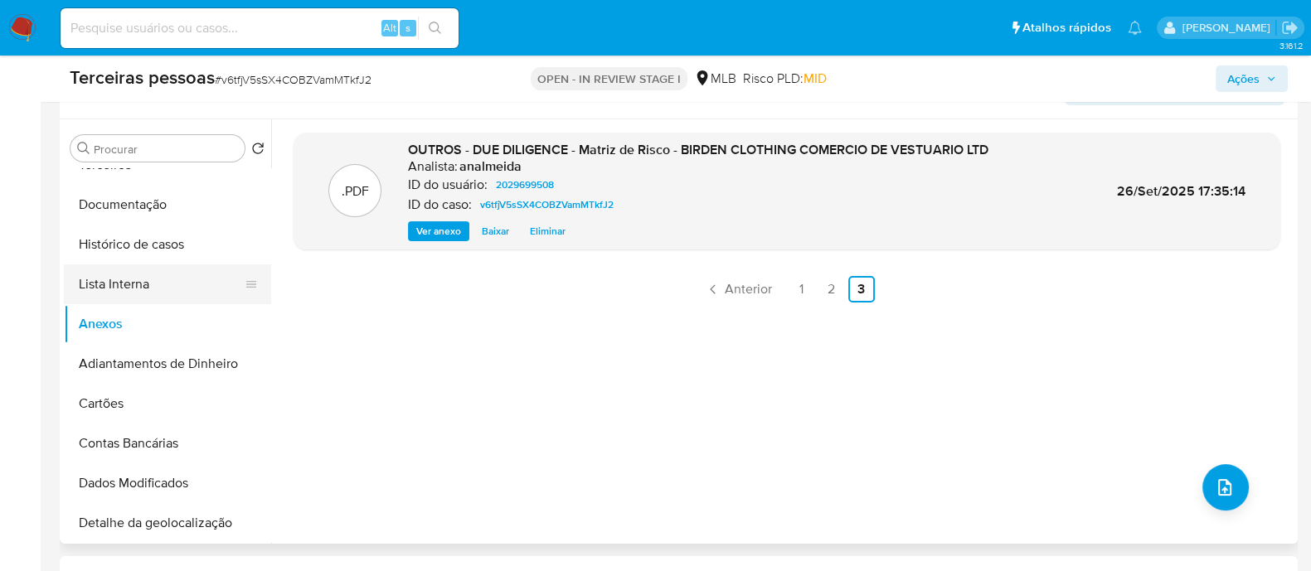
click at [129, 284] on button "Lista Interna" at bounding box center [161, 285] width 194 height 40
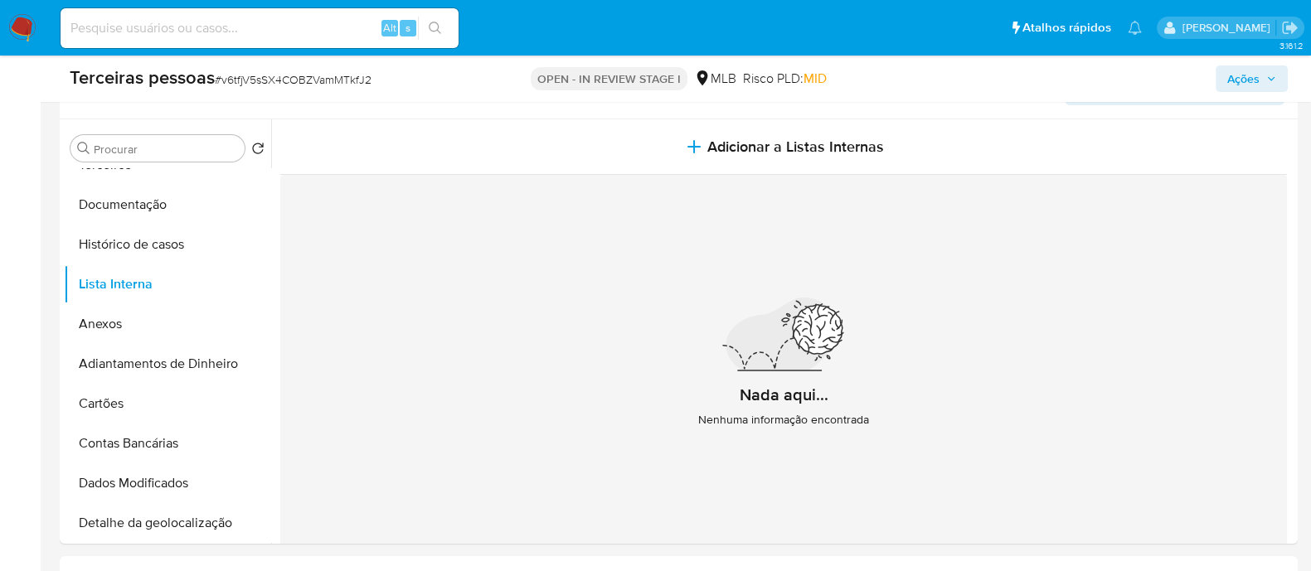
click at [691, 176] on div "Nada aqui... Nenhuma informação encontrada" at bounding box center [783, 370] width 1007 height 390
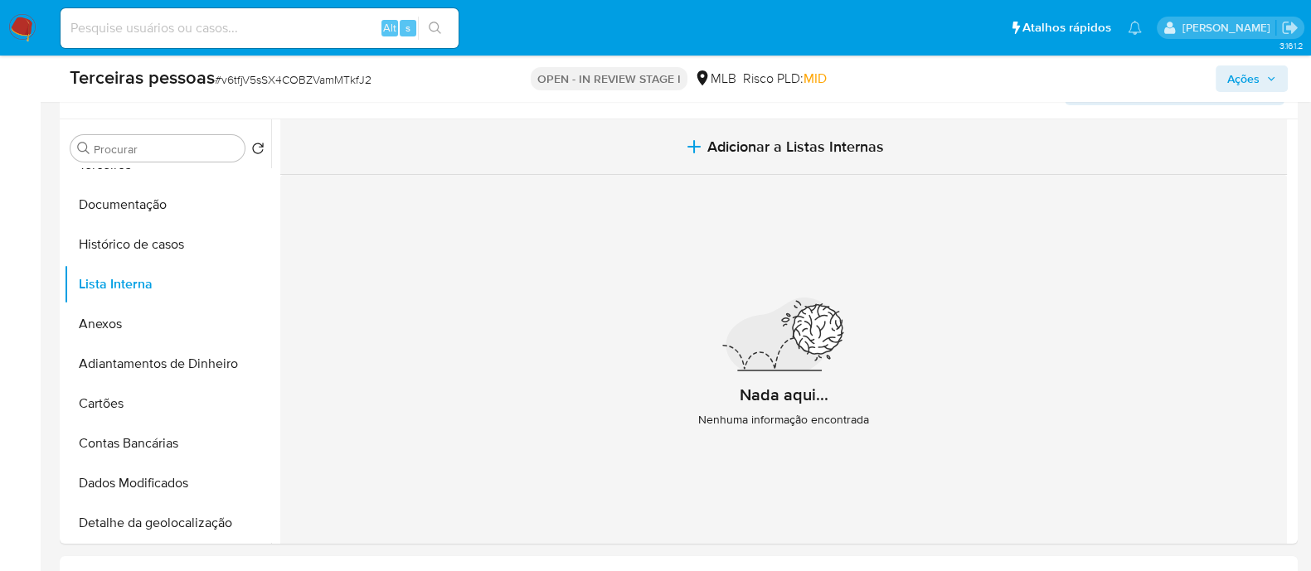
click at [694, 151] on icon "button" at bounding box center [694, 147] width 0 height 12
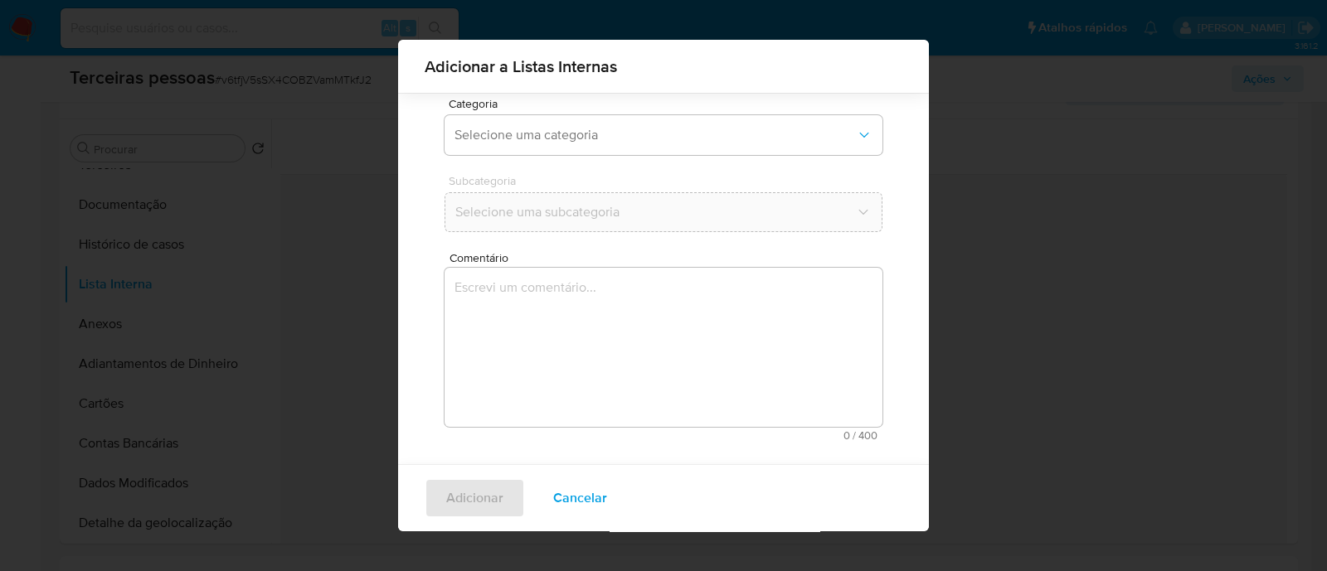
scroll to position [135, 0]
click at [584, 131] on span "Selecione uma categoria" at bounding box center [654, 132] width 401 height 17
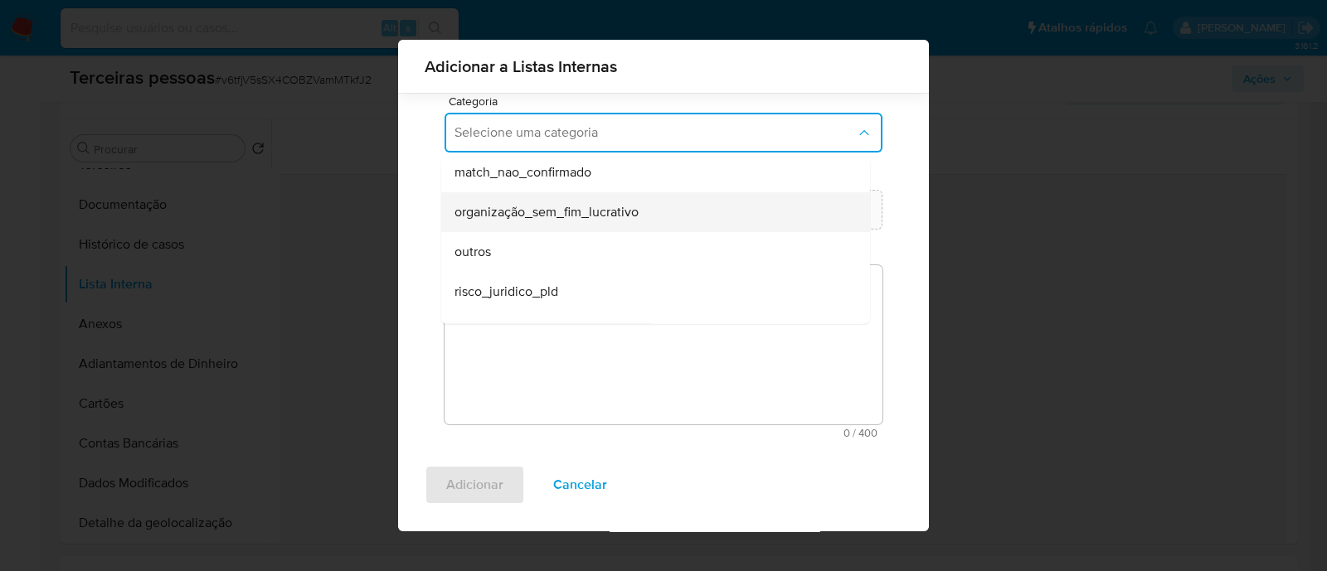
scroll to position [391, 0]
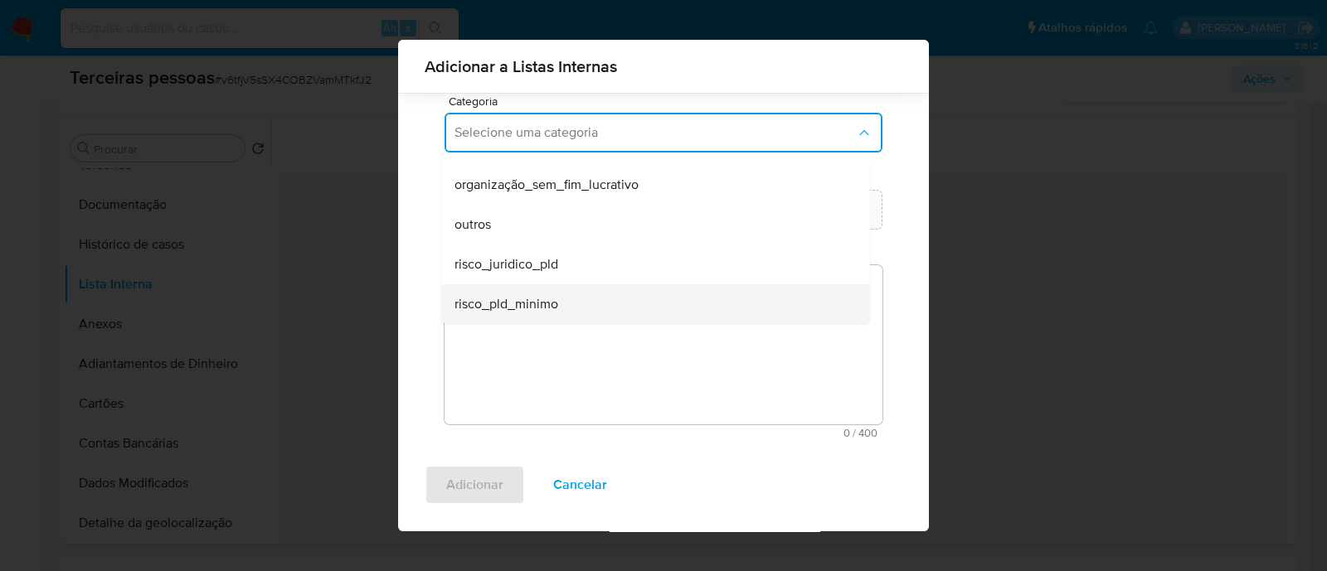
click at [576, 297] on div "risco_pld_minimo" at bounding box center [650, 304] width 392 height 40
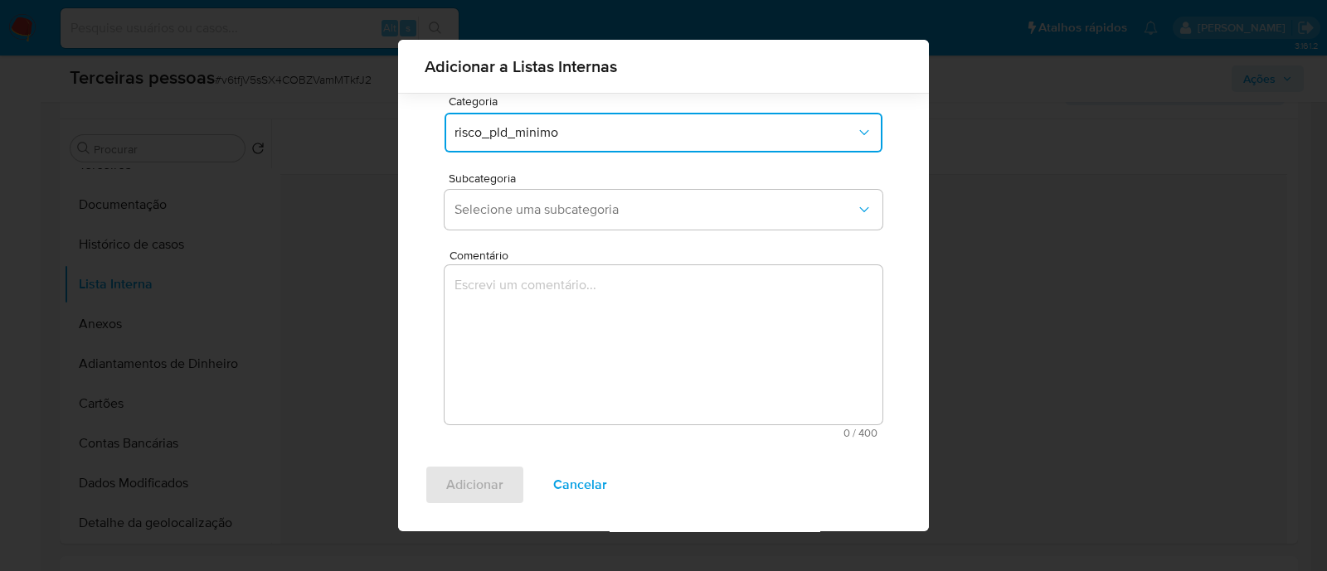
click at [659, 341] on textarea "Comentário" at bounding box center [664, 344] width 438 height 159
click at [703, 205] on span "Selecione uma subcategoria" at bounding box center [654, 210] width 401 height 17
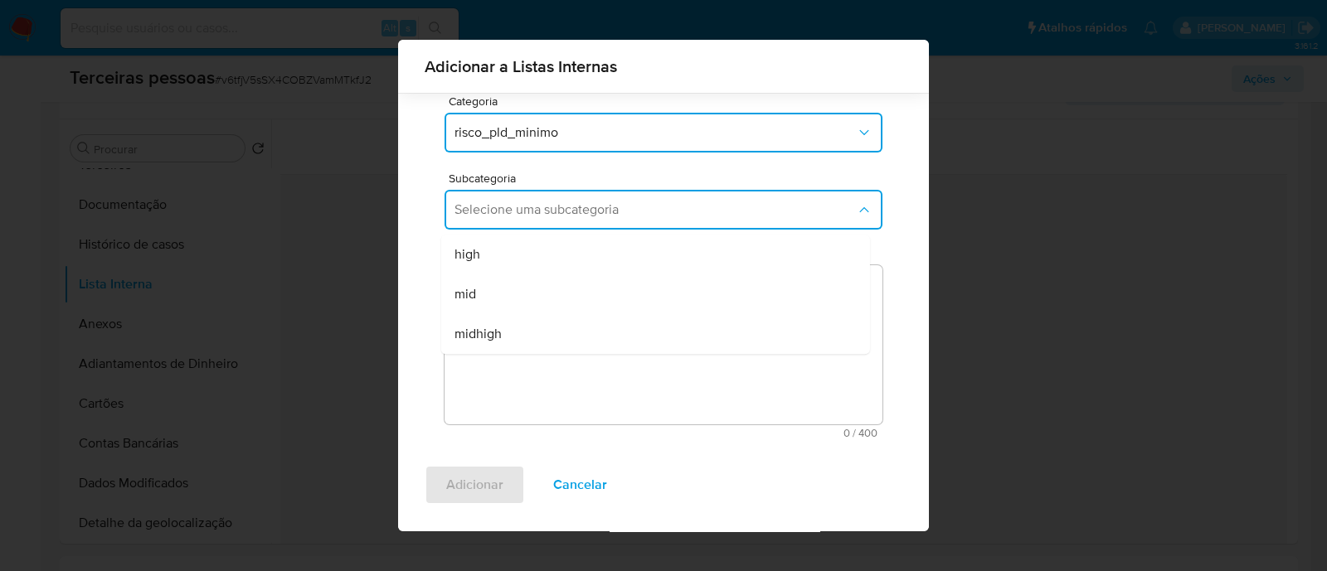
drag, startPoint x: 486, startPoint y: 293, endPoint x: 739, endPoint y: 389, distance: 270.6
click at [492, 299] on div "mid" at bounding box center [650, 294] width 392 height 40
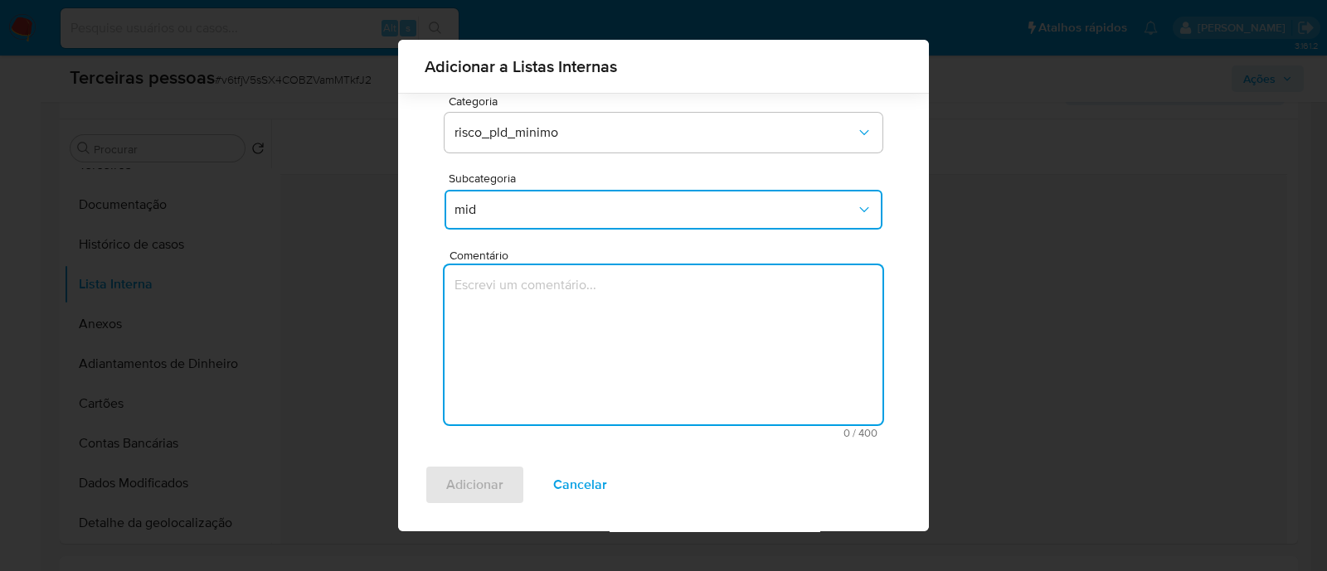
click at [739, 389] on textarea "Comentário" at bounding box center [664, 344] width 438 height 159
type textarea "Conforme risco PLD"
click at [453, 493] on span "Adicionar" at bounding box center [474, 485] width 57 height 36
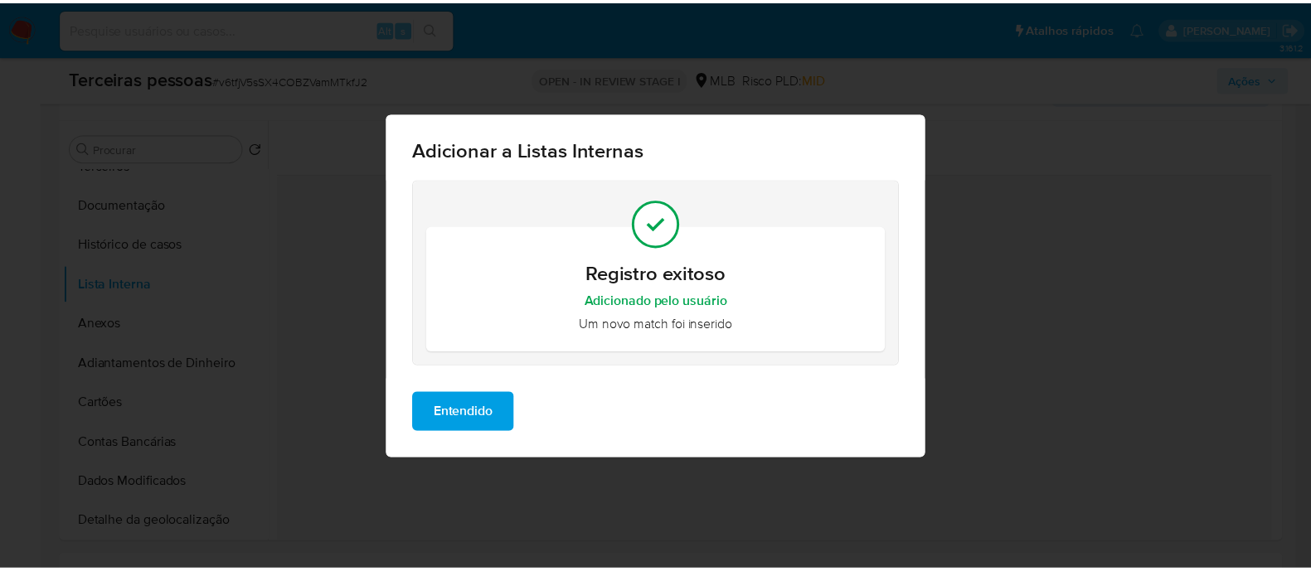
scroll to position [0, 0]
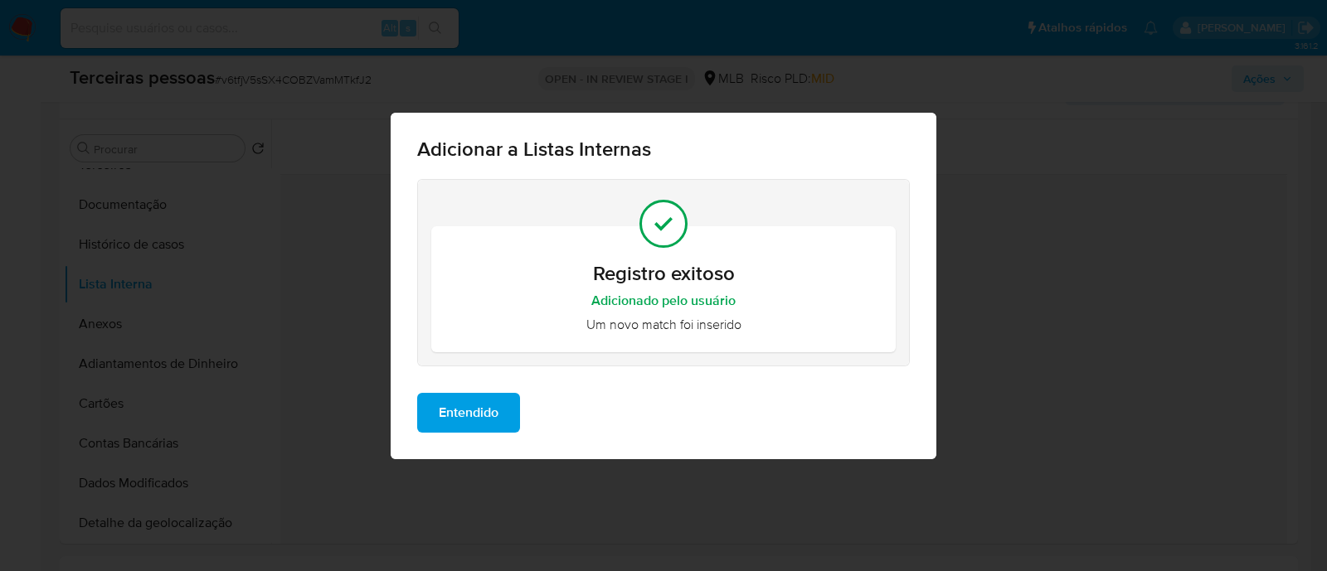
click at [479, 409] on span "Entendido" at bounding box center [469, 413] width 60 height 36
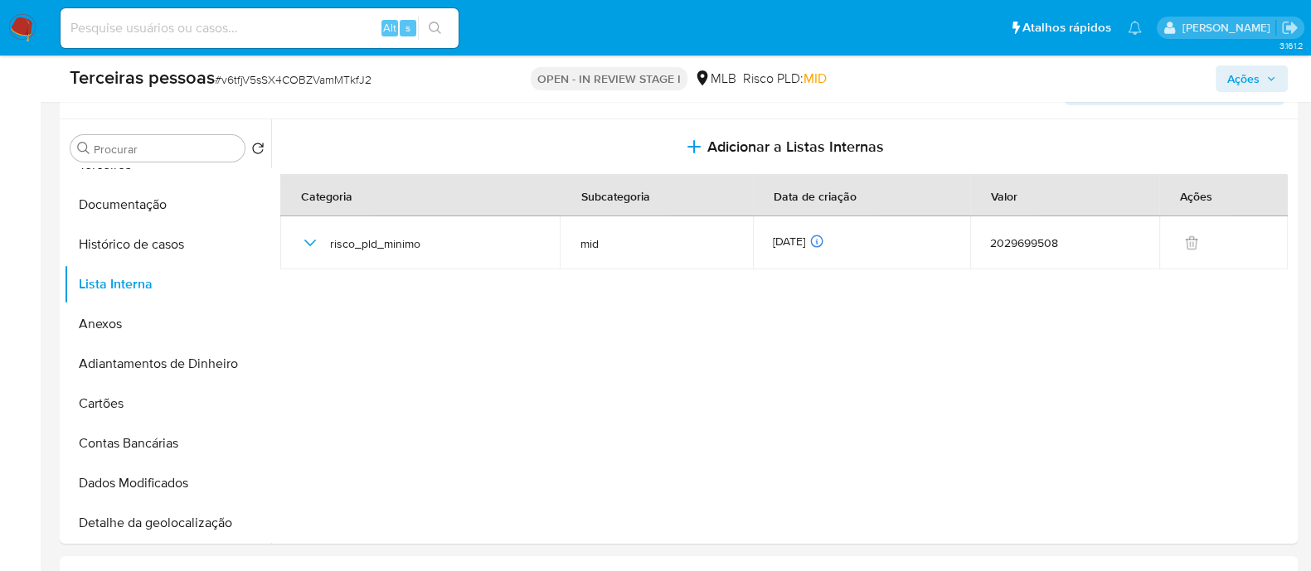
click at [1232, 75] on span "Ações" at bounding box center [1243, 79] width 32 height 27
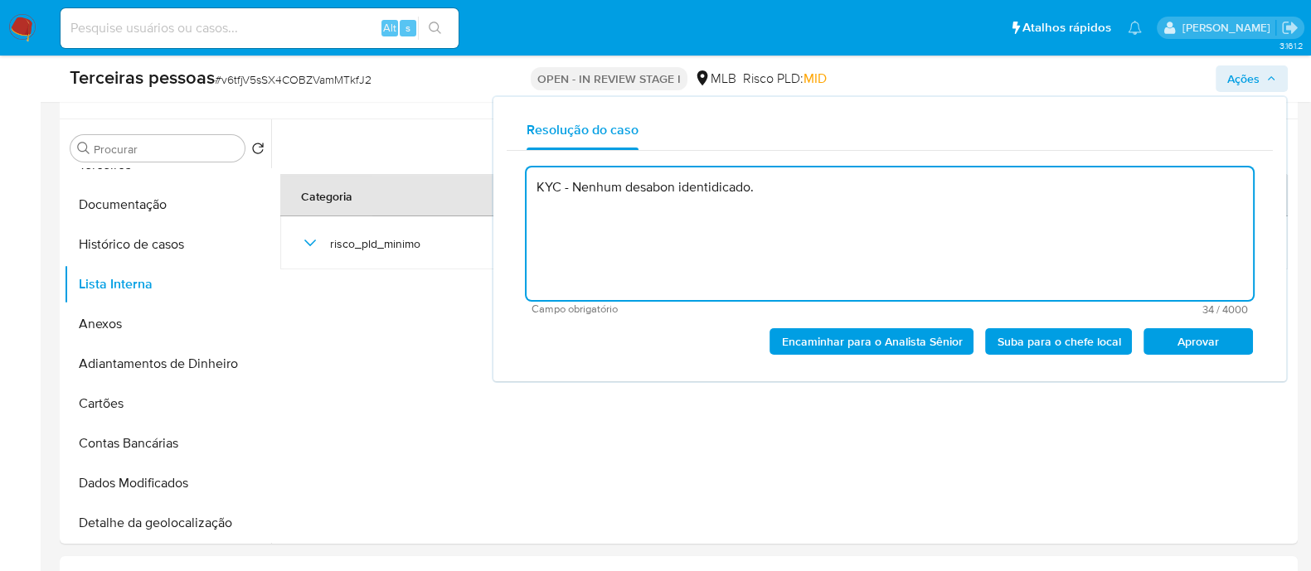
click at [651, 195] on textarea "KYC - Nenhum desabon identidicado." at bounding box center [890, 234] width 726 height 133
click at [1184, 336] on span "Aprovar" at bounding box center [1198, 341] width 86 height 23
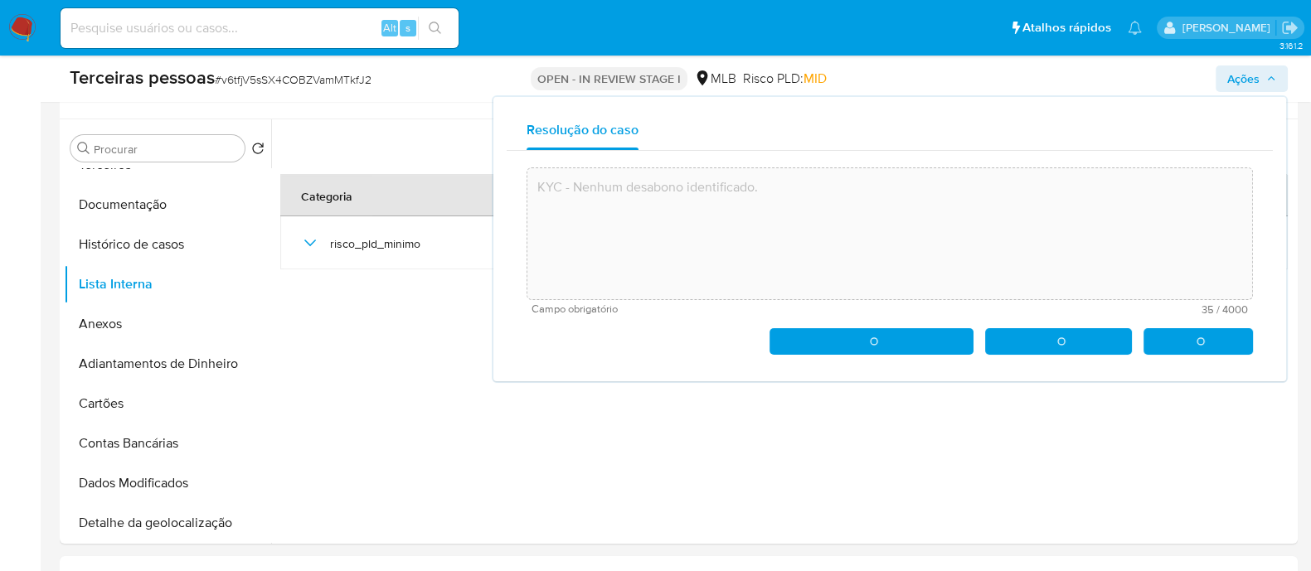
type textarea "KYC - Nenhum desabono identificado."
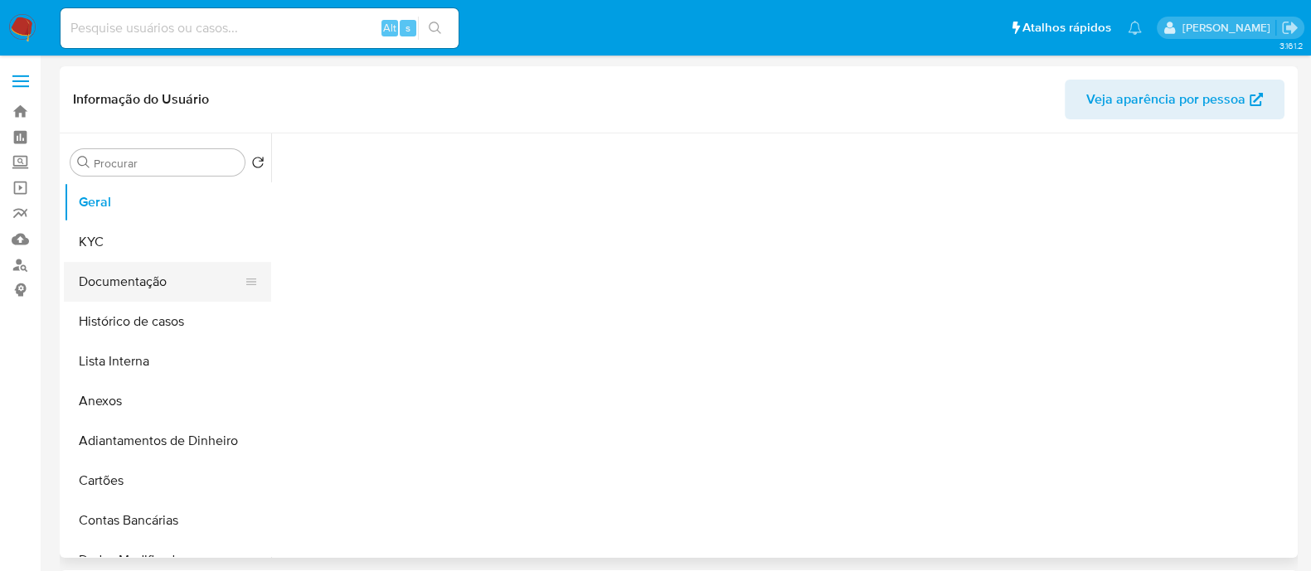
select select "10"
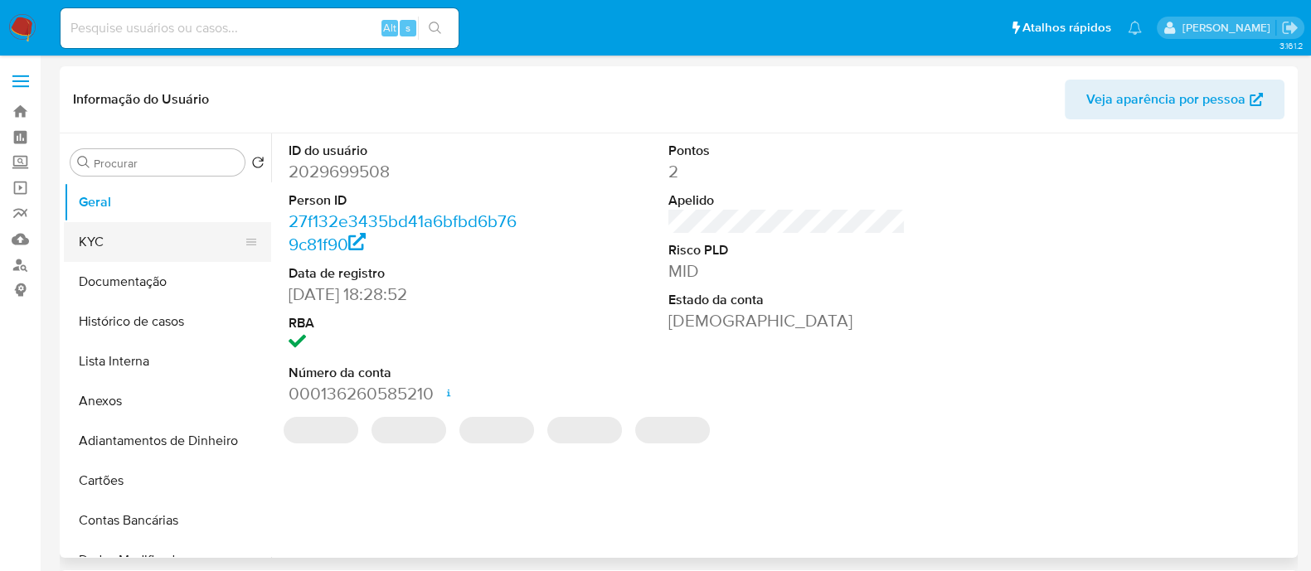
click at [116, 235] on button "KYC" at bounding box center [161, 242] width 194 height 40
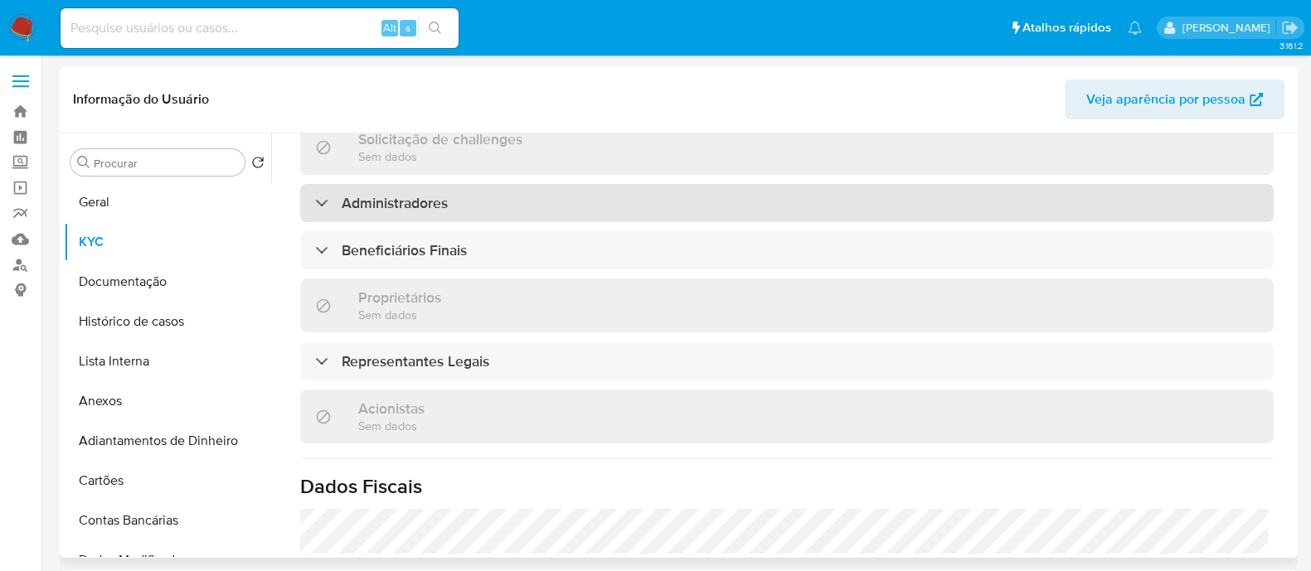
click at [438, 209] on h3 "Administradores" at bounding box center [395, 203] width 106 height 18
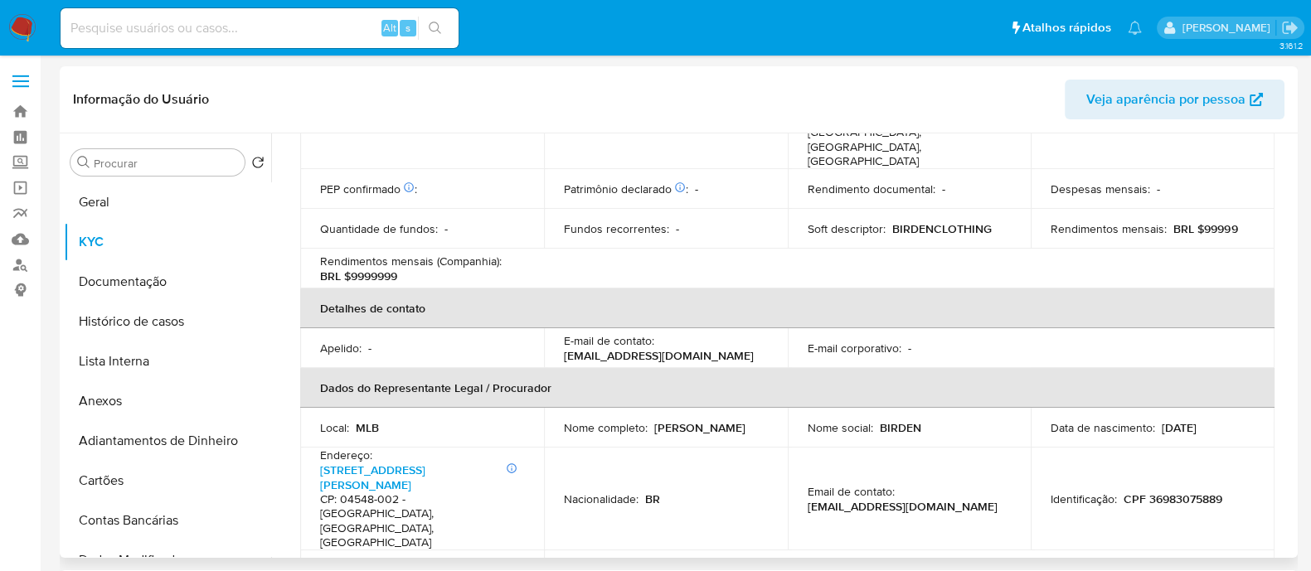
scroll to position [736, 0]
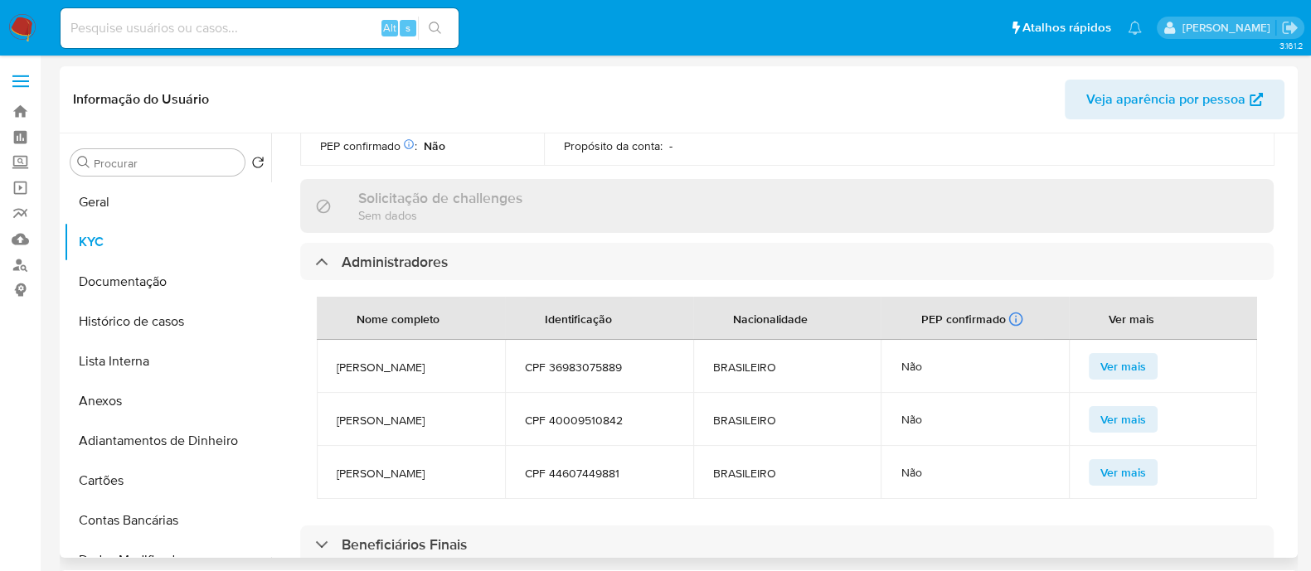
click at [600, 360] on span "CPF 36983075889" at bounding box center [599, 367] width 148 height 15
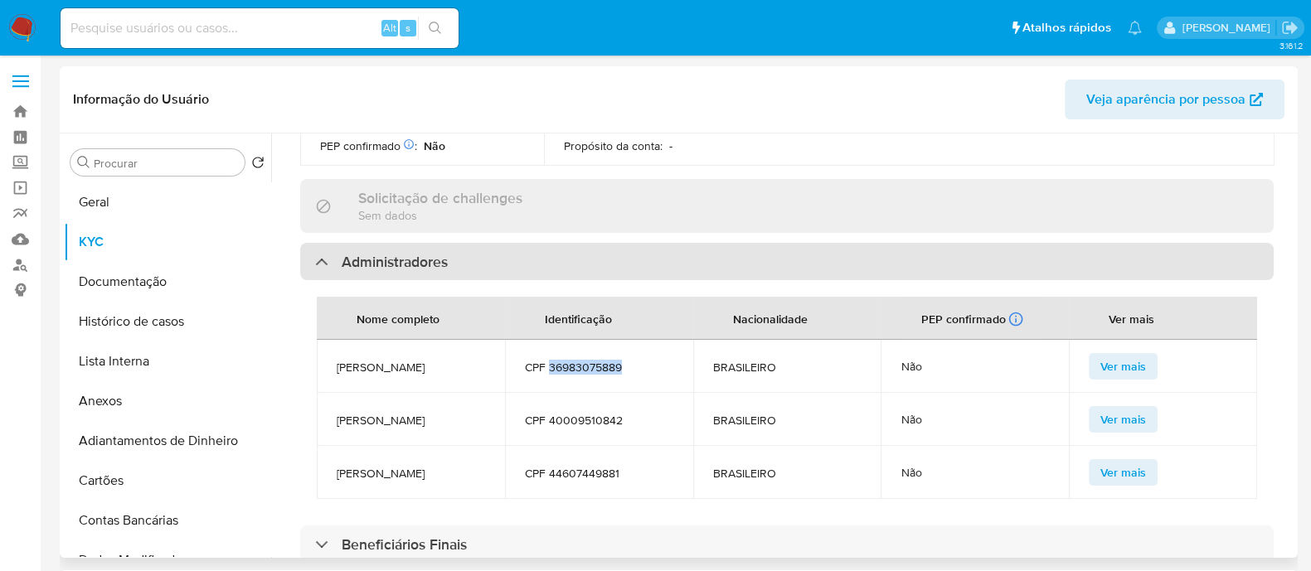
copy span "36983075889"
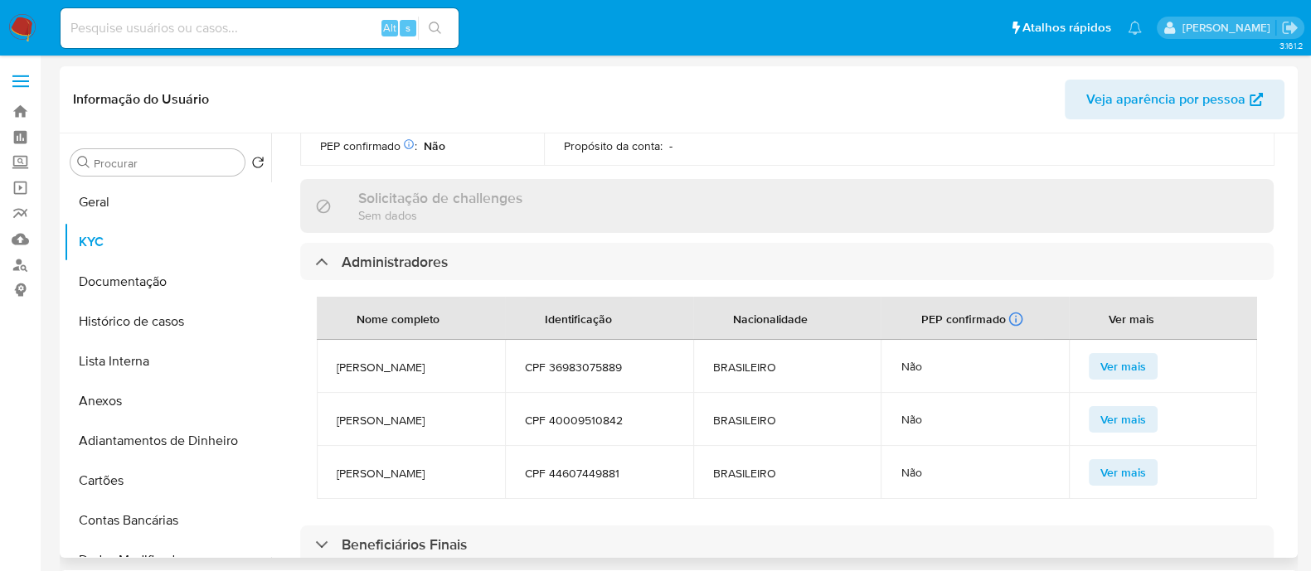
click at [568, 393] on td "CPF 40009510842" at bounding box center [599, 419] width 188 height 53
click at [568, 413] on span "CPF 40009510842" at bounding box center [599, 420] width 148 height 15
copy span "40009510842"
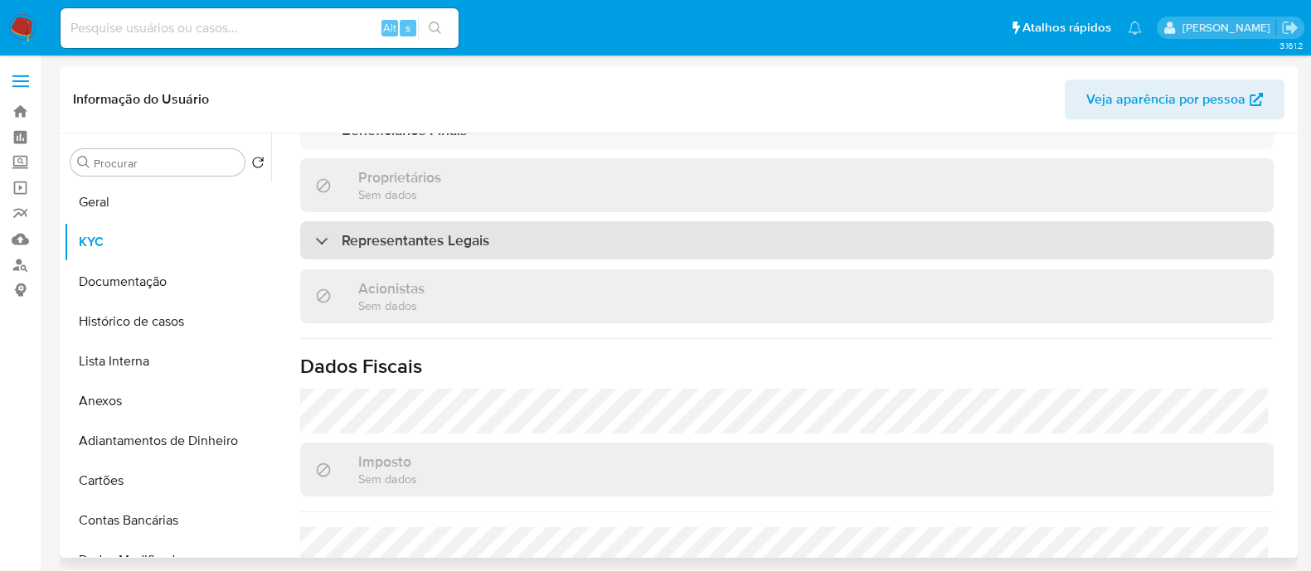
click at [445, 231] on h3 "Representantes Legais" at bounding box center [416, 240] width 148 height 18
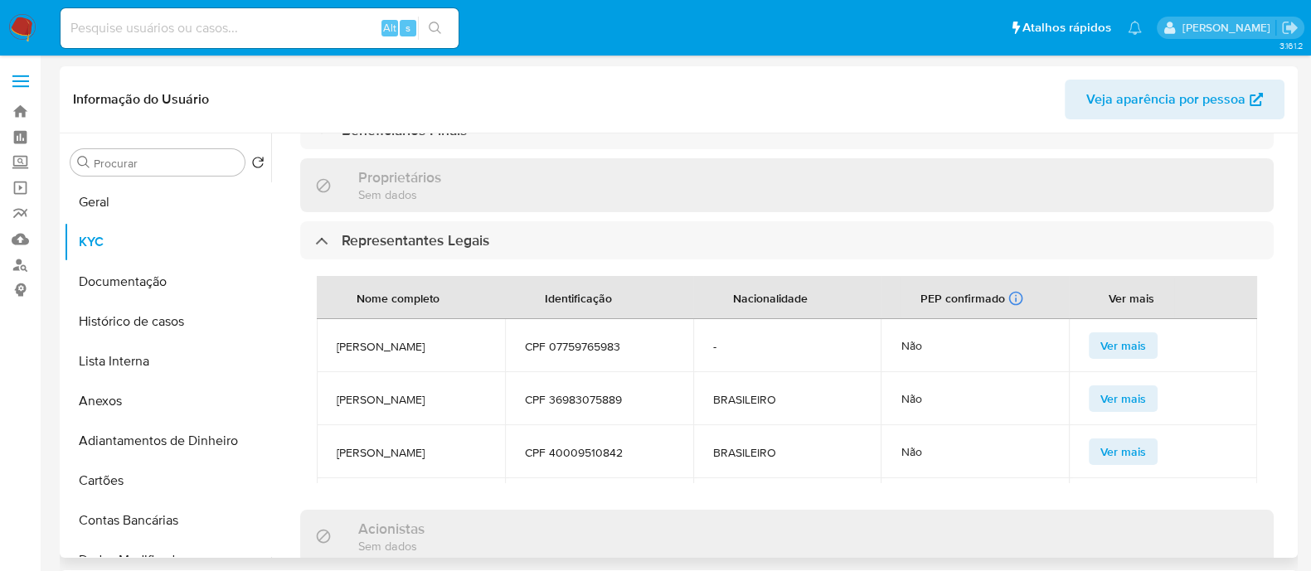
click at [595, 339] on span "CPF 07759765983" at bounding box center [599, 346] width 148 height 15
copy span "07759765983"
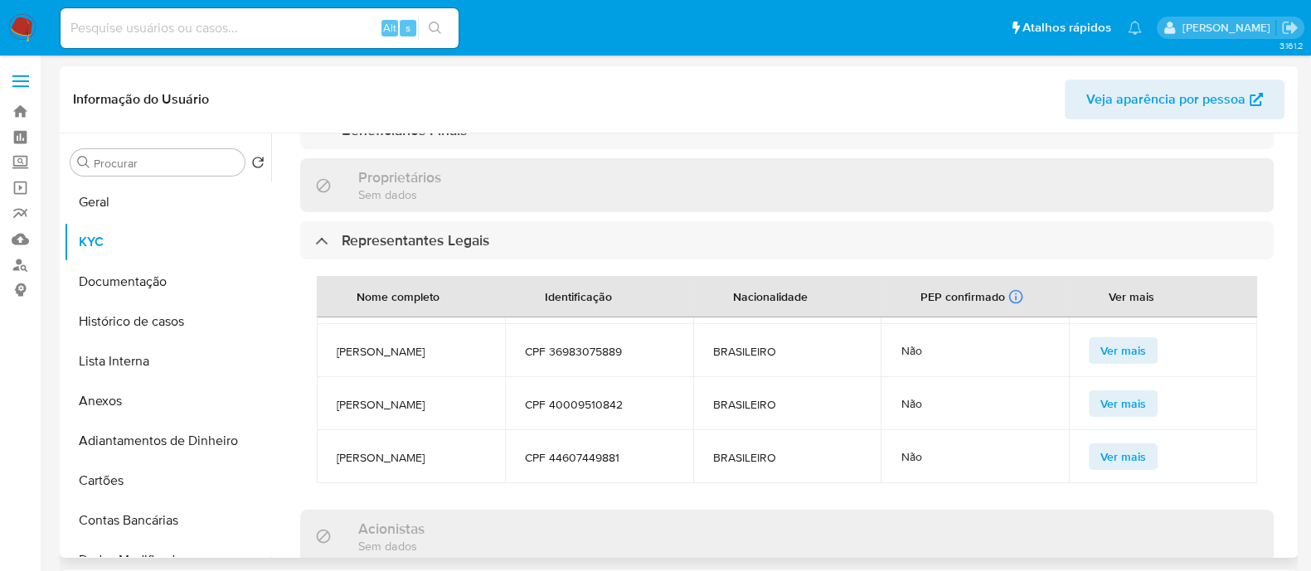
scroll to position [77, 0]
click at [561, 450] on span "CPF 44607449881" at bounding box center [599, 457] width 148 height 15
copy span "44607449881"
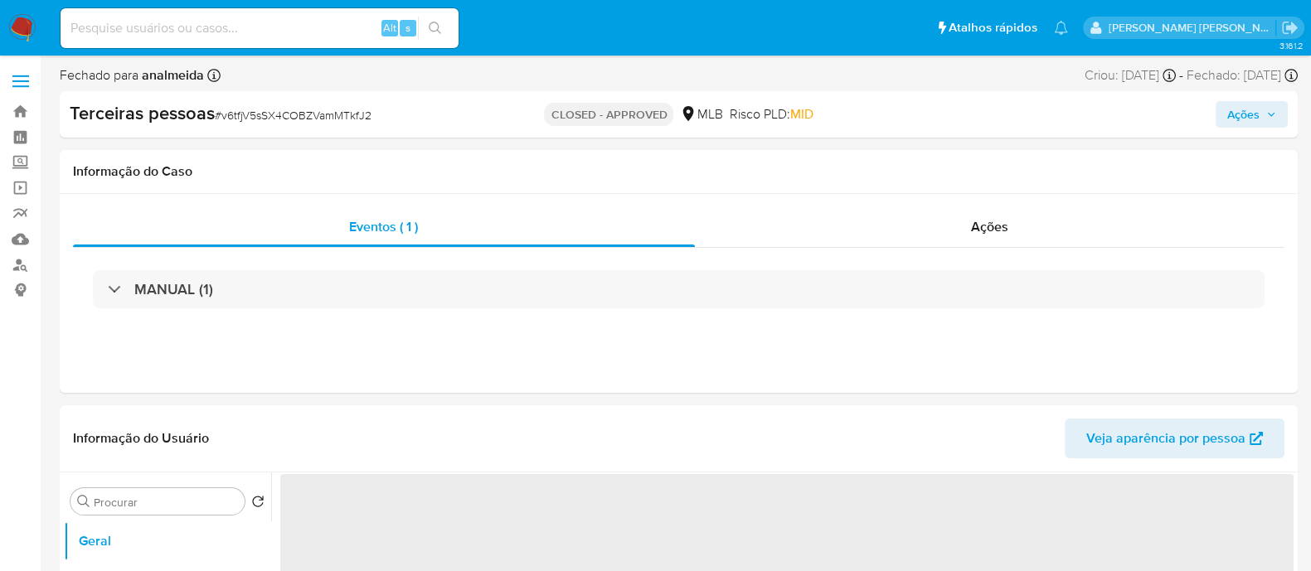
select select "10"
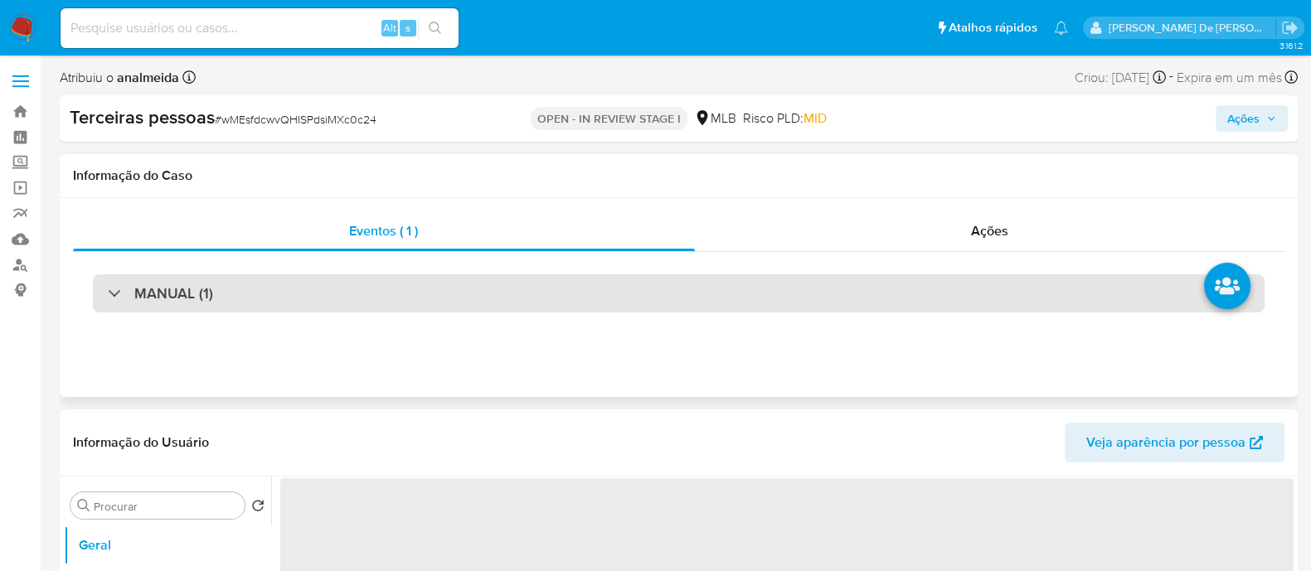
select select "10"
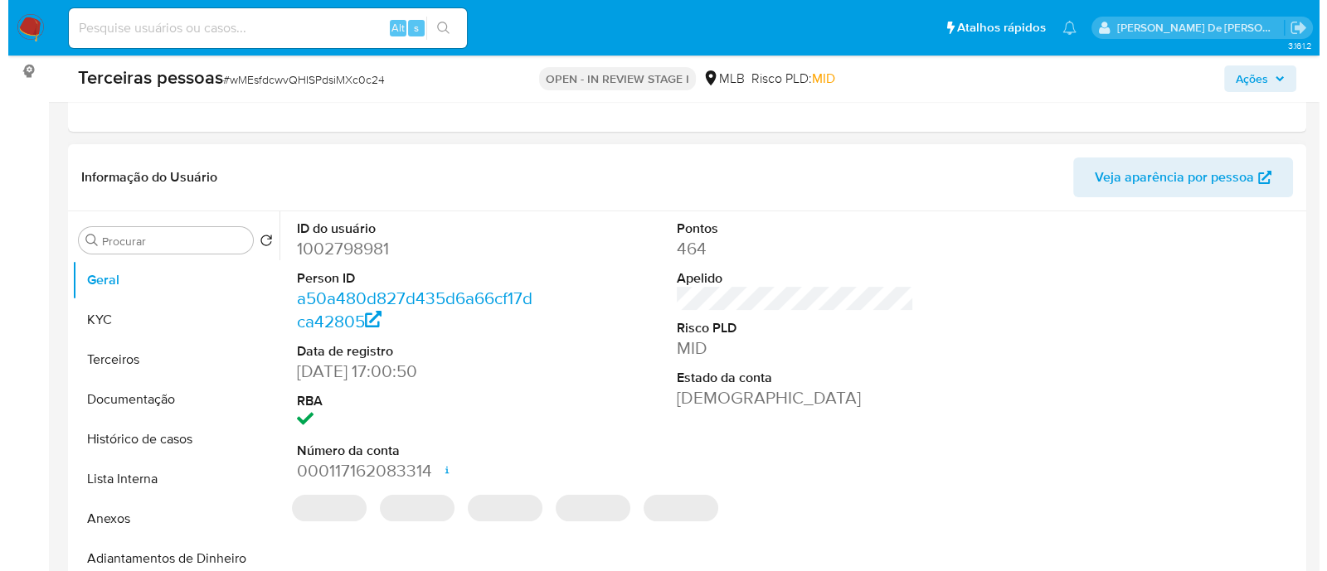
scroll to position [311, 0]
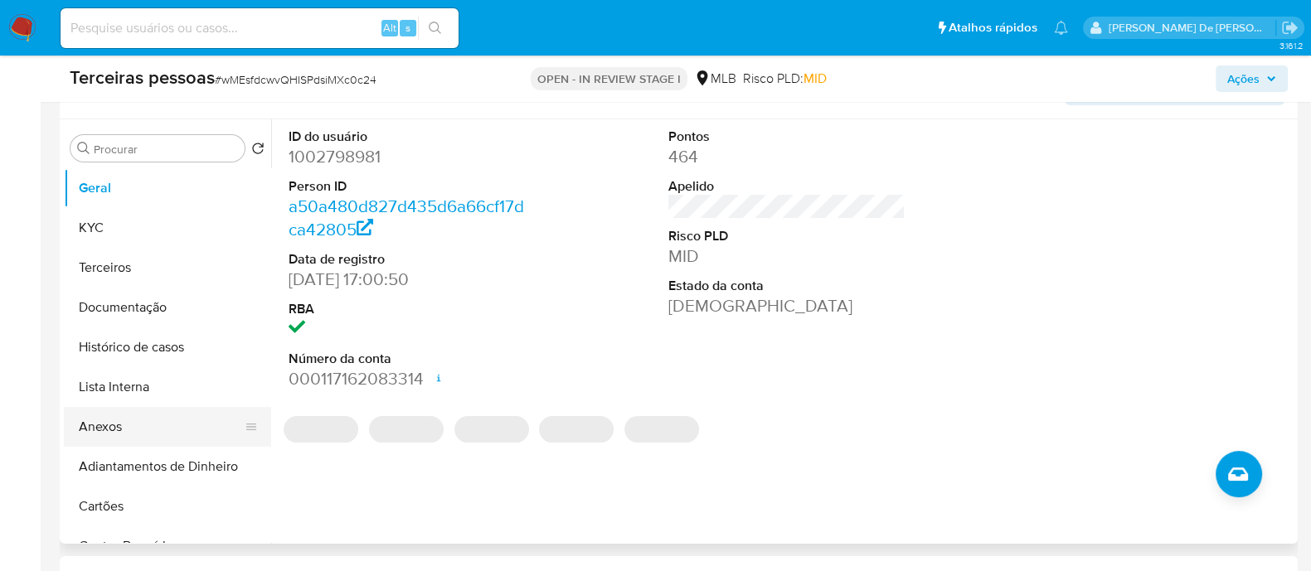
click at [112, 442] on button "Anexos" at bounding box center [161, 427] width 194 height 40
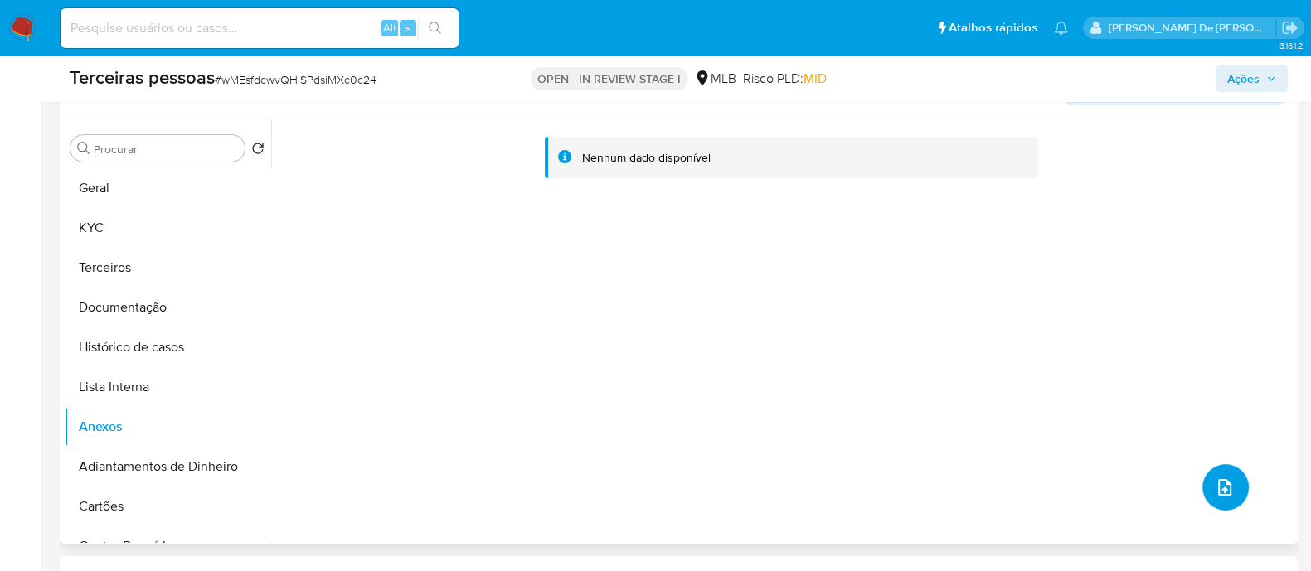
click at [1224, 485] on icon "upload-file" at bounding box center [1224, 487] width 13 height 17
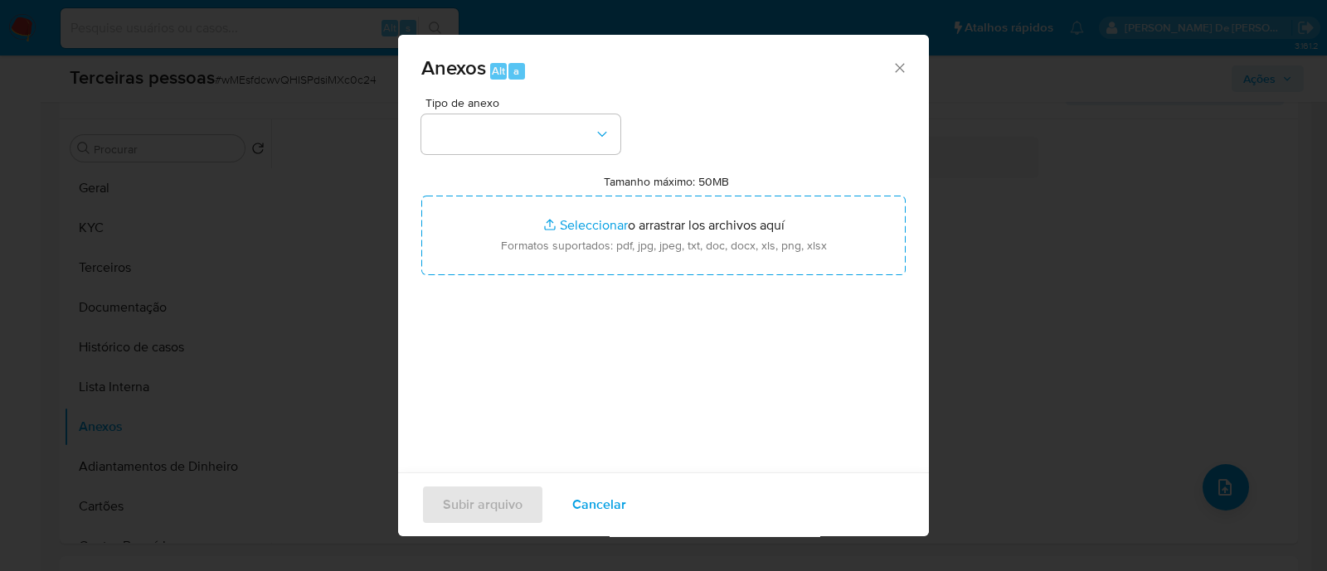
click at [493, 106] on span "Tipo de anexo" at bounding box center [524, 103] width 199 height 12
click at [488, 147] on button "button" at bounding box center [520, 134] width 199 height 40
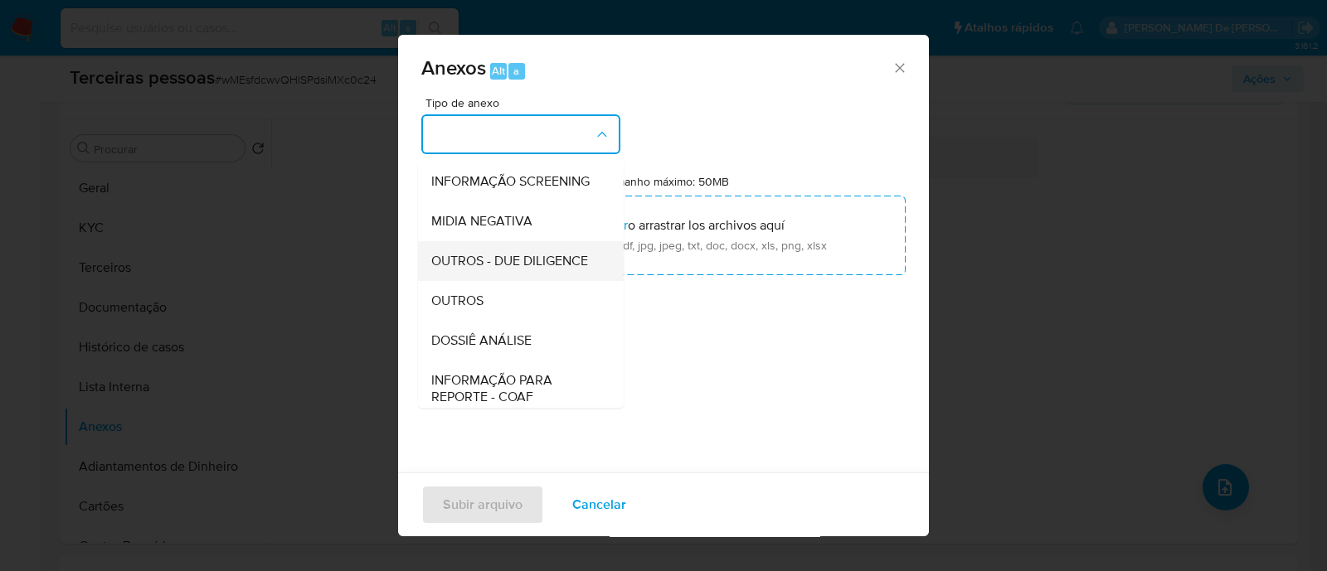
scroll to position [255, 0]
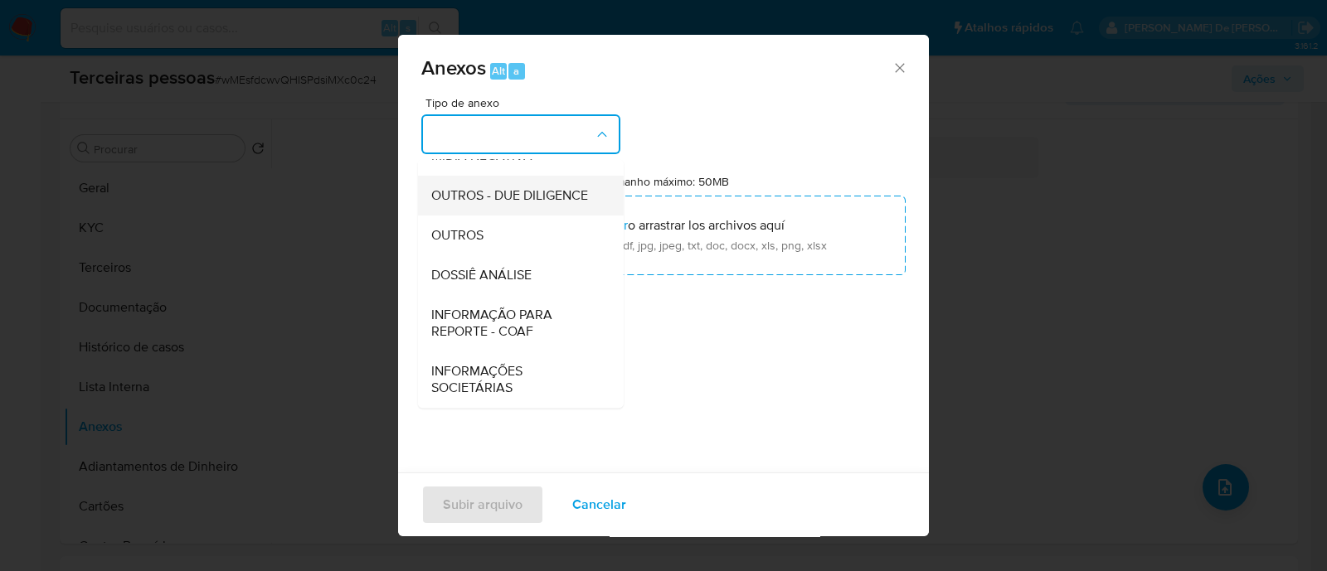
click at [516, 190] on span "OUTROS - DUE DILIGENCE" at bounding box center [509, 195] width 157 height 17
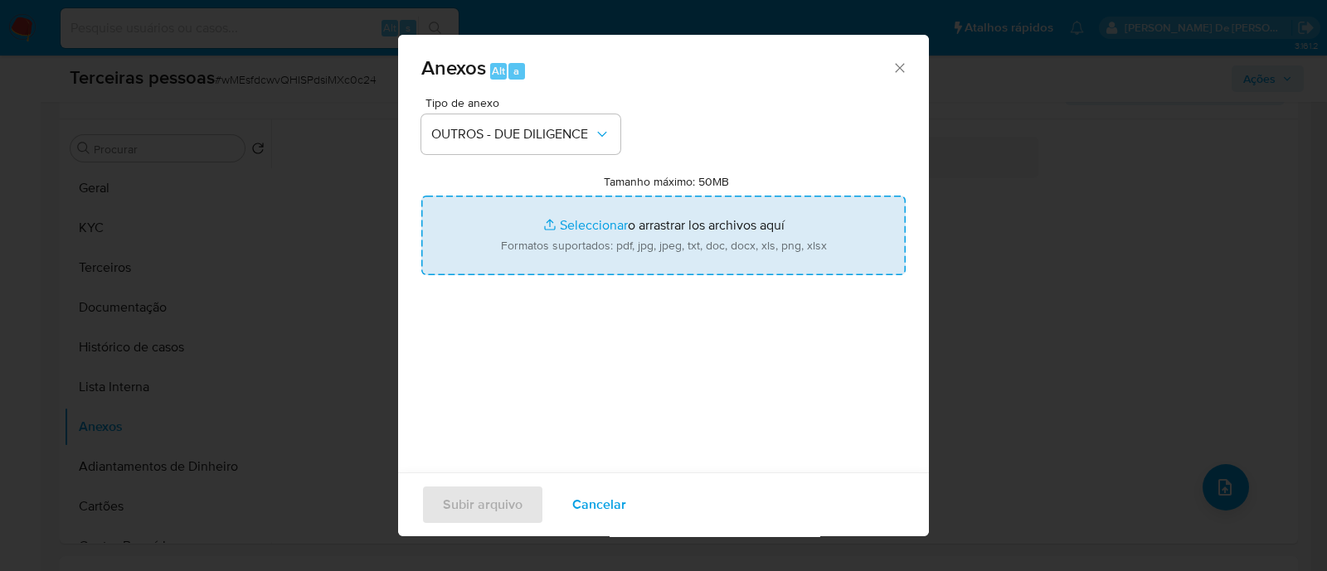
click at [676, 238] on input "Tamanho máximo: 50MB Seleccionar archivos" at bounding box center [663, 236] width 484 height 80
type input "C:\fakepath\Matriz de Risco - RPM COMERCIO DE ALIMENTOS E SUPLEMENTOS LTDA..pdf"
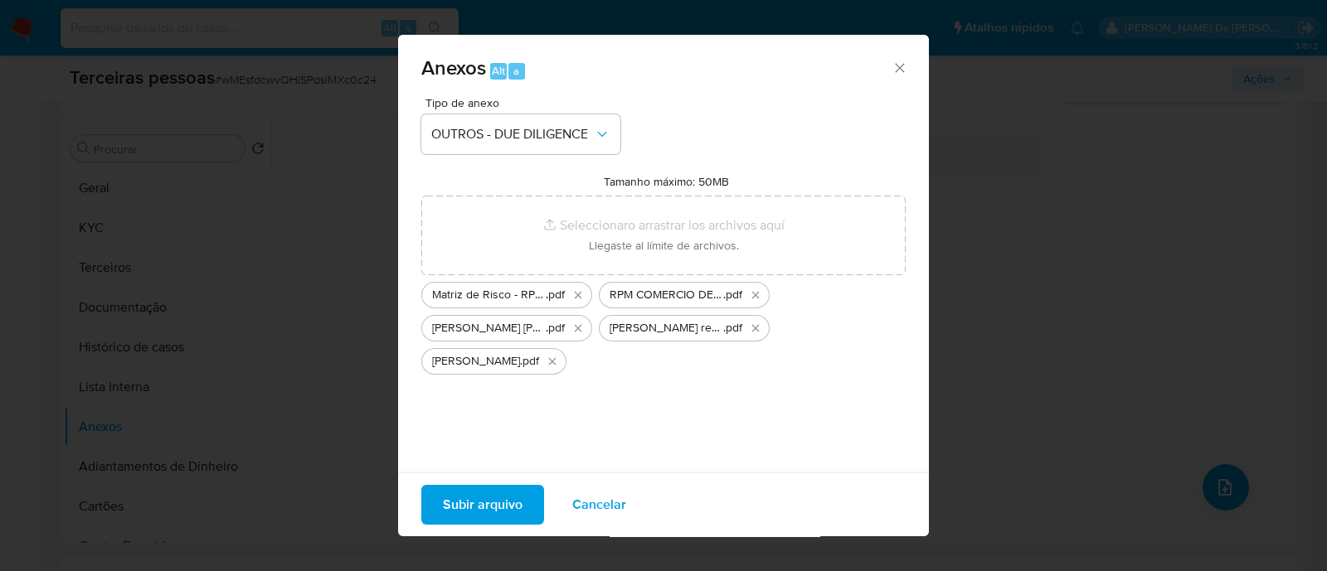
click at [493, 501] on span "Subir arquivo" at bounding box center [483, 505] width 80 height 36
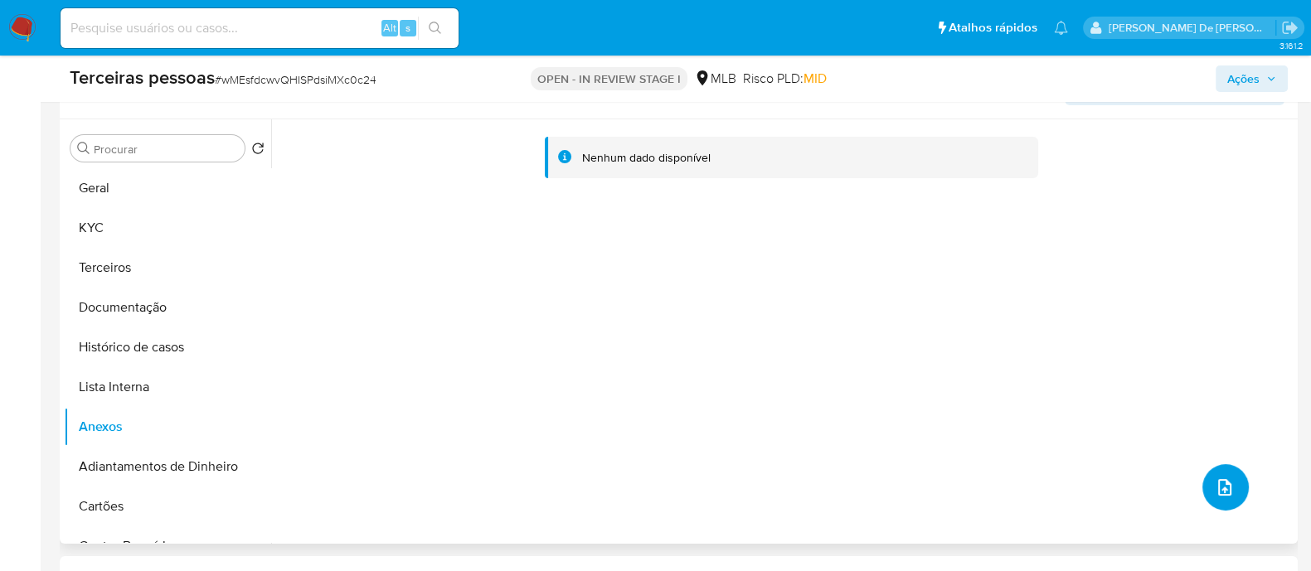
click at [1223, 487] on icon "upload-file" at bounding box center [1225, 488] width 20 height 20
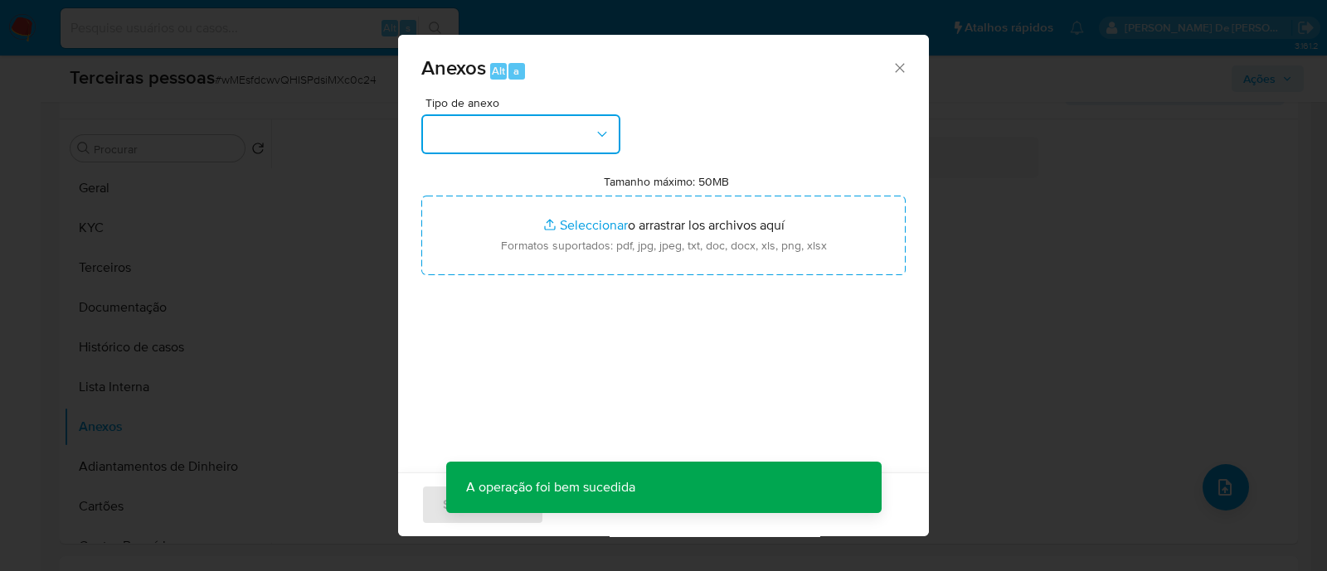
click at [555, 139] on button "button" at bounding box center [520, 134] width 199 height 40
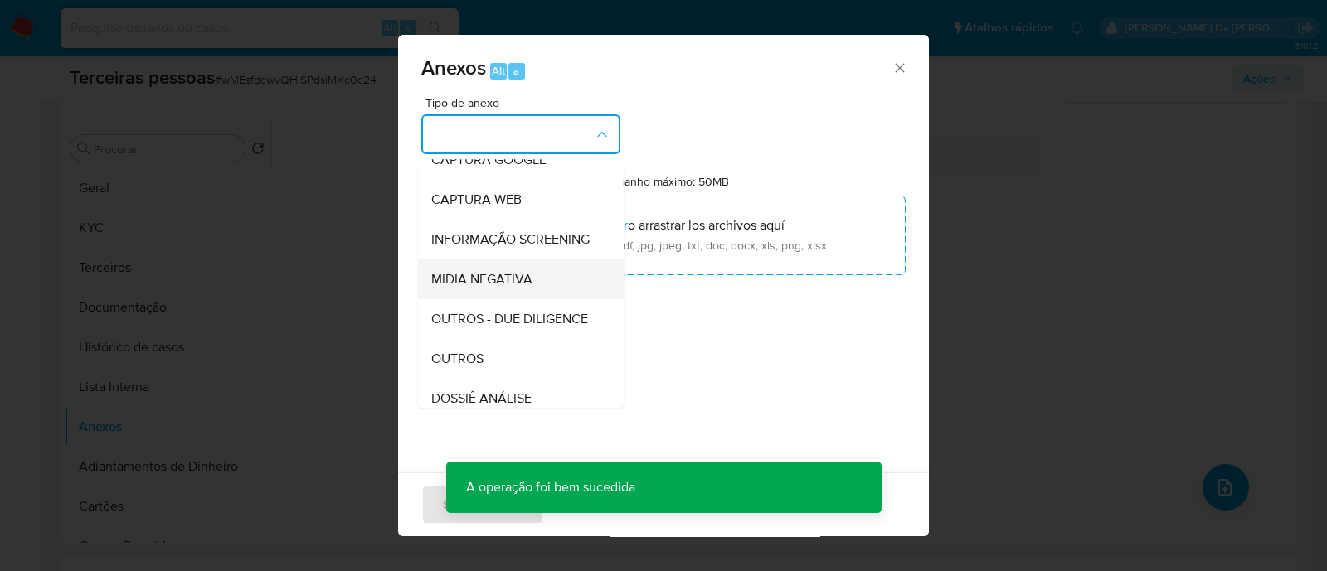
scroll to position [206, 0]
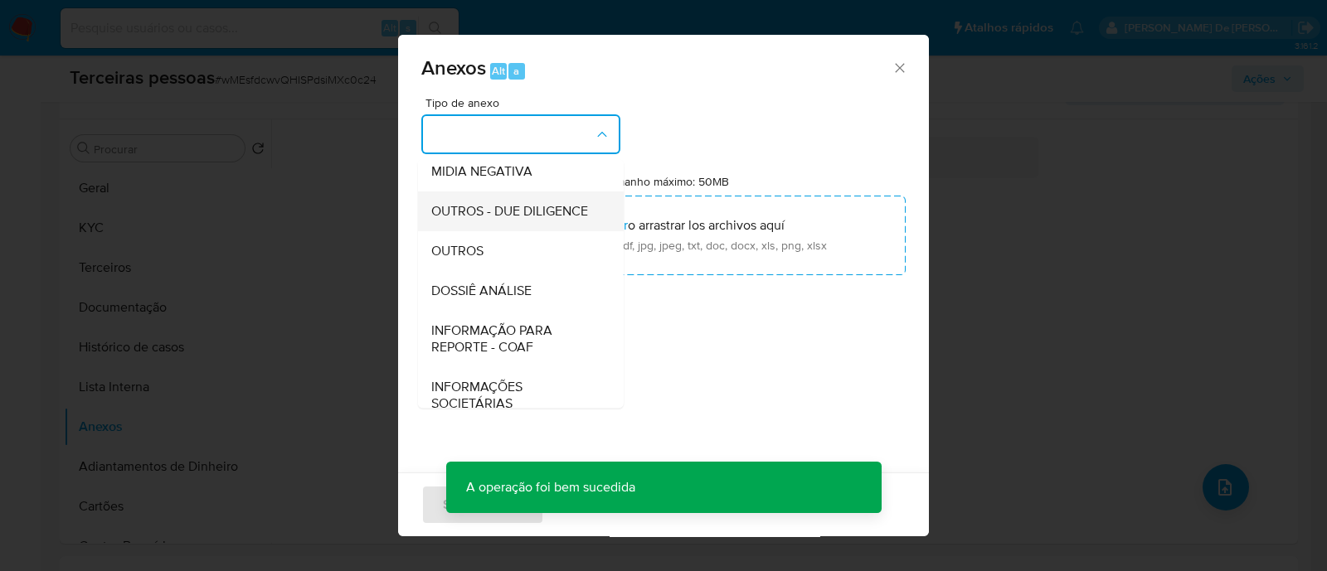
click at [500, 220] on span "OUTROS - DUE DILIGENCE" at bounding box center [509, 211] width 157 height 17
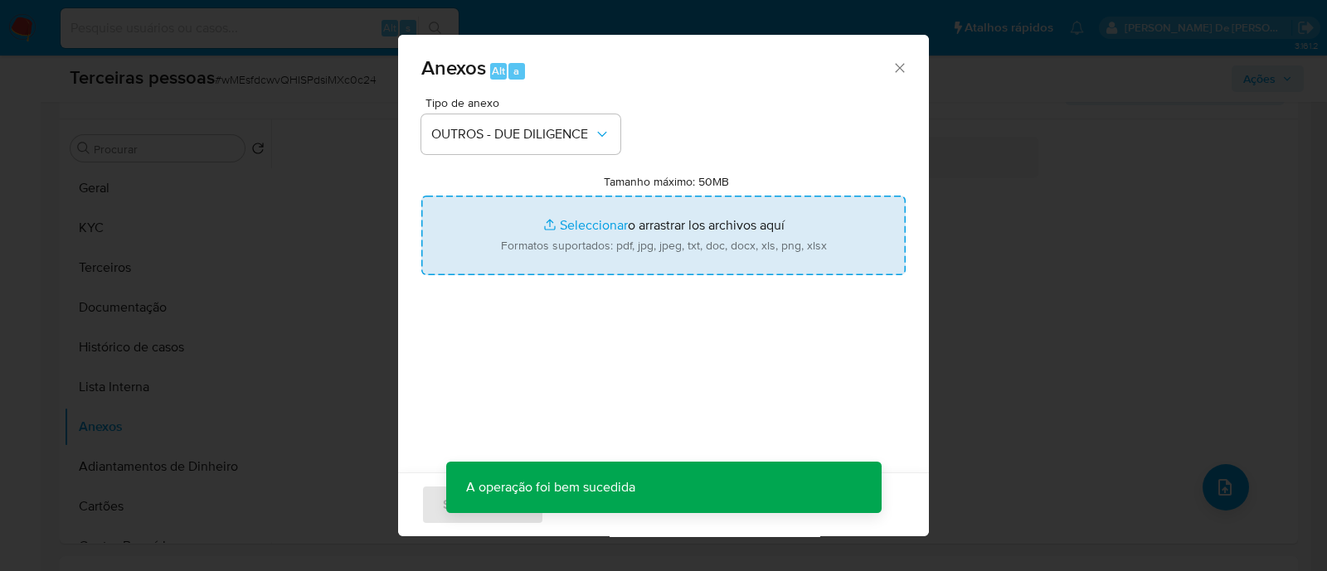
click at [673, 224] on input "Tamanho máximo: 50MB Seleccionar archivos" at bounding box center [663, 236] width 484 height 80
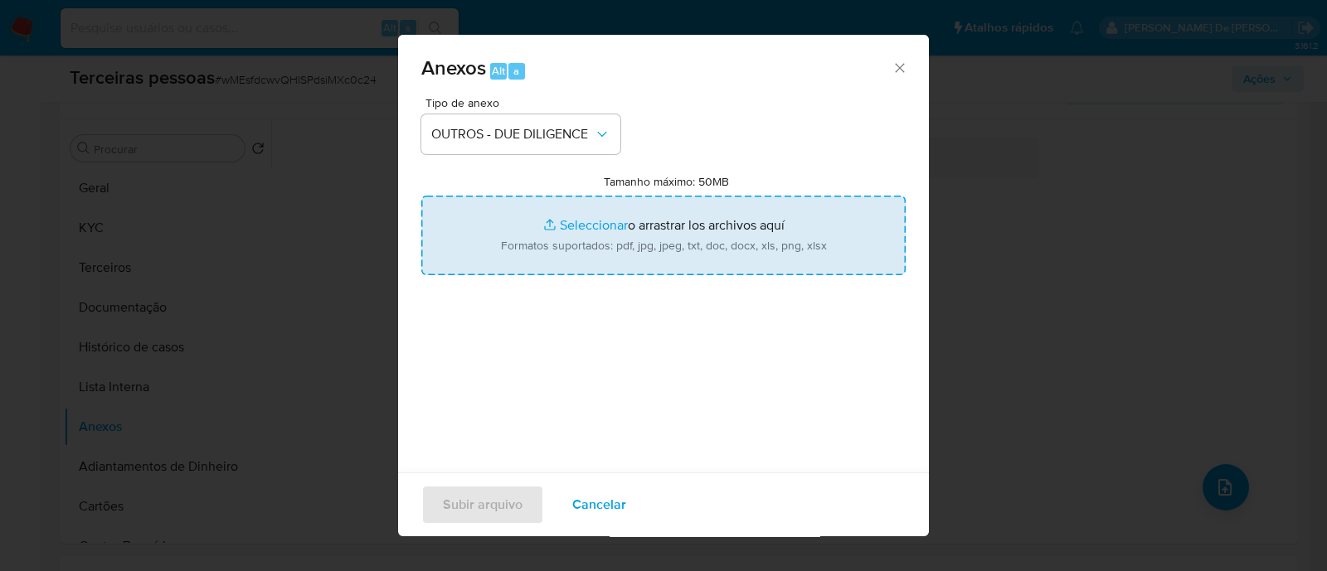
type input "C:\fakepath\EMERGE CAPITAL LTDA softon.pdf"
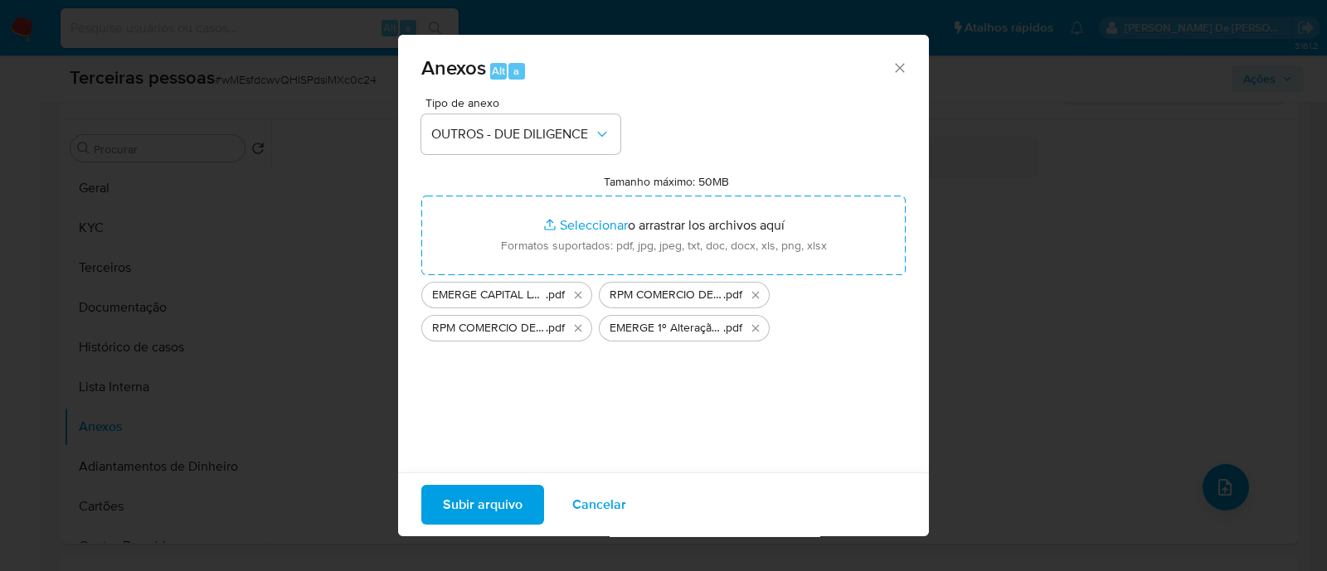
click at [522, 487] on button "Subir arquivo" at bounding box center [482, 505] width 123 height 40
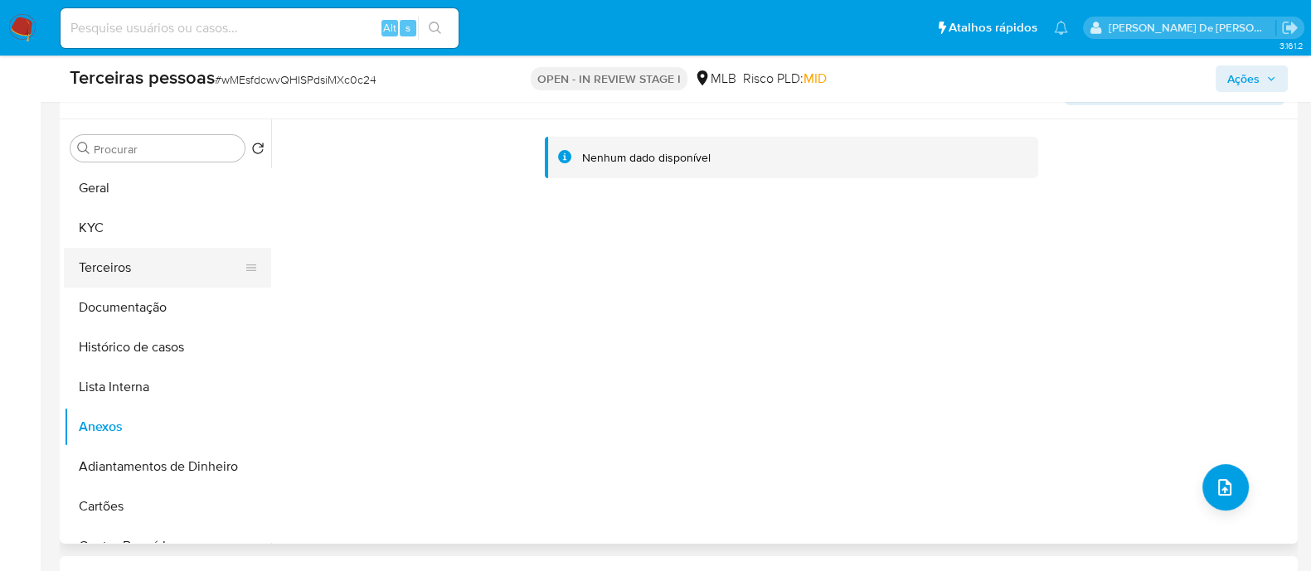
click at [129, 261] on button "Terceiros" at bounding box center [161, 268] width 194 height 40
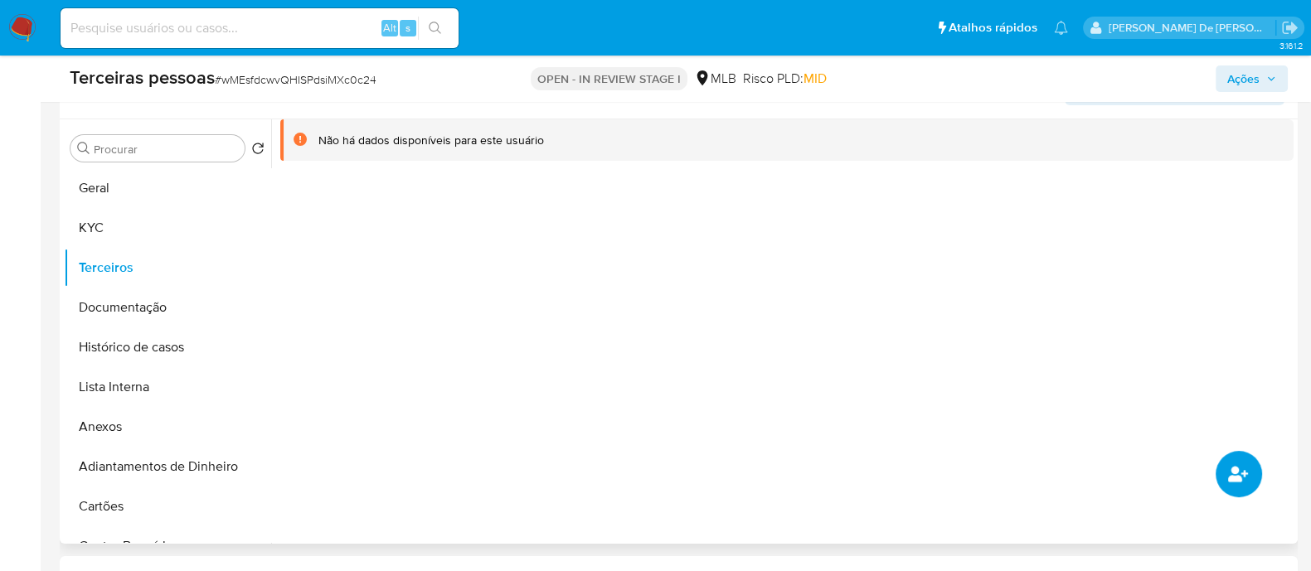
click at [1243, 473] on icon "common.add_complementary_information" at bounding box center [1238, 474] width 20 height 16
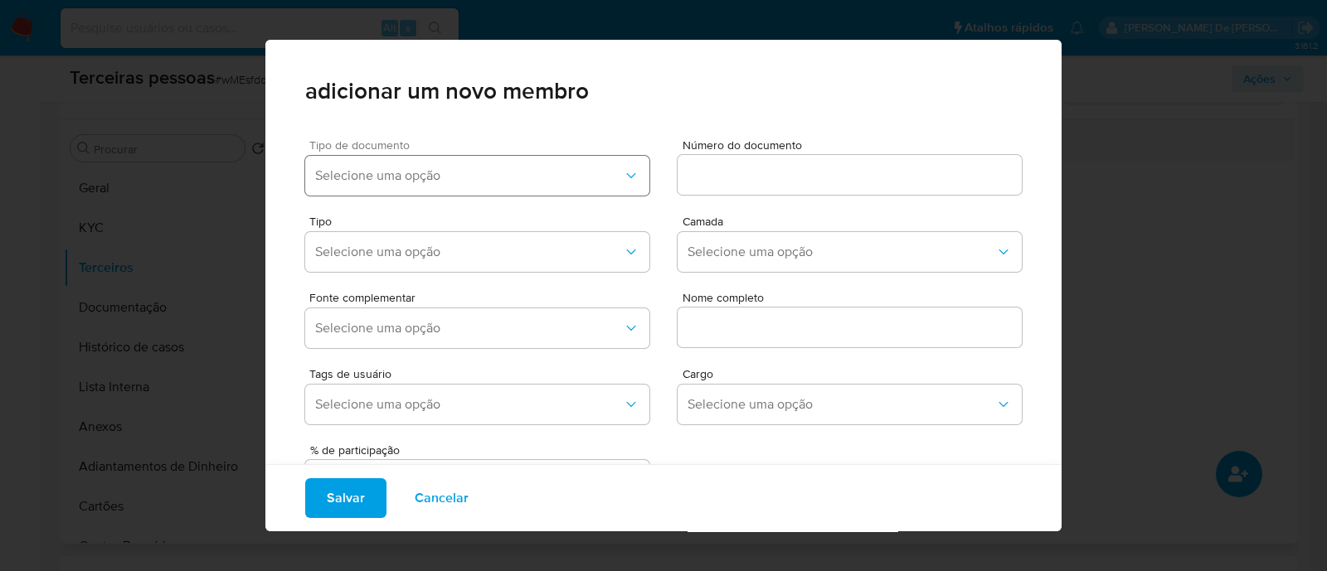
click at [571, 180] on span "Selecione uma opção" at bounding box center [469, 176] width 308 height 17
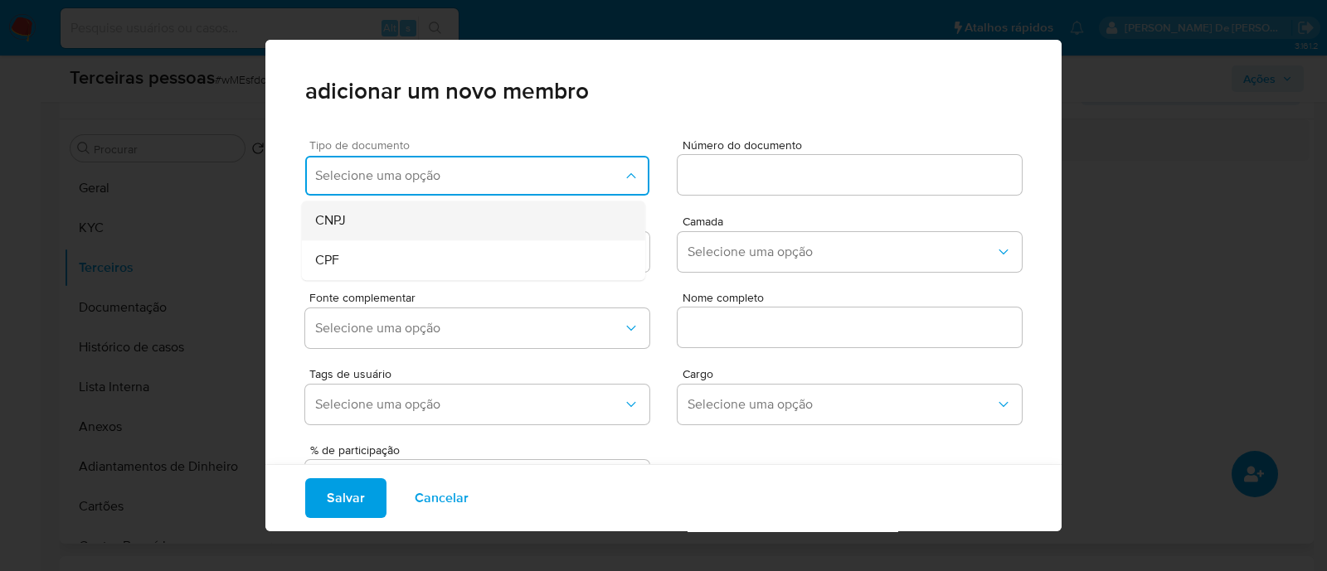
click at [519, 217] on div "CNPJ" at bounding box center [442, 221] width 254 height 40
click at [929, 168] on input at bounding box center [850, 175] width 344 height 22
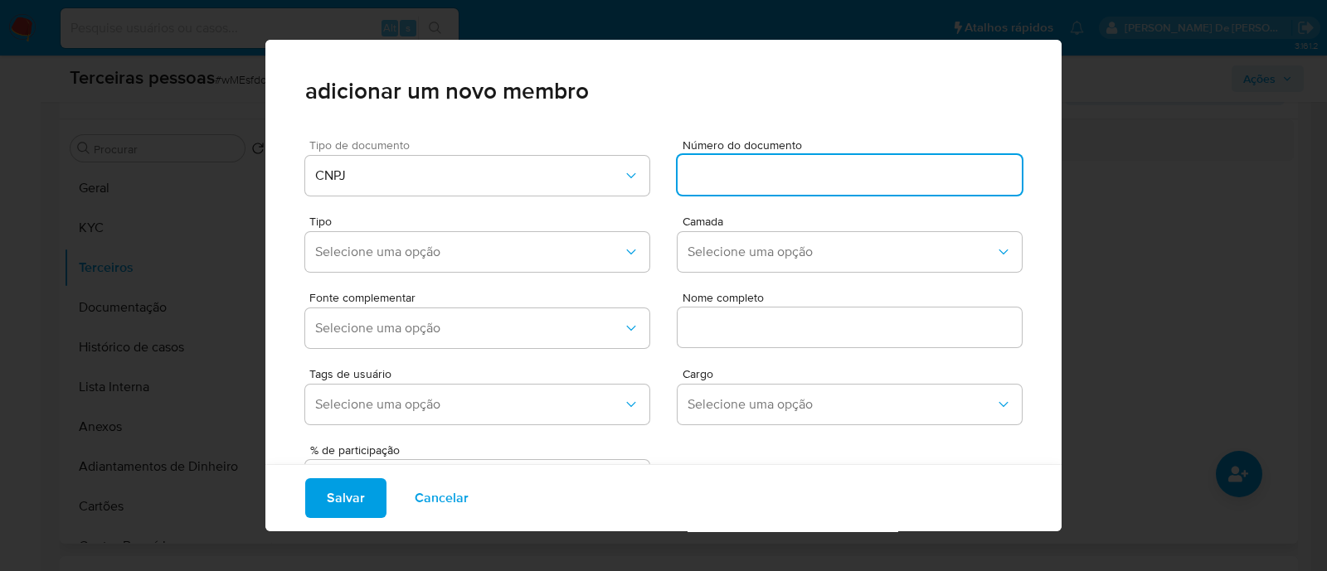
paste input "26.291.308/0001-27"
type input "26.291.308/0001-27"
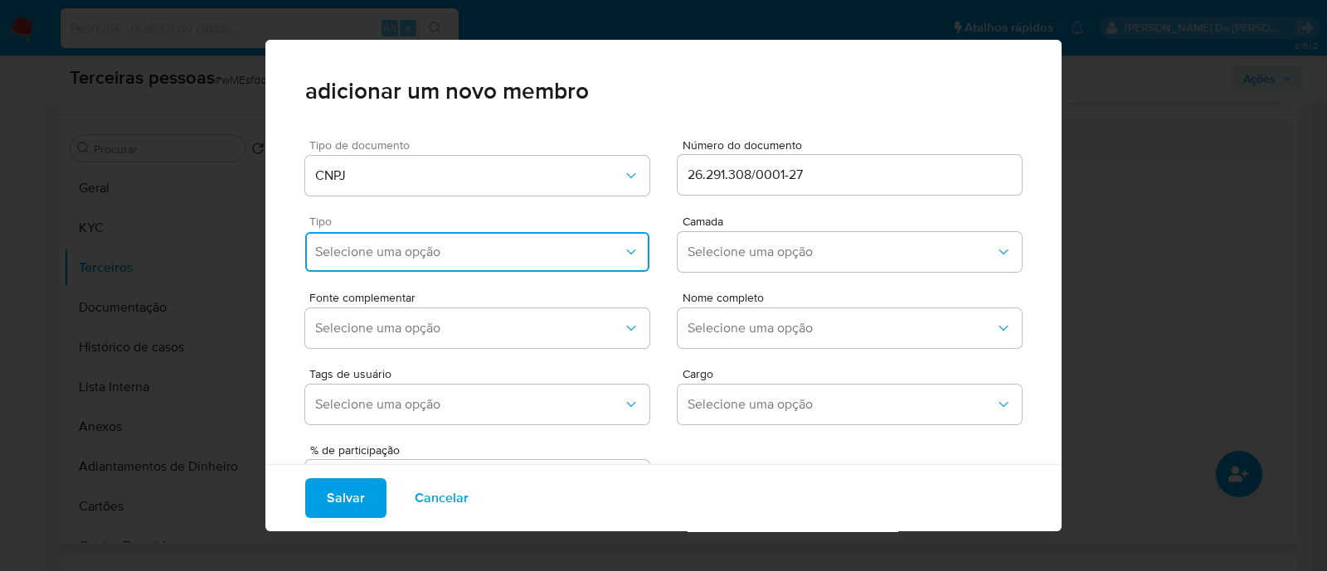
click at [357, 256] on span "Selecione uma opção" at bounding box center [469, 252] width 308 height 17
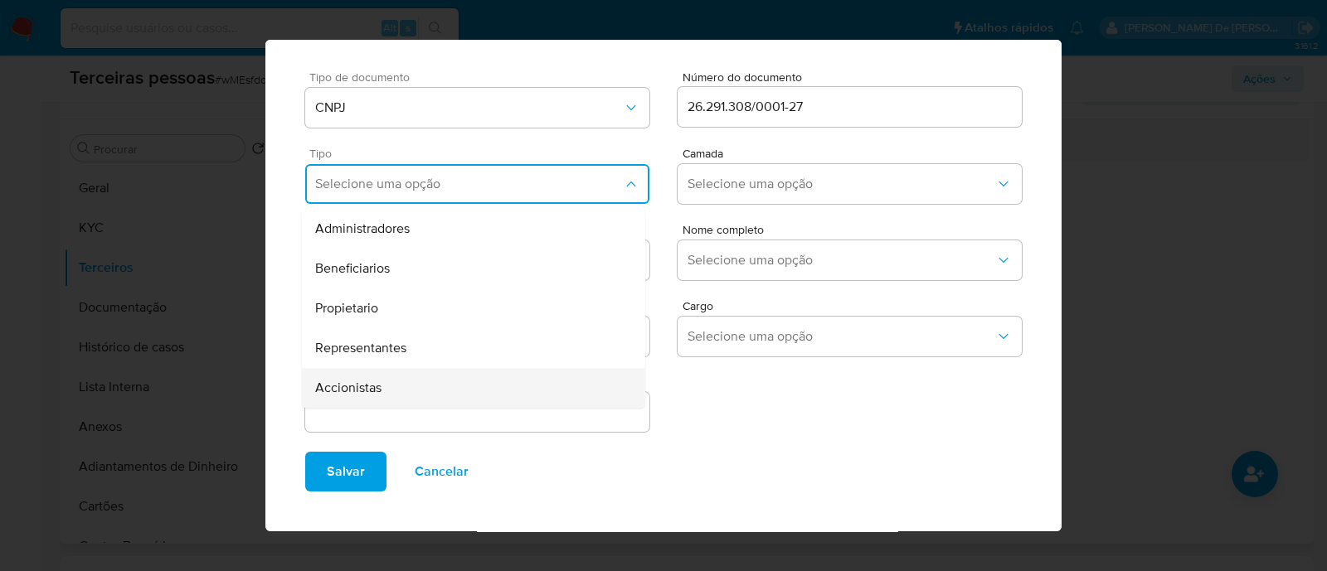
click at [401, 387] on div "Accionistas" at bounding box center [442, 388] width 254 height 40
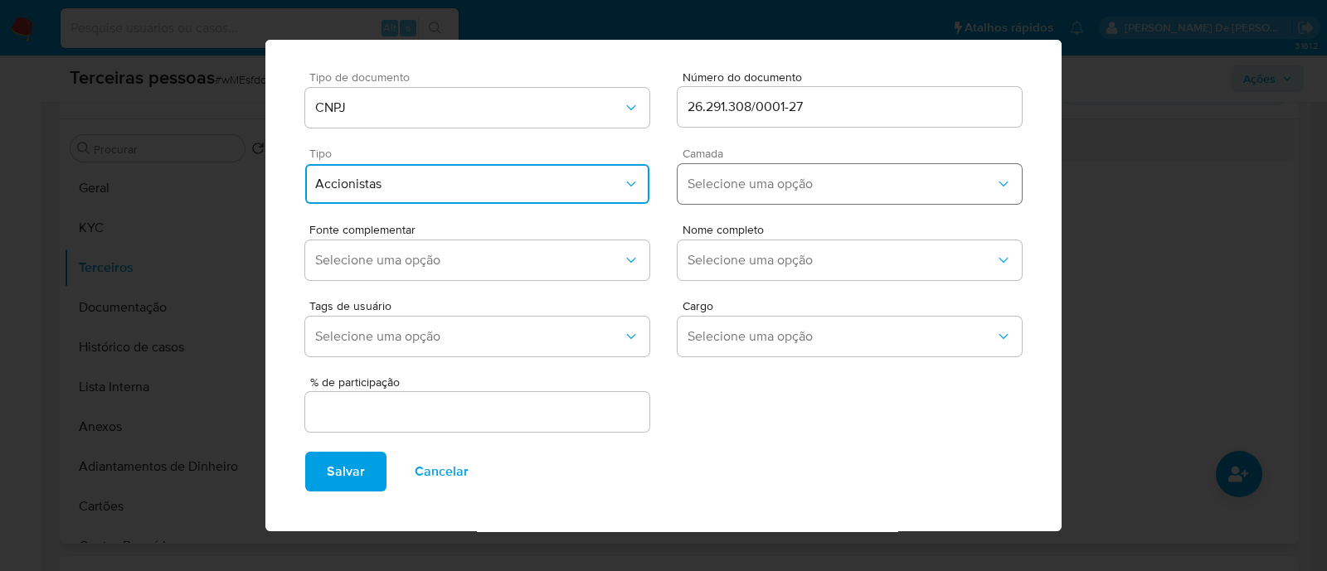
click at [710, 185] on span "Selecione uma opção" at bounding box center [841, 184] width 308 height 17
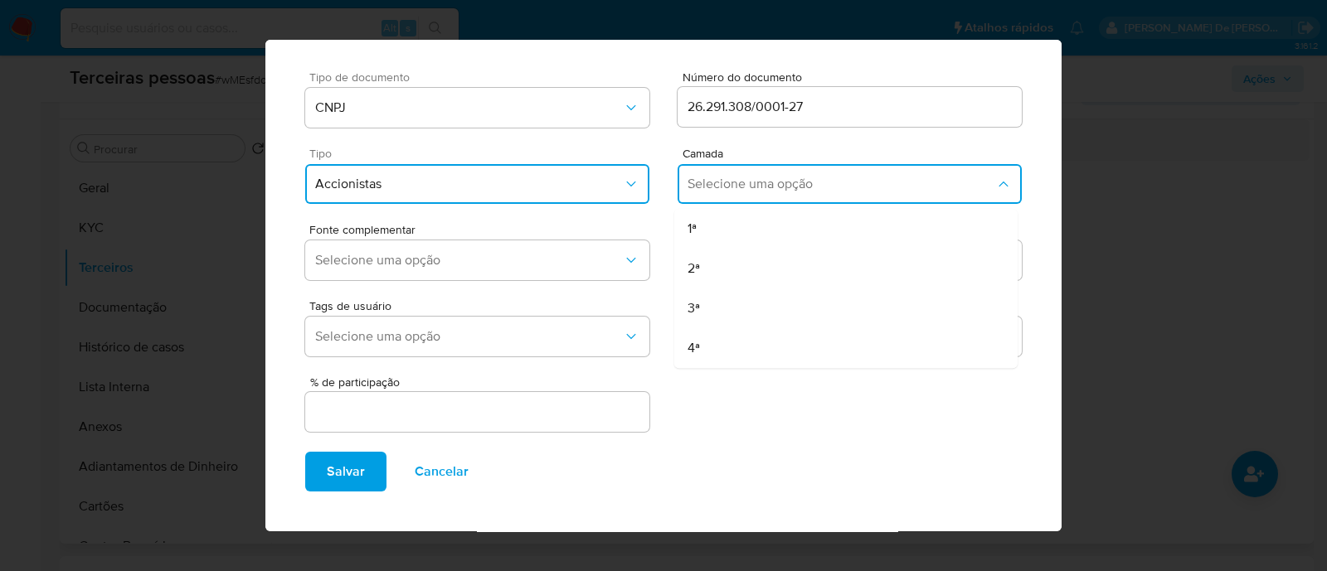
click at [702, 213] on div "1ª" at bounding box center [814, 229] width 254 height 40
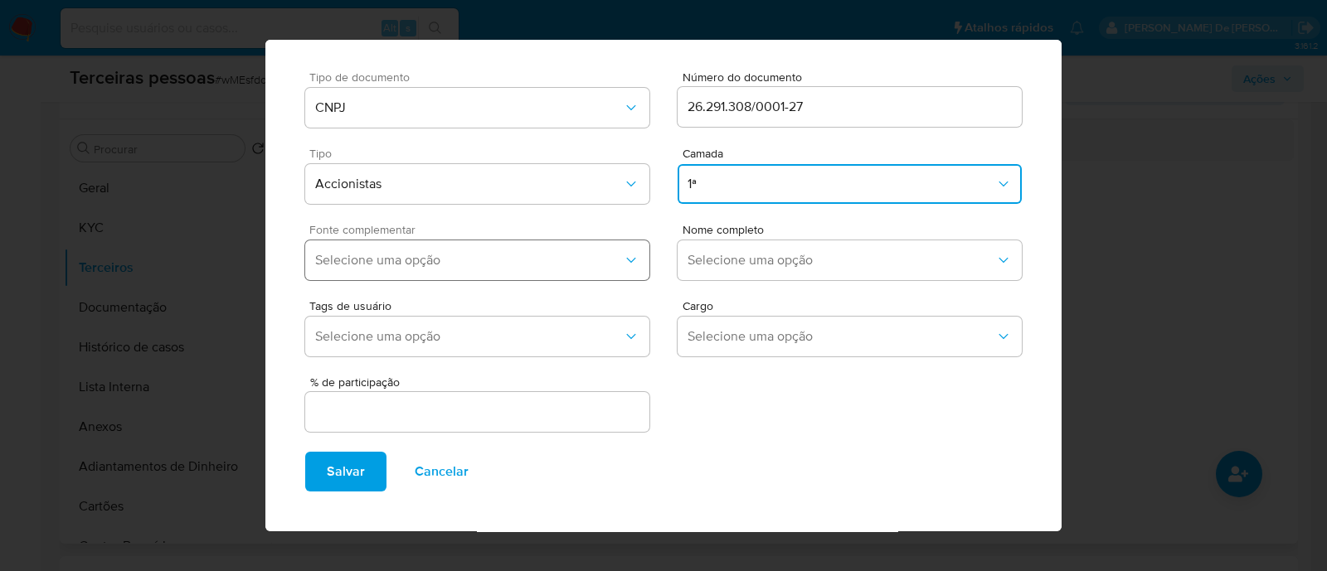
click at [452, 276] on button "Selecione uma opção" at bounding box center [477, 260] width 344 height 40
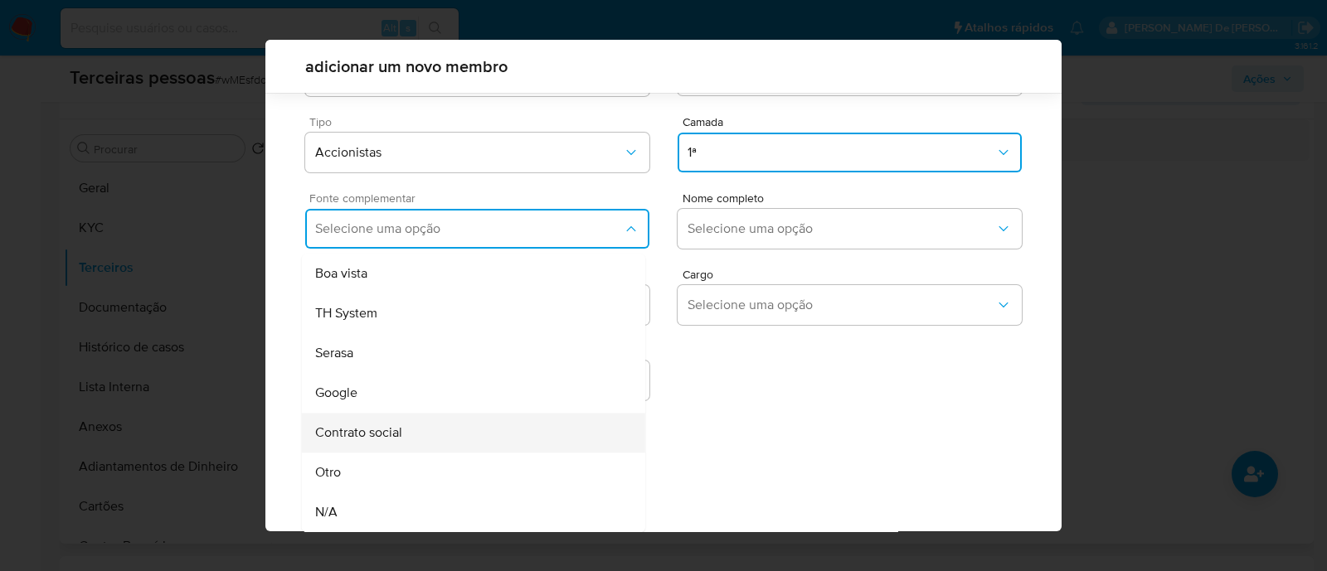
click at [440, 425] on div "Contrato social" at bounding box center [442, 433] width 254 height 40
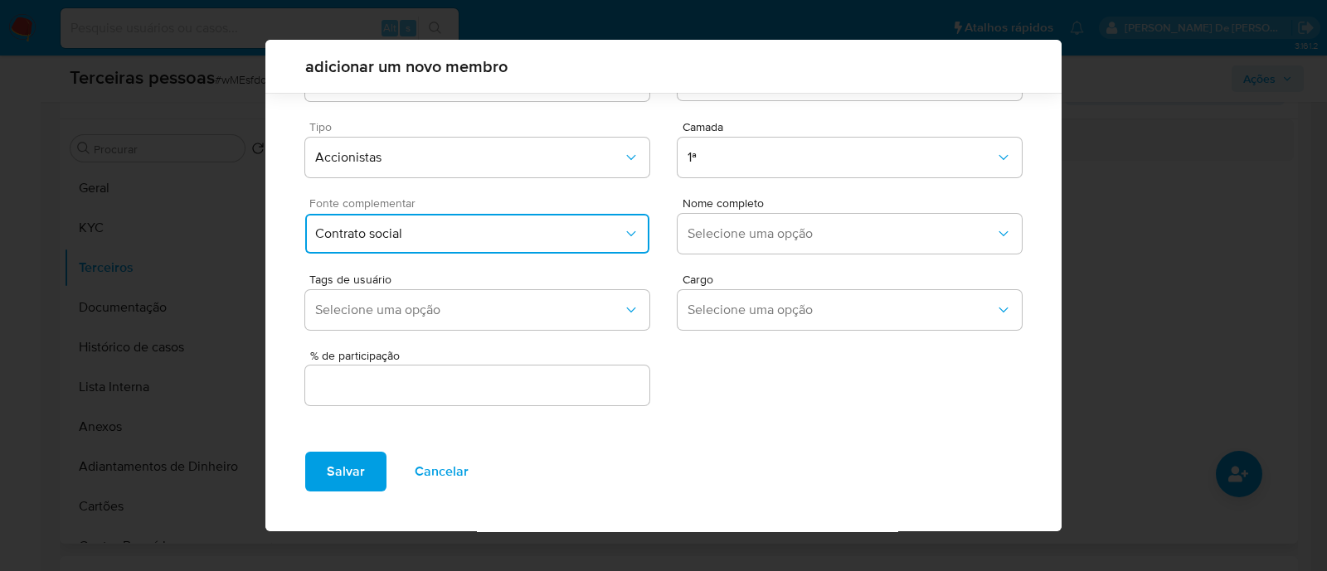
scroll to position [61, 0]
click at [756, 234] on span "Selecione uma opção" at bounding box center [841, 234] width 308 height 17
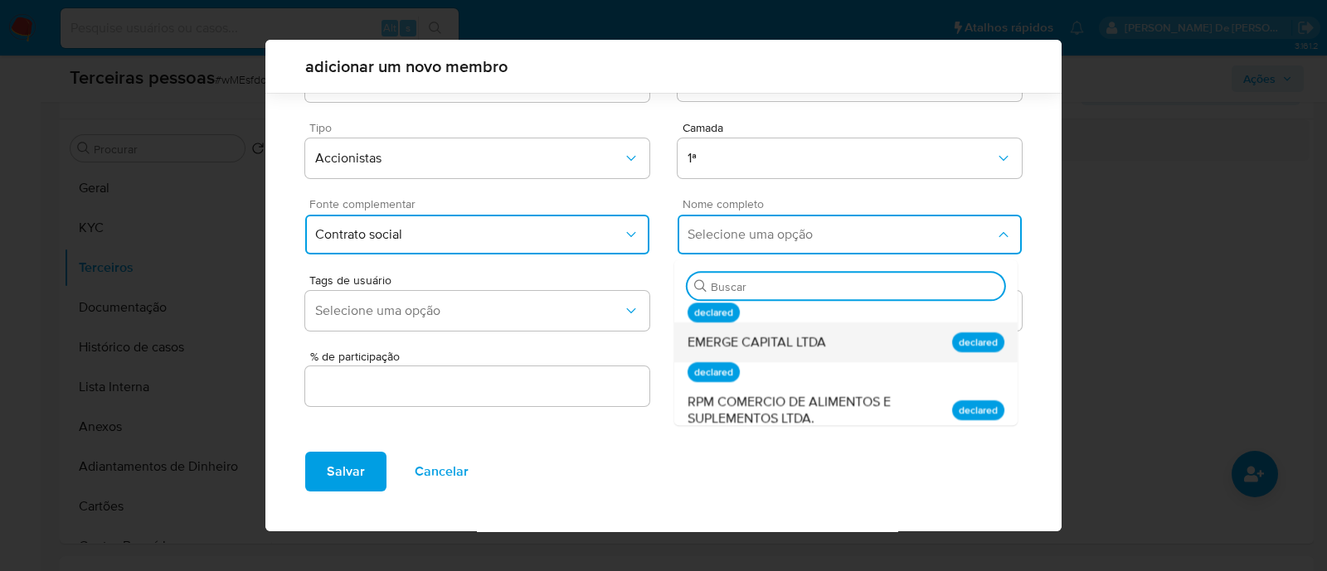
click at [817, 347] on span "EMERGE CAPITAL LTDA" at bounding box center [756, 342] width 138 height 17
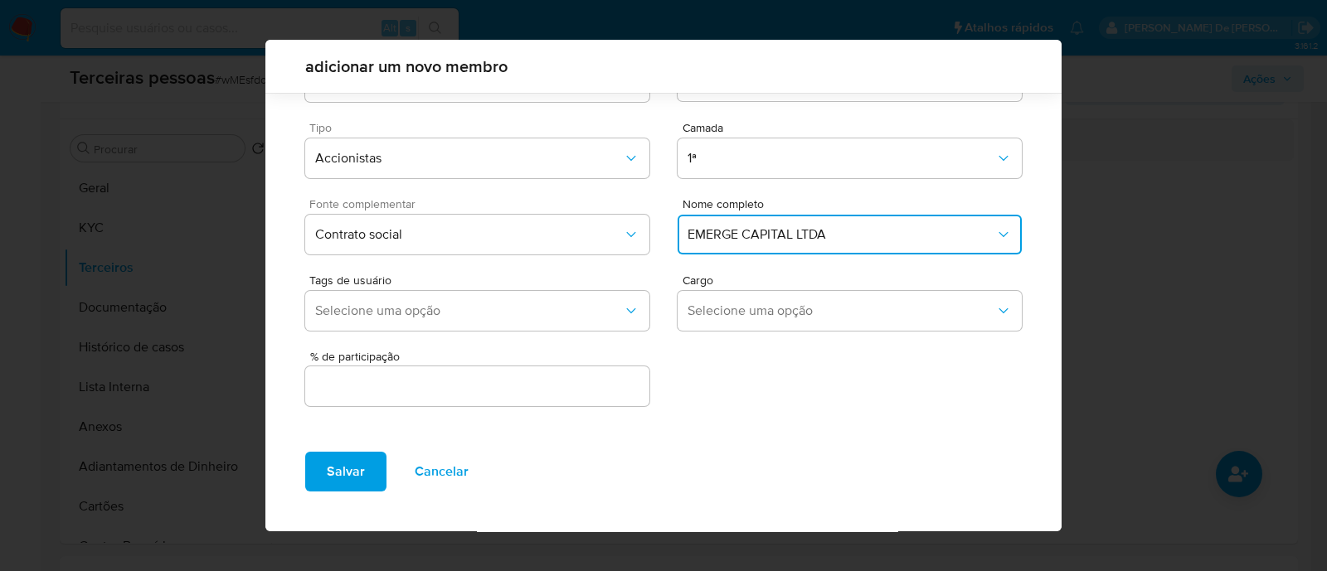
click at [554, 400] on div at bounding box center [477, 387] width 344 height 40
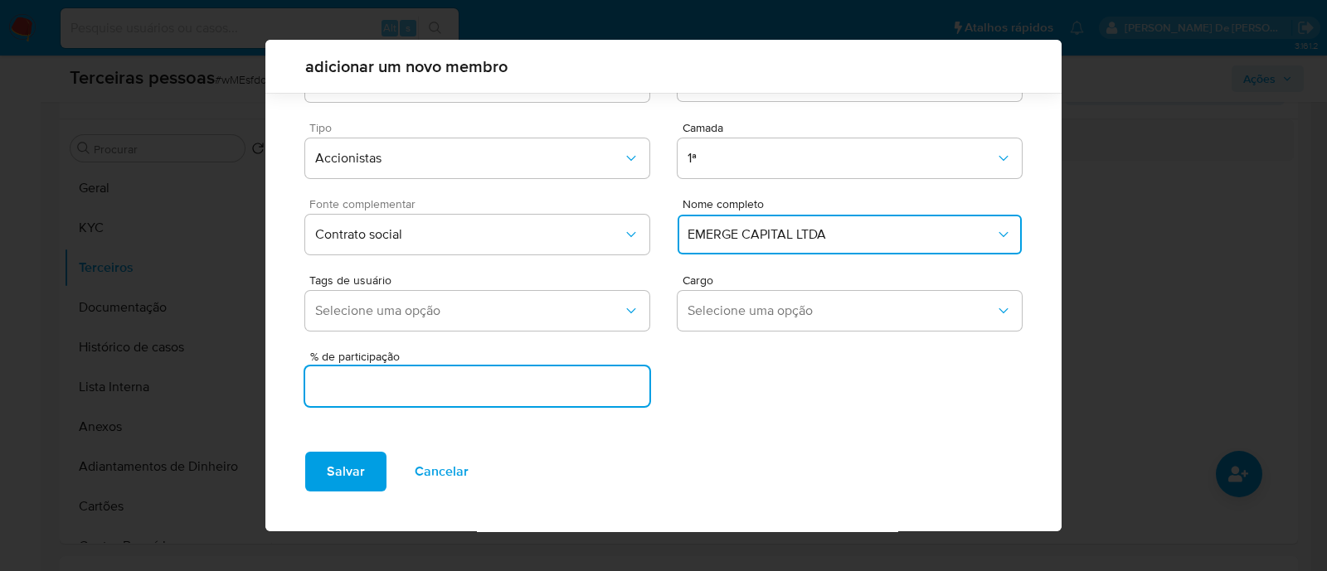
click at [614, 379] on input "text" at bounding box center [477, 387] width 344 height 22
type input "99.999"
click at [332, 474] on span "Salvar" at bounding box center [346, 472] width 38 height 36
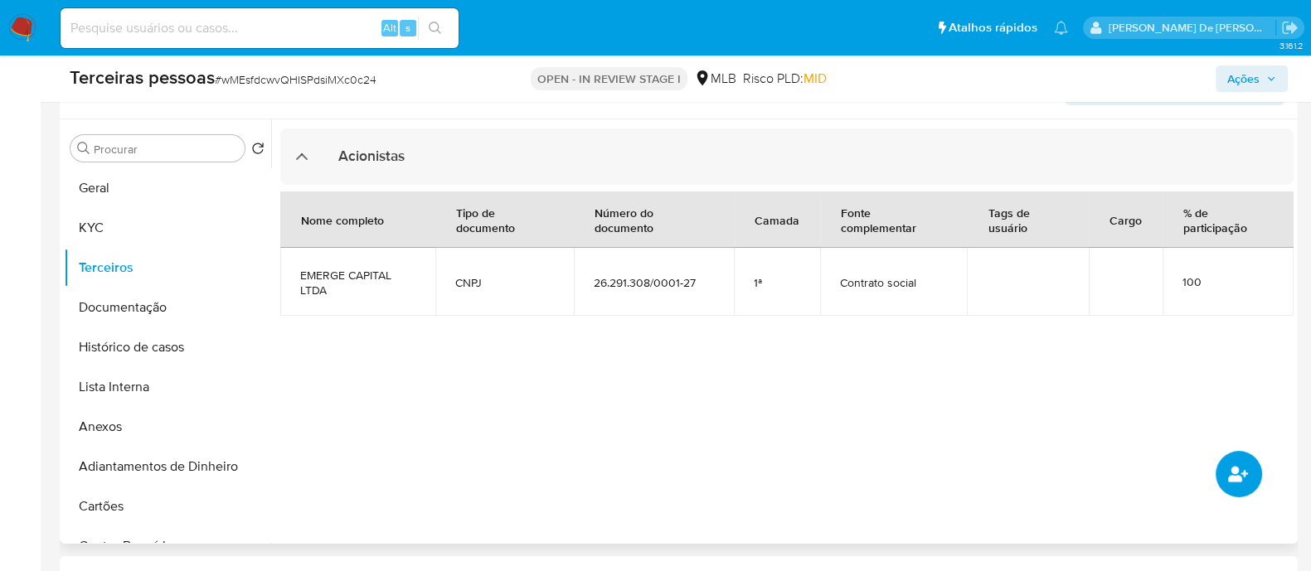
click at [1241, 459] on button "common.add_complementary_information" at bounding box center [1239, 474] width 46 height 46
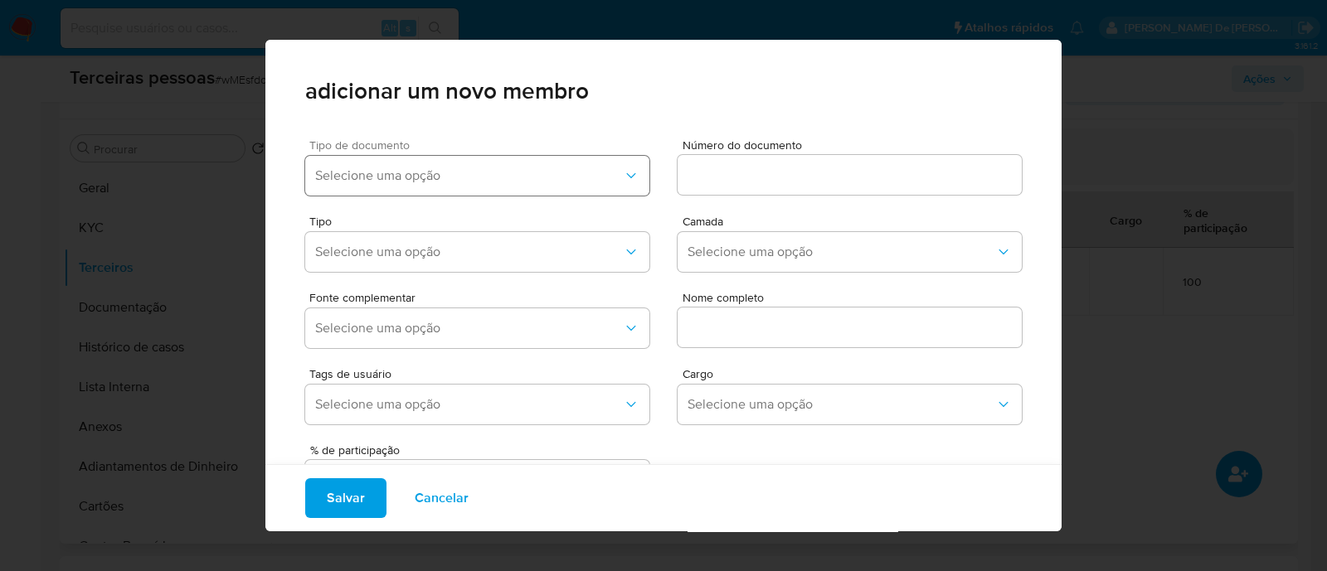
click at [521, 181] on span "Selecione uma opção" at bounding box center [469, 176] width 308 height 17
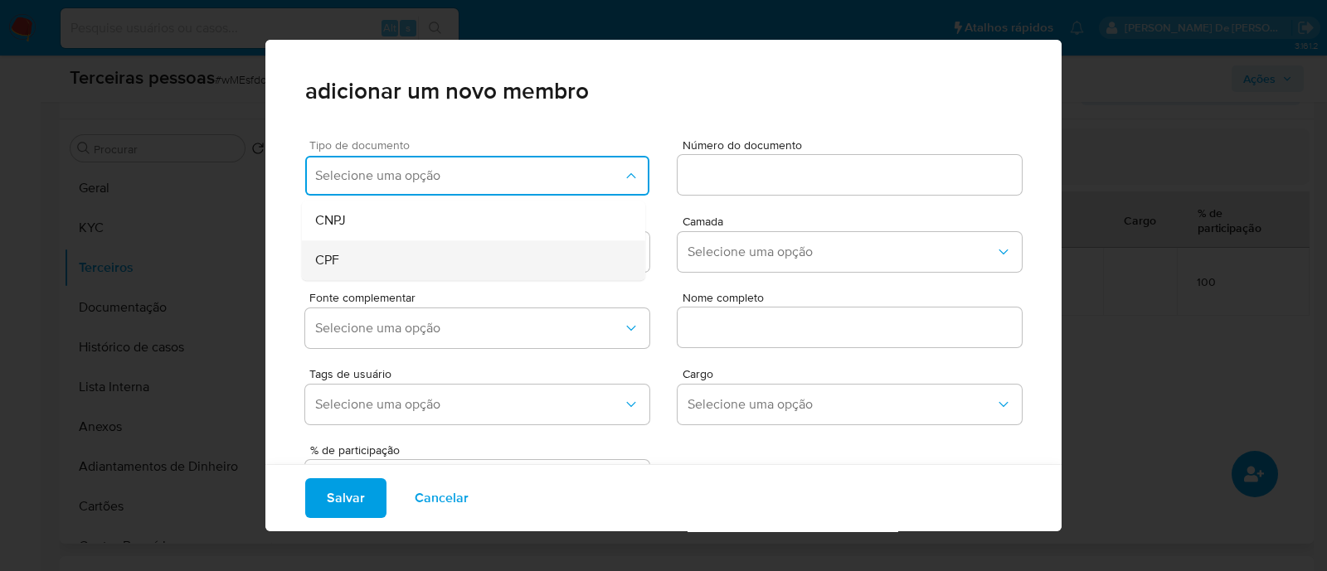
click at [399, 257] on div "CPF" at bounding box center [442, 260] width 254 height 40
click at [807, 148] on span "Número do documento" at bounding box center [855, 145] width 344 height 12
click at [807, 164] on input at bounding box center [850, 175] width 344 height 22
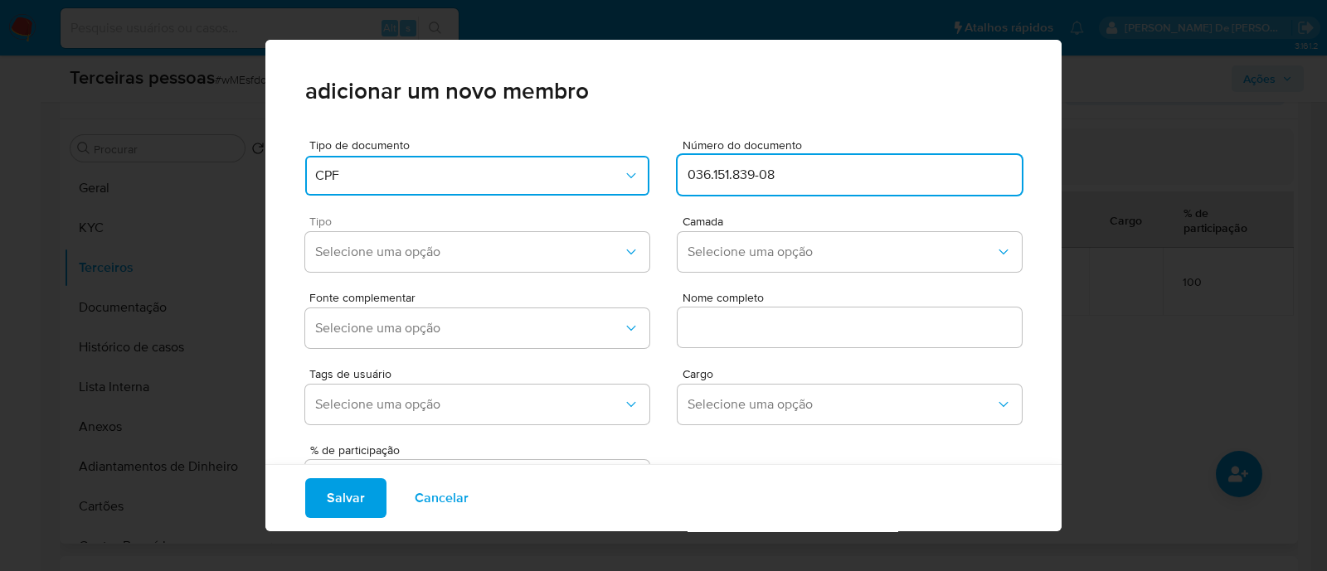
type input "036.151.839-08"
click at [603, 273] on div "Tipo Selecione uma opção" at bounding box center [477, 247] width 344 height 63
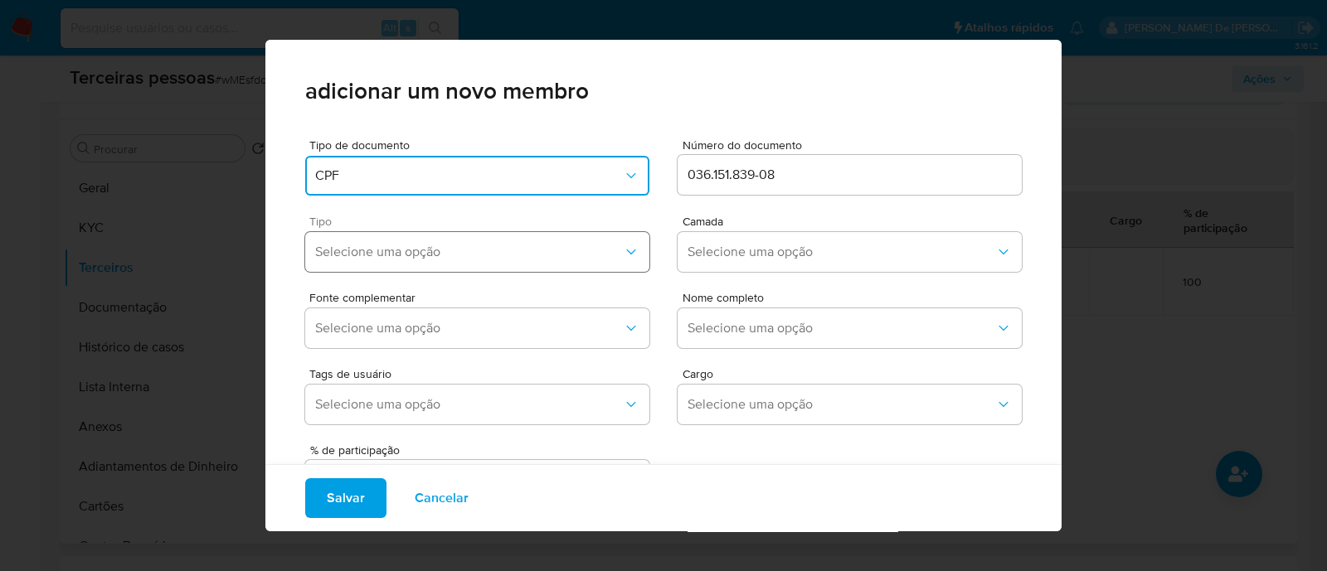
click at [456, 250] on span "Selecione uma opção" at bounding box center [469, 252] width 308 height 17
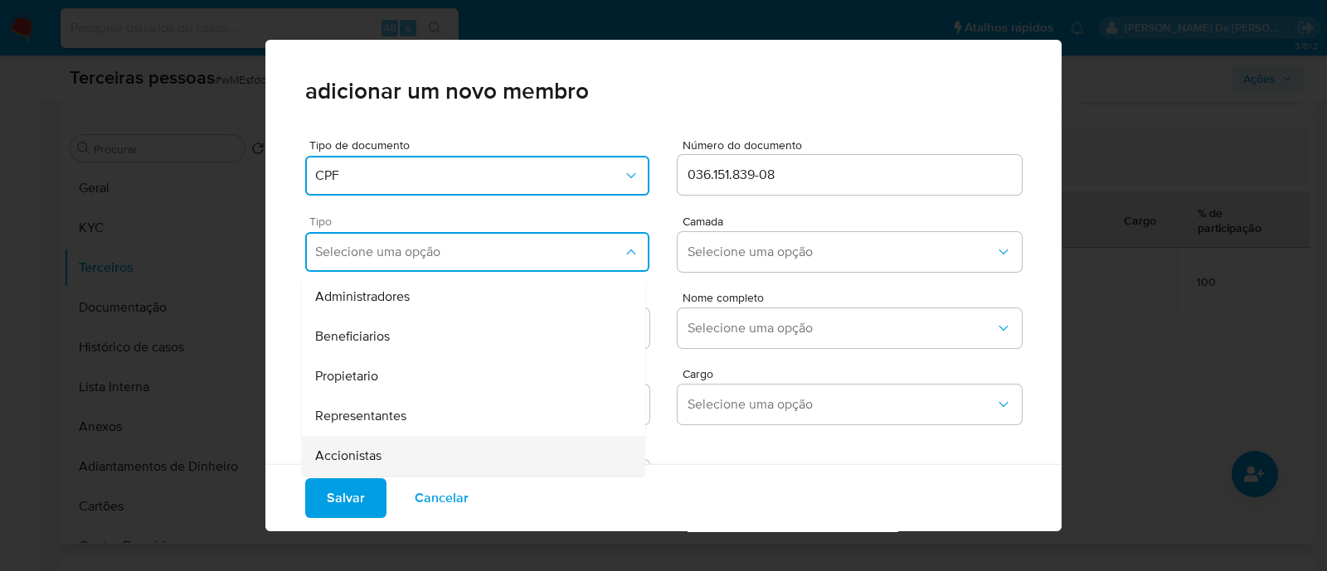
click at [412, 447] on div "Accionistas" at bounding box center [442, 456] width 254 height 40
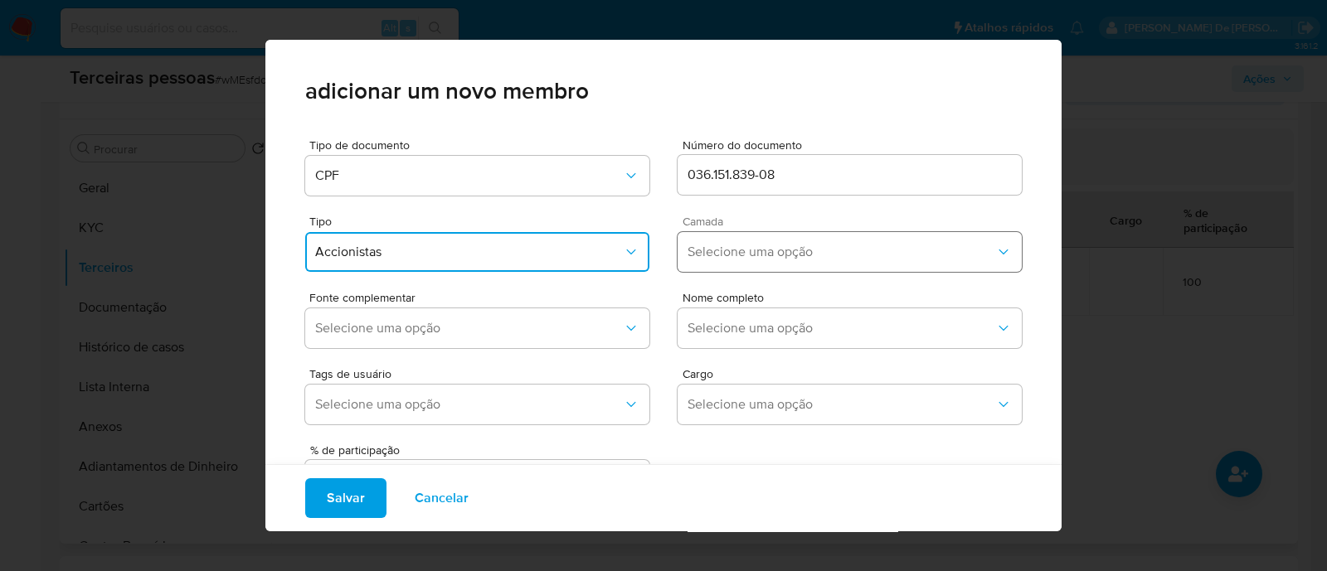
click at [731, 254] on span "Selecione uma opção" at bounding box center [841, 252] width 308 height 17
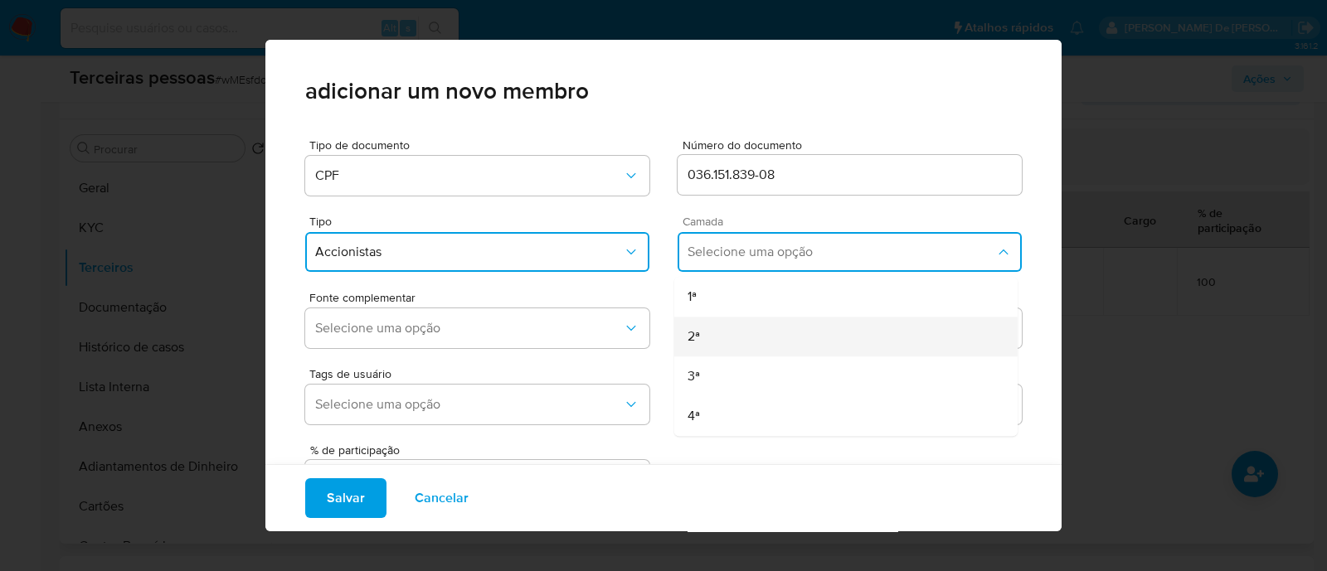
click at [717, 338] on div "2ª" at bounding box center [814, 337] width 254 height 40
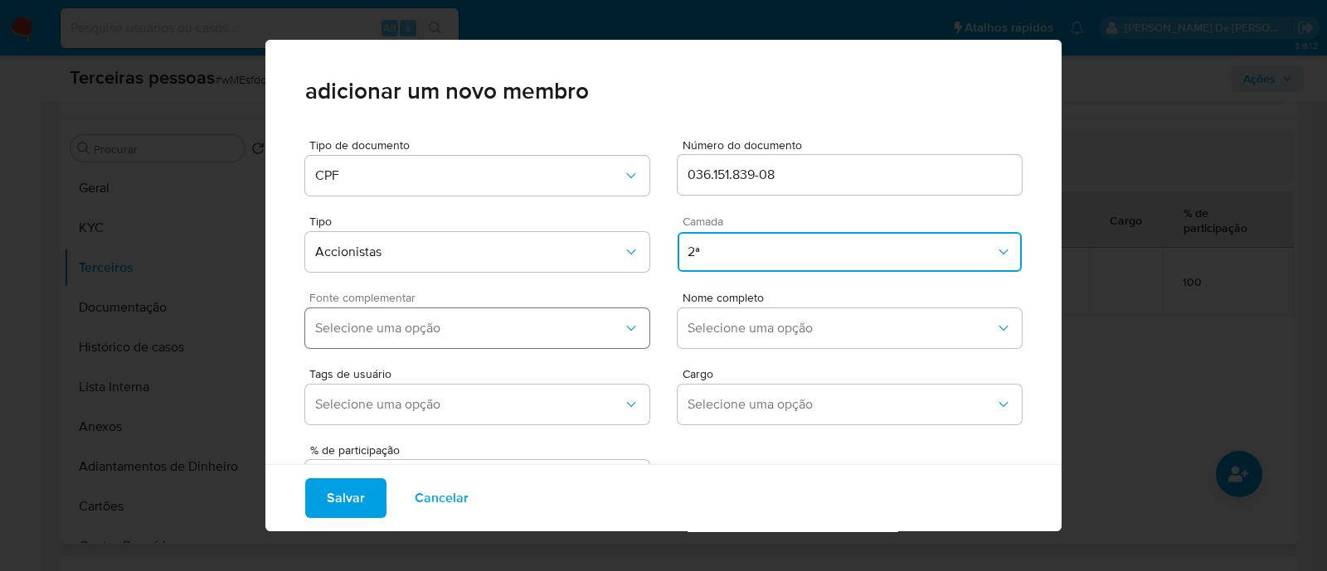
click at [601, 334] on span "Selecione uma opção" at bounding box center [469, 328] width 308 height 17
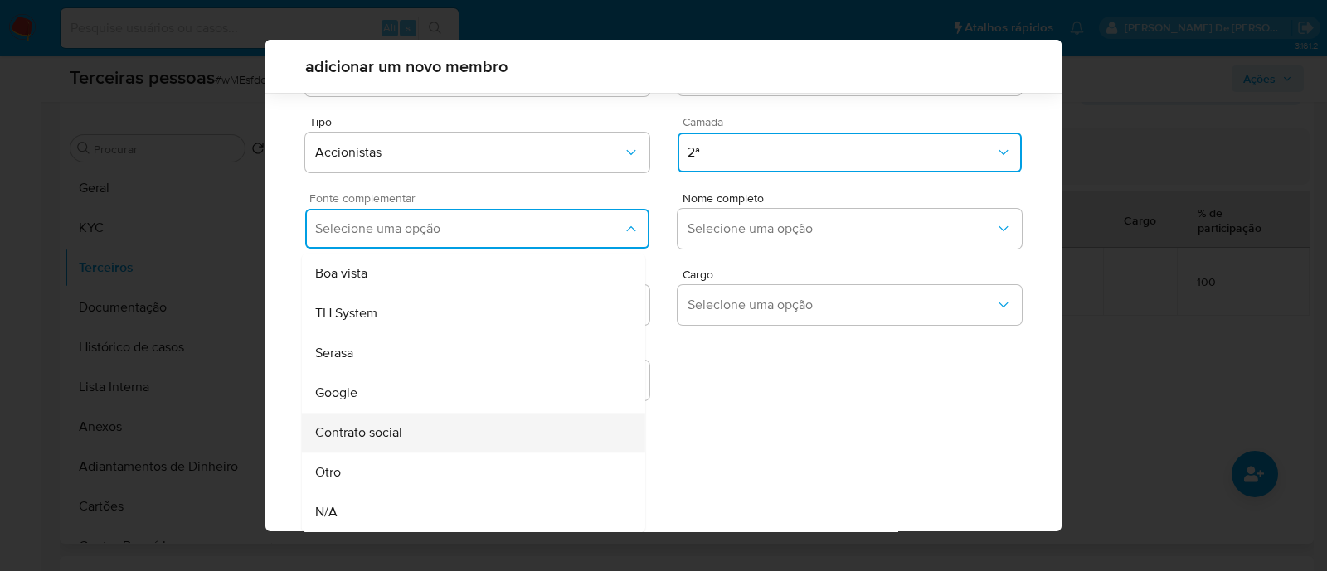
click at [469, 446] on div "Contrato social" at bounding box center [442, 433] width 254 height 40
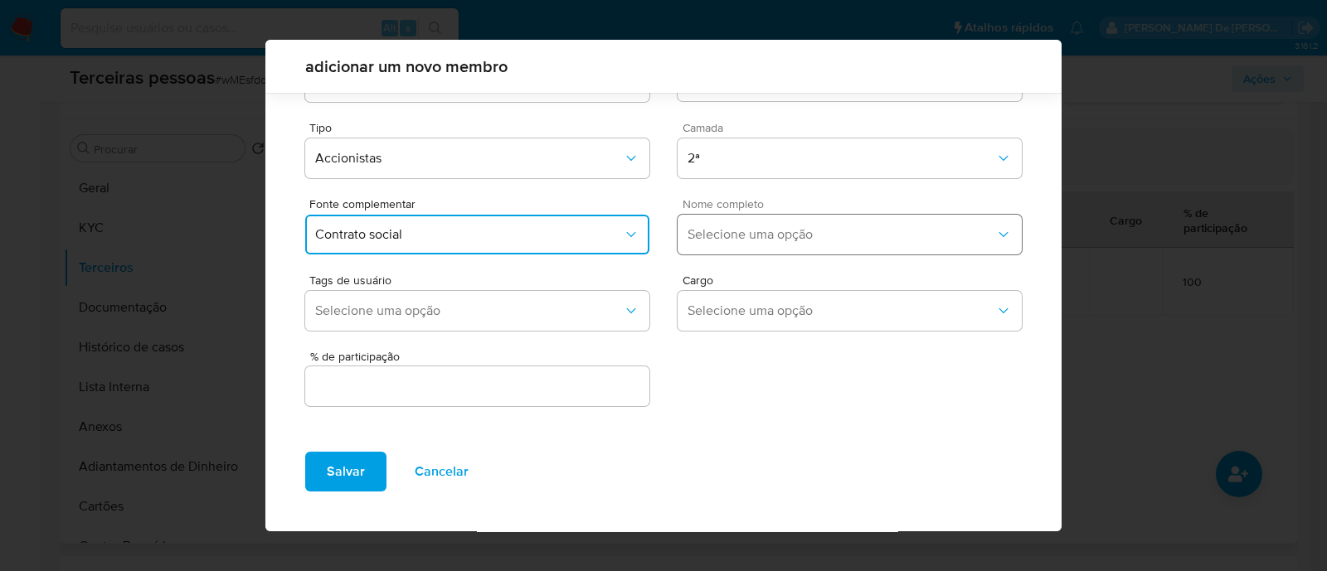
click at [760, 224] on button "Selecione uma opção" at bounding box center [850, 235] width 344 height 40
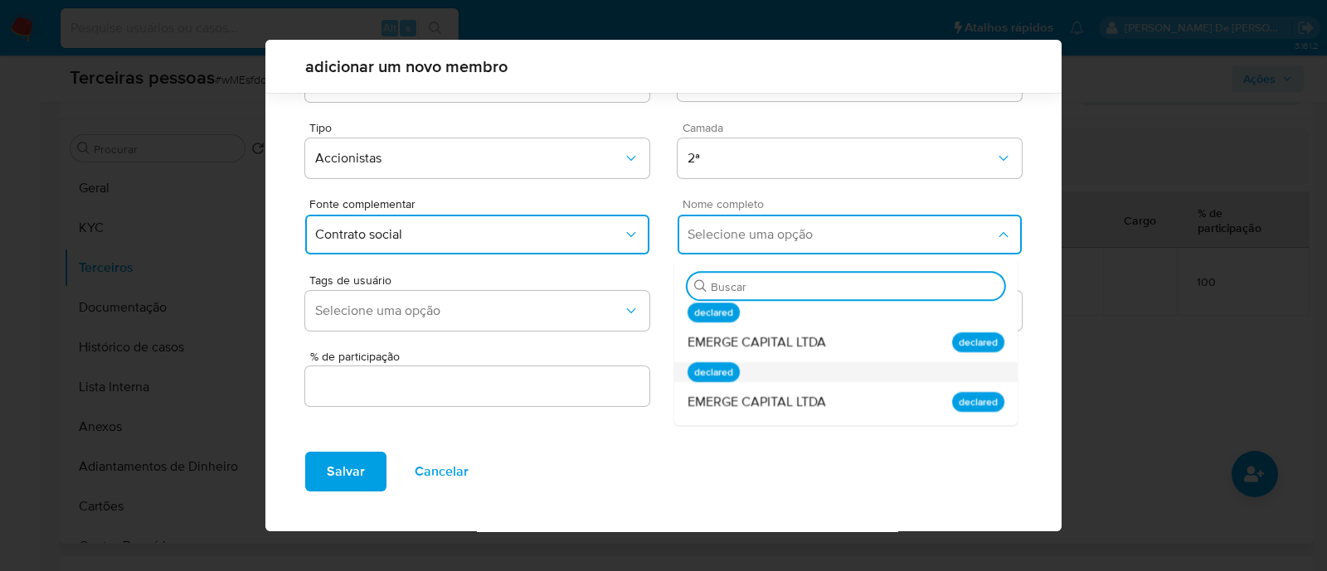
scroll to position [36, 0]
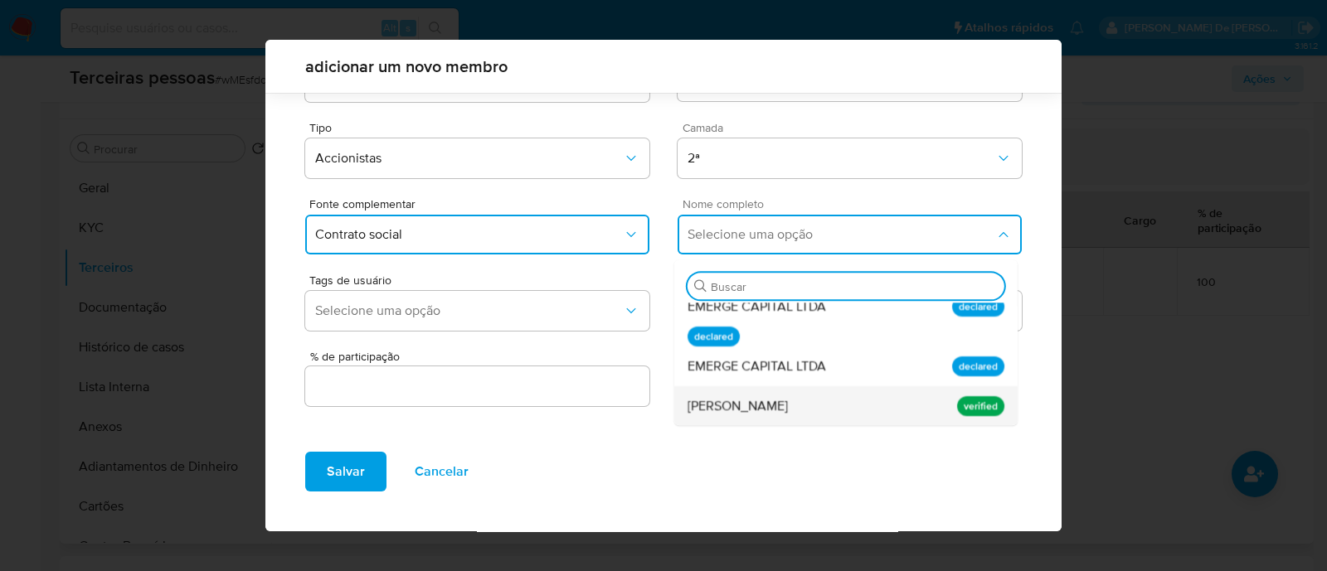
click at [788, 401] on span "Eduardo Barreto de Moraes" at bounding box center [737, 406] width 100 height 17
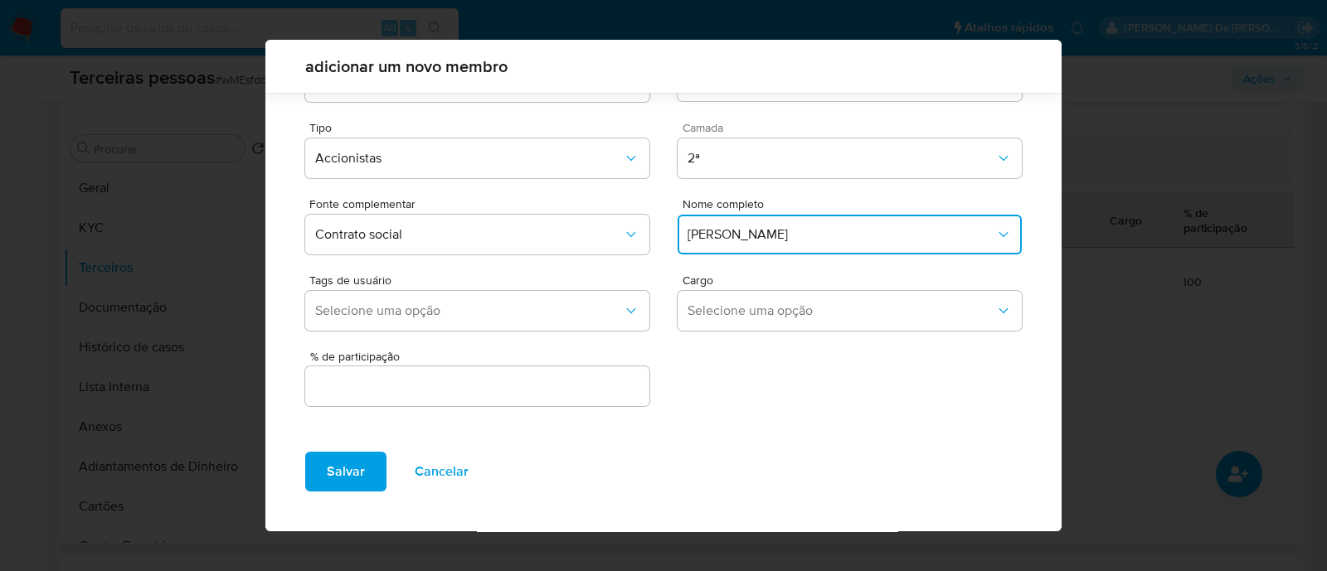
click at [564, 391] on input "text" at bounding box center [477, 387] width 344 height 22
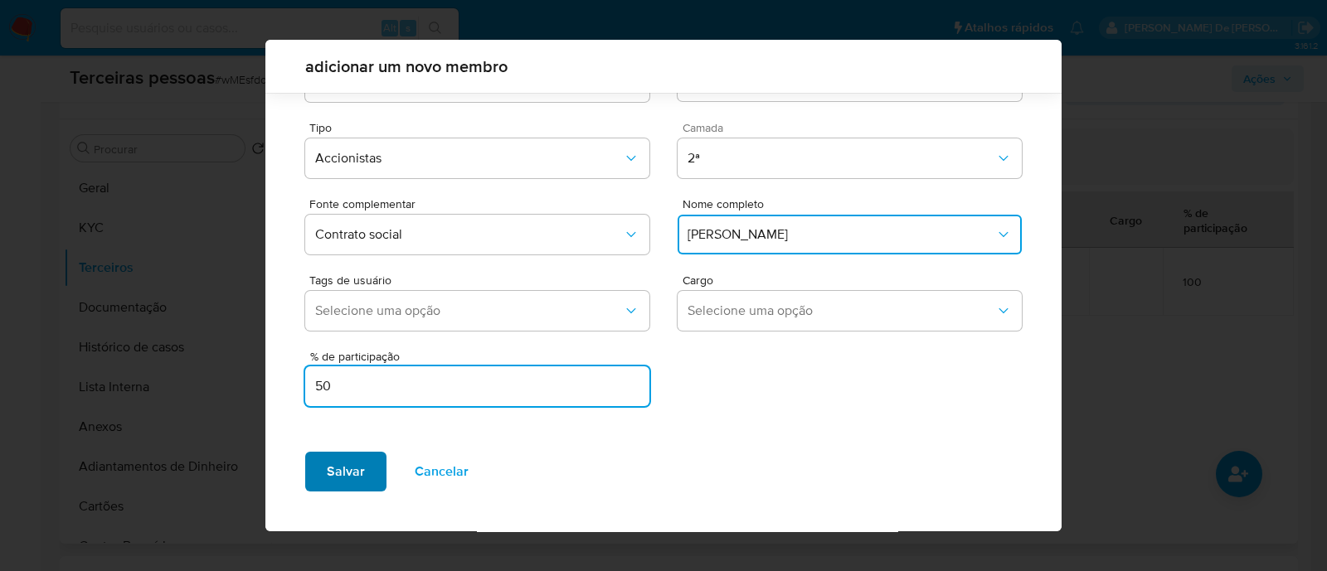
type input "50"
click at [355, 474] on span "Salvar" at bounding box center [346, 472] width 38 height 36
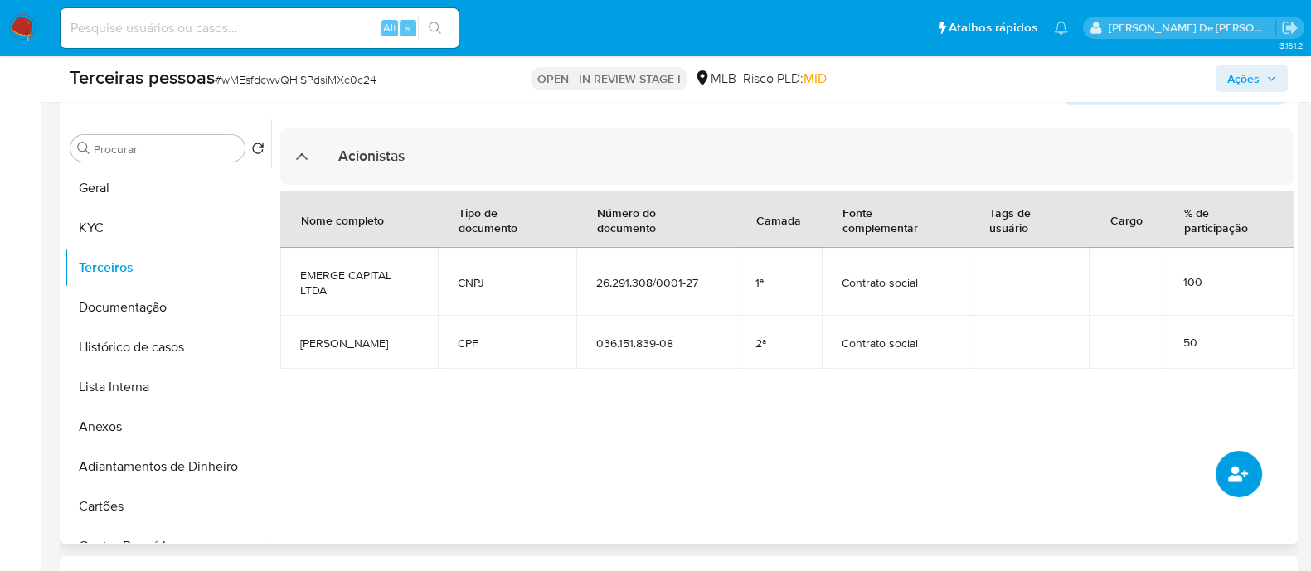
click at [1230, 483] on icon "common.add_complementary_information" at bounding box center [1238, 474] width 20 height 20
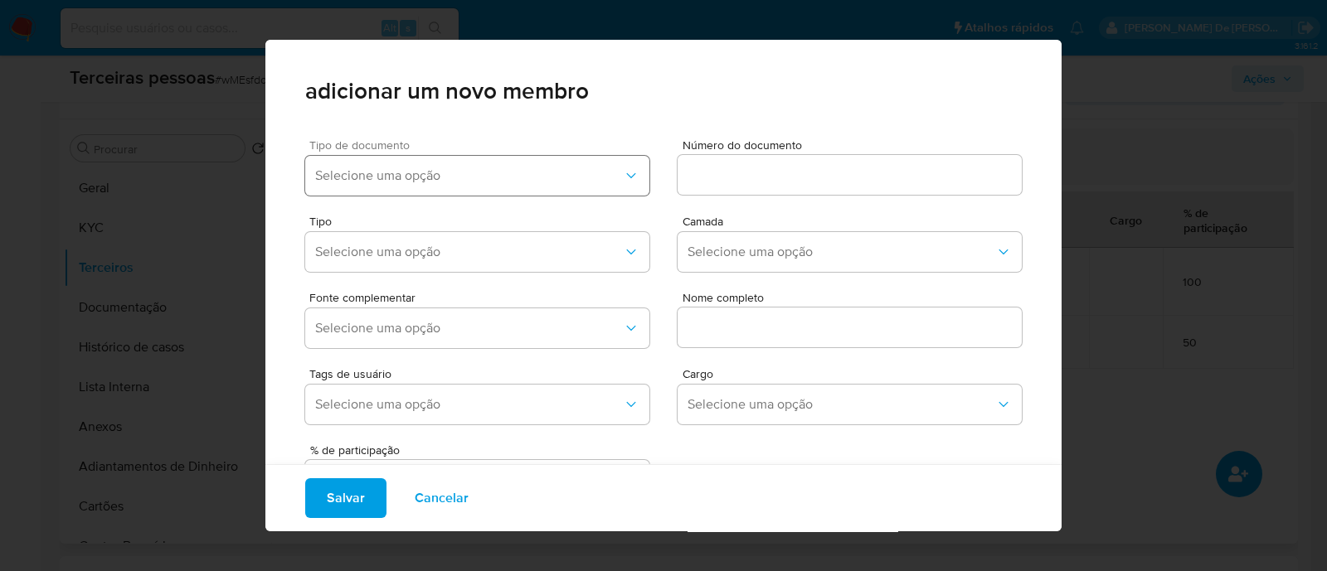
click at [560, 168] on span "Selecione uma opção" at bounding box center [469, 176] width 308 height 17
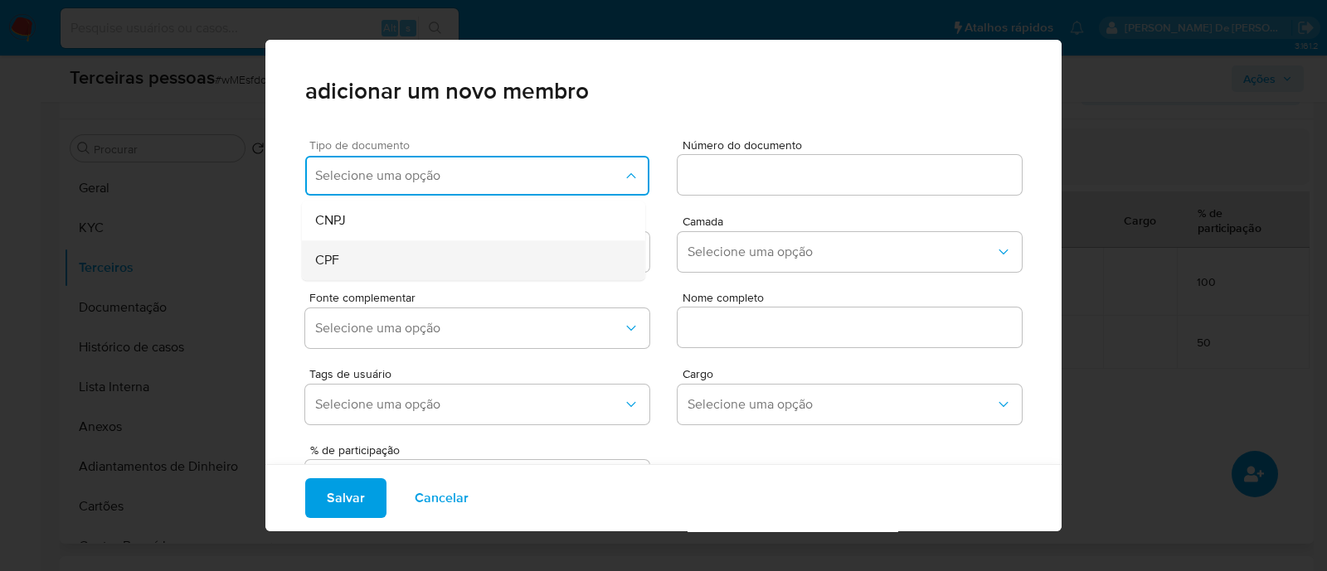
click at [461, 263] on div "CPF" at bounding box center [442, 260] width 254 height 40
click at [774, 197] on div "Número do documento" at bounding box center [850, 170] width 344 height 63
click at [784, 176] on input at bounding box center [850, 175] width 344 height 22
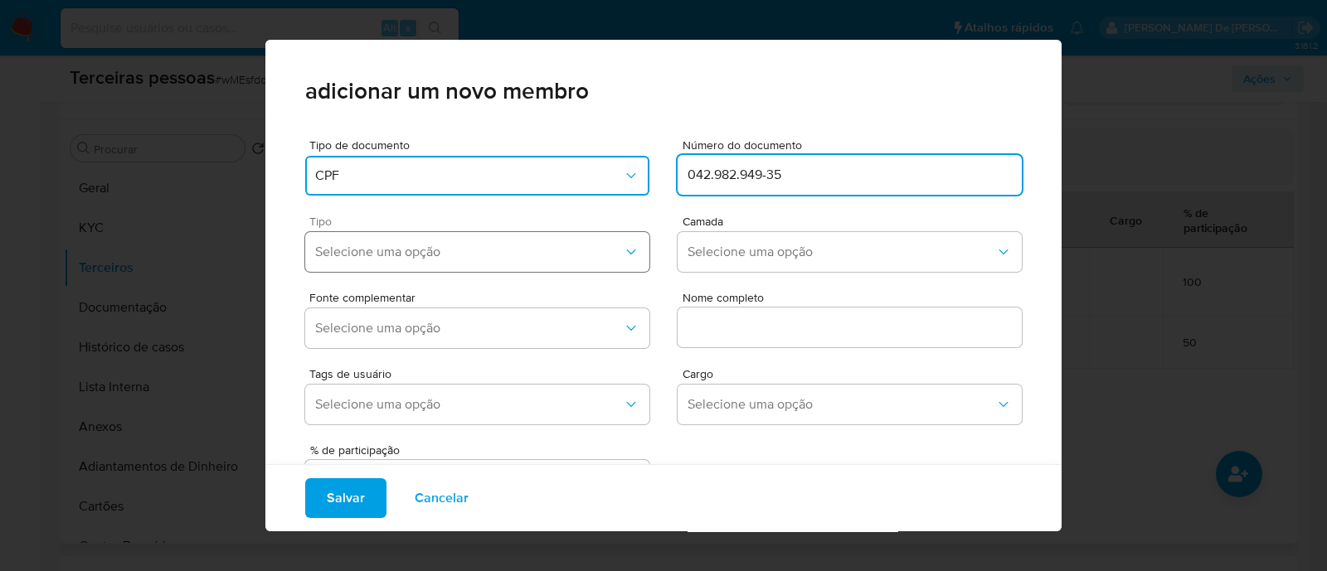
type input "042.982.949-35"
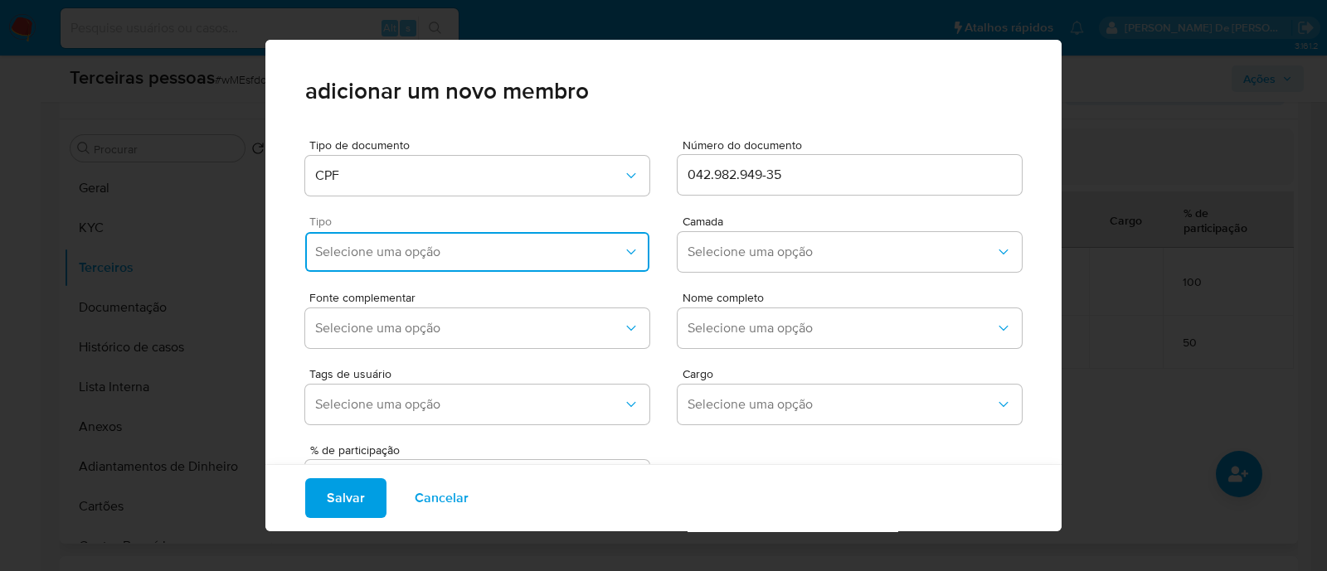
click at [351, 246] on span "Selecione uma opção" at bounding box center [469, 252] width 308 height 17
click at [449, 459] on div "Accionistas" at bounding box center [442, 456] width 254 height 40
click at [742, 255] on span "Selecione uma opção" at bounding box center [841, 252] width 308 height 17
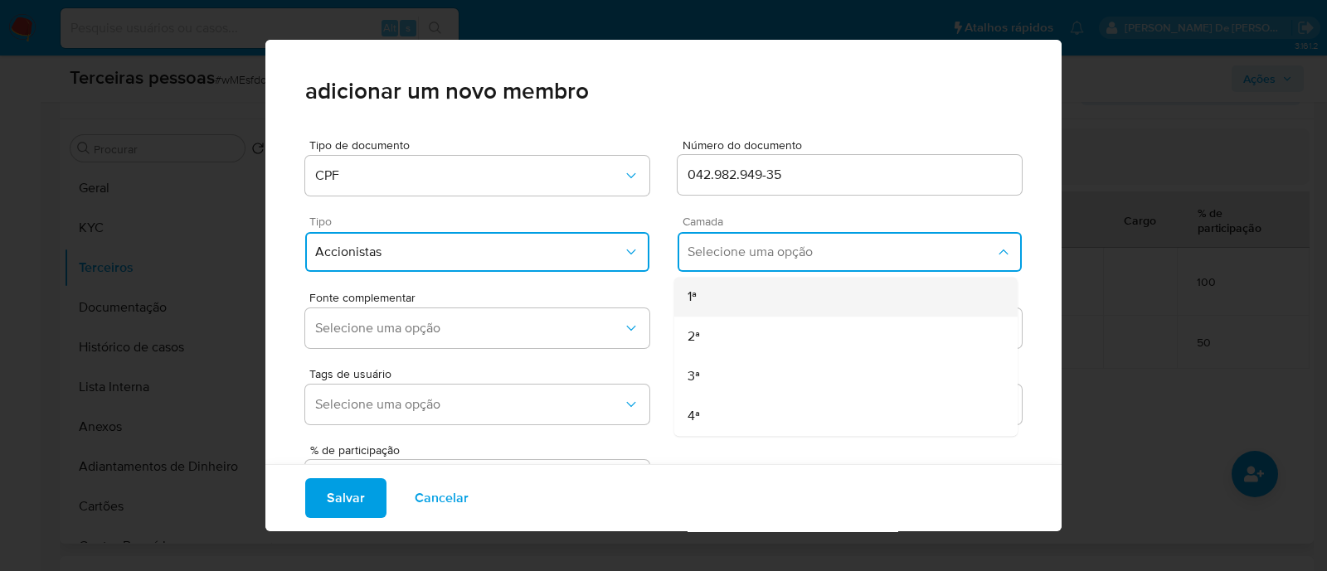
click at [720, 304] on div "1ª" at bounding box center [814, 297] width 254 height 40
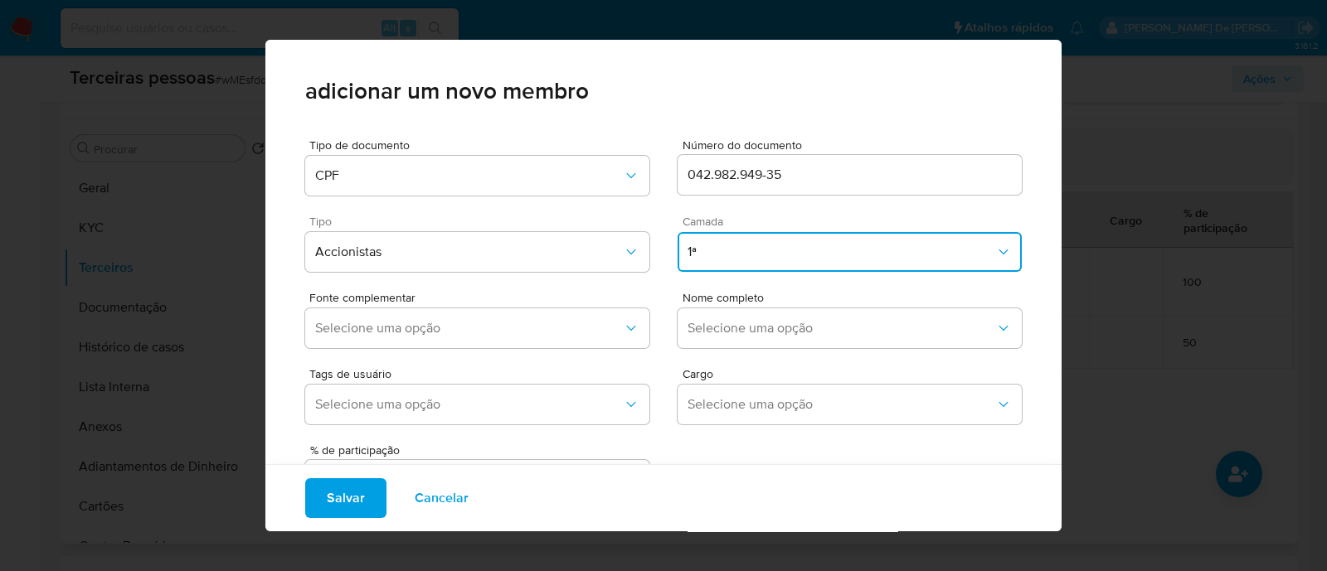
click at [770, 241] on button "1ª" at bounding box center [850, 252] width 344 height 40
drag, startPoint x: 698, startPoint y: 324, endPoint x: 624, endPoint y: 325, distance: 74.6
click at [697, 325] on div "2ª" at bounding box center [814, 337] width 254 height 40
click at [597, 325] on span "Selecione uma opção" at bounding box center [469, 328] width 308 height 17
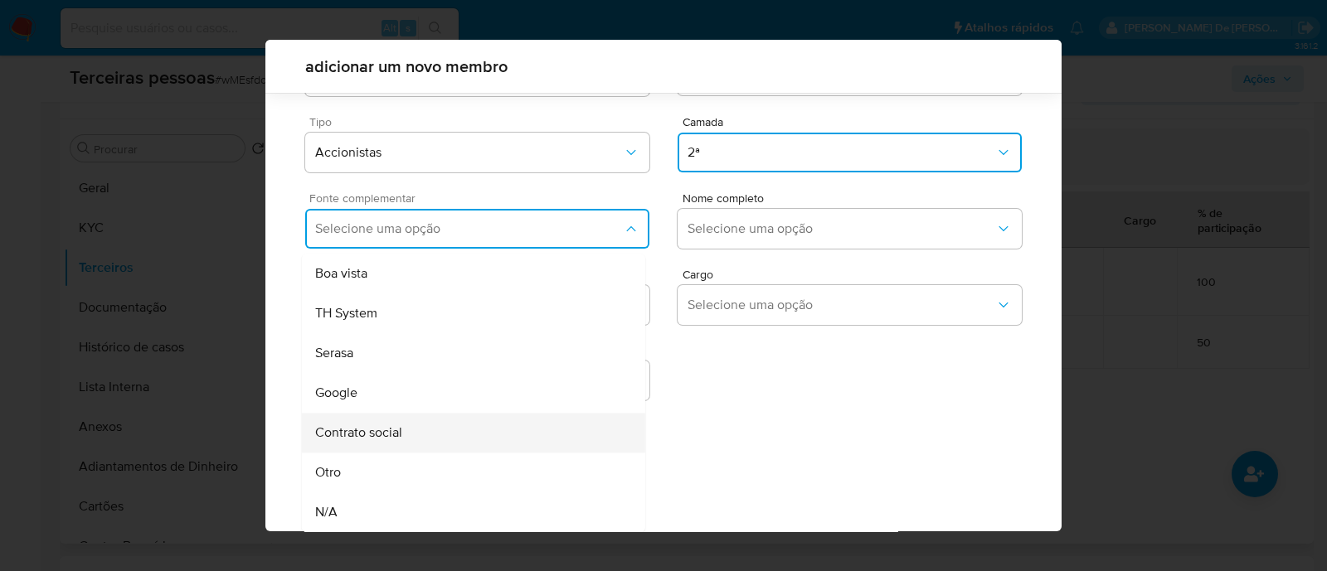
click at [437, 425] on div "Contrato social" at bounding box center [442, 433] width 254 height 40
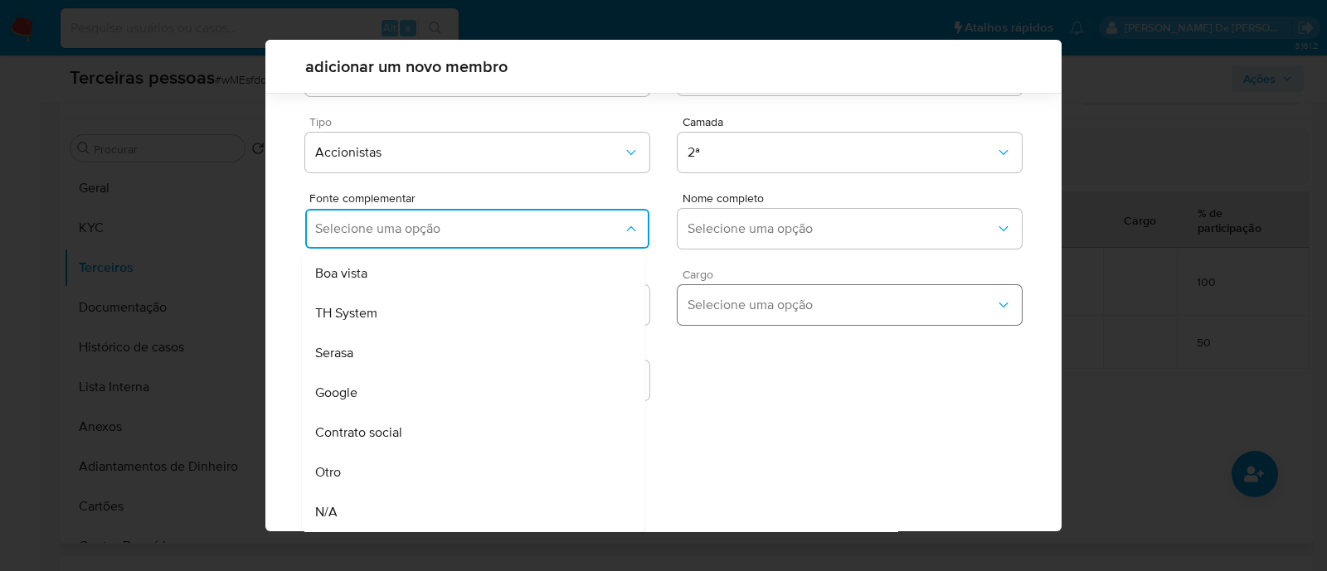
scroll to position [61, 0]
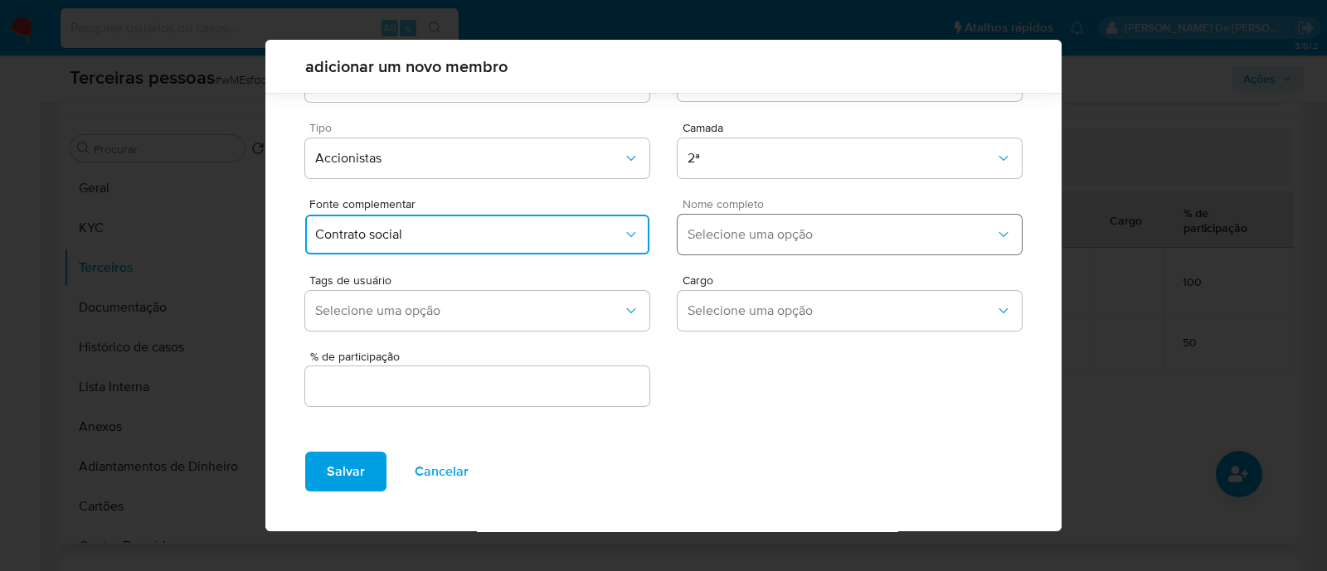
click at [780, 227] on span "Selecione uma opção" at bounding box center [841, 234] width 308 height 17
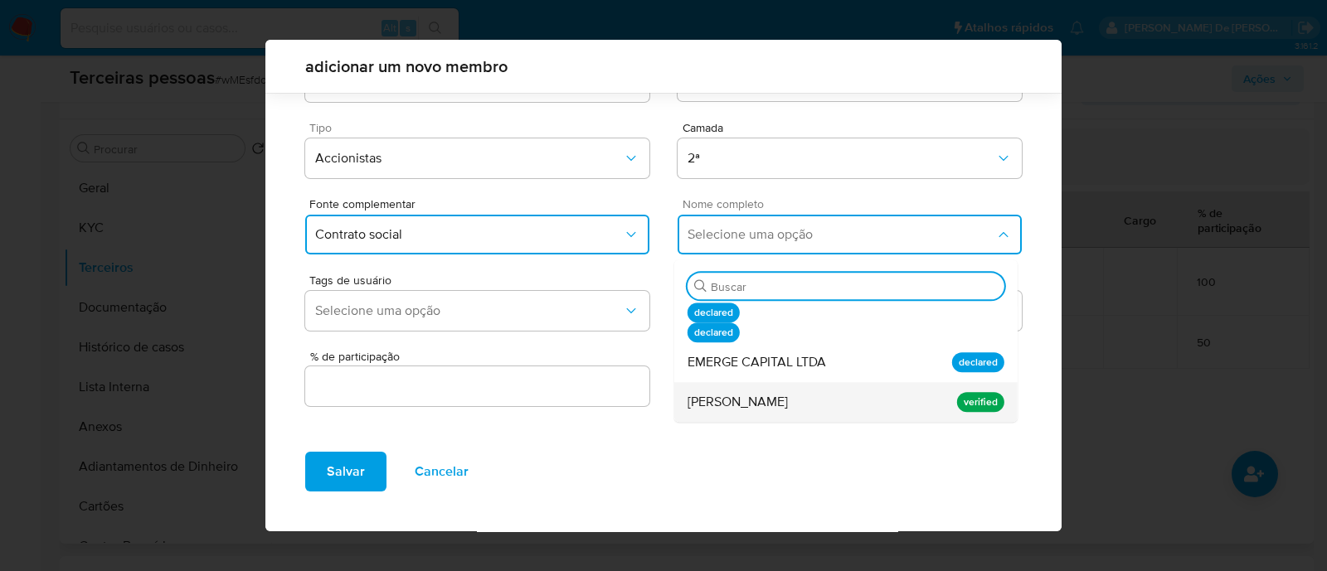
click at [788, 401] on span "Sabrina Luchese Unfer de Moraes" at bounding box center [737, 402] width 100 height 17
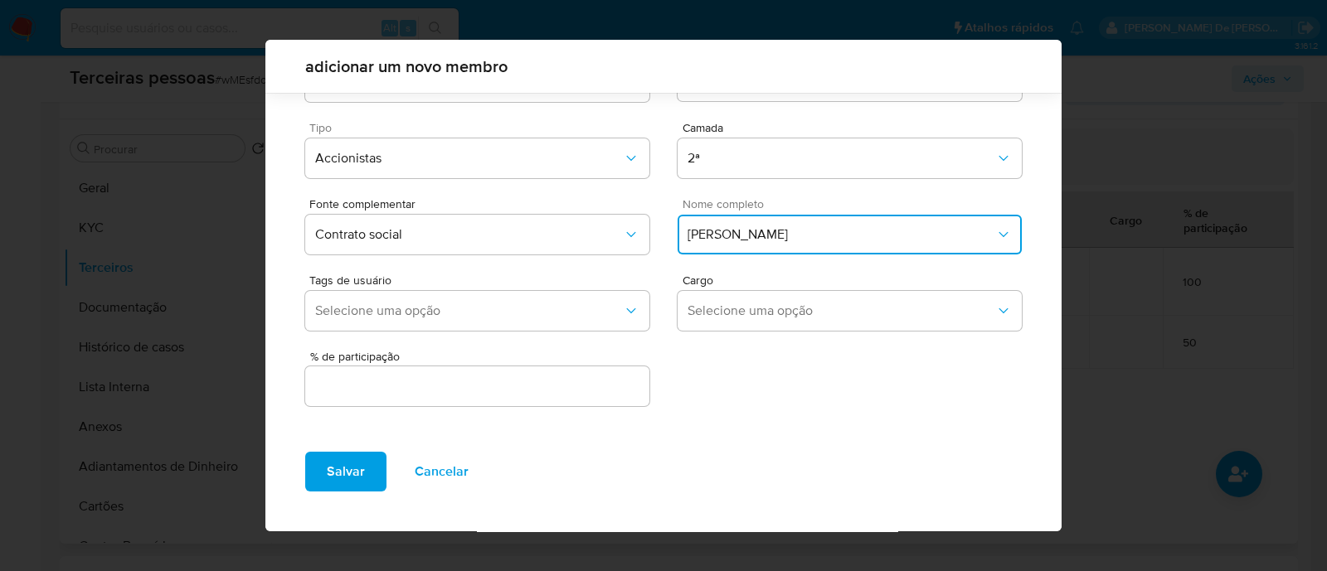
click at [548, 387] on input "text" at bounding box center [477, 387] width 344 height 22
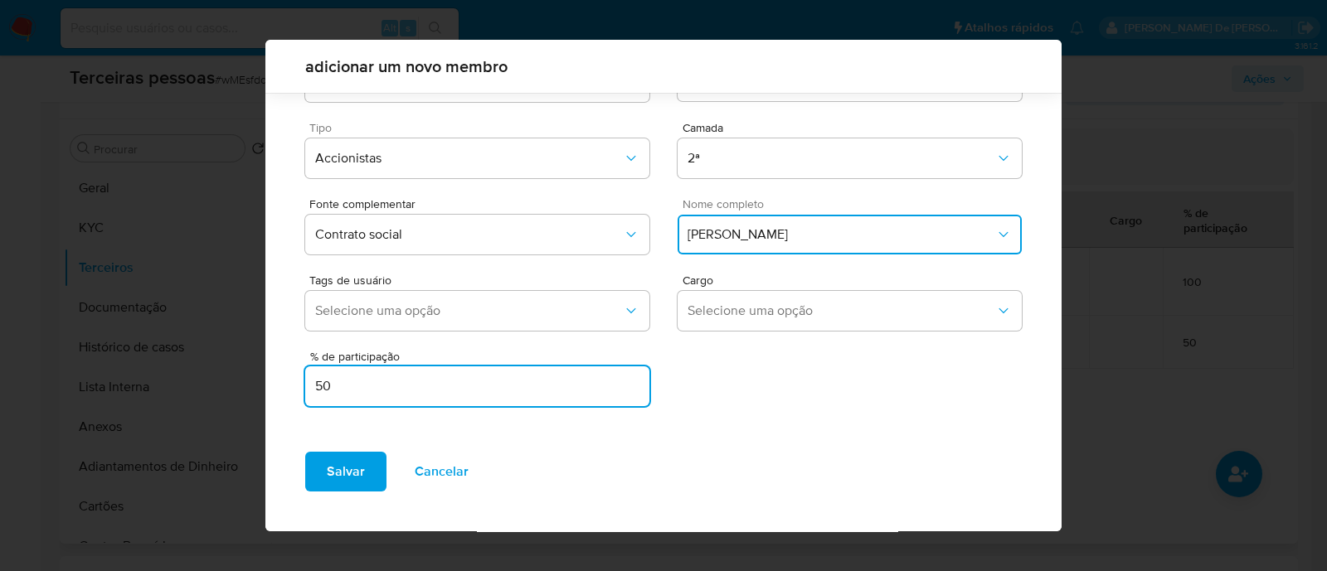
type input "50"
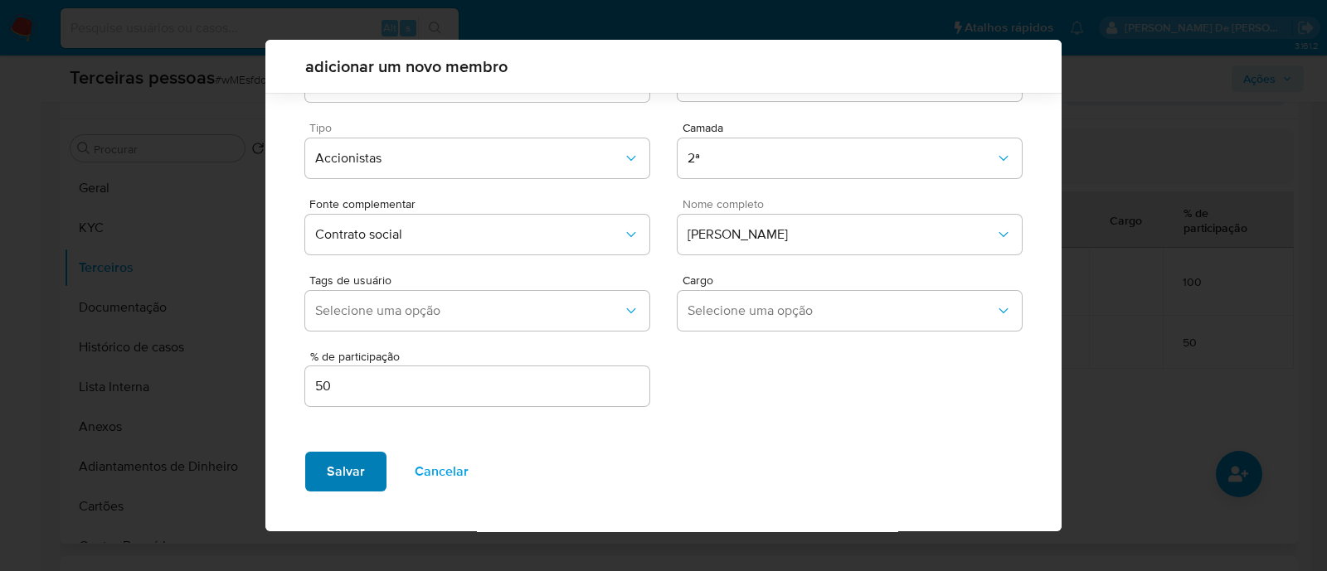
click at [324, 459] on button "Salvar" at bounding box center [345, 472] width 81 height 40
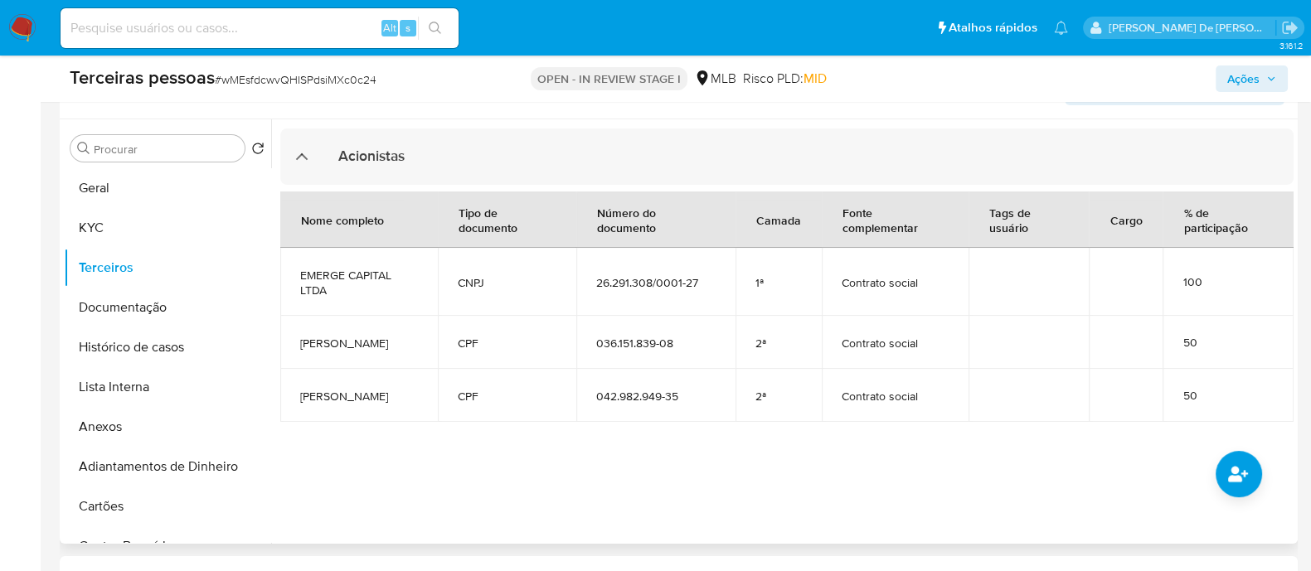
click at [1211, 274] on div "100" at bounding box center [1228, 281] width 91 height 15
click at [156, 391] on button "Lista Interna" at bounding box center [161, 387] width 194 height 40
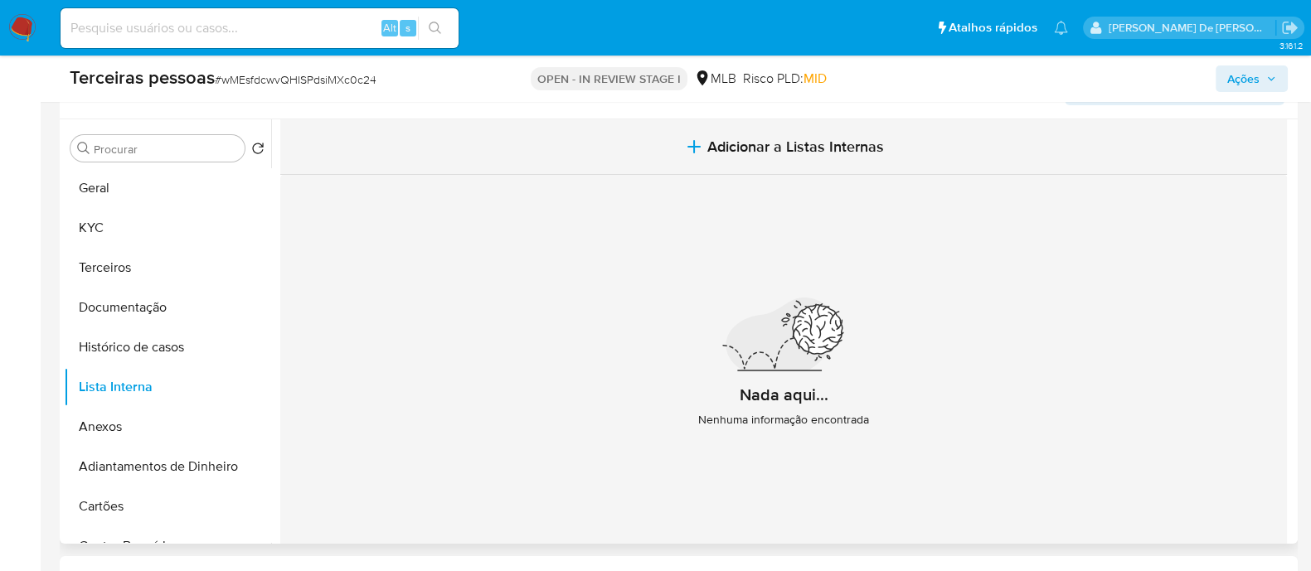
click at [770, 156] on button "Adicionar a Listas Internas" at bounding box center [783, 147] width 1007 height 56
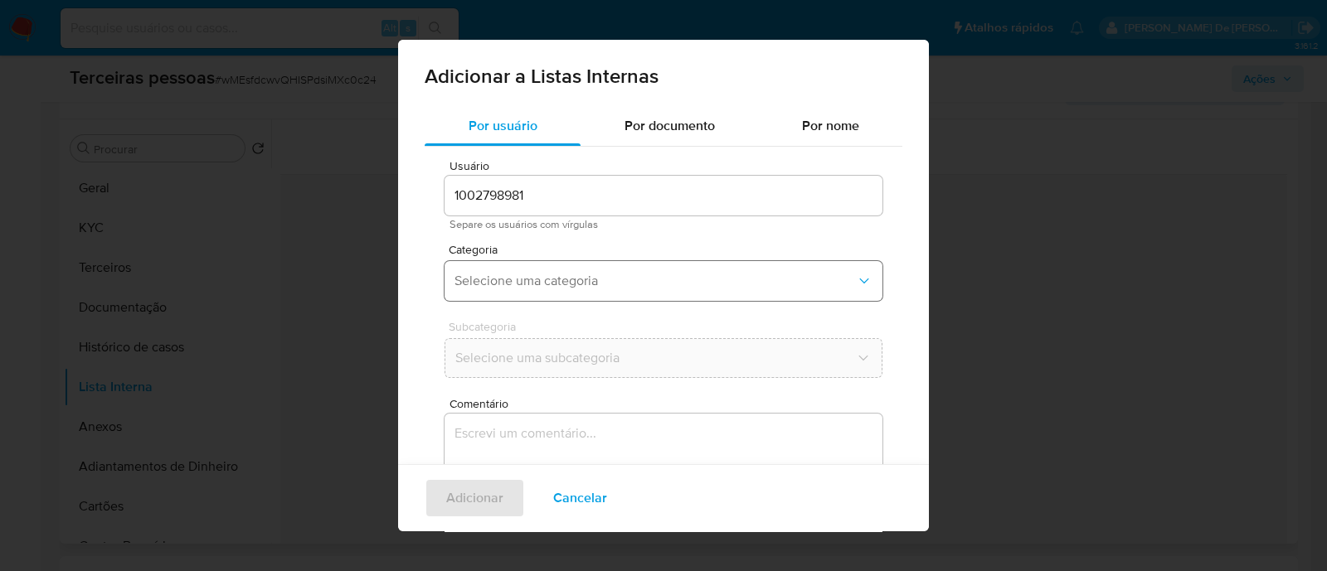
click at [590, 290] on button "Selecione uma categoria" at bounding box center [664, 281] width 438 height 40
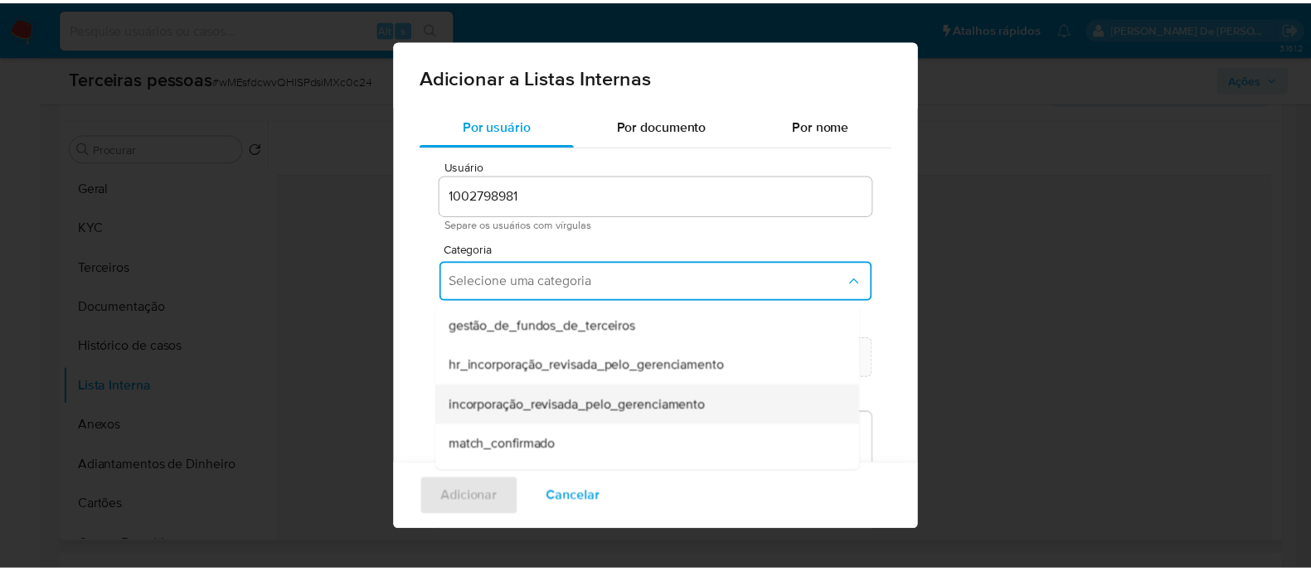
scroll to position [391, 0]
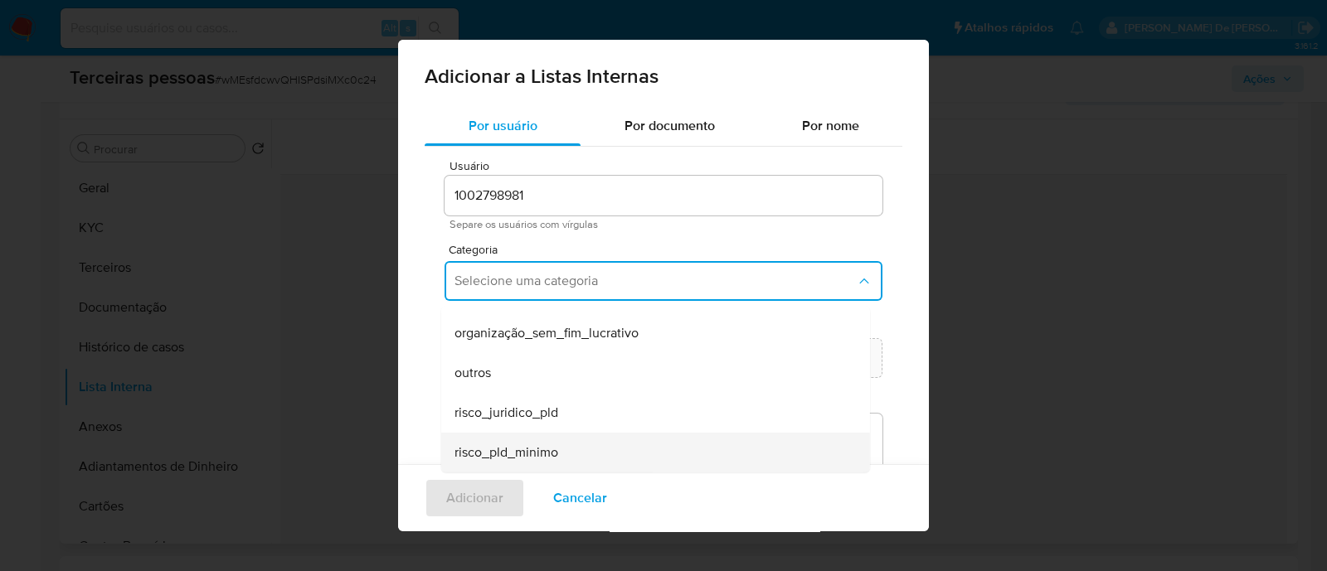
click at [522, 445] on span "risco_pld_minimo" at bounding box center [506, 453] width 104 height 17
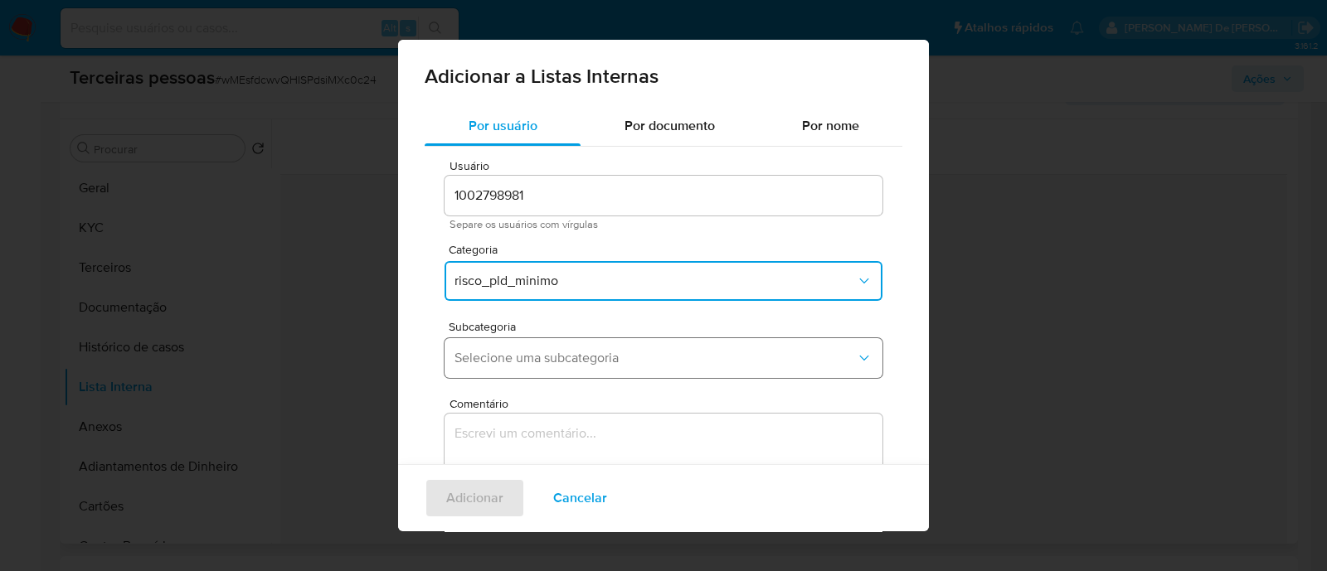
click at [590, 366] on span "Selecione uma subcategoria" at bounding box center [654, 358] width 401 height 17
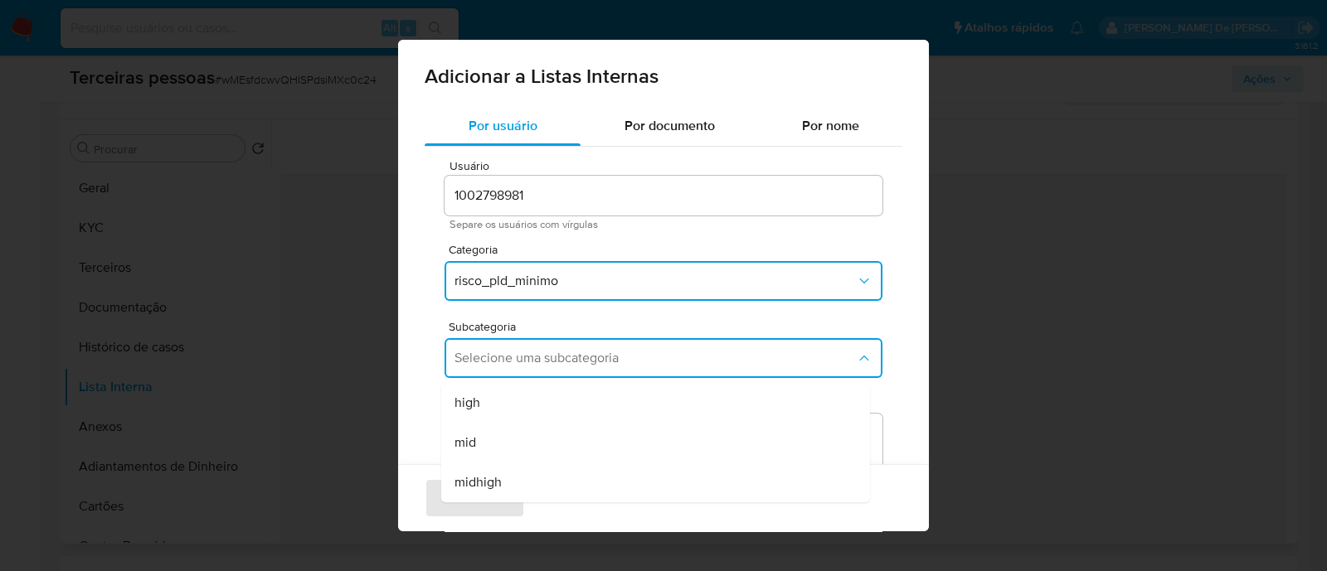
click at [530, 440] on div "mid" at bounding box center [650, 443] width 392 height 40
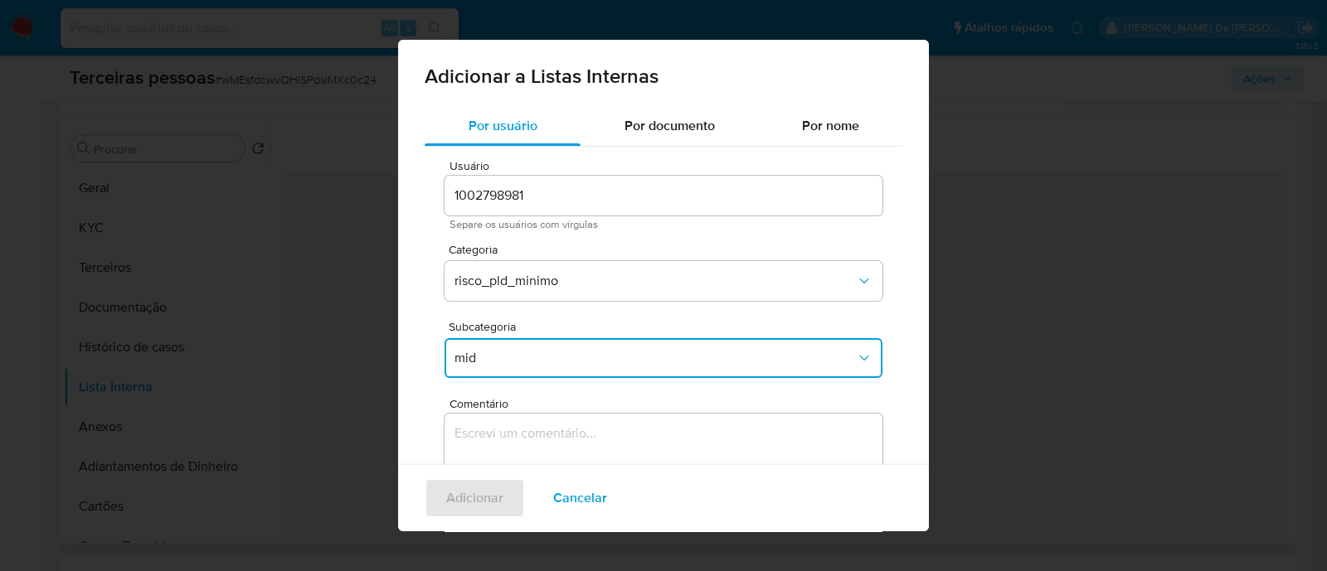
click at [657, 442] on textarea "Comentário" at bounding box center [664, 493] width 438 height 159
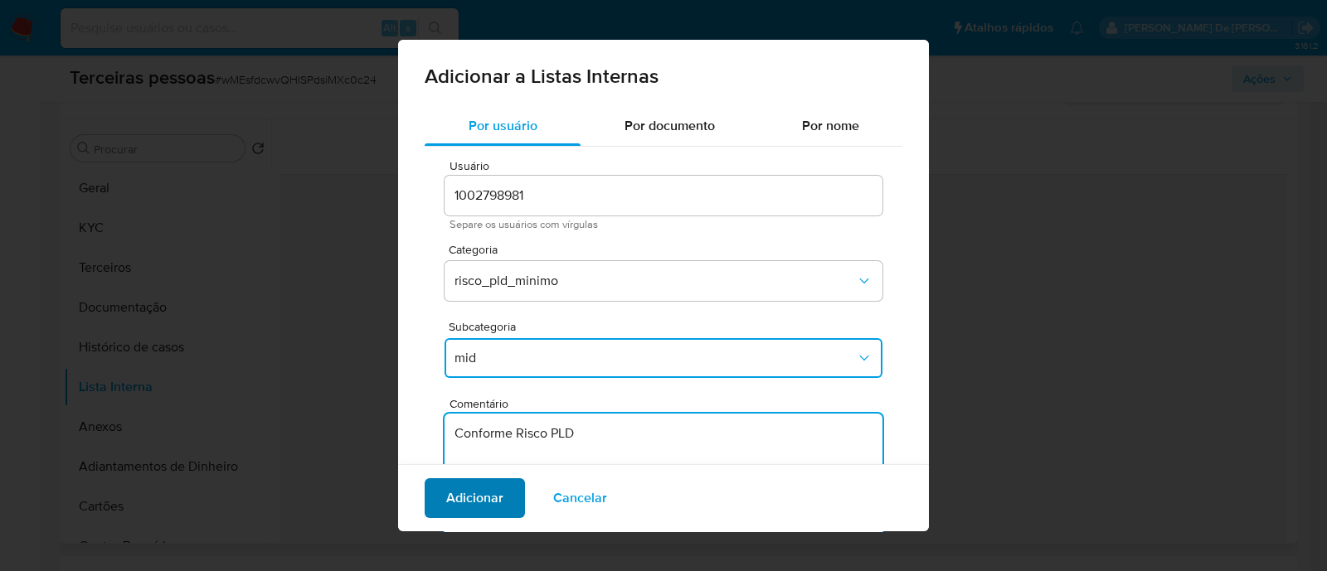
type textarea "Conforme Risco PLD"
click at [479, 494] on span "Adicionar" at bounding box center [474, 498] width 57 height 36
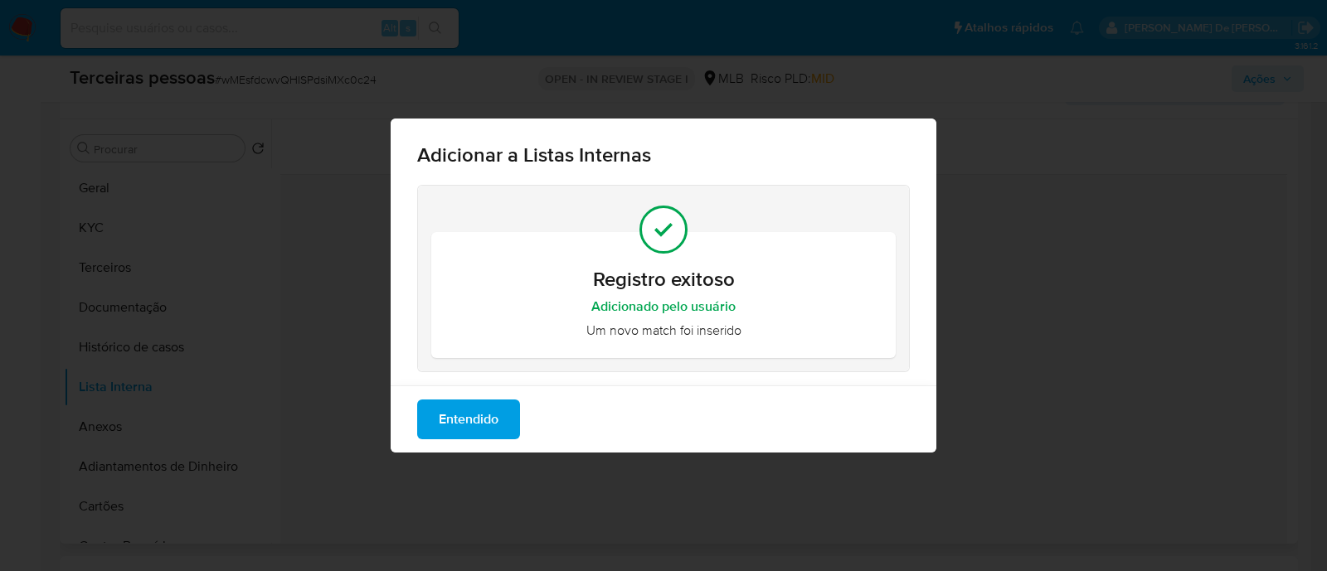
click at [460, 419] on span "Entendido" at bounding box center [469, 419] width 60 height 36
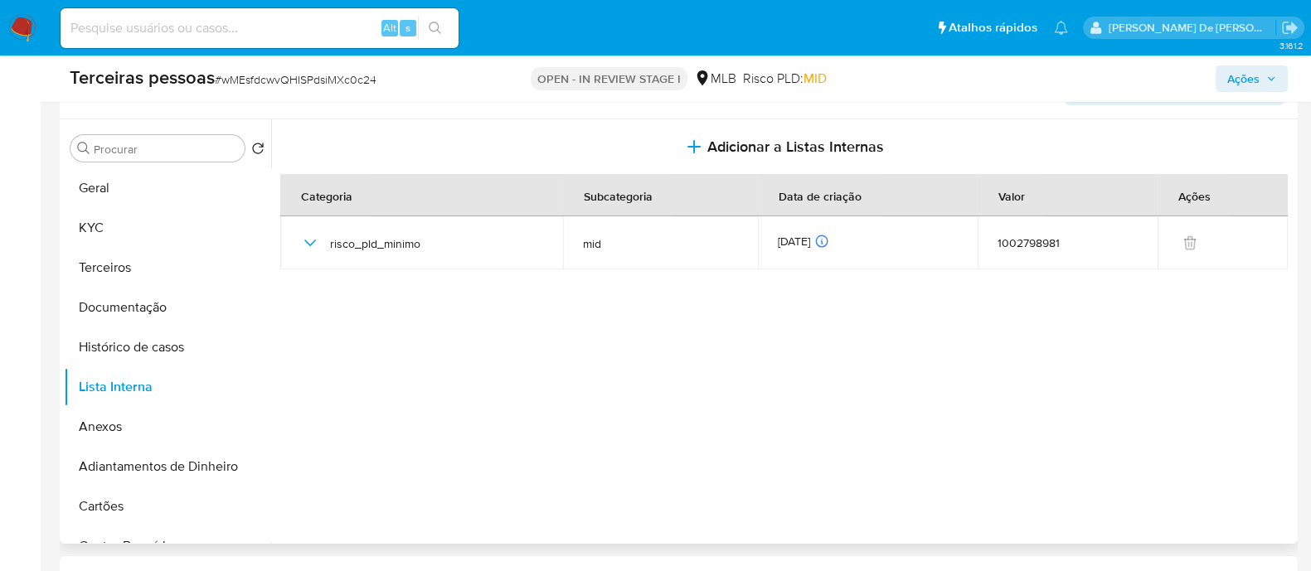
click at [1236, 78] on span "Ações" at bounding box center [1243, 79] width 32 height 27
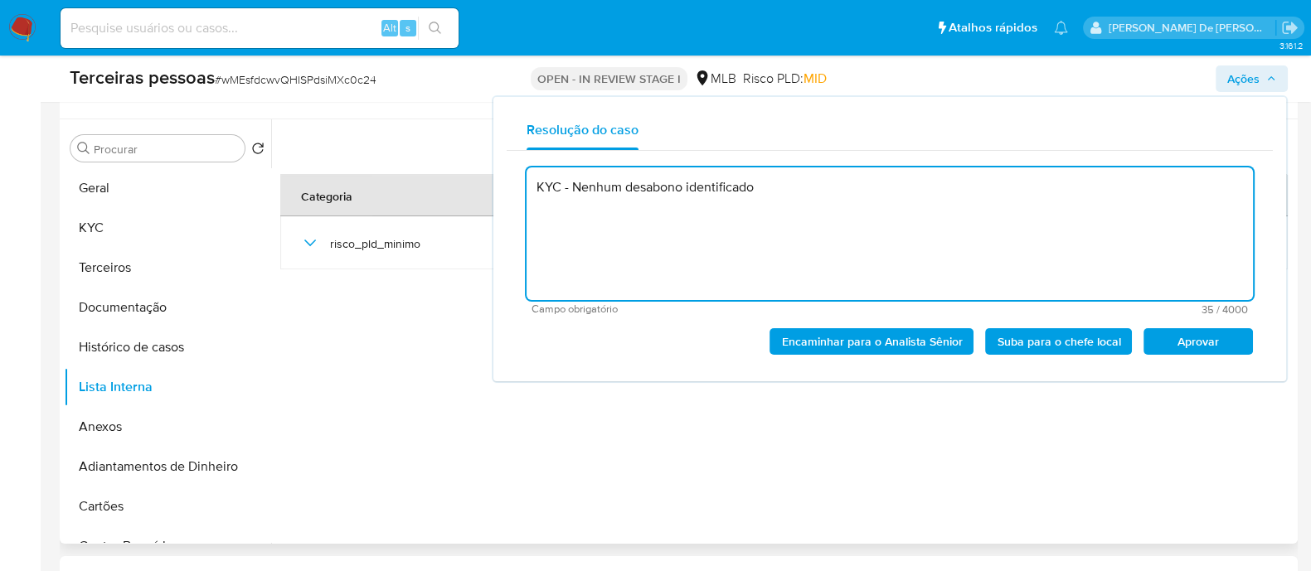
click at [1191, 346] on span "Aprovar" at bounding box center [1198, 341] width 86 height 23
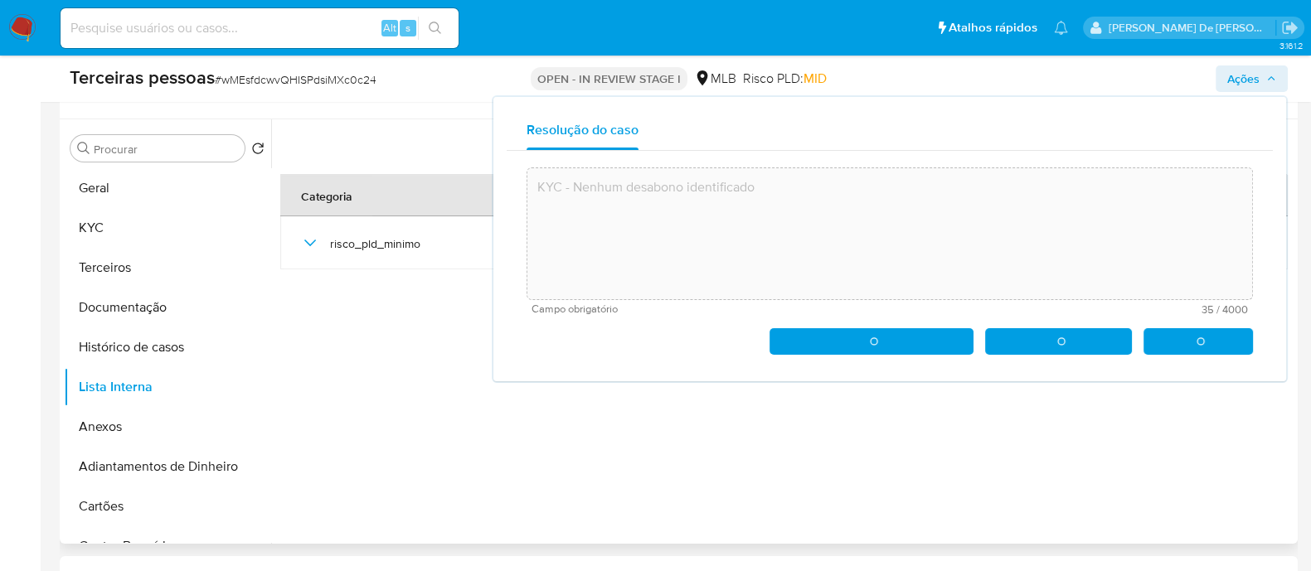
type textarea "KYC - Nenhum desabono identificado"
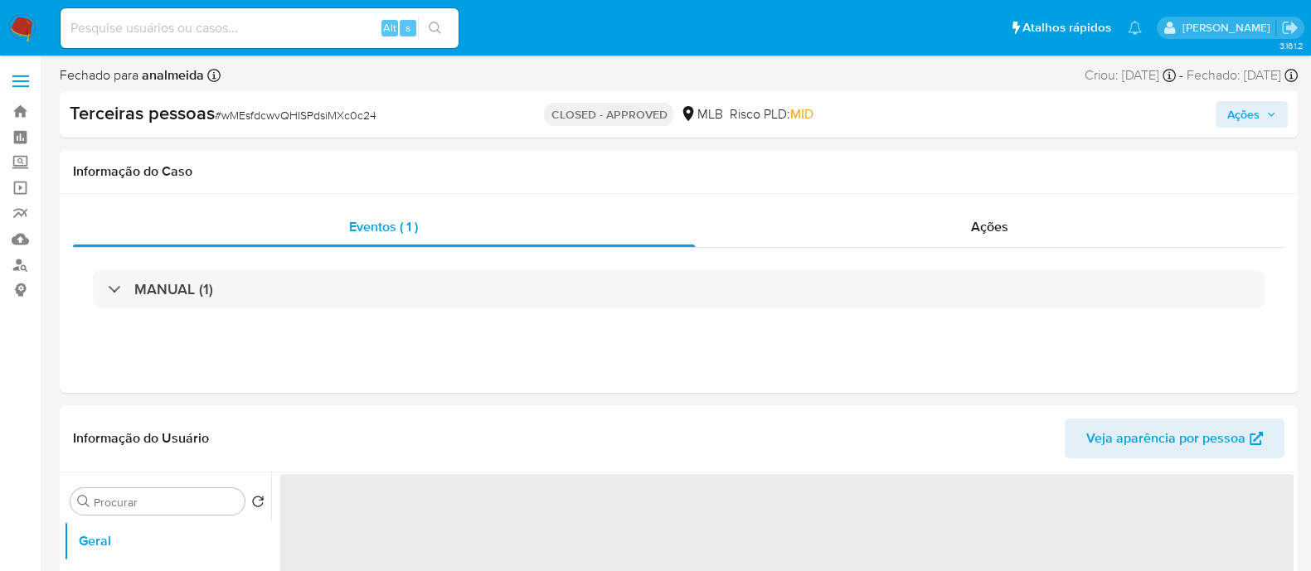
select select "10"
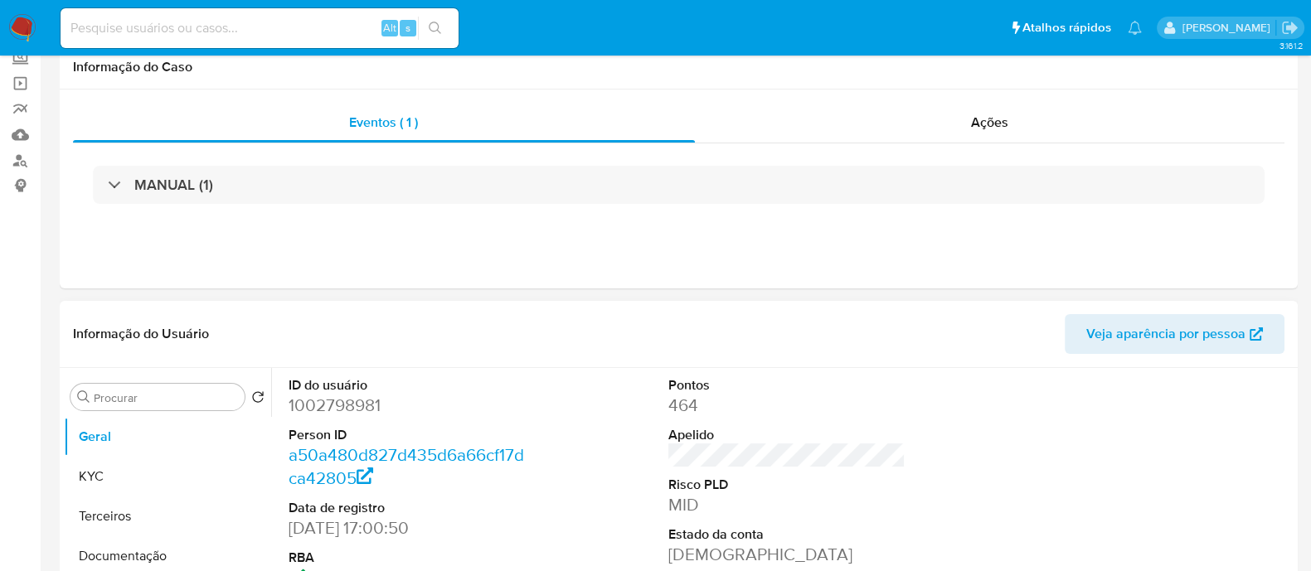
scroll to position [311, 0]
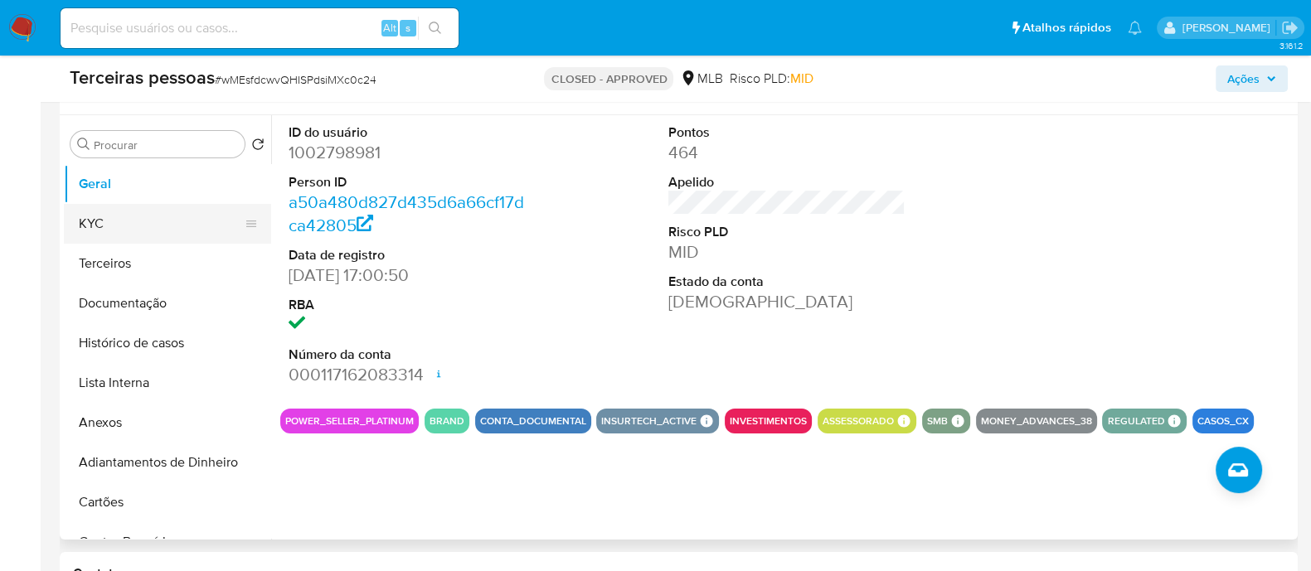
click at [116, 226] on button "KYC" at bounding box center [161, 224] width 194 height 40
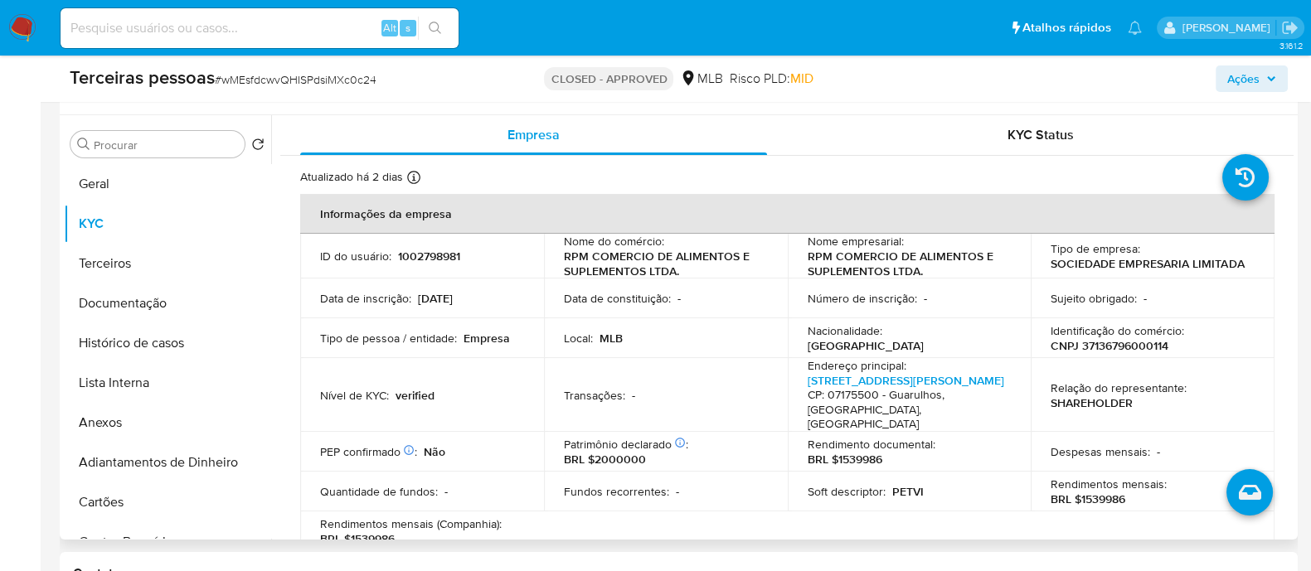
click at [1096, 344] on p "CNPJ 37136796000114" at bounding box center [1110, 345] width 118 height 15
copy p "37136796000114"
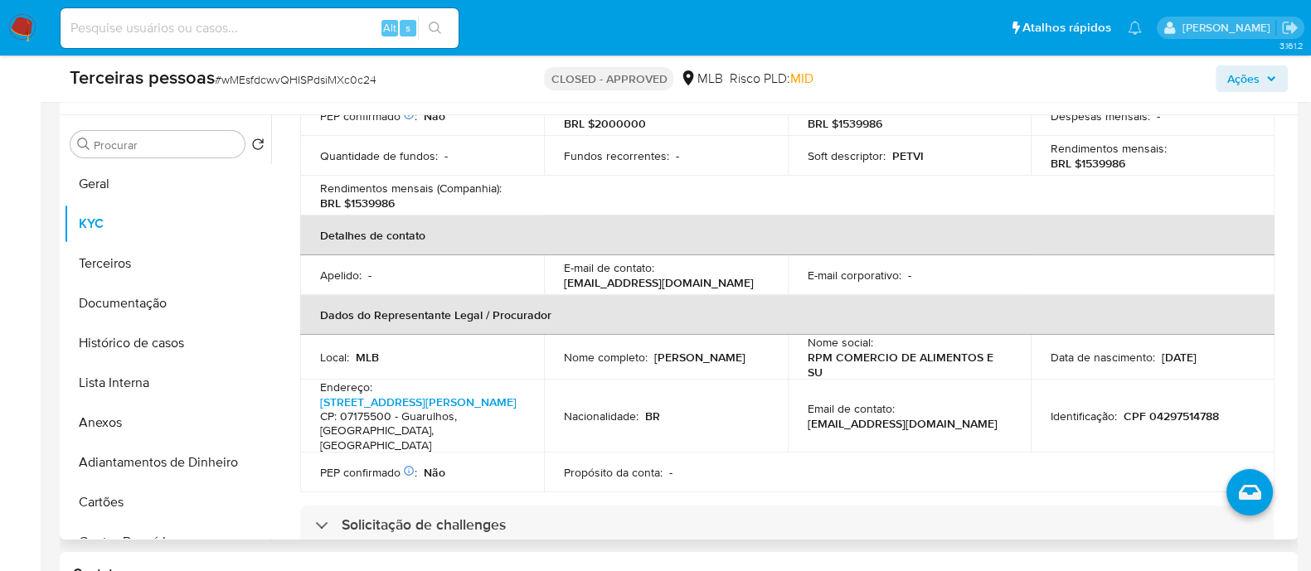
scroll to position [518, 0]
